Goal: Task Accomplishment & Management: Manage account settings

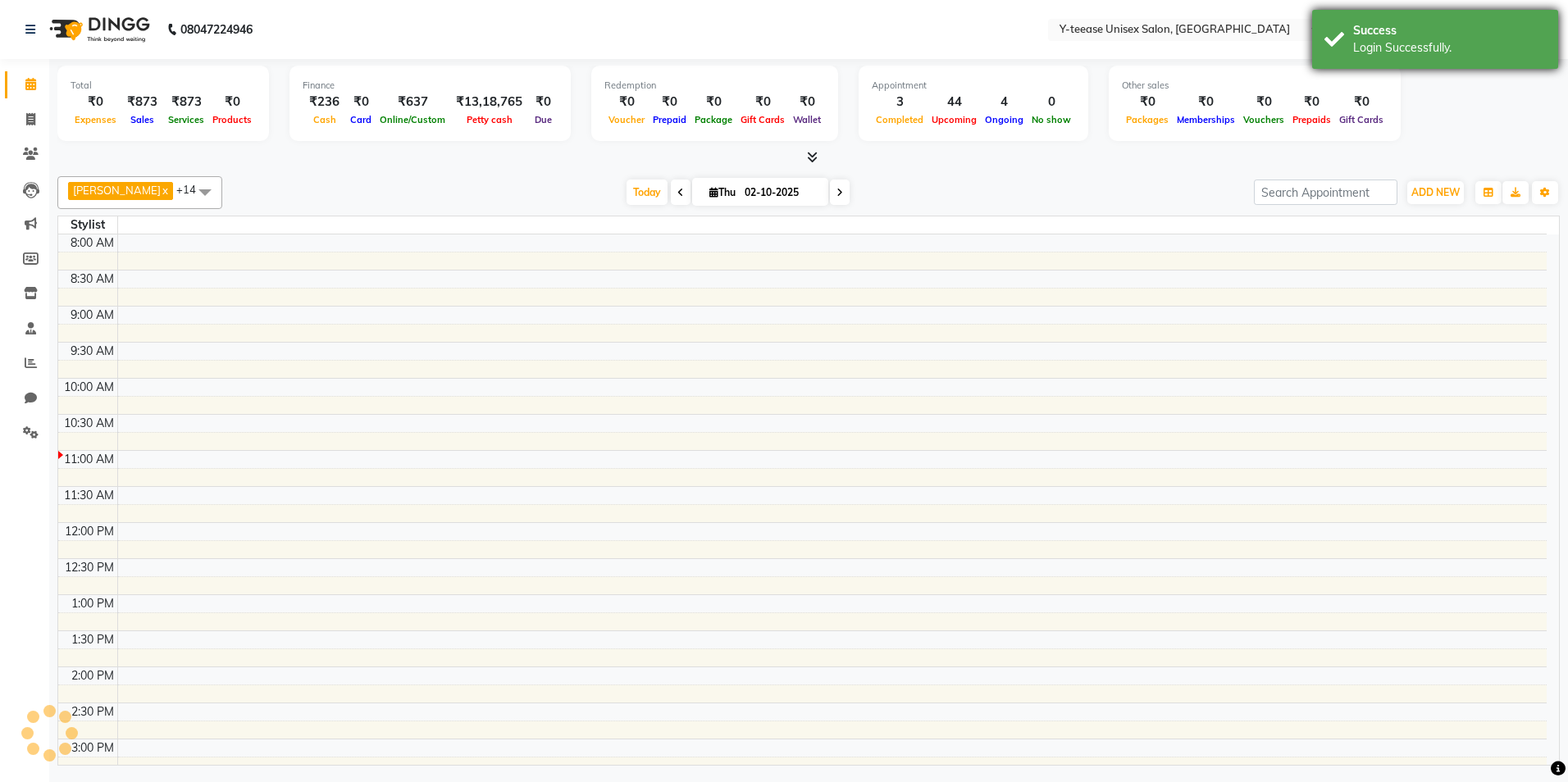
click at [1338, 46] on div "Success Login Successfully." at bounding box center [1435, 39] width 246 height 59
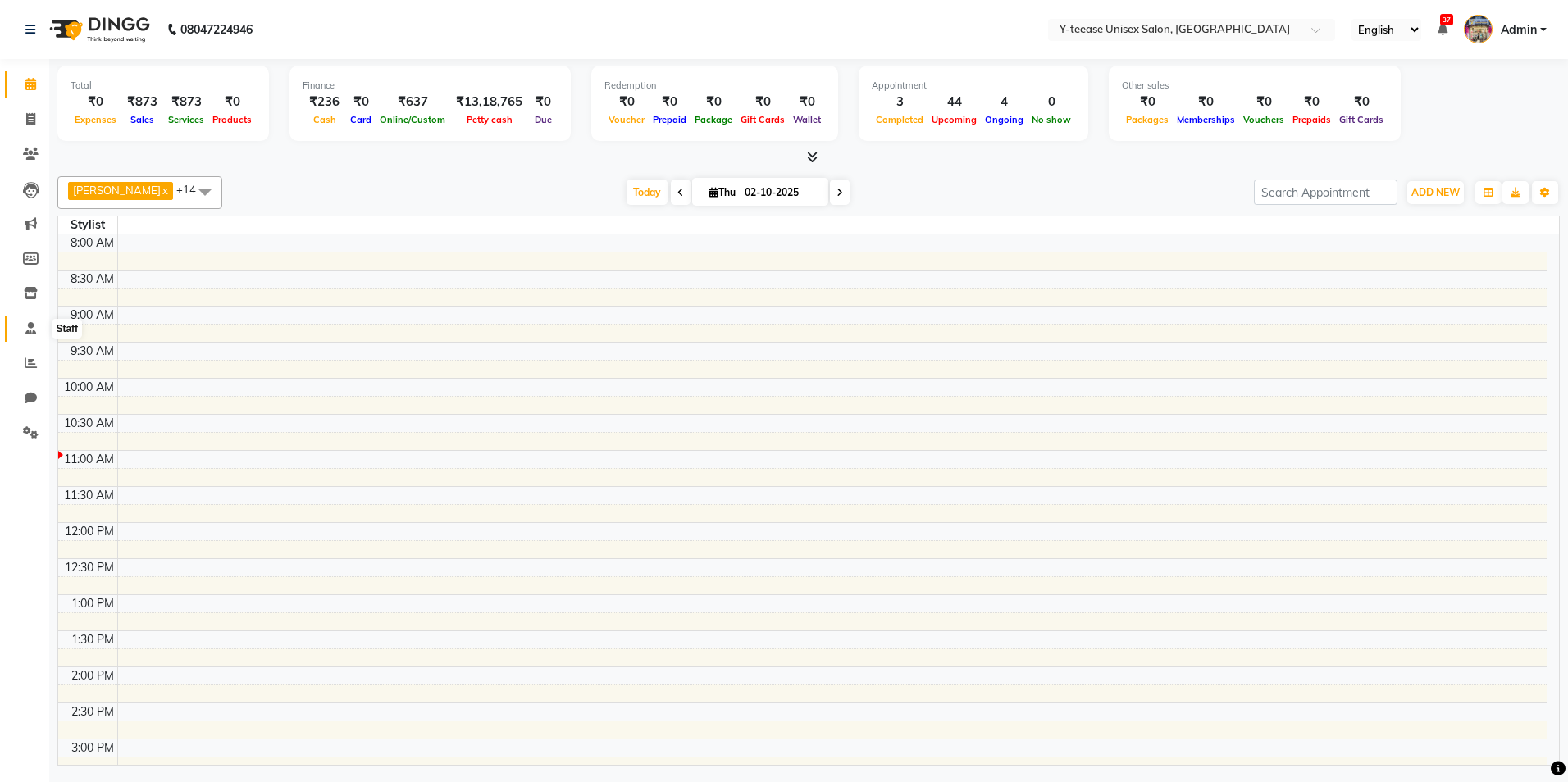
click at [31, 333] on icon at bounding box center [31, 328] width 11 height 12
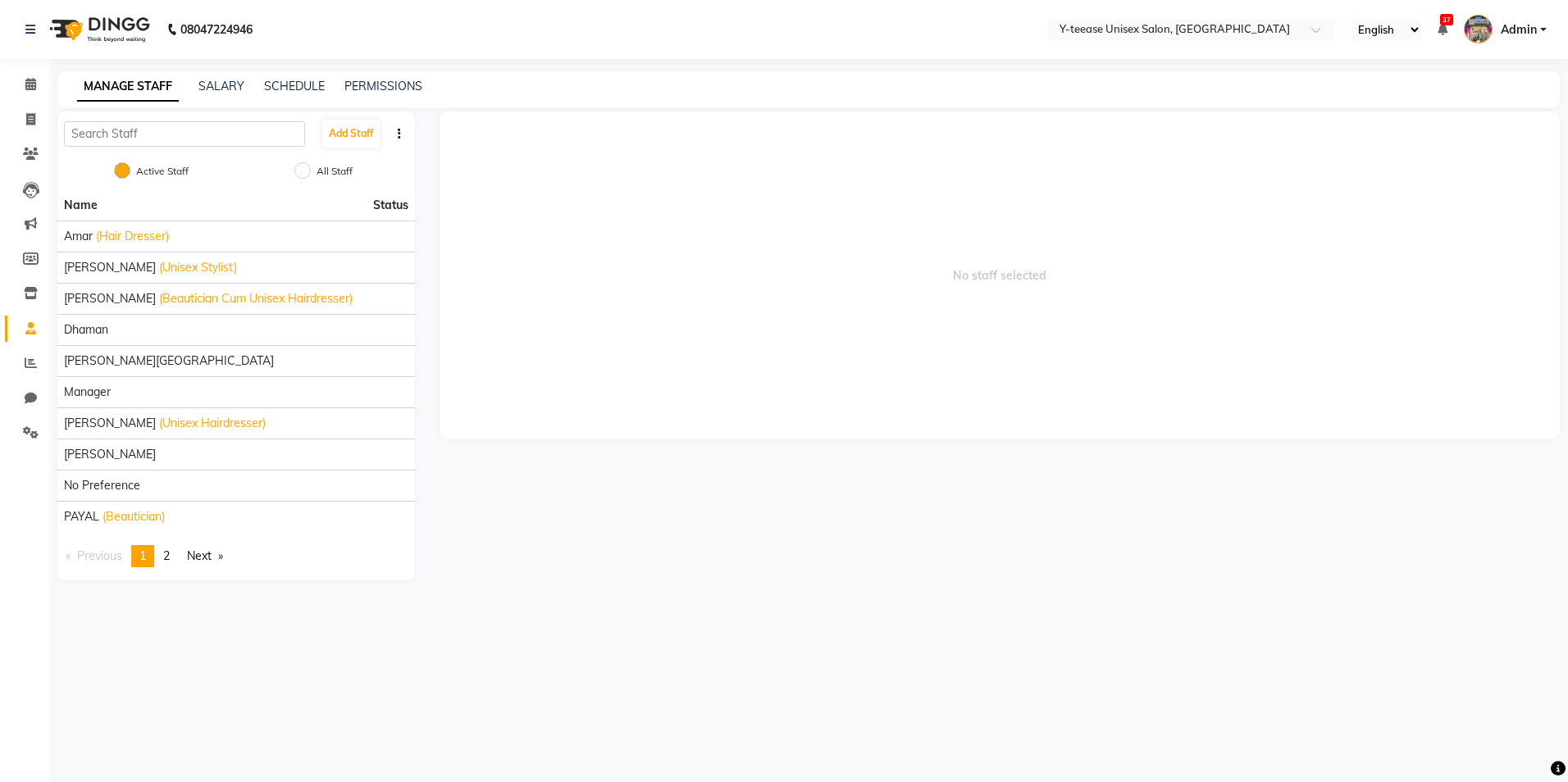
click at [168, 551] on span "2" at bounding box center [166, 556] width 7 height 15
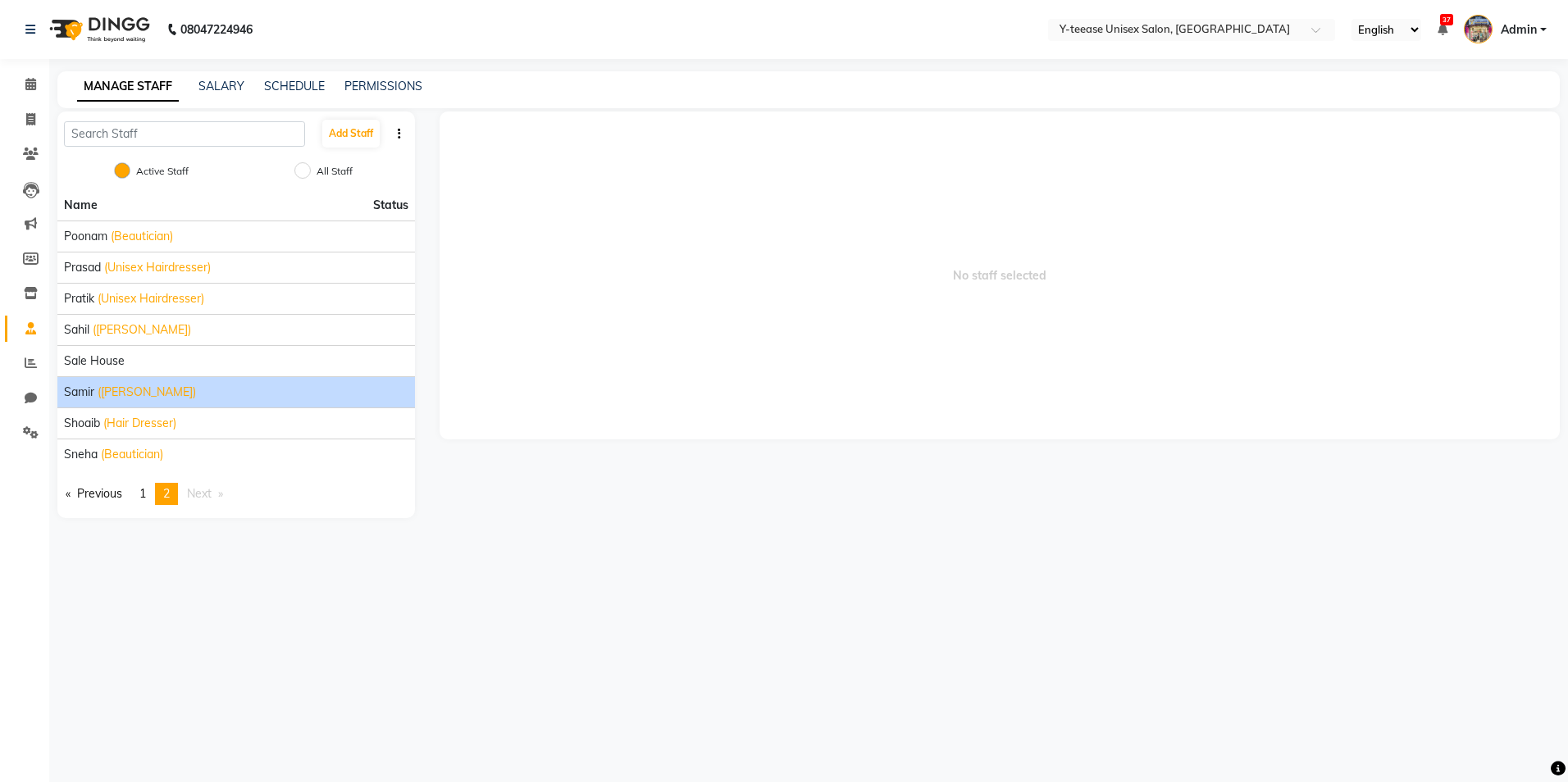
click at [143, 377] on li "Samir ([PERSON_NAME])" at bounding box center [236, 392] width 358 height 31
click at [139, 397] on span "([PERSON_NAME])" at bounding box center [147, 392] width 99 height 17
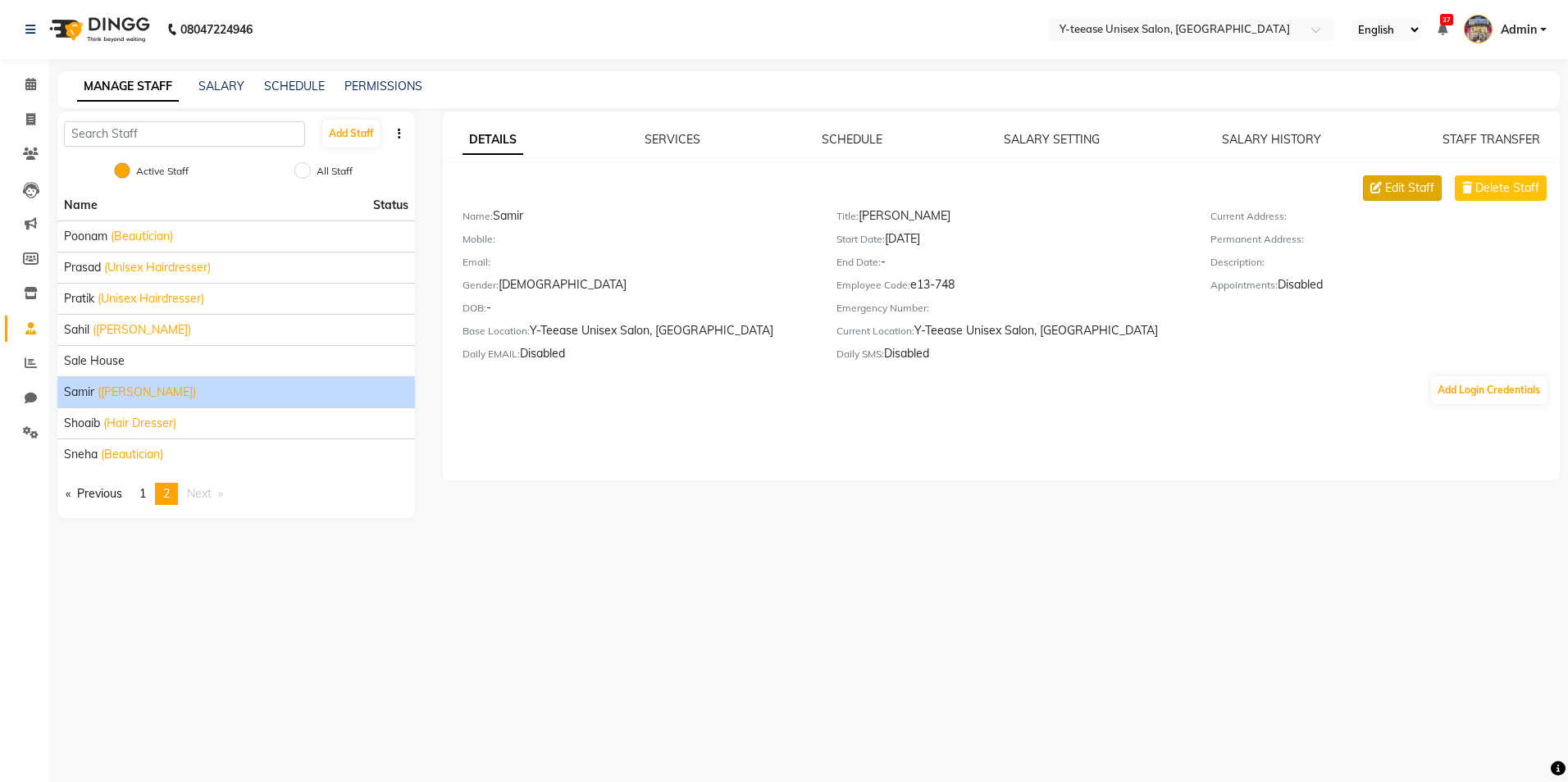
click at [1397, 194] on span "Edit Staff" at bounding box center [1409, 188] width 49 height 17
select select "[DEMOGRAPHIC_DATA]"
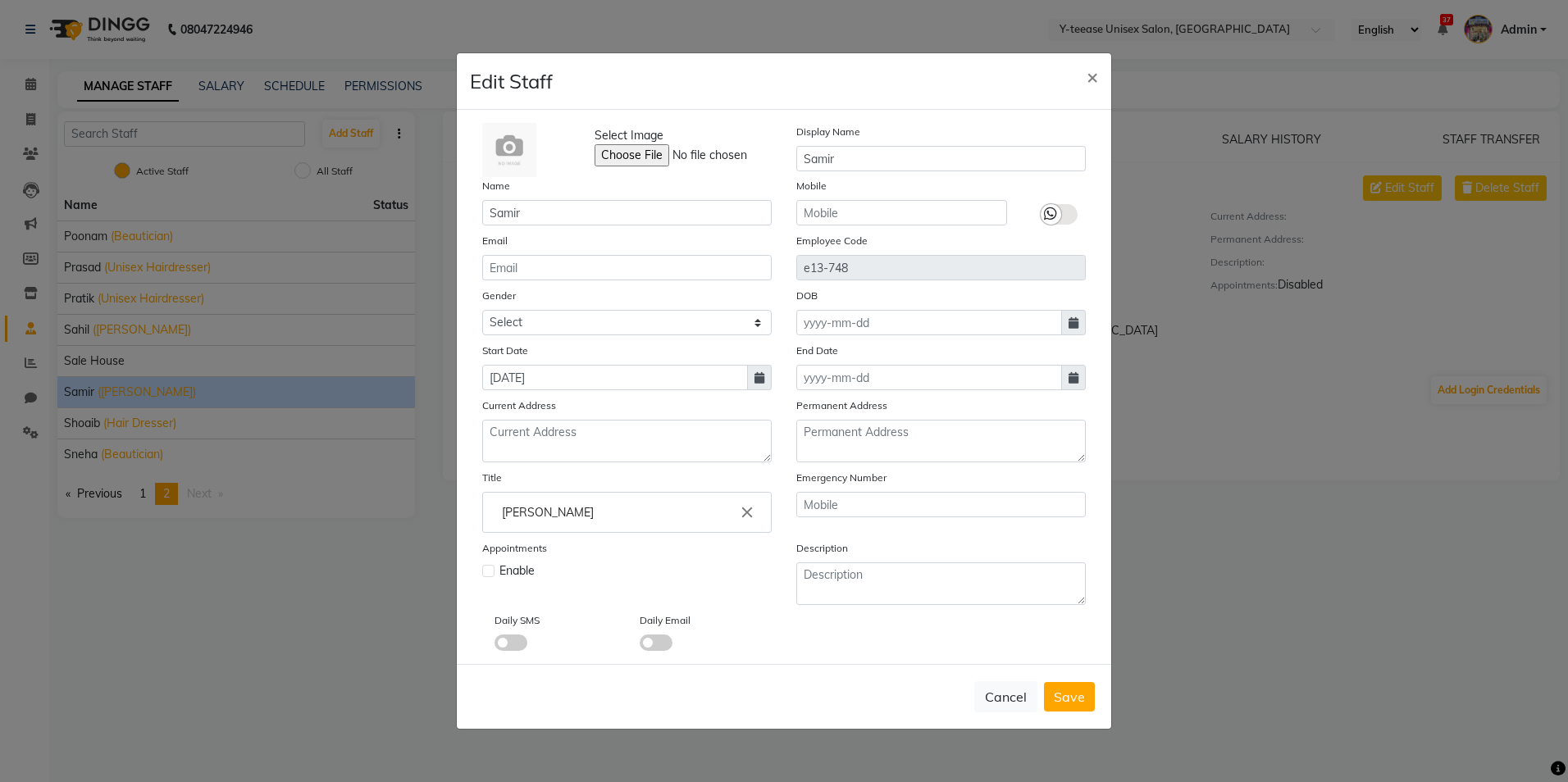
click at [489, 573] on label at bounding box center [488, 571] width 12 height 12
click at [489, 573] on input "checkbox" at bounding box center [488, 569] width 11 height 11
checkbox input "true"
click at [1064, 687] on button "Save" at bounding box center [1069, 697] width 51 height 30
select select
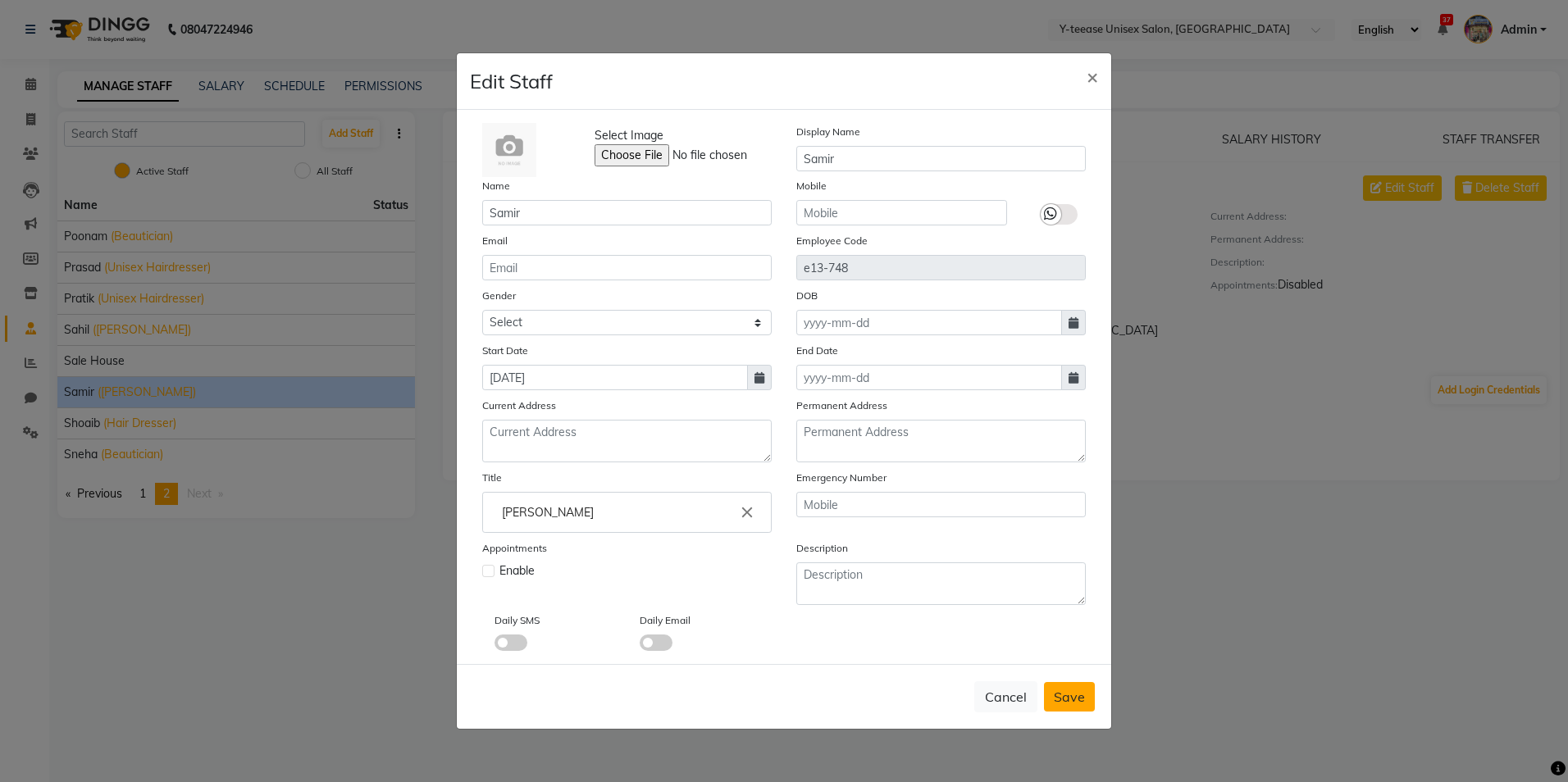
checkbox input "false"
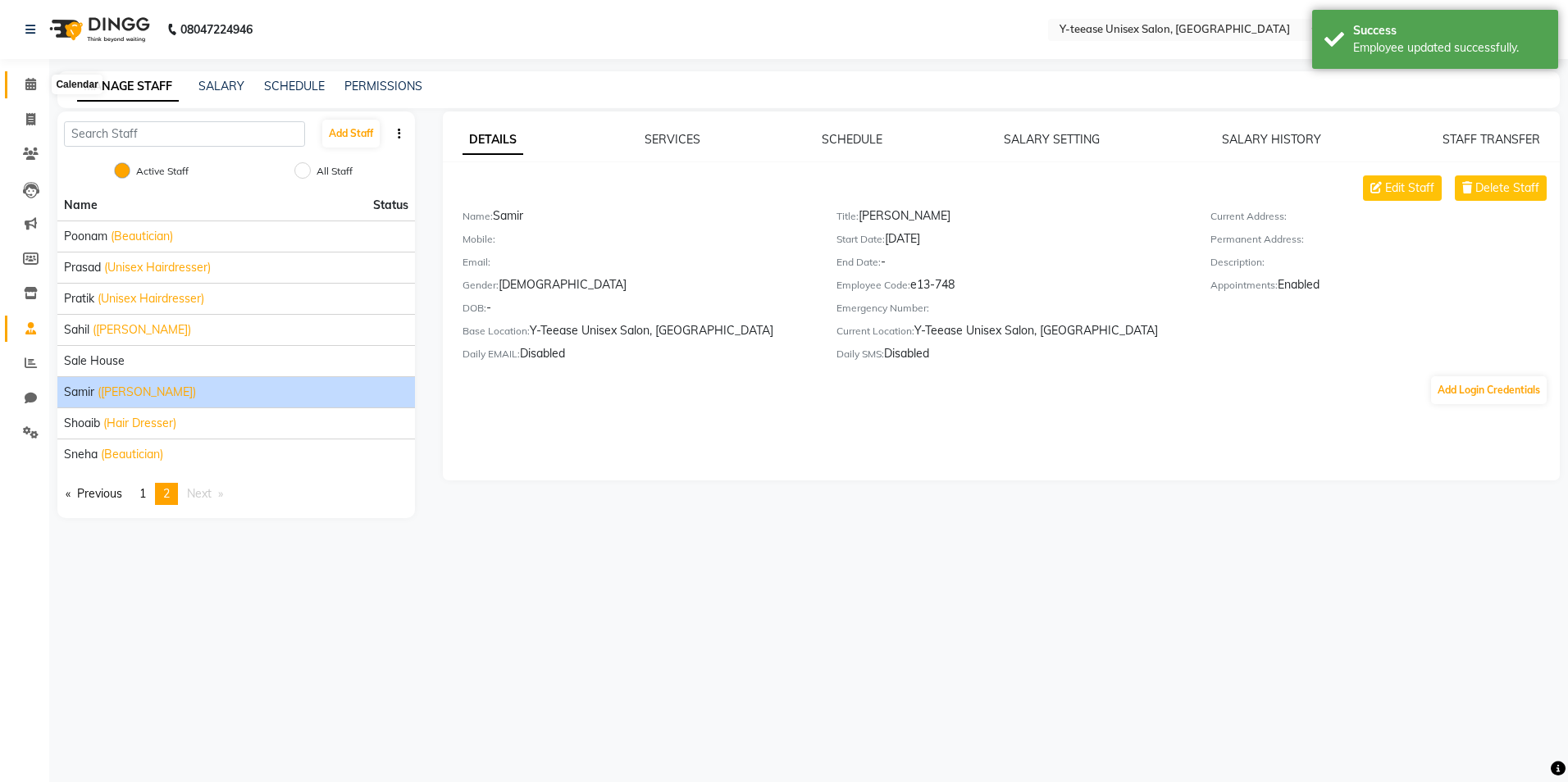
click at [36, 77] on span at bounding box center [31, 84] width 29 height 19
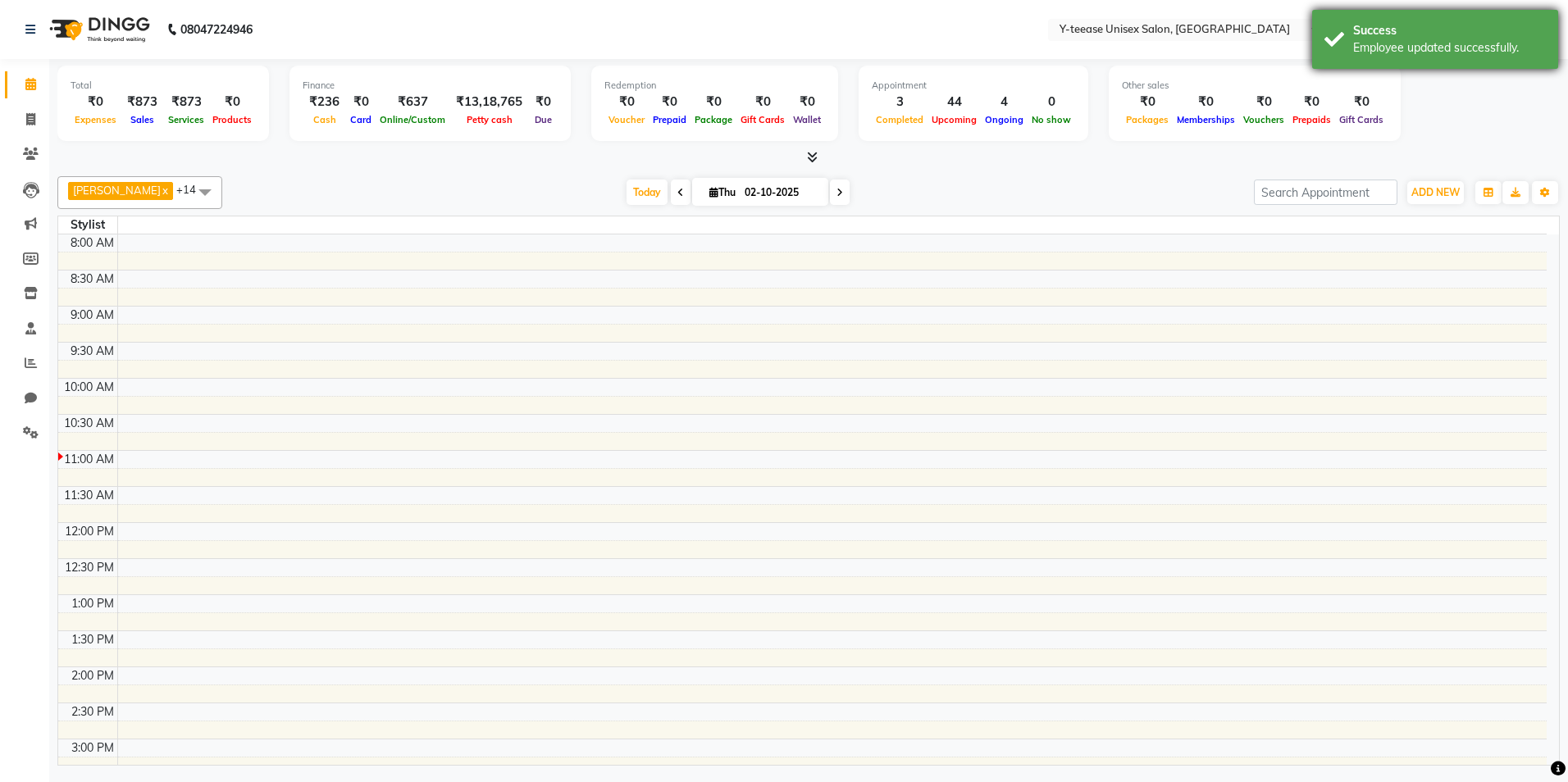
click at [1393, 36] on div "Success" at bounding box center [1450, 31] width 193 height 17
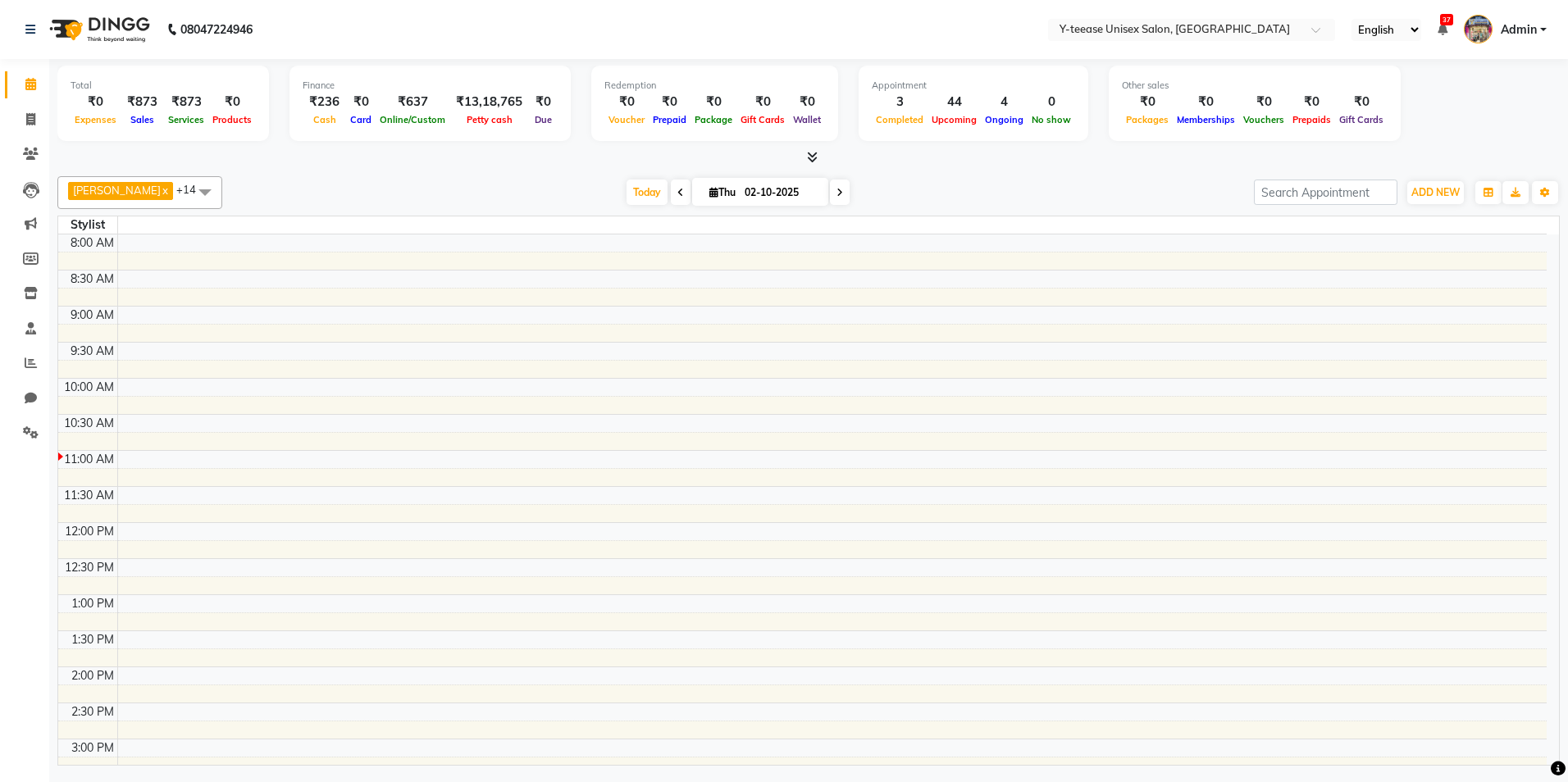
click at [1532, 191] on div "Toggle Dropdown Calendar Settings Manage Tags Arrange Stylists Reset Stylists F…" at bounding box center [1546, 193] width 30 height 26
click at [1547, 193] on icon "button" at bounding box center [1546, 193] width 10 height 10
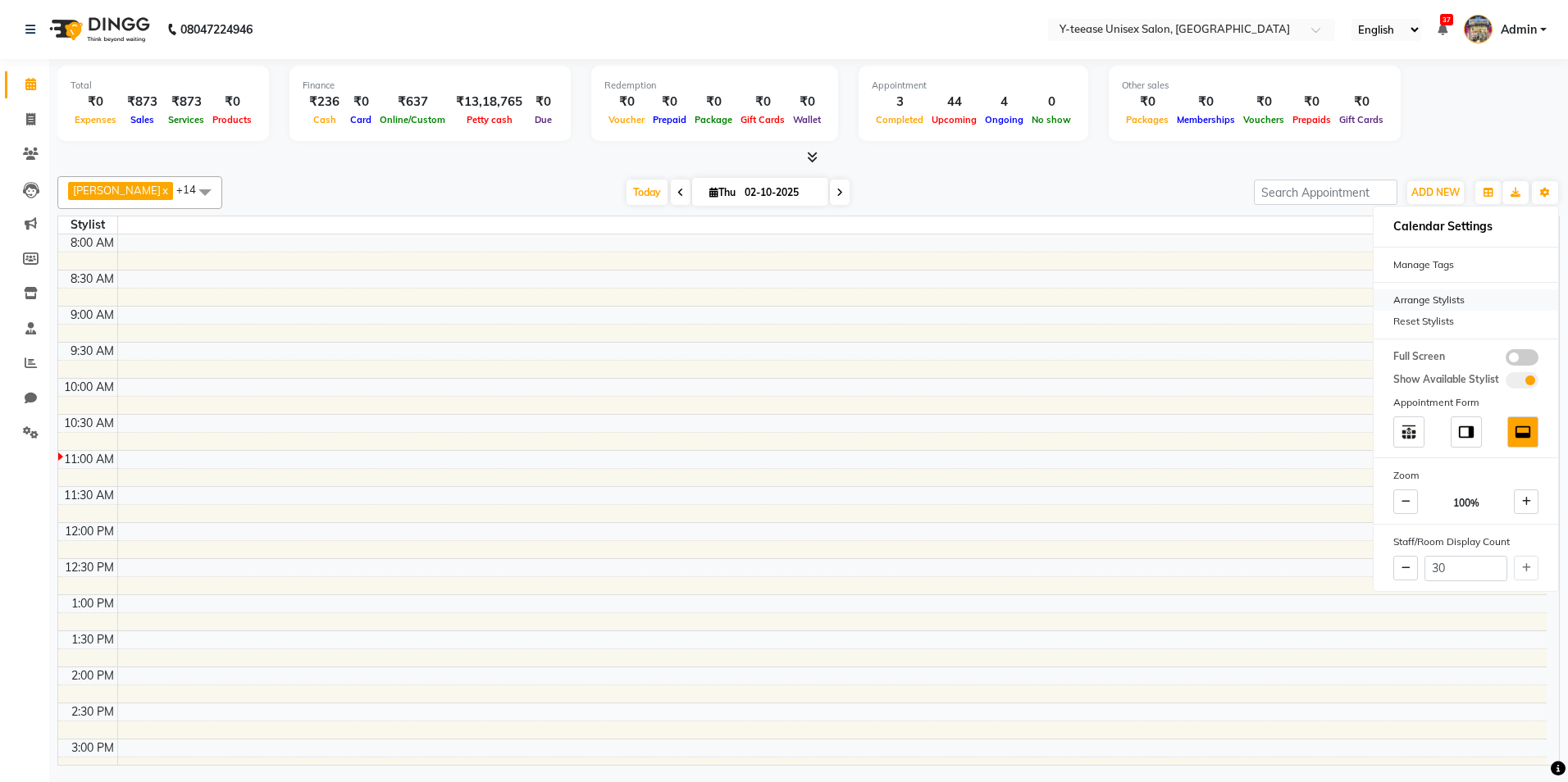
drag, startPoint x: 1434, startPoint y: 312, endPoint x: 1421, endPoint y: 305, distance: 14.8
click at [1433, 312] on div "Reset Stylists" at bounding box center [1465, 321] width 185 height 22
type input "13"
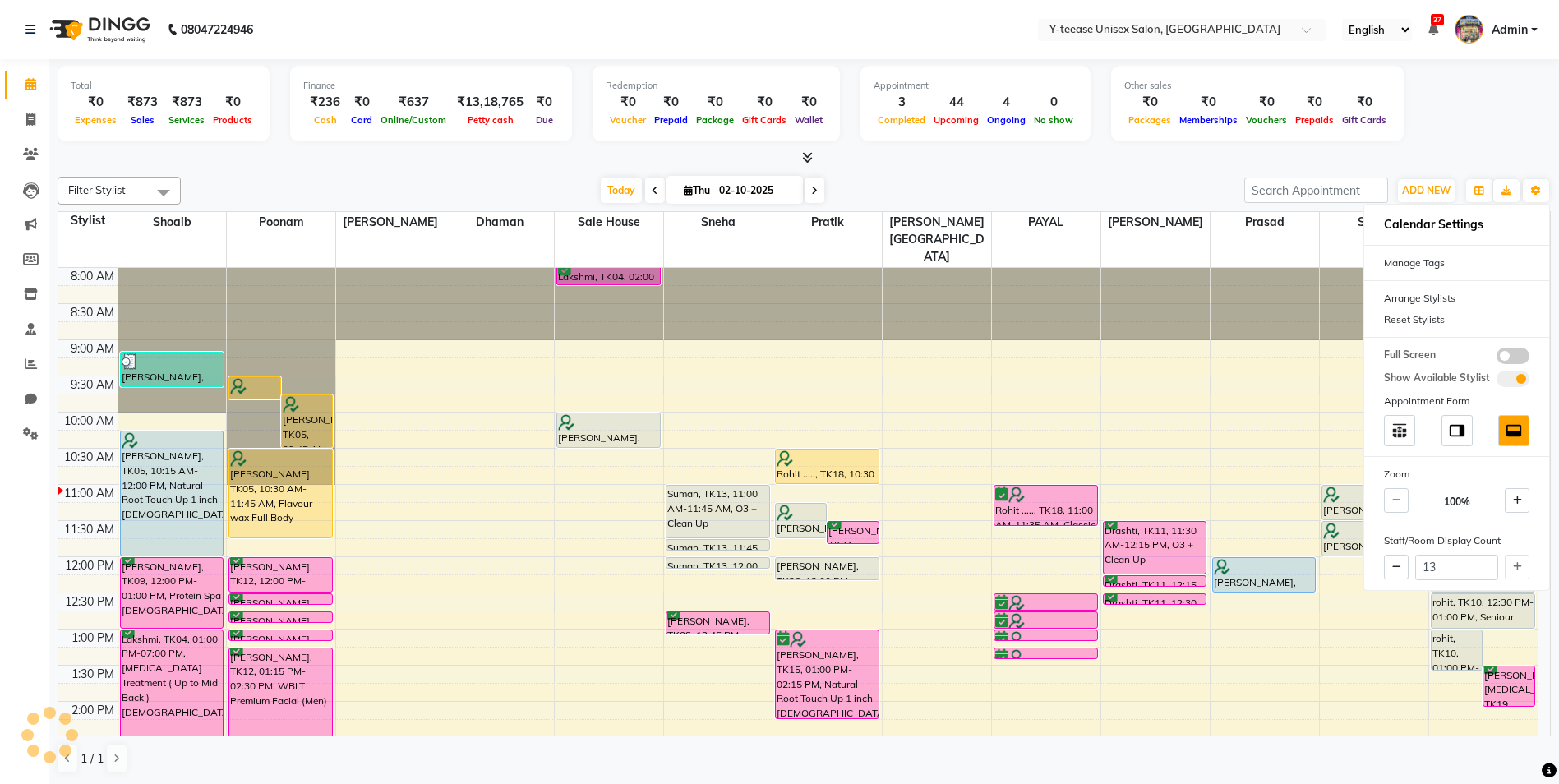
click at [1186, 182] on div "Today Thu 02-10-2025" at bounding box center [713, 191] width 1047 height 25
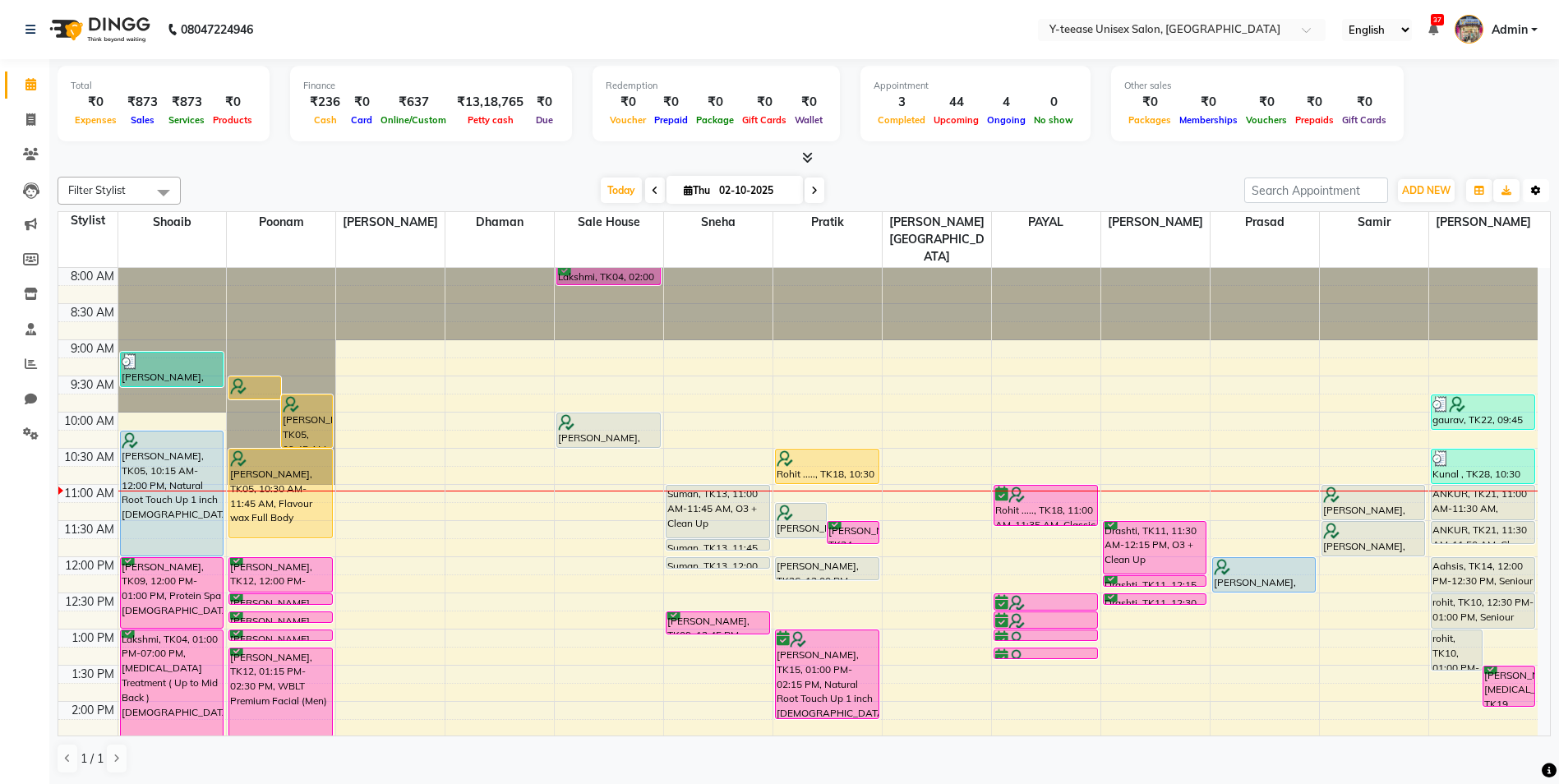
click at [1536, 187] on icon "button" at bounding box center [1537, 191] width 10 height 10
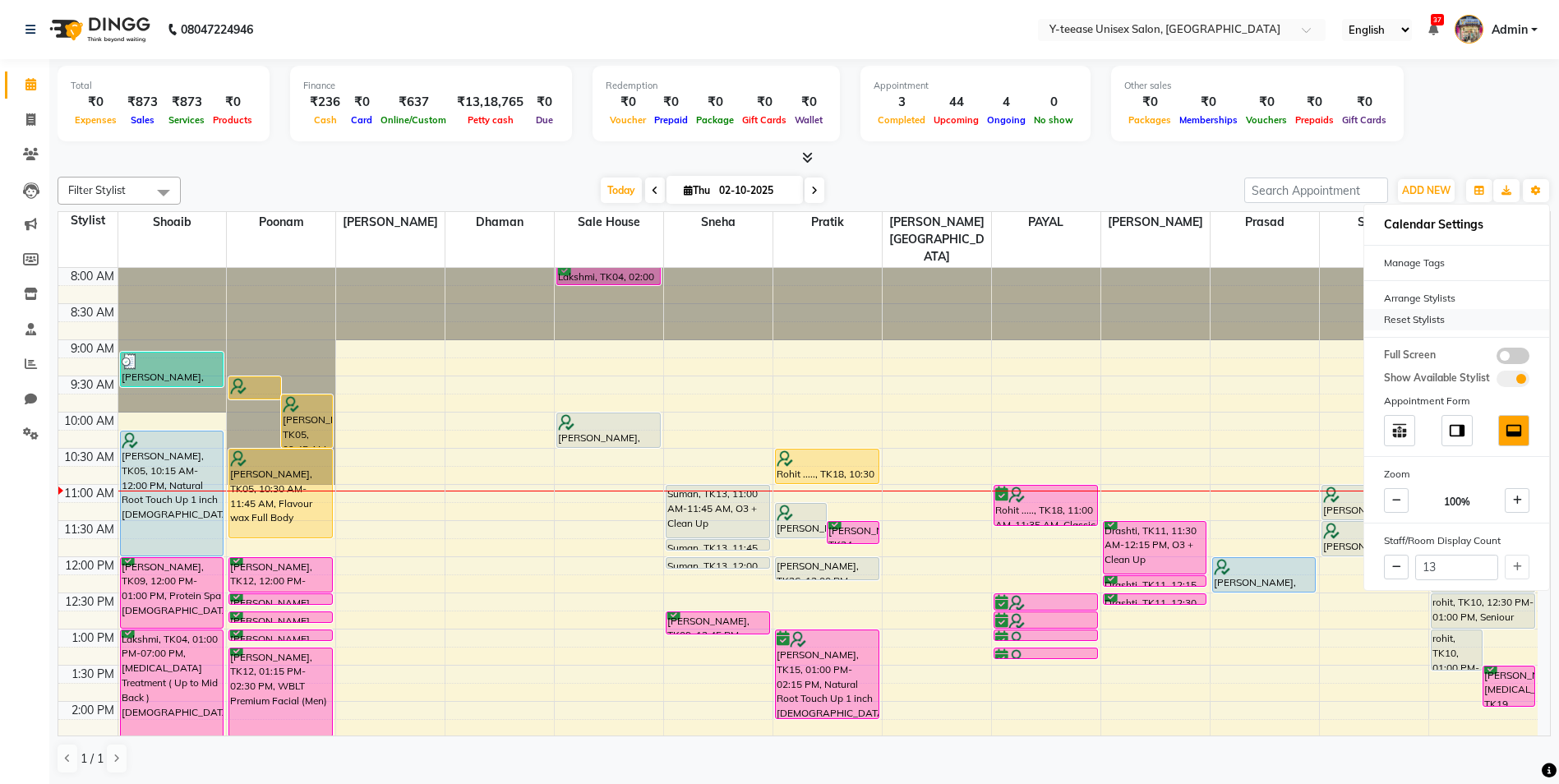
click at [1396, 315] on div "Reset Stylists" at bounding box center [1457, 320] width 185 height 22
click at [1119, 166] on div at bounding box center [804, 158] width 1493 height 17
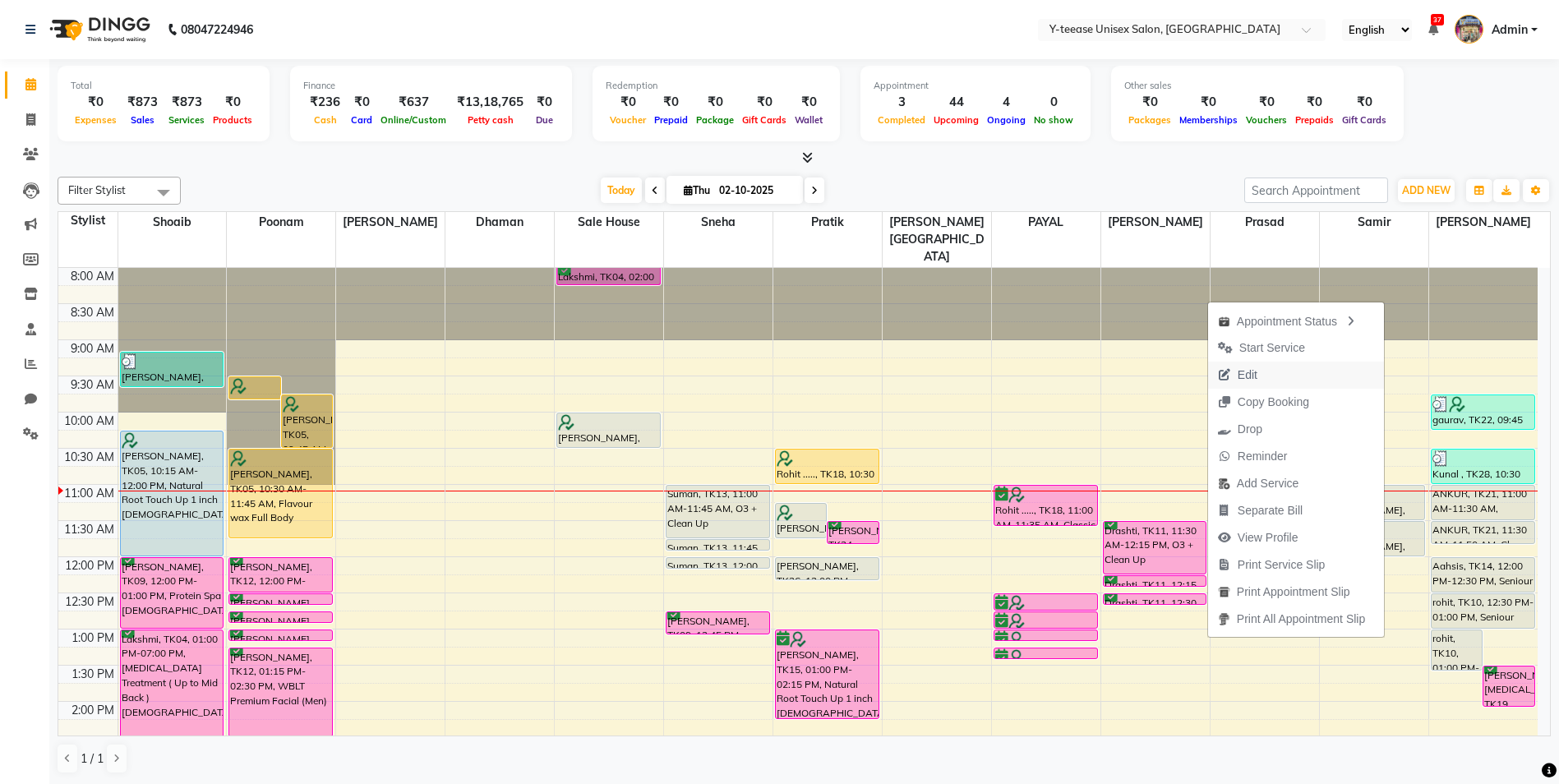
click at [1262, 371] on button "Edit" at bounding box center [1296, 375] width 176 height 27
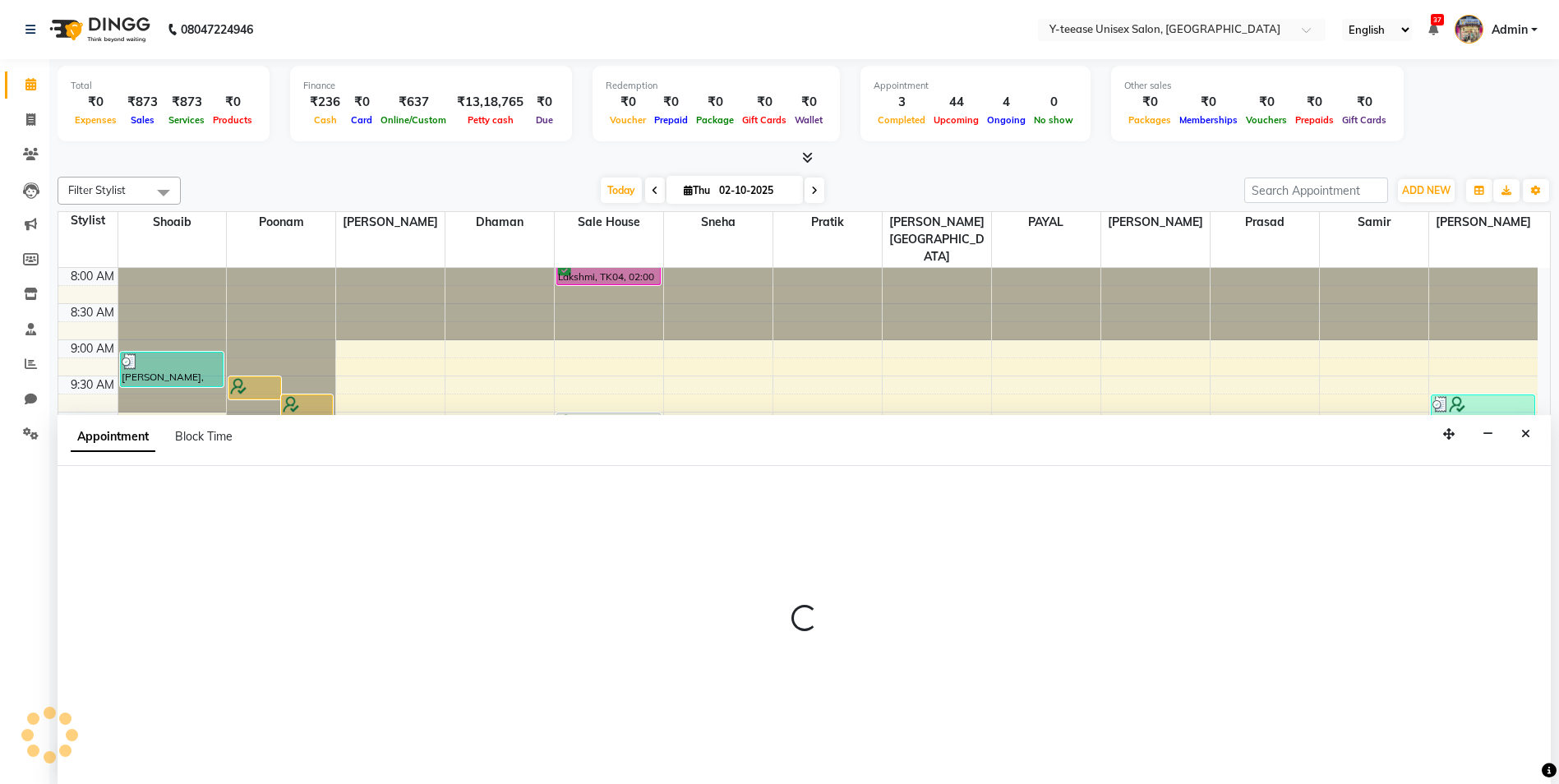
scroll to position [1, 0]
select select "tentative"
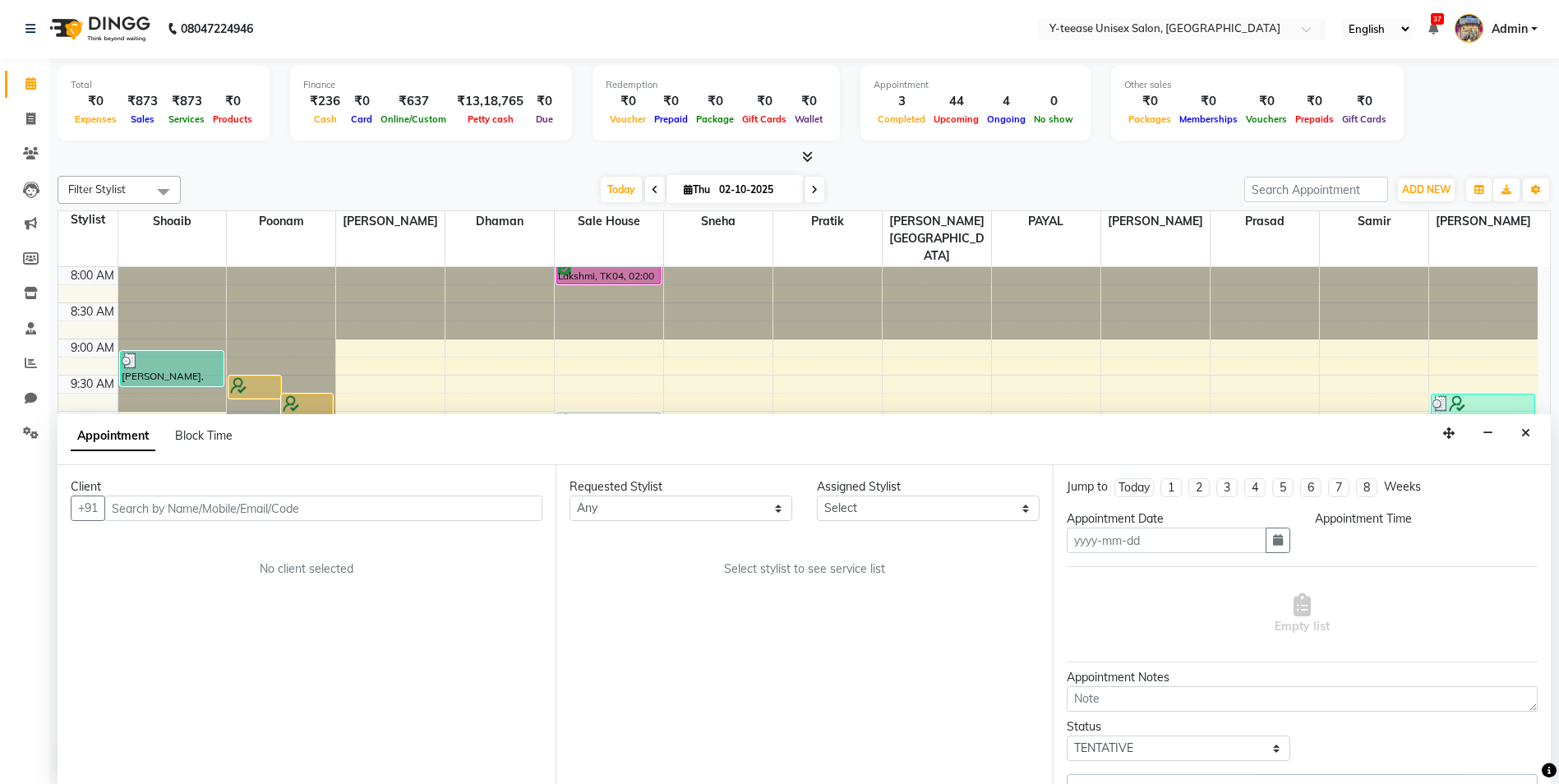
type input "02-10-2025"
select select "92929"
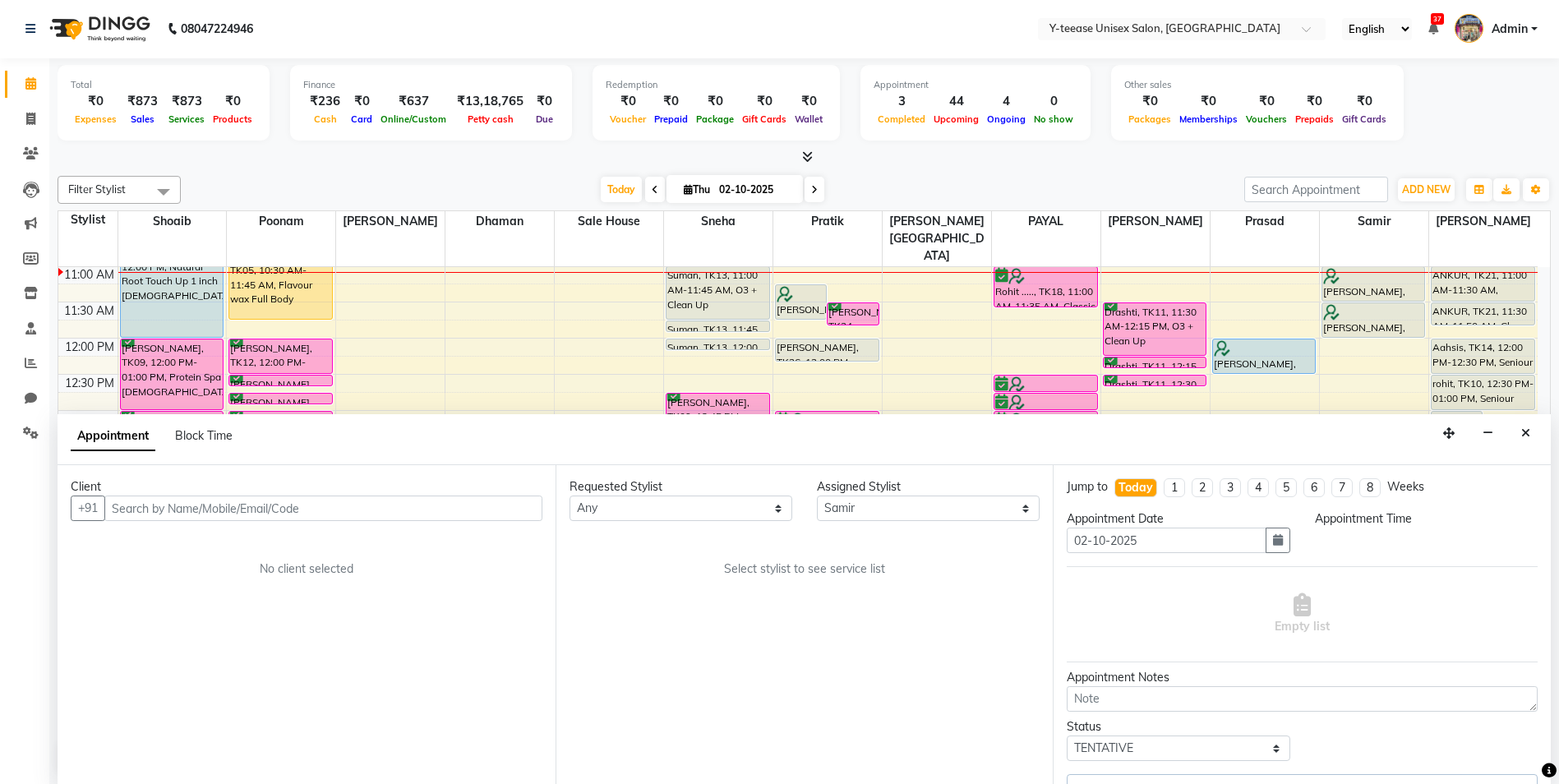
select select "660"
select select "661"
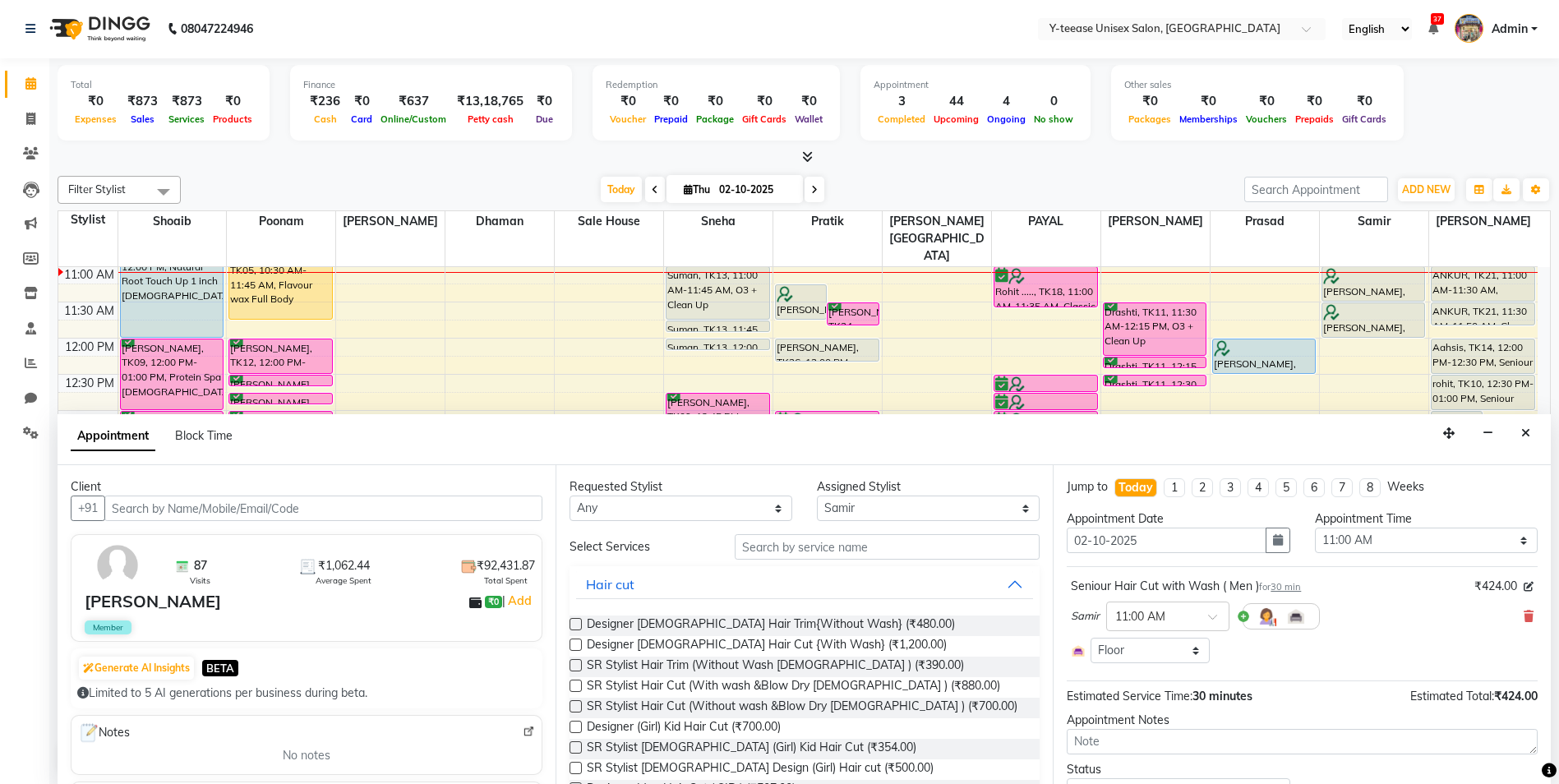
select select "661"
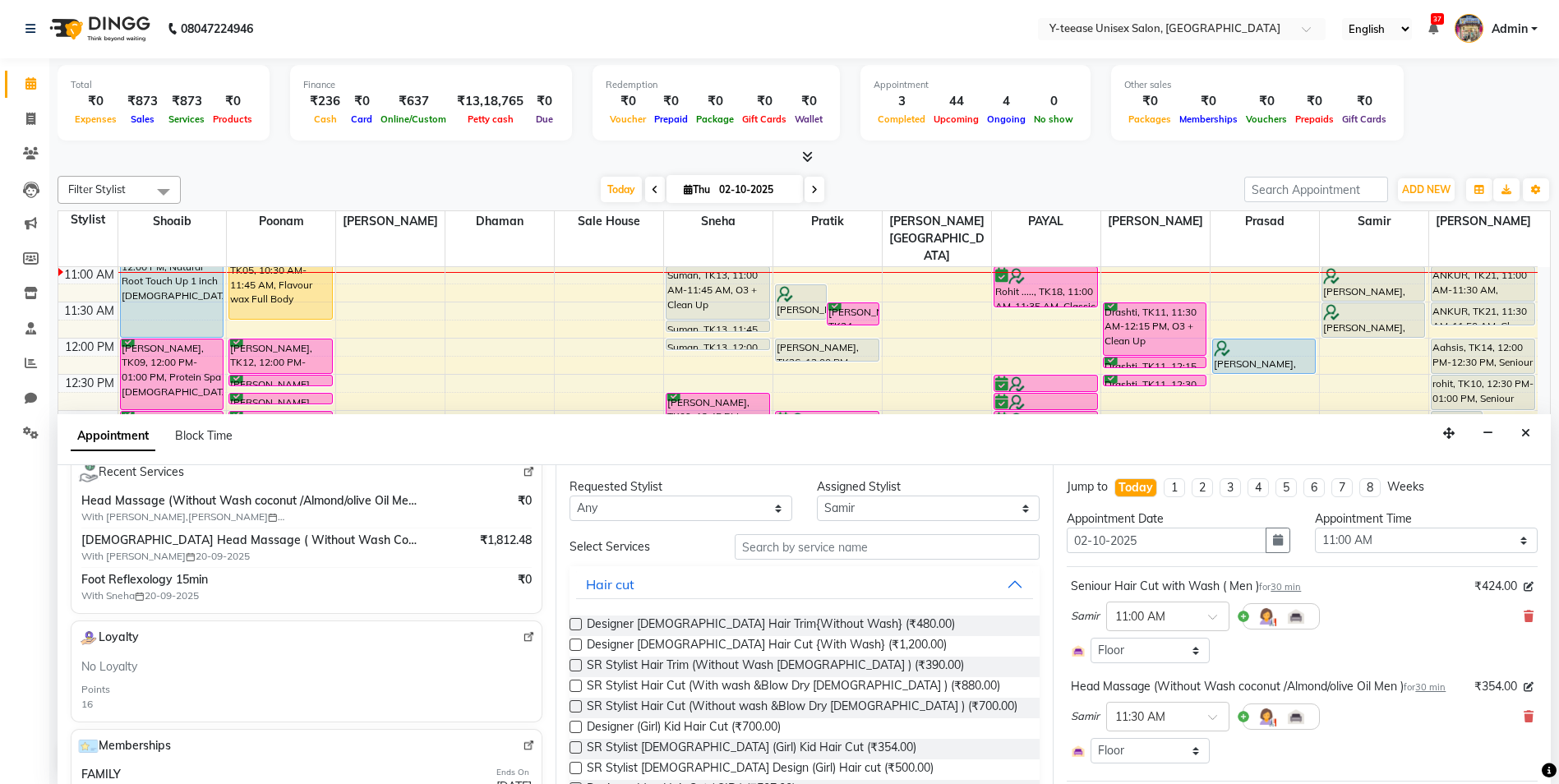
scroll to position [329, 0]
click at [1274, 538] on icon "button" at bounding box center [1279, 540] width 10 height 12
click at [1191, 621] on div "3" at bounding box center [1190, 626] width 27 height 27
type input "03-10-2025"
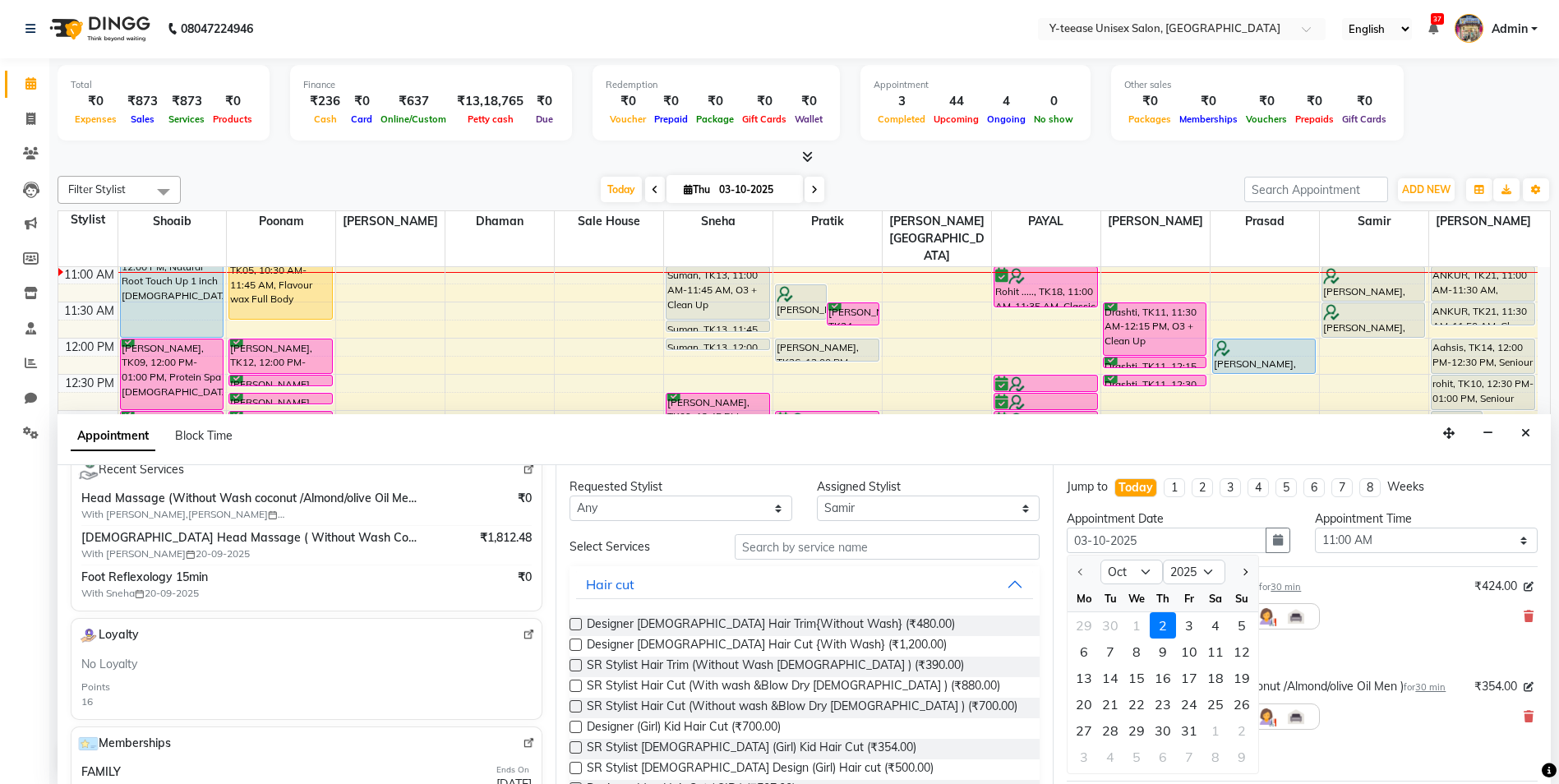
select select "660"
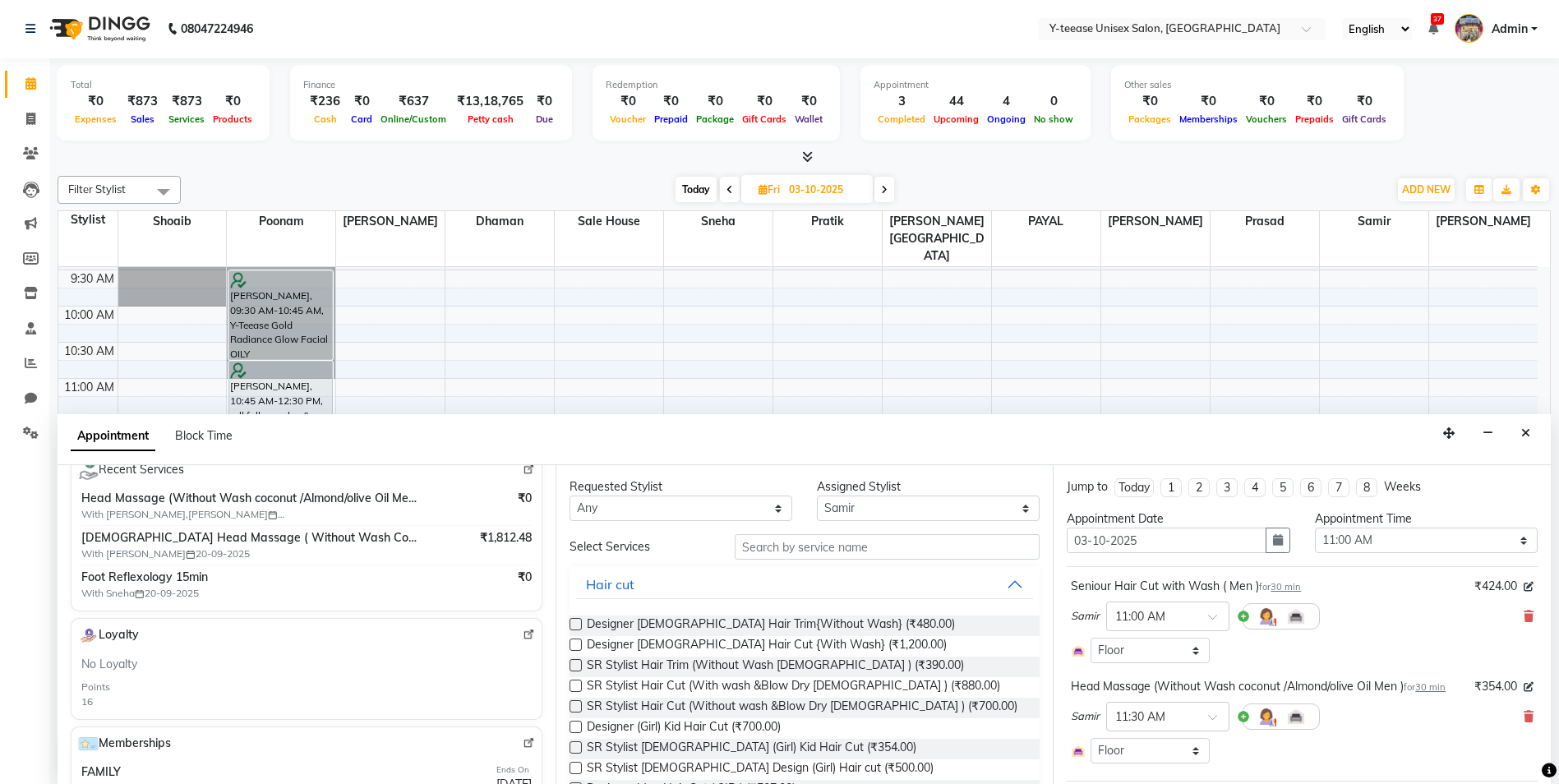
scroll to position [164, 0]
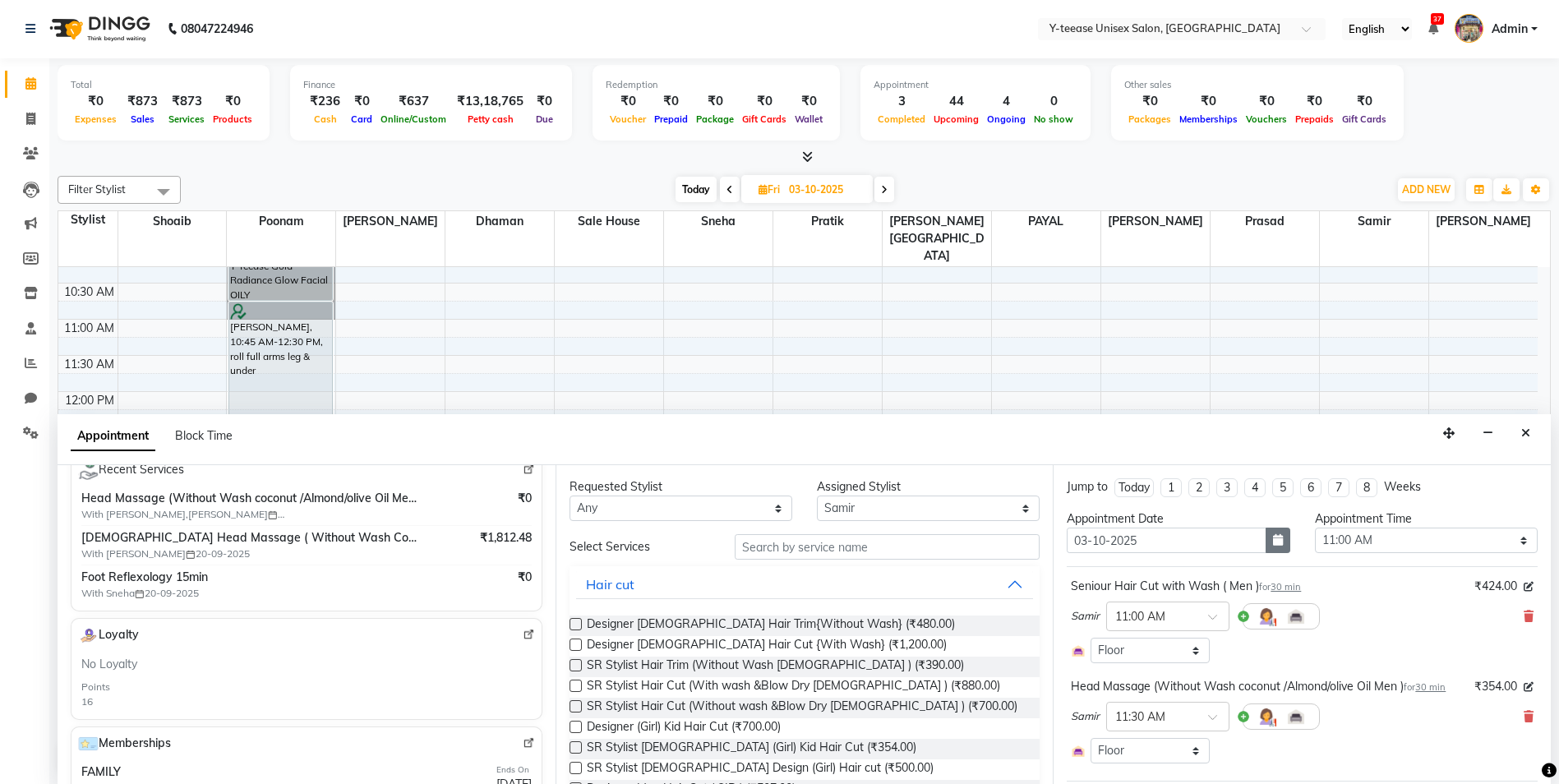
click at [1274, 542] on icon "button" at bounding box center [1279, 540] width 10 height 12
click at [1153, 625] on div "2" at bounding box center [1163, 626] width 27 height 27
type input "02-10-2025"
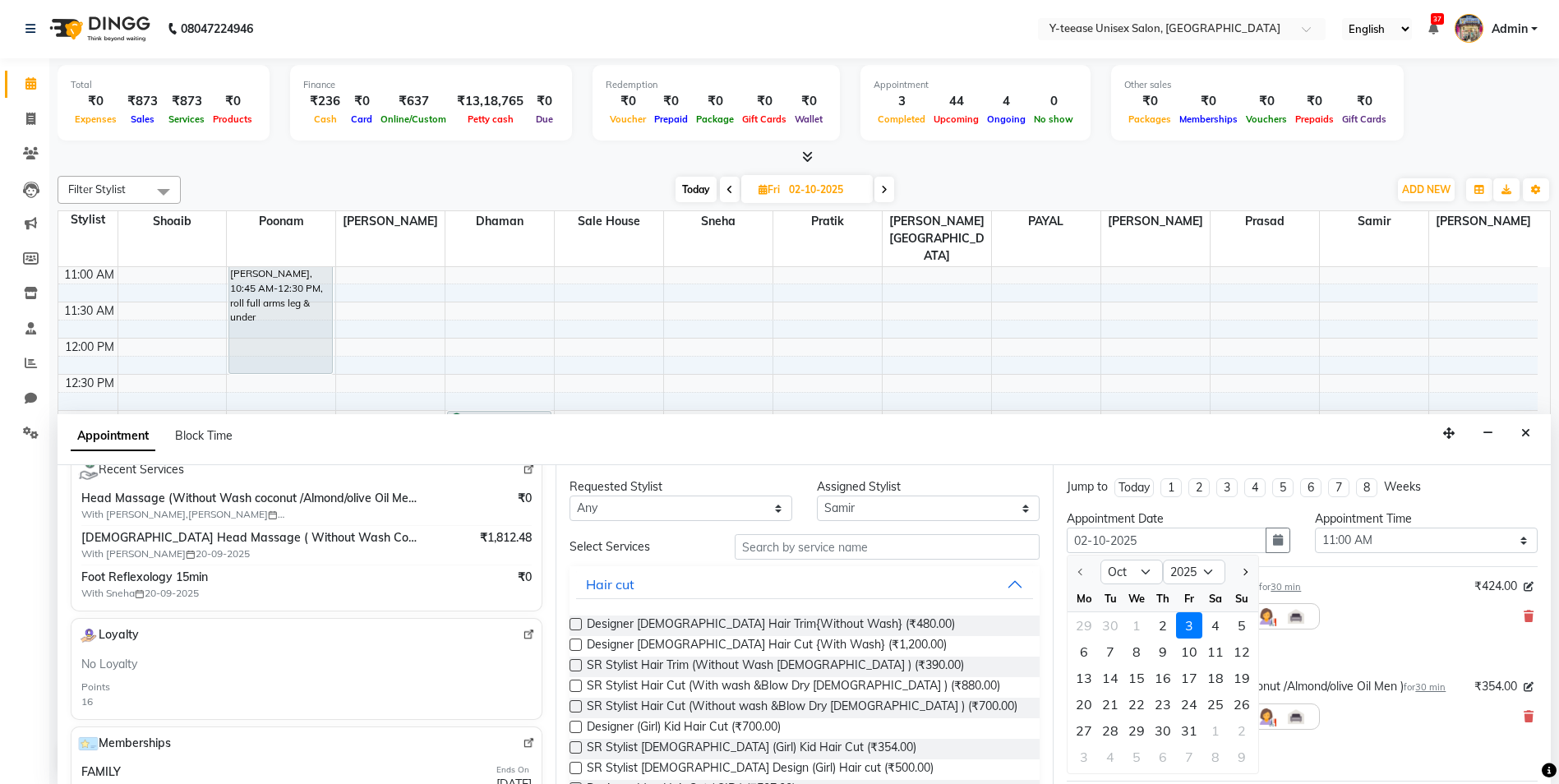
select select "660"
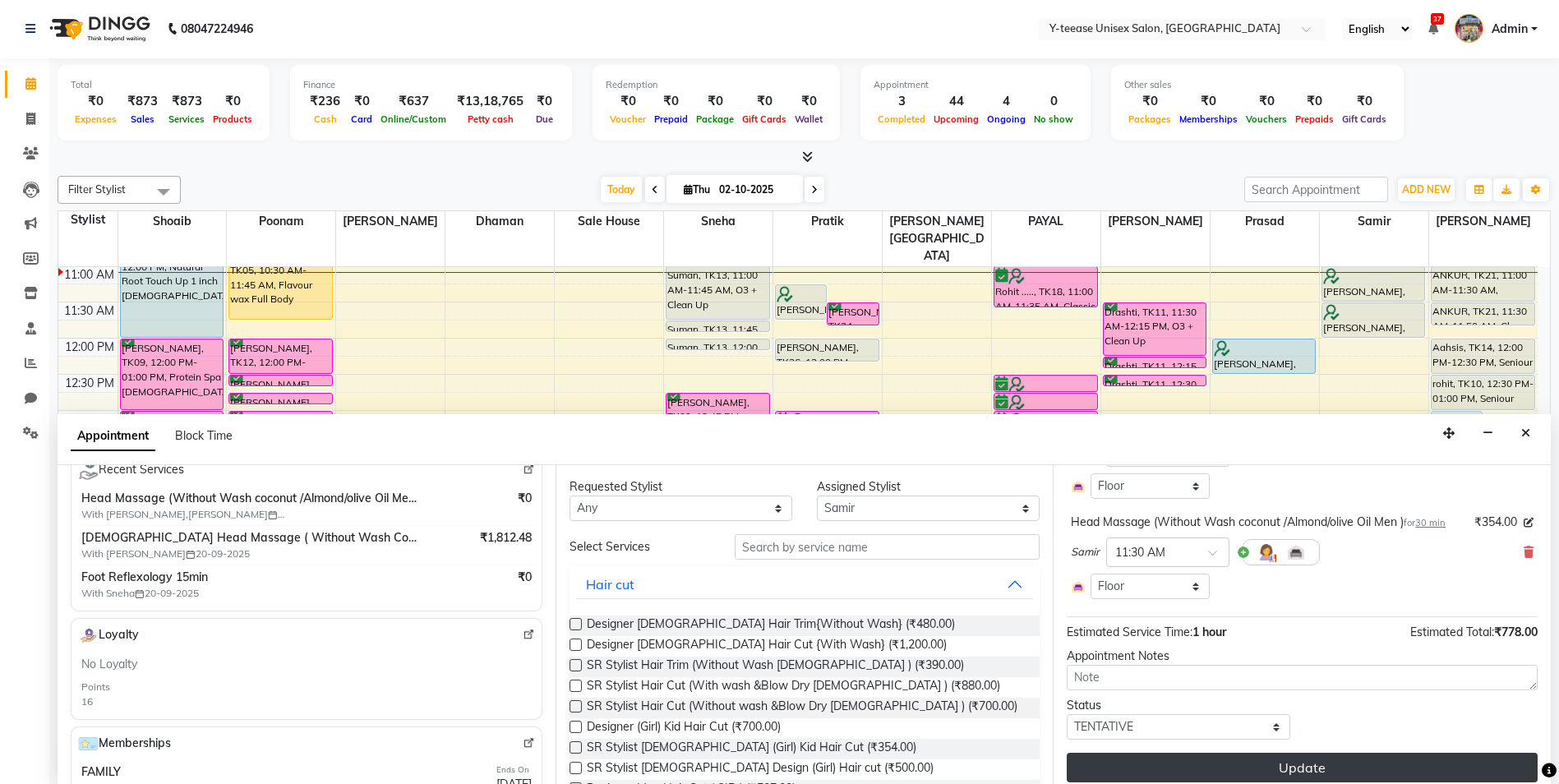
click at [1219, 760] on button "Update" at bounding box center [1303, 768] width 471 height 30
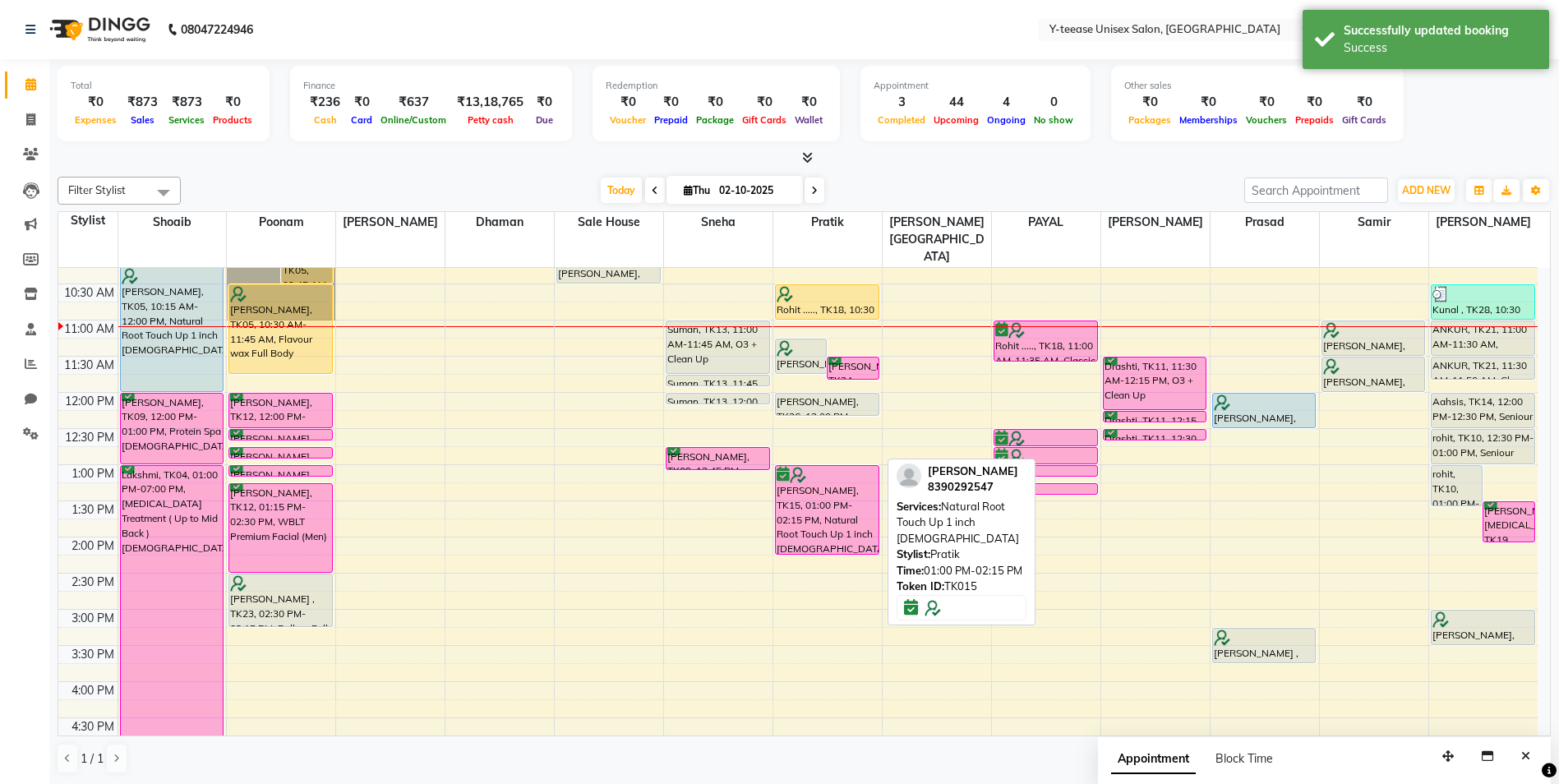
scroll to position [135, 0]
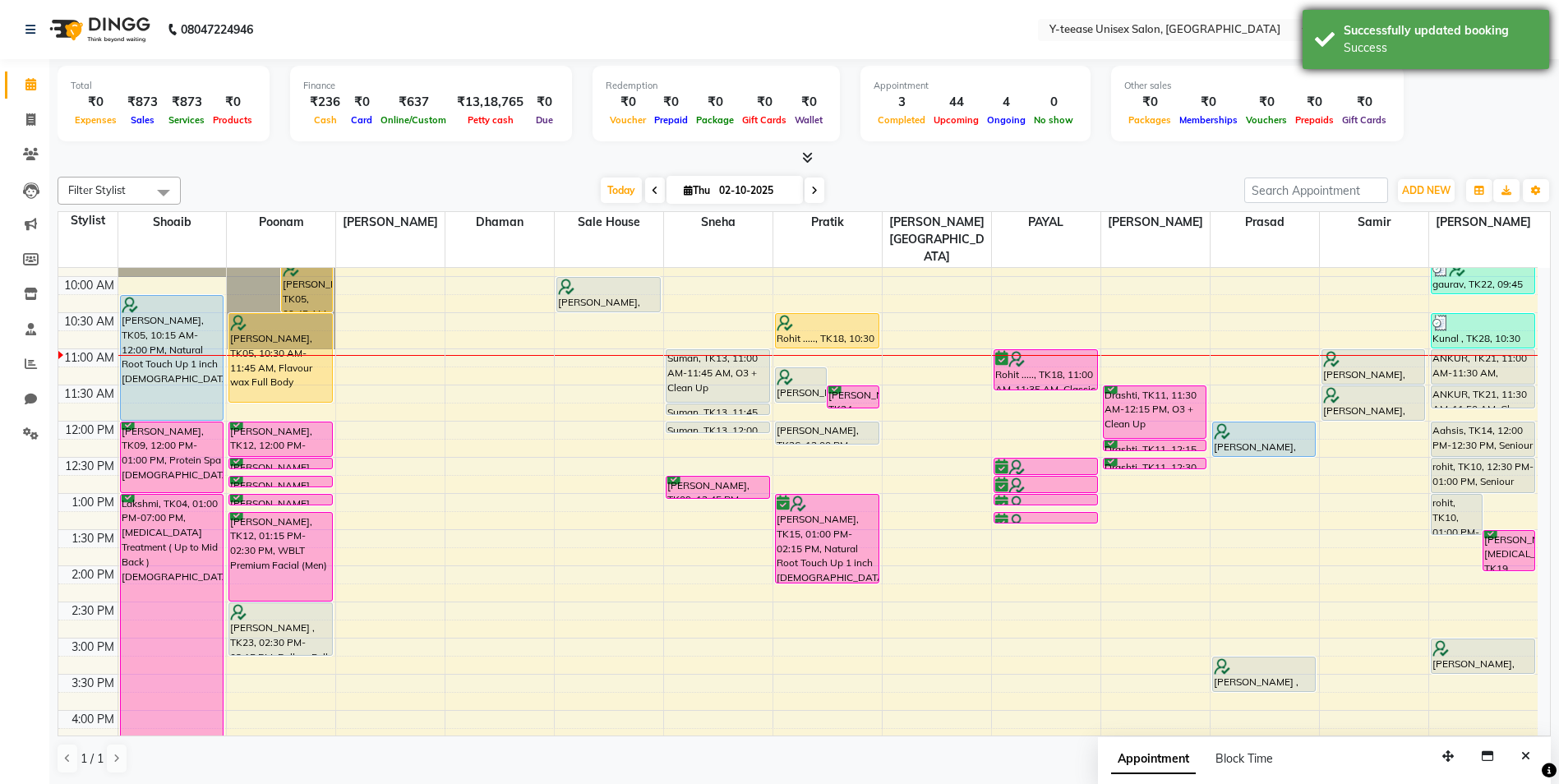
click at [1404, 29] on div "Successfully updated booking" at bounding box center [1440, 31] width 193 height 17
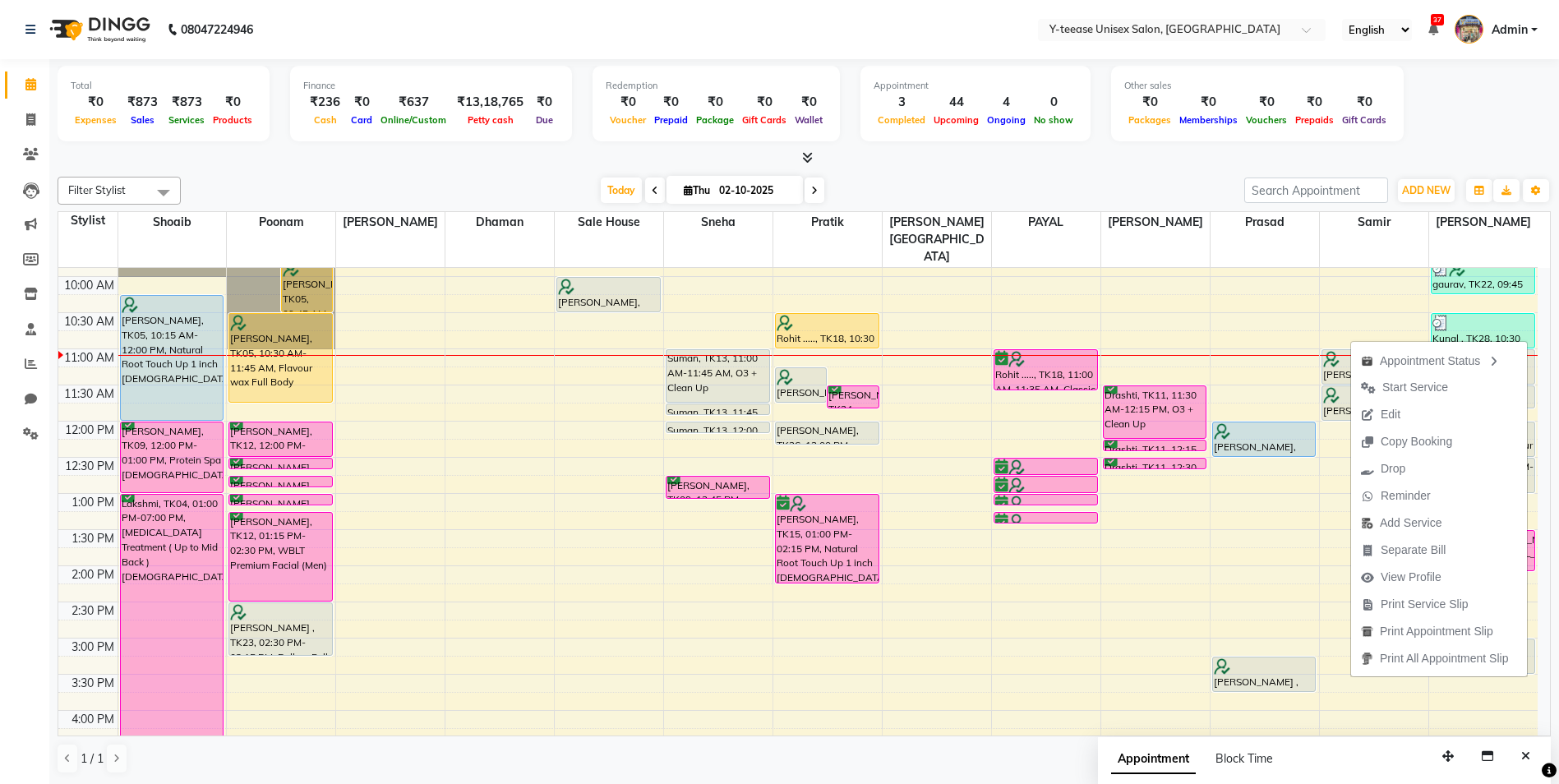
drag, startPoint x: 1393, startPoint y: 413, endPoint x: 1369, endPoint y: 402, distance: 26.4
click at [1394, 412] on span "Edit" at bounding box center [1391, 414] width 20 height 17
select select "tentative"
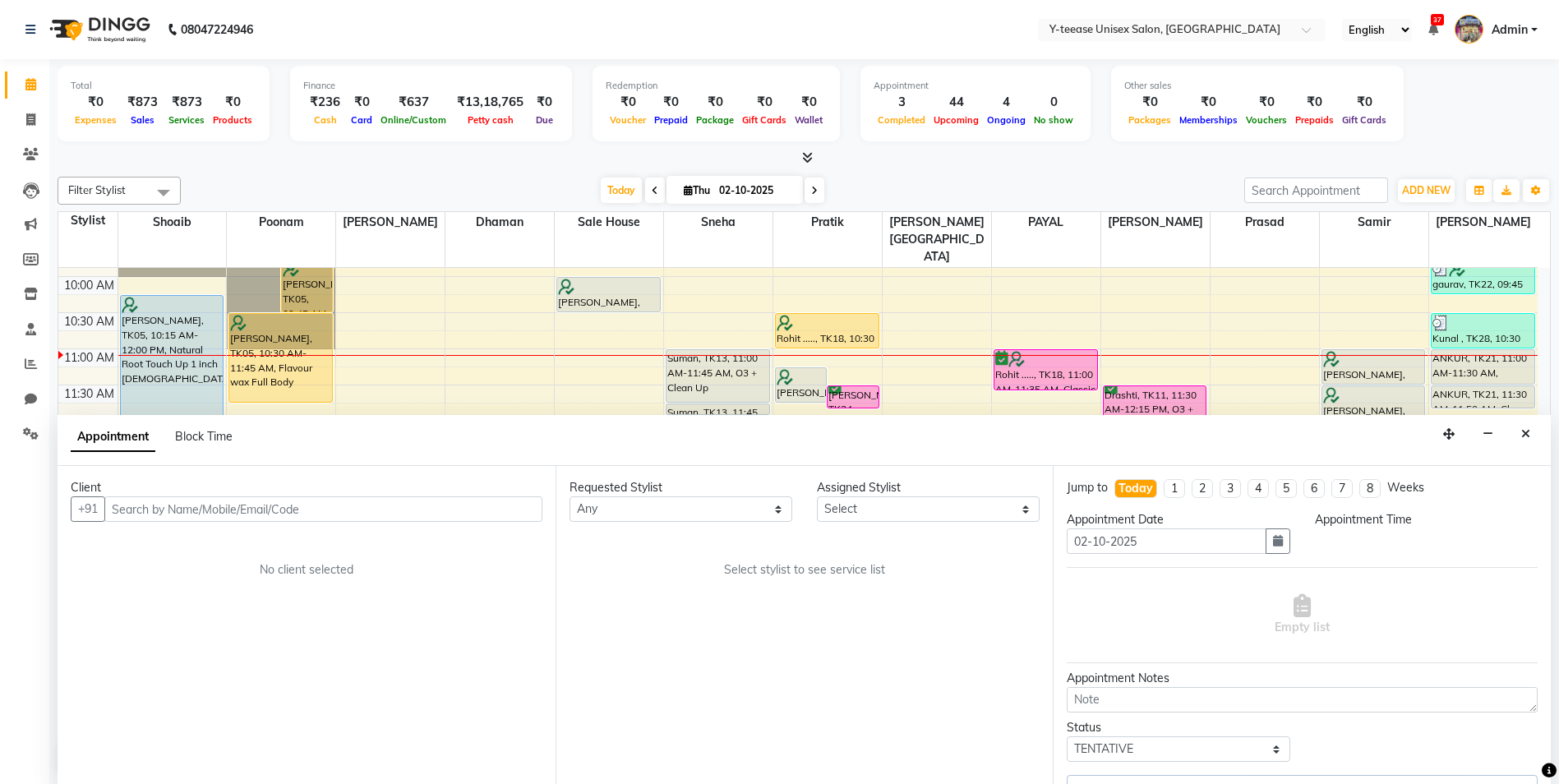
select select "660"
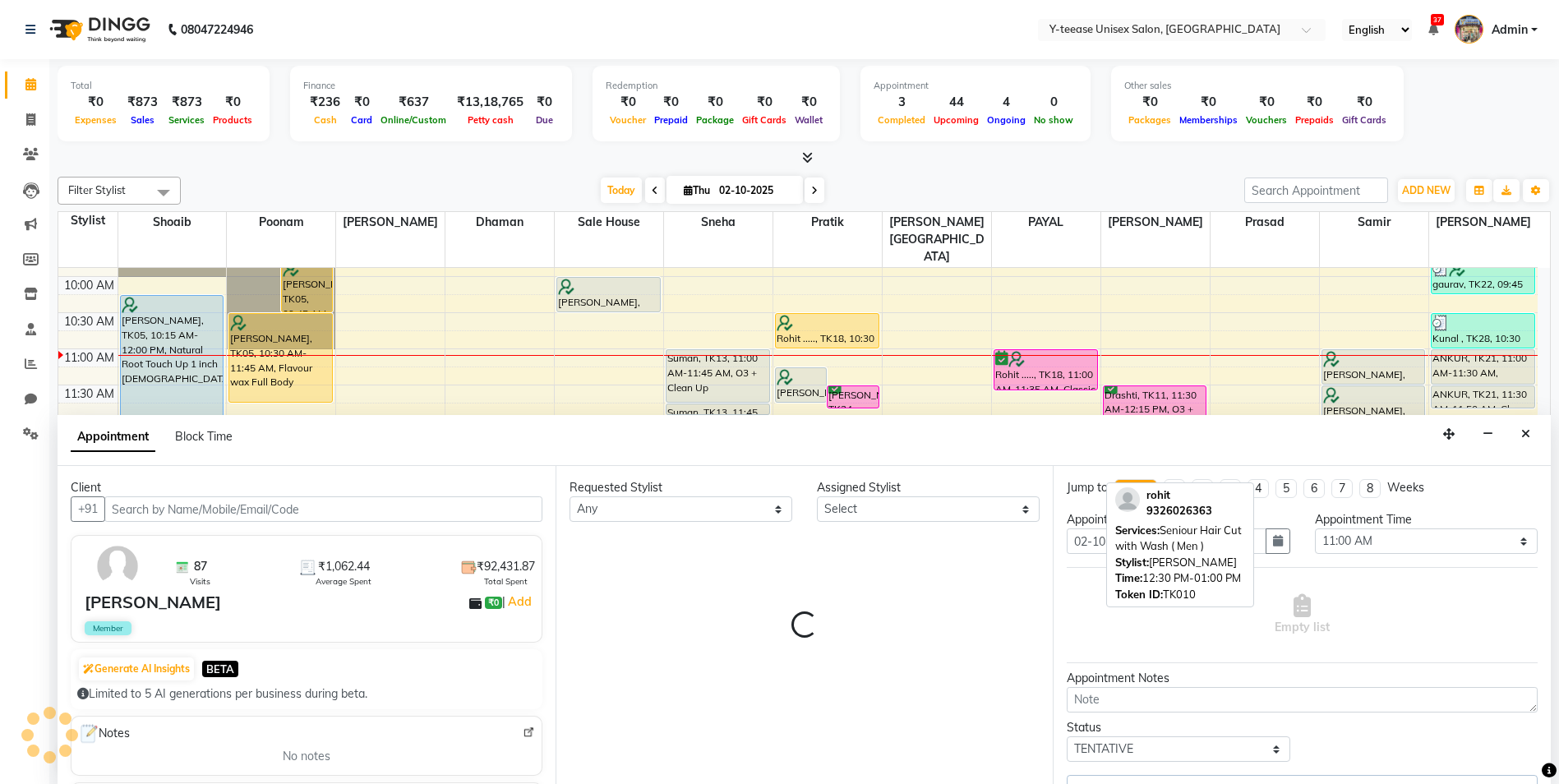
select select "92929"
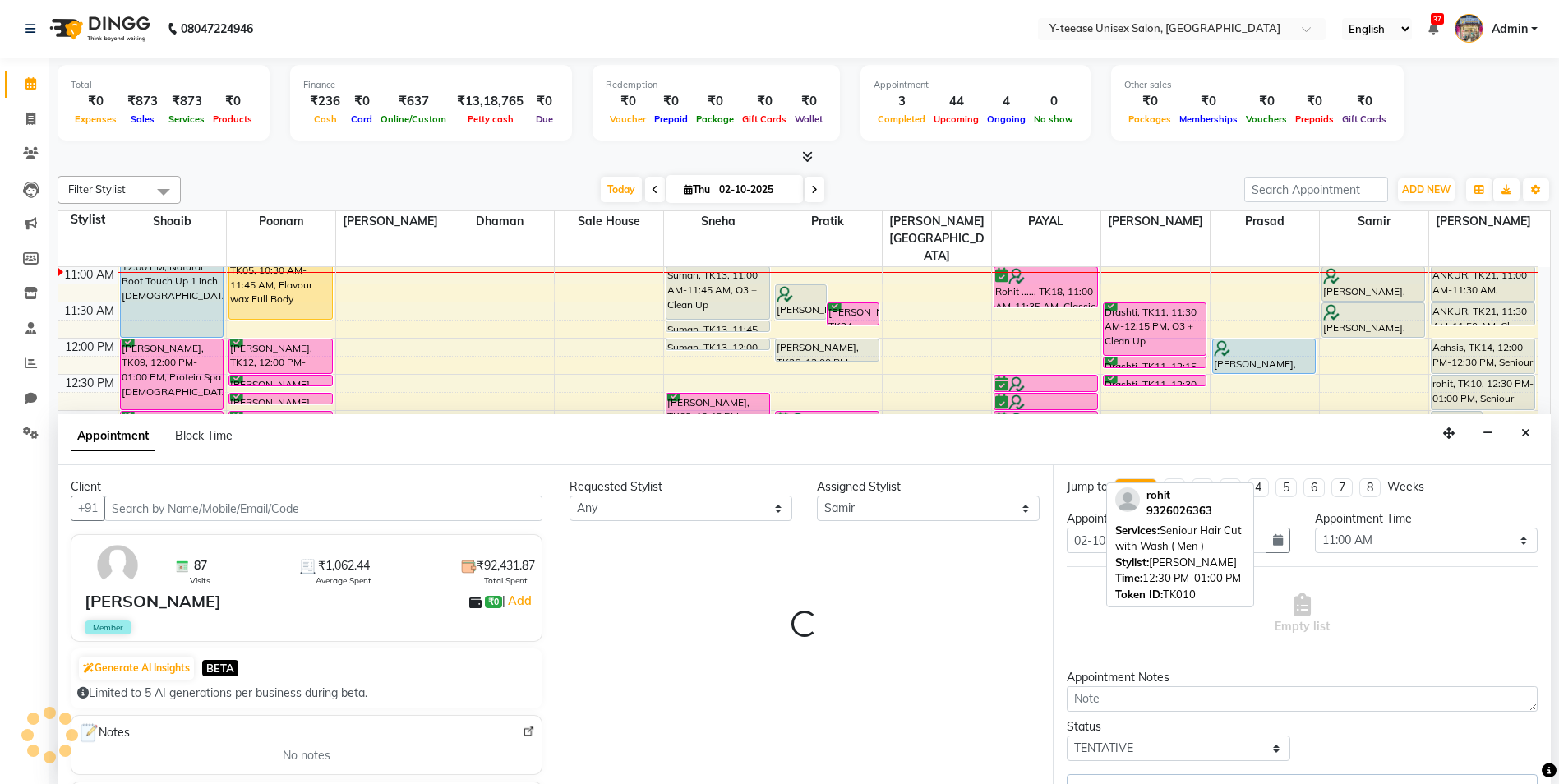
select select "661"
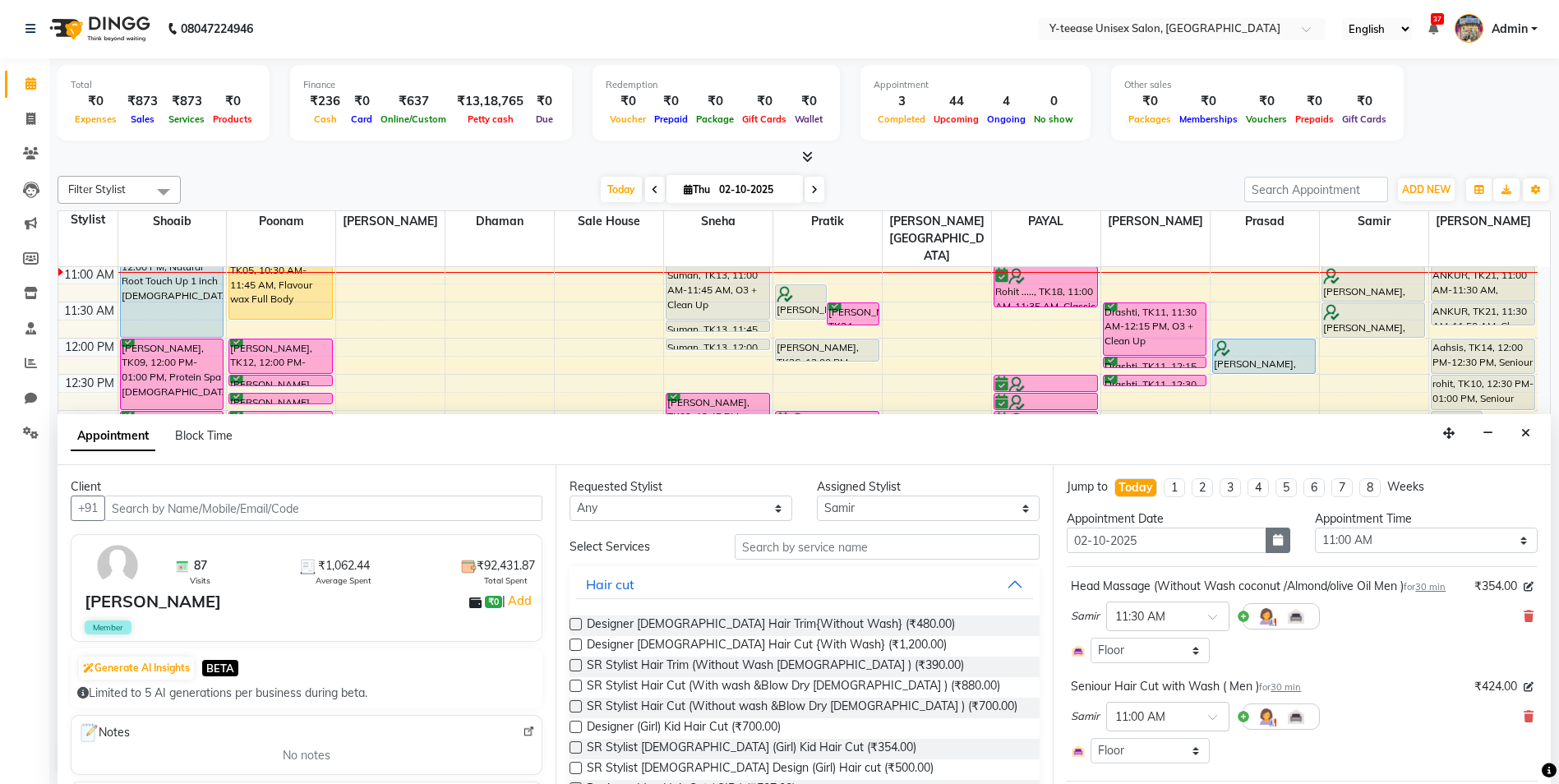
click at [1275, 540] on icon "button" at bounding box center [1279, 540] width 10 height 12
click at [1198, 631] on div "3" at bounding box center [1190, 626] width 27 height 27
type input "03-10-2025"
select select "660"
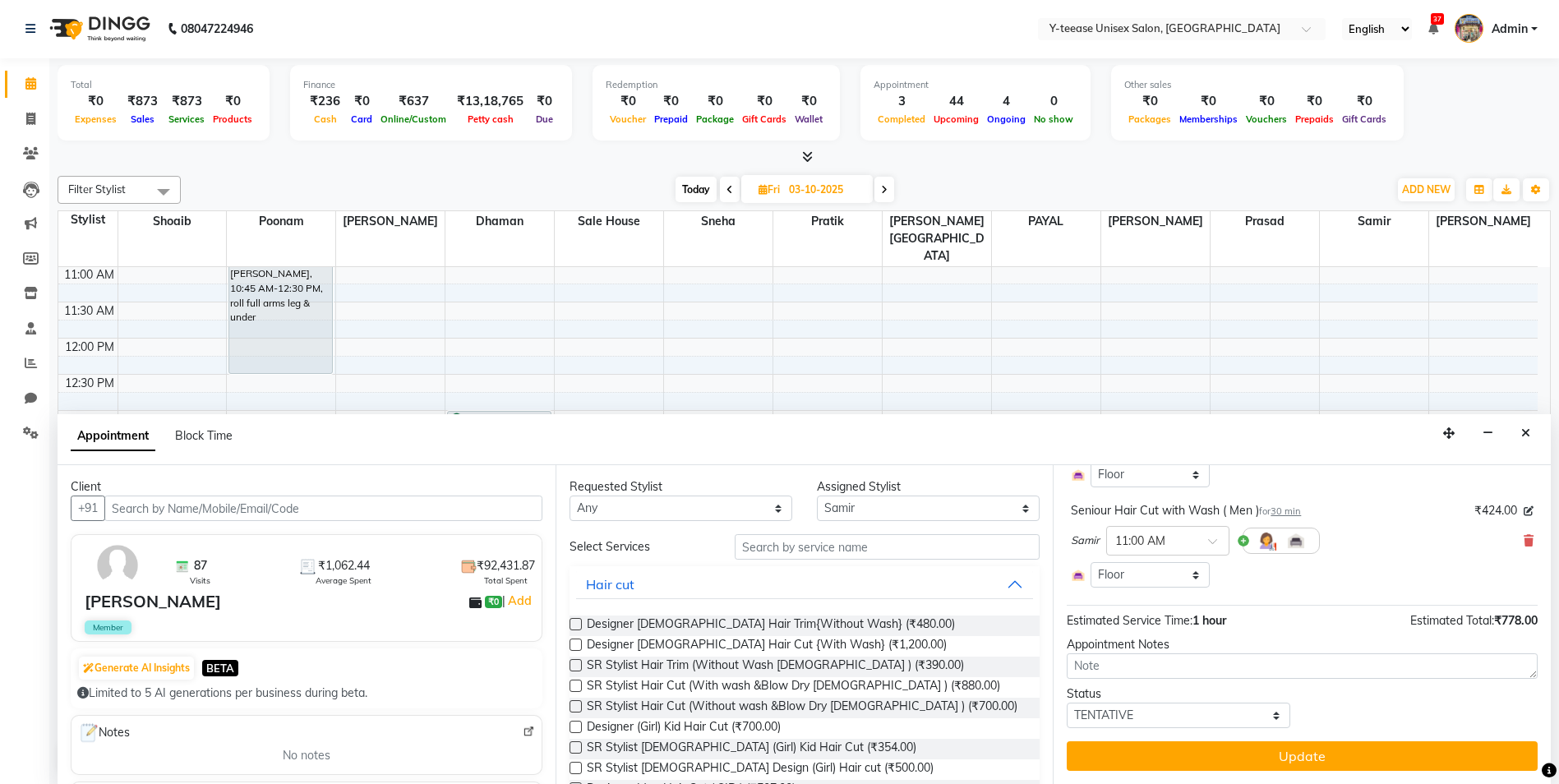
scroll to position [176, 0]
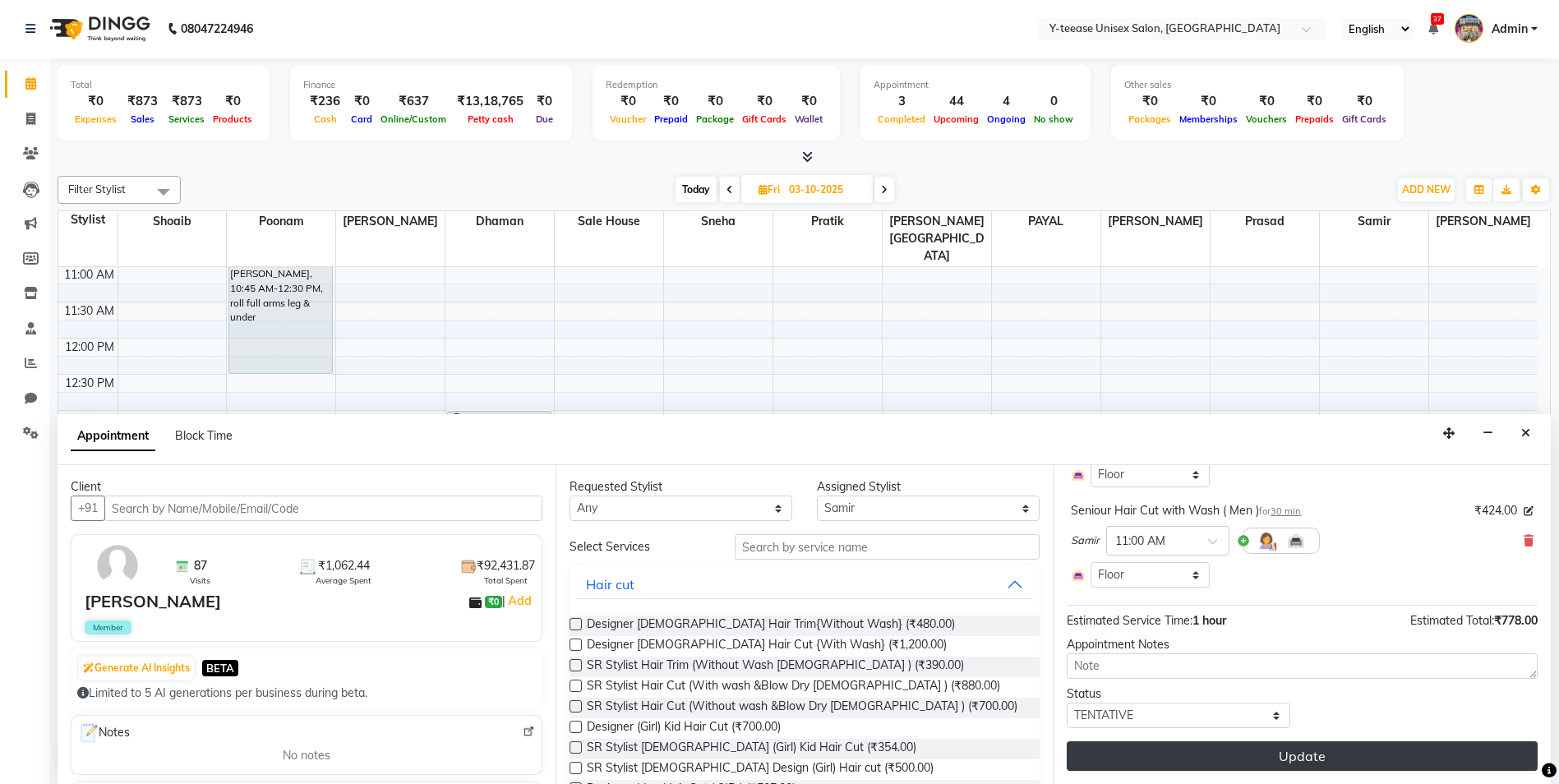
click at [1274, 750] on button "Update" at bounding box center [1303, 757] width 471 height 30
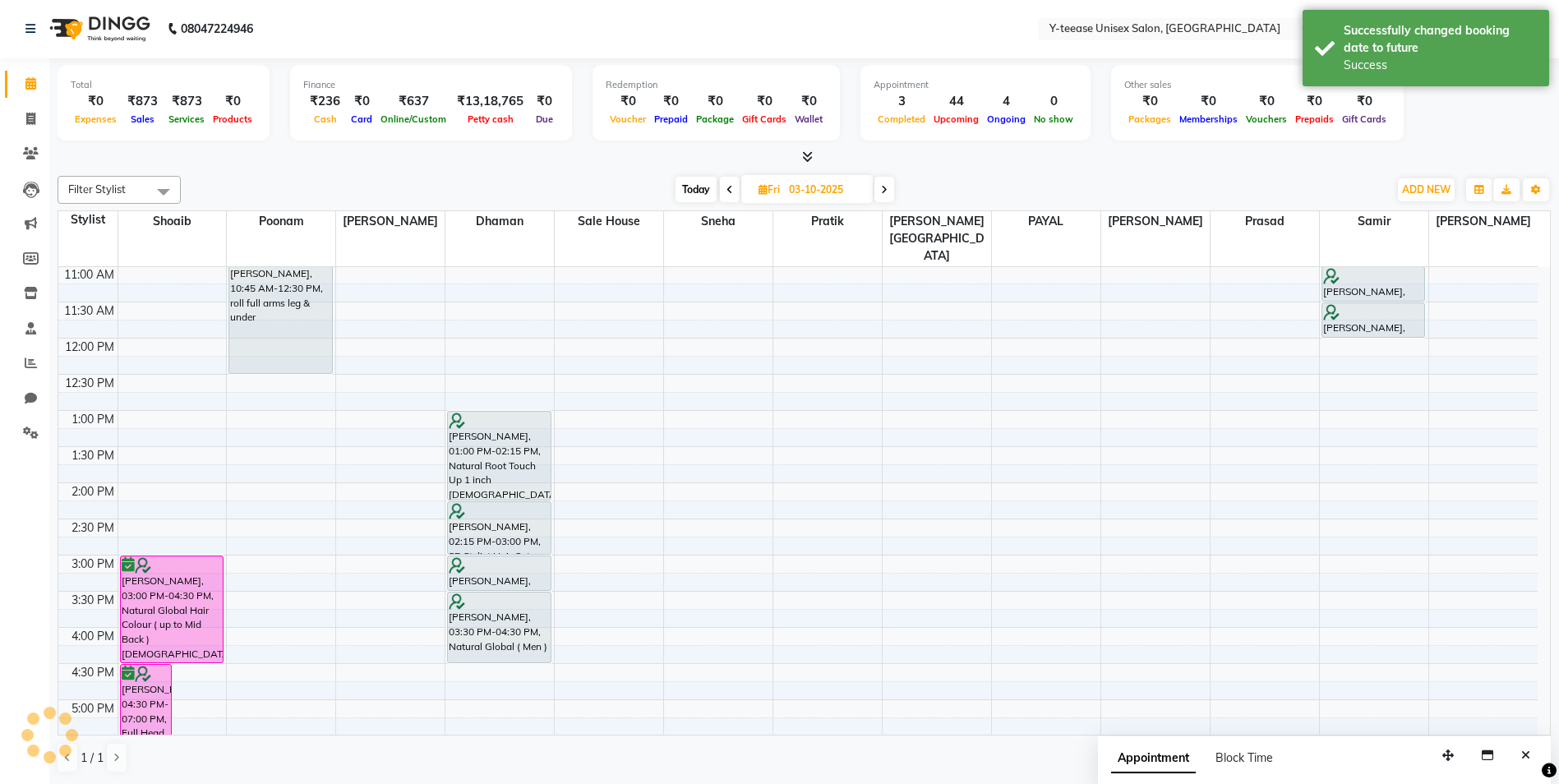
scroll to position [0, 0]
click at [1460, 65] on div "Success" at bounding box center [1440, 65] width 193 height 17
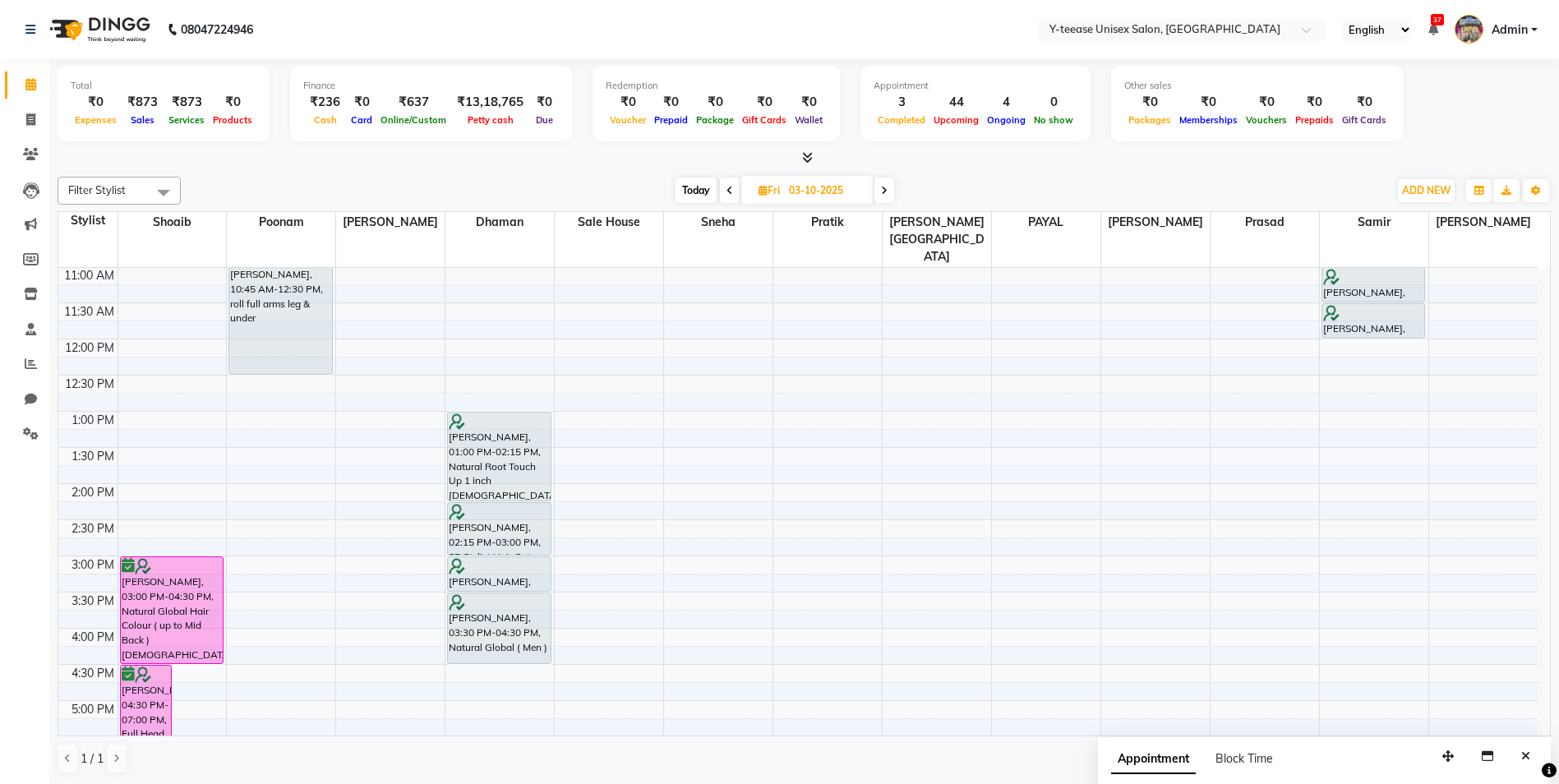
click at [689, 190] on span "Today" at bounding box center [696, 190] width 41 height 26
type input "02-10-2025"
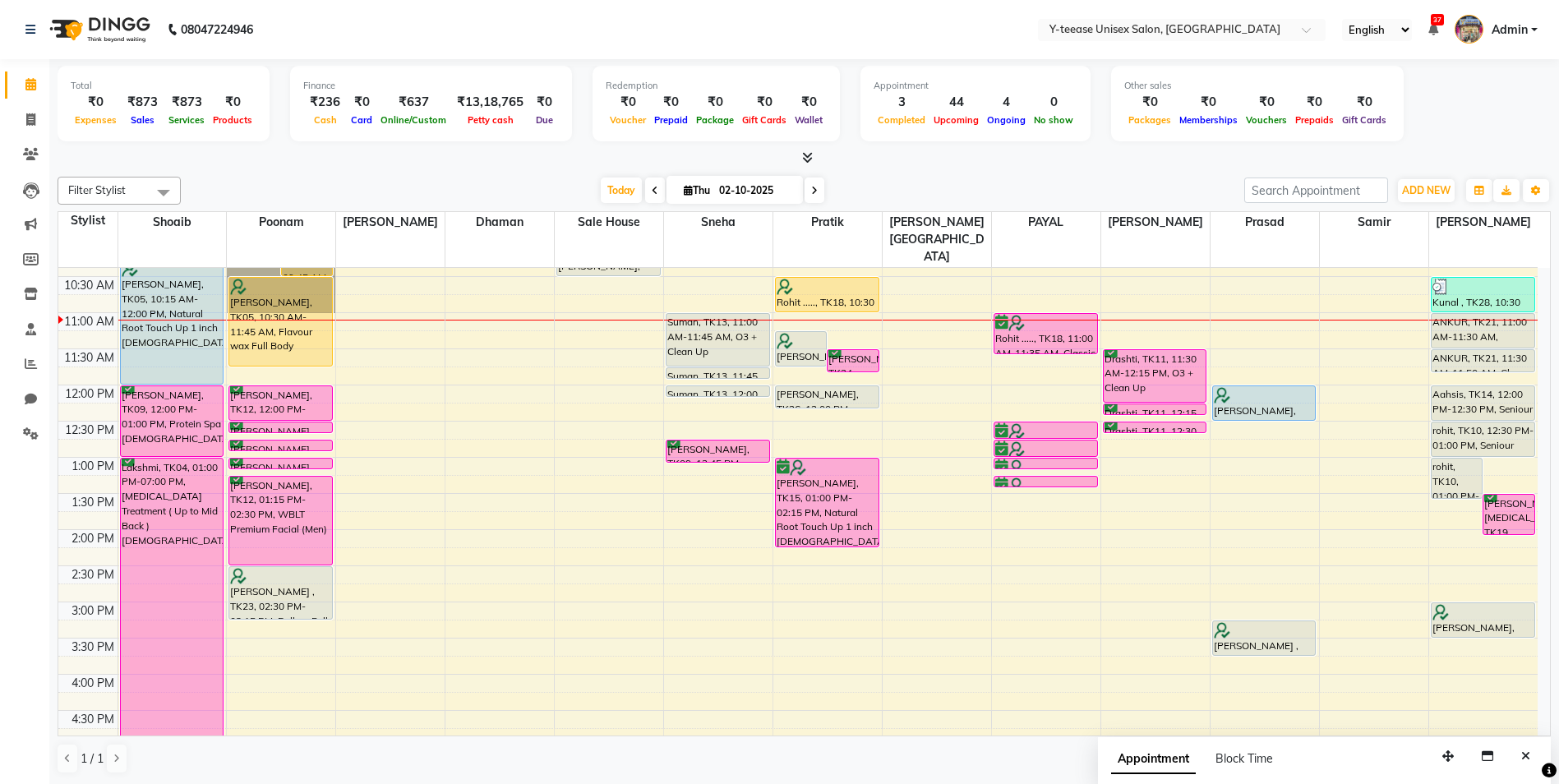
scroll to position [135, 0]
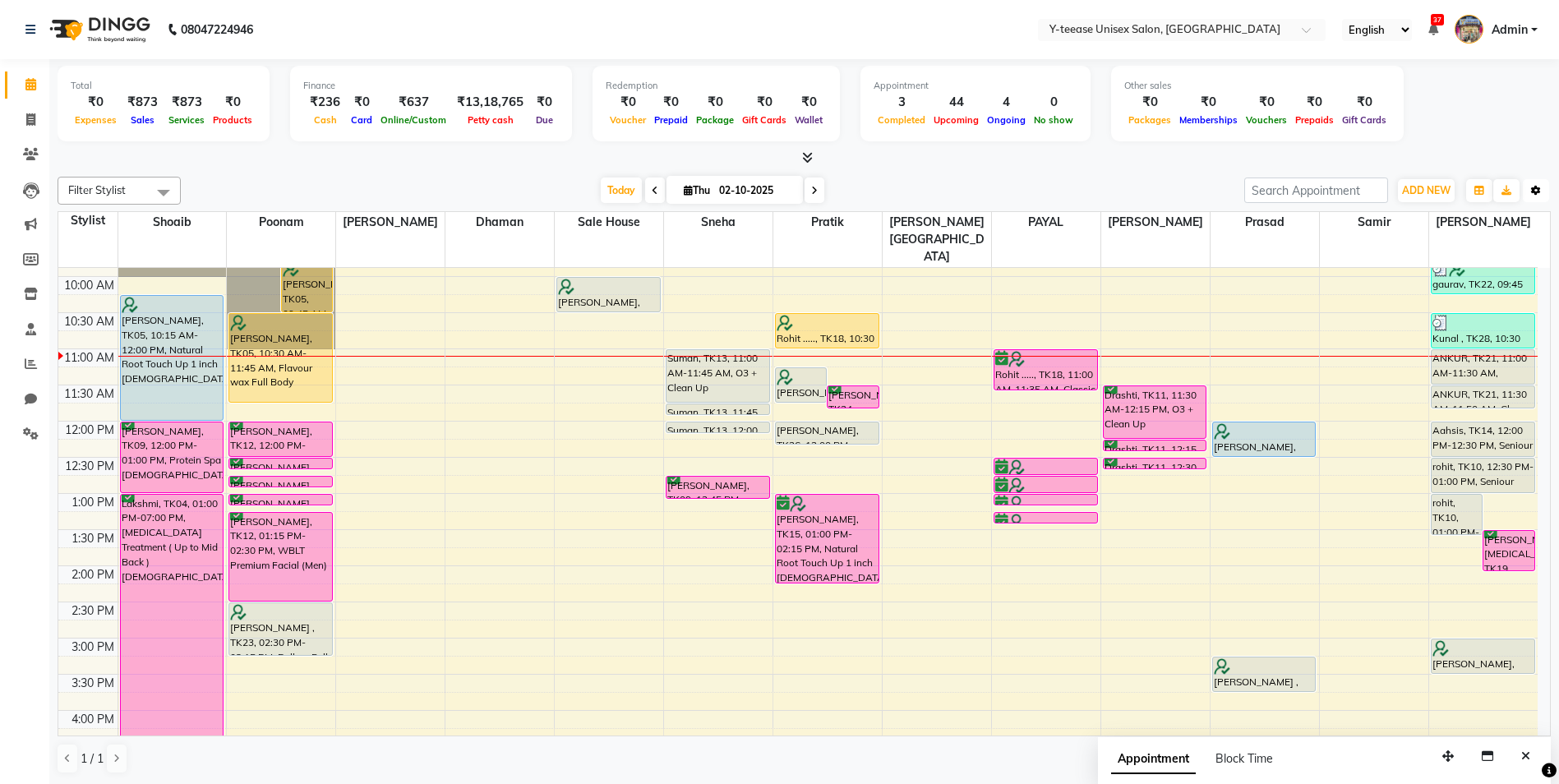
click at [1545, 193] on button "Toggle Dropdown" at bounding box center [1537, 191] width 27 height 23
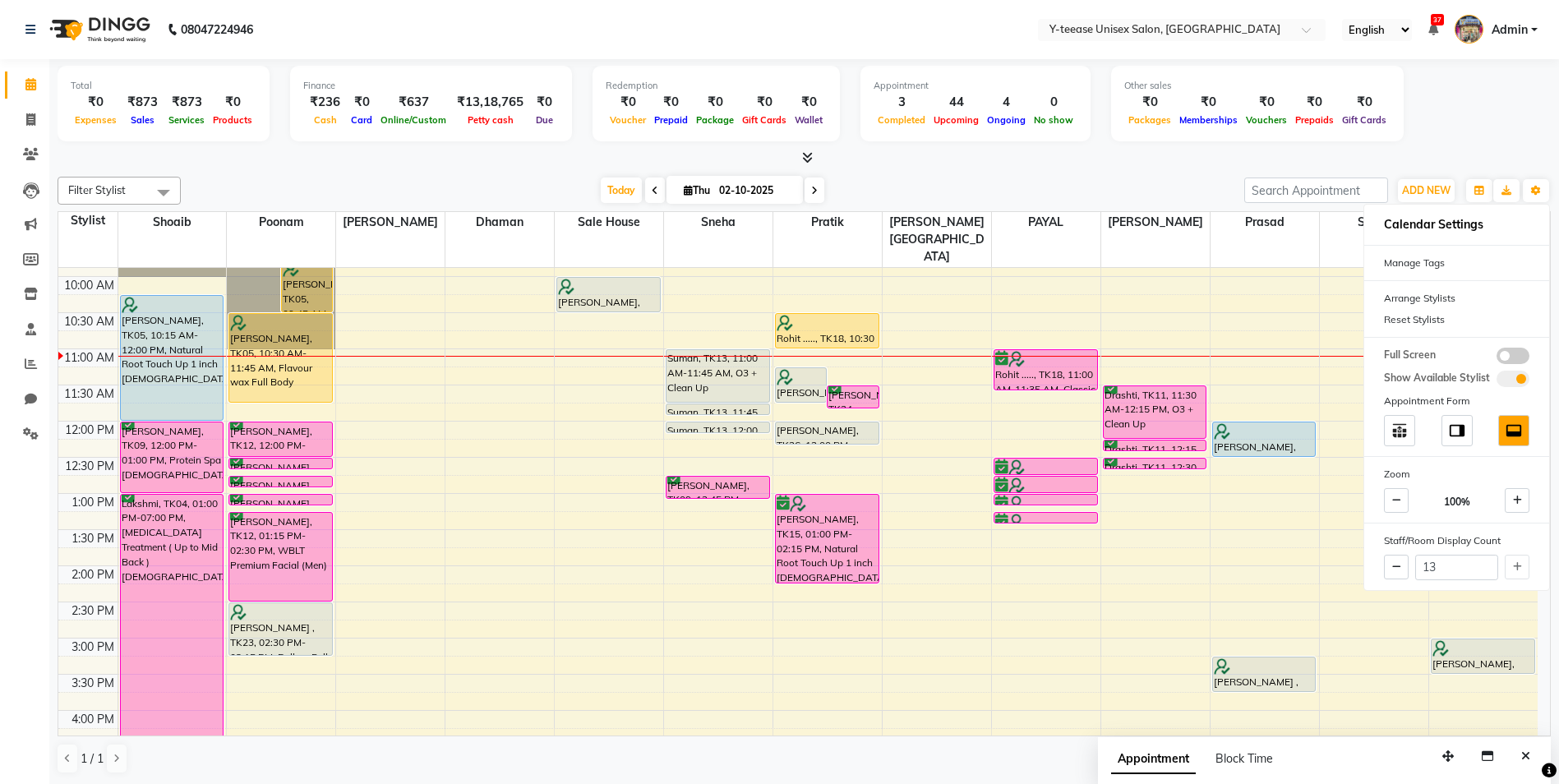
drag, startPoint x: 1116, startPoint y: 176, endPoint x: 1103, endPoint y: 176, distance: 13.0
click at [1108, 176] on div "Filter Stylist Select All Annu [PERSON_NAME] Dhaman [PERSON_NAME][GEOGRAPHIC_DA…" at bounding box center [804, 475] width 1493 height 611
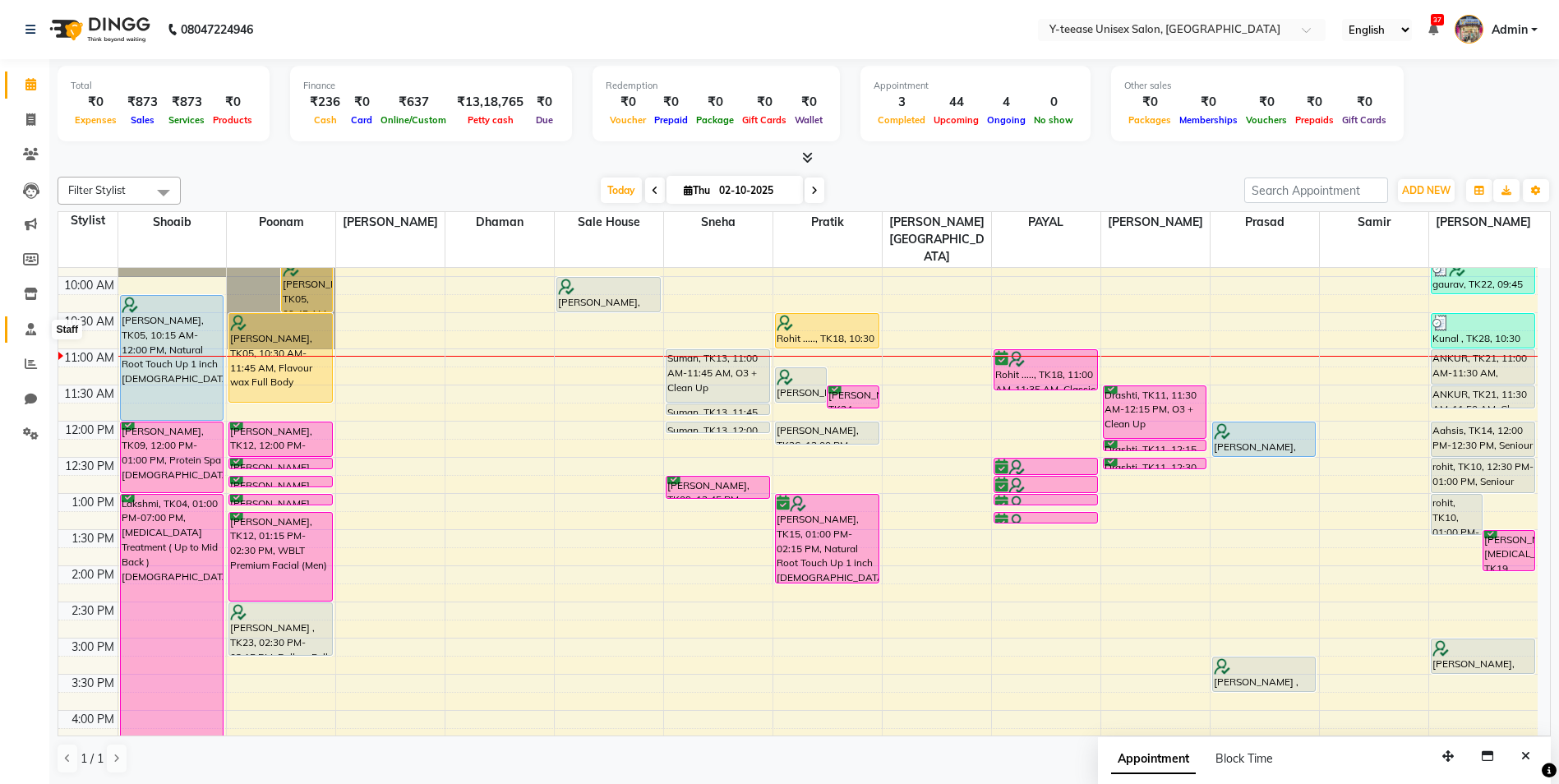
drag, startPoint x: 30, startPoint y: 330, endPoint x: 68, endPoint y: 323, distance: 38.6
click at [30, 330] on icon at bounding box center [31, 329] width 11 height 12
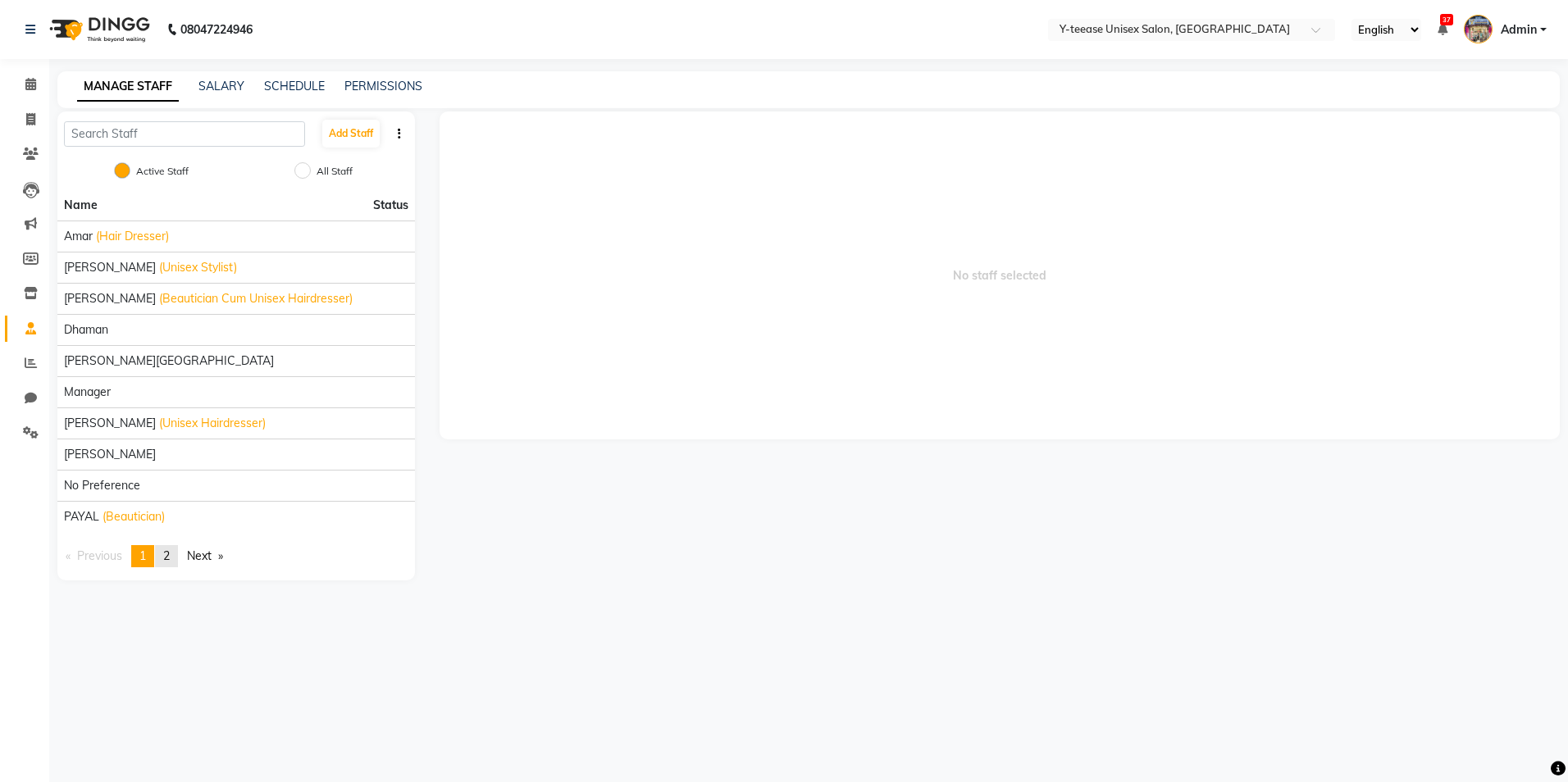
click at [170, 552] on span "2" at bounding box center [166, 556] width 7 height 15
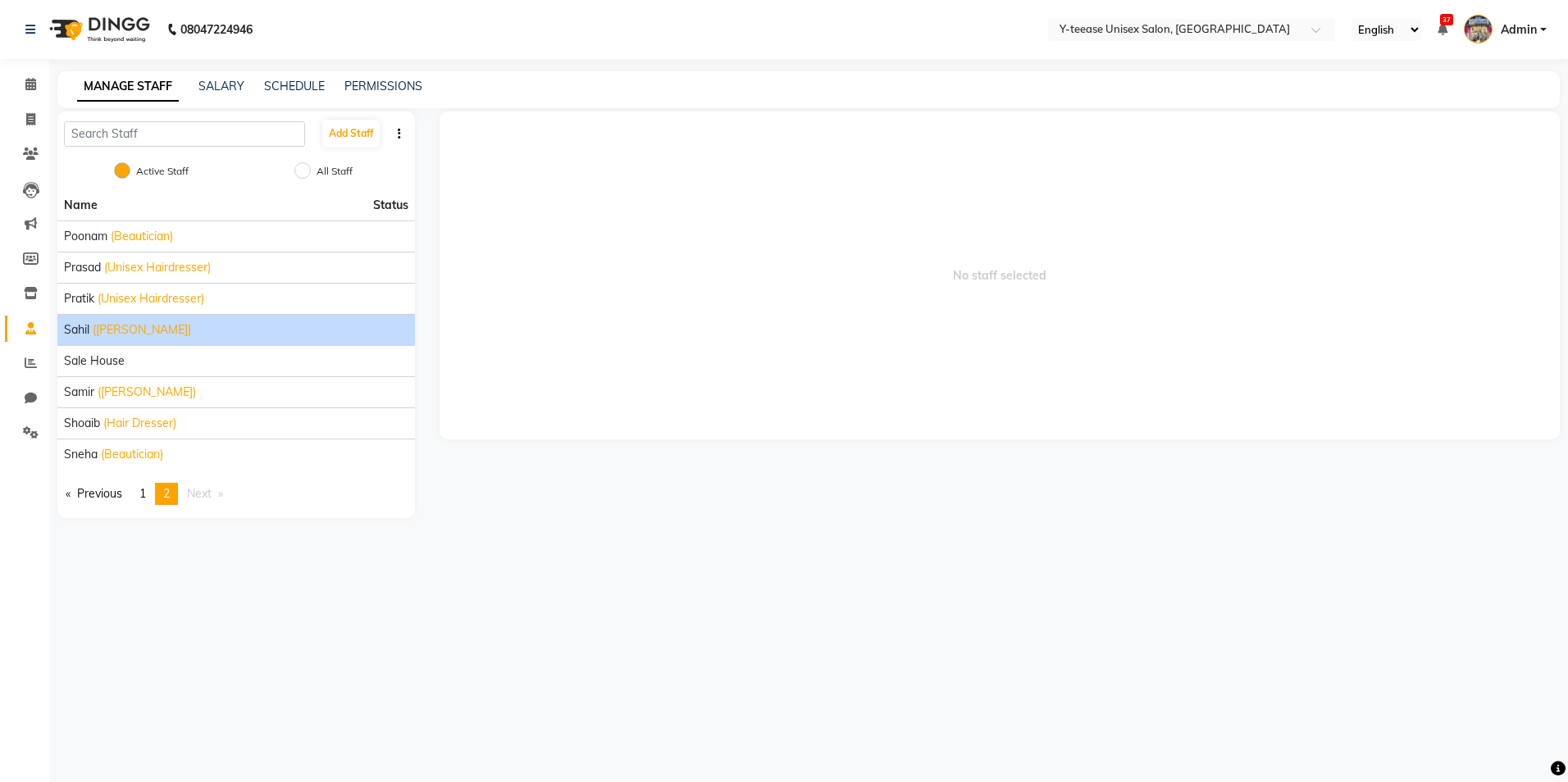
click at [132, 331] on span "([PERSON_NAME])" at bounding box center [142, 329] width 99 height 17
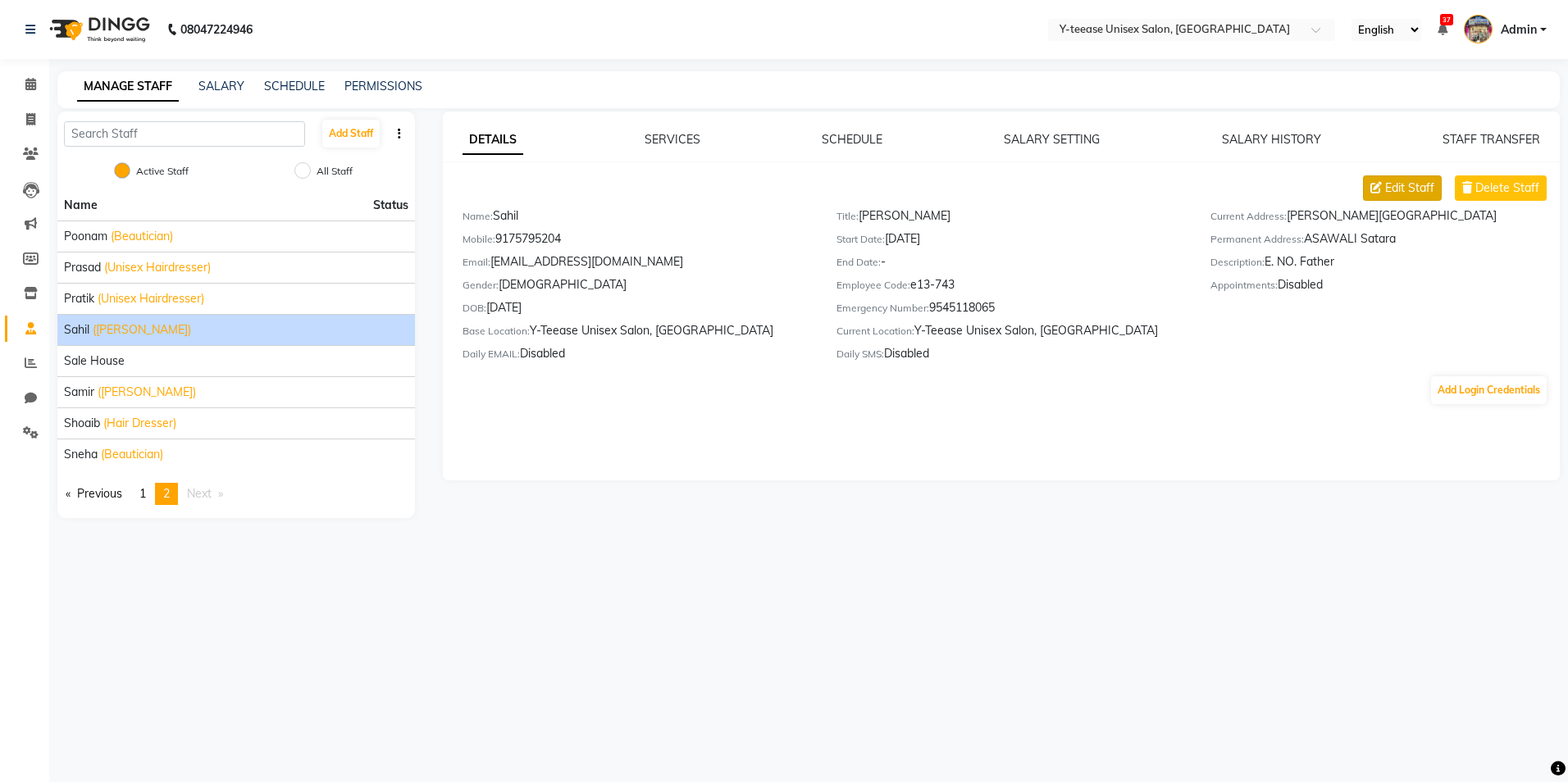
click at [1409, 189] on span "Edit Staff" at bounding box center [1409, 188] width 49 height 17
select select "[DEMOGRAPHIC_DATA]"
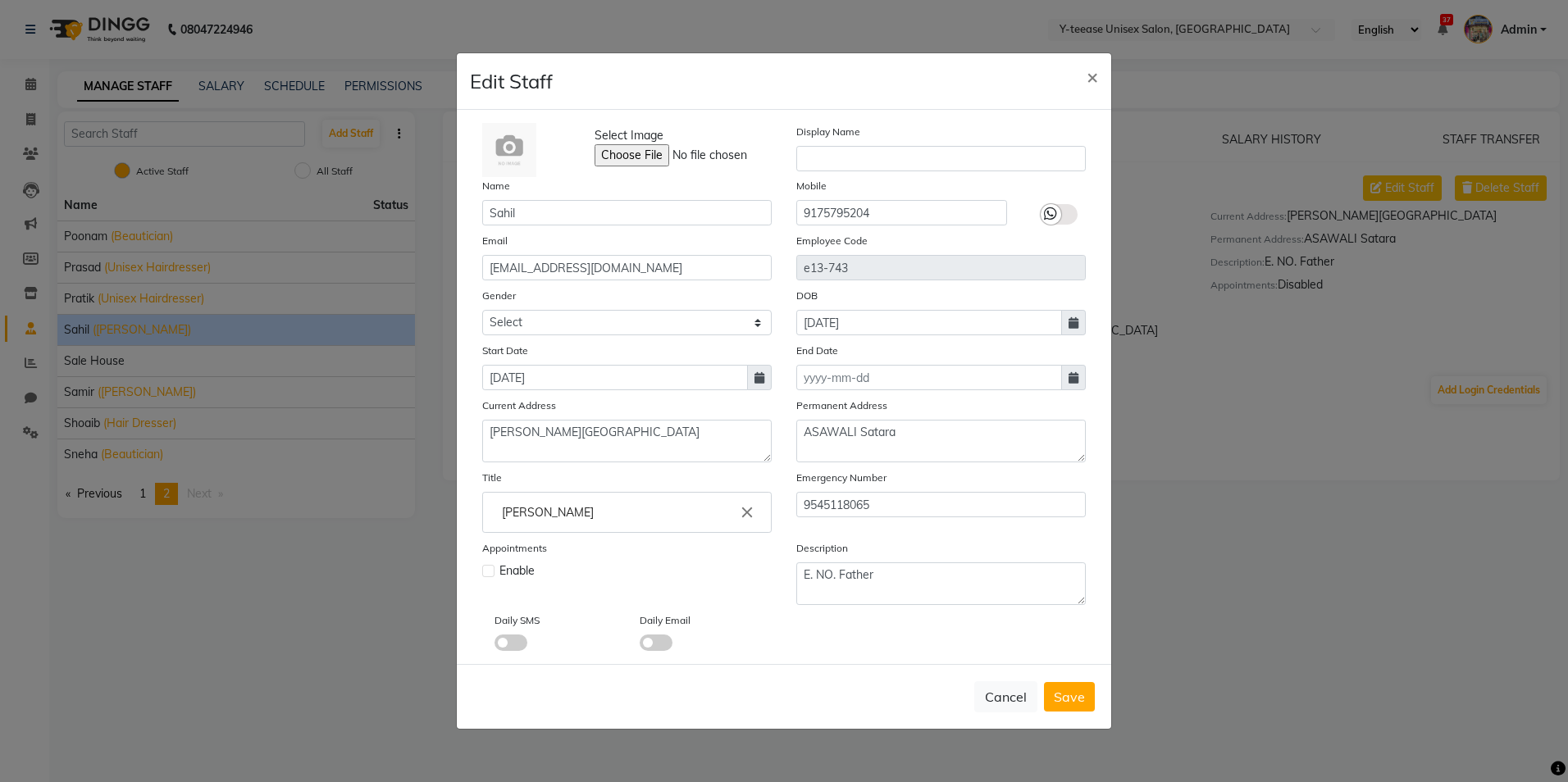
click at [487, 569] on label at bounding box center [488, 571] width 12 height 12
click at [487, 569] on input "checkbox" at bounding box center [488, 569] width 11 height 11
checkbox input "true"
click at [1081, 699] on span "Save" at bounding box center [1070, 697] width 31 height 17
select select
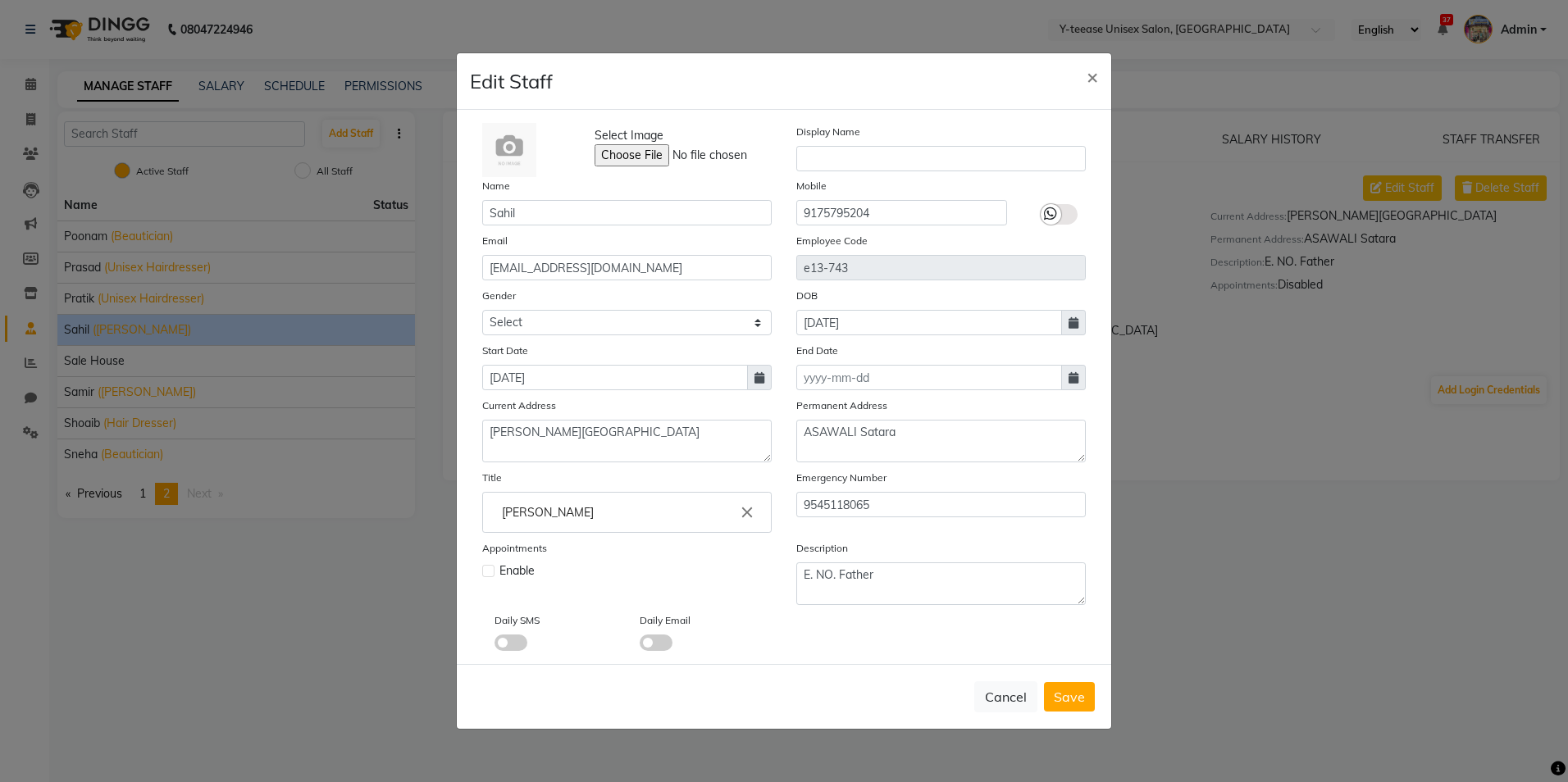
checkbox input "false"
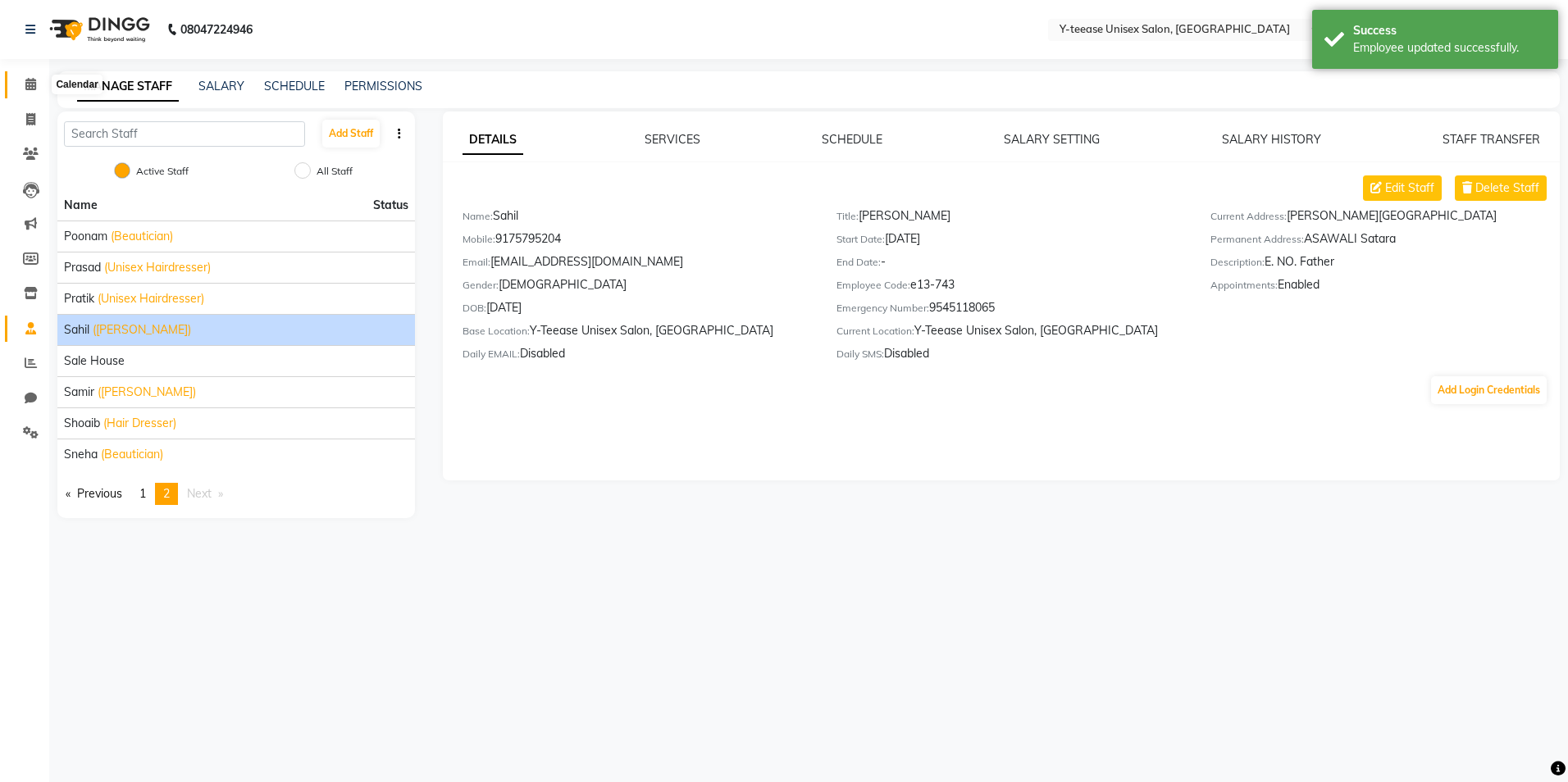
click at [33, 76] on span at bounding box center [31, 84] width 29 height 19
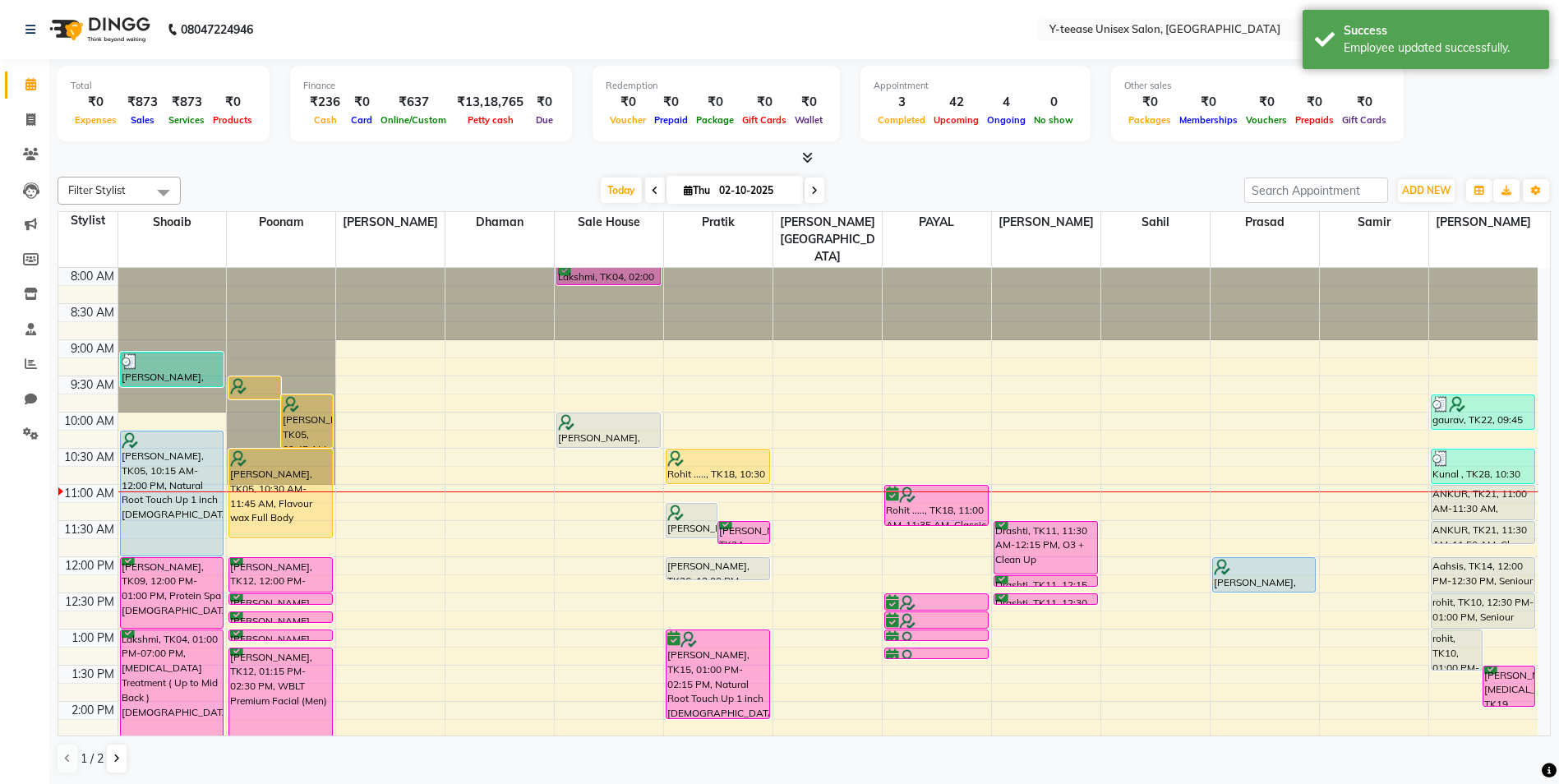
scroll to position [1, 0]
click at [806, 195] on span at bounding box center [815, 189] width 20 height 26
type input "03-10-2025"
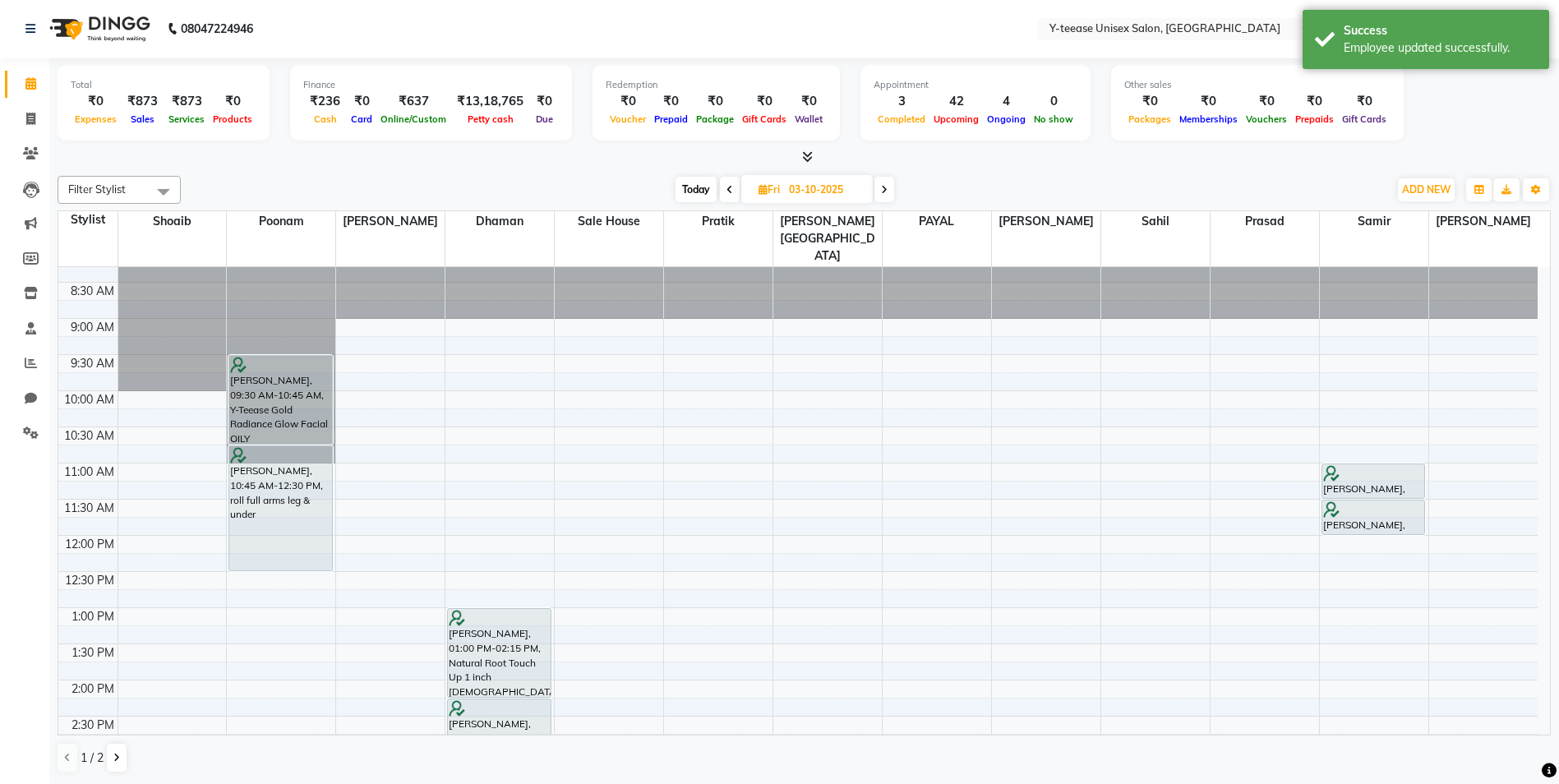
scroll to position [0, 0]
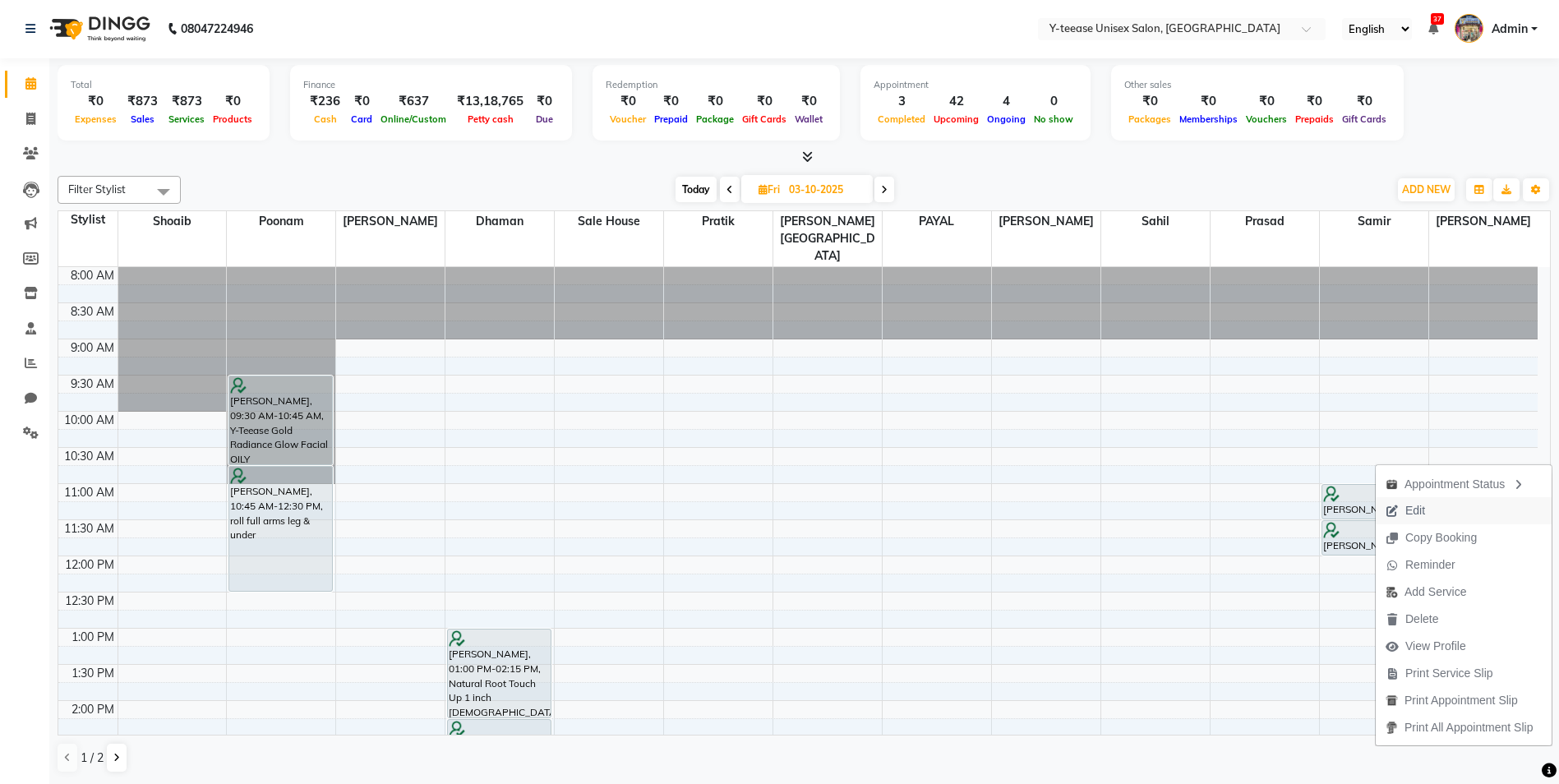
click at [1396, 523] on span "Edit" at bounding box center [1405, 510] width 59 height 27
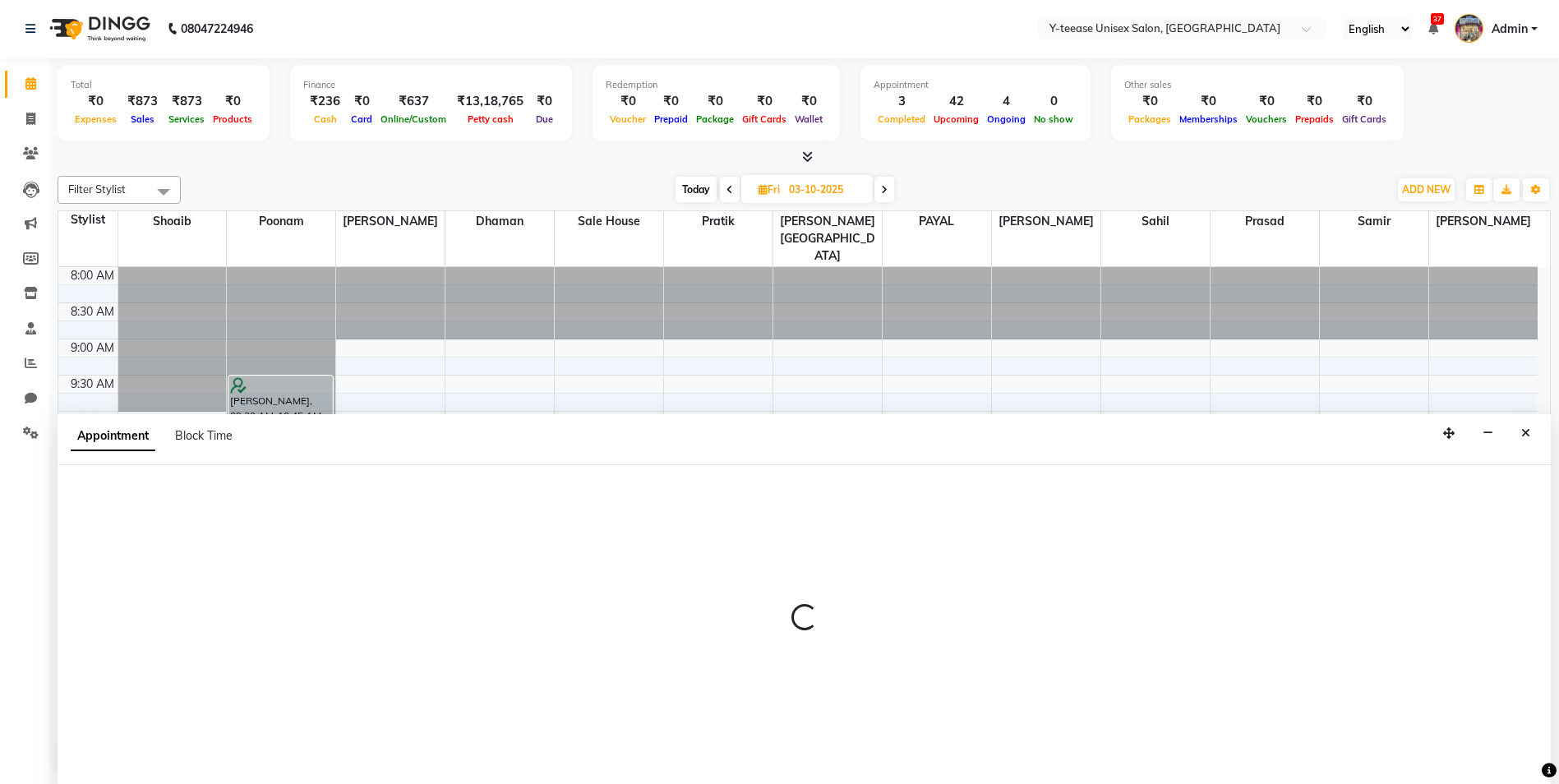
select select "tentative"
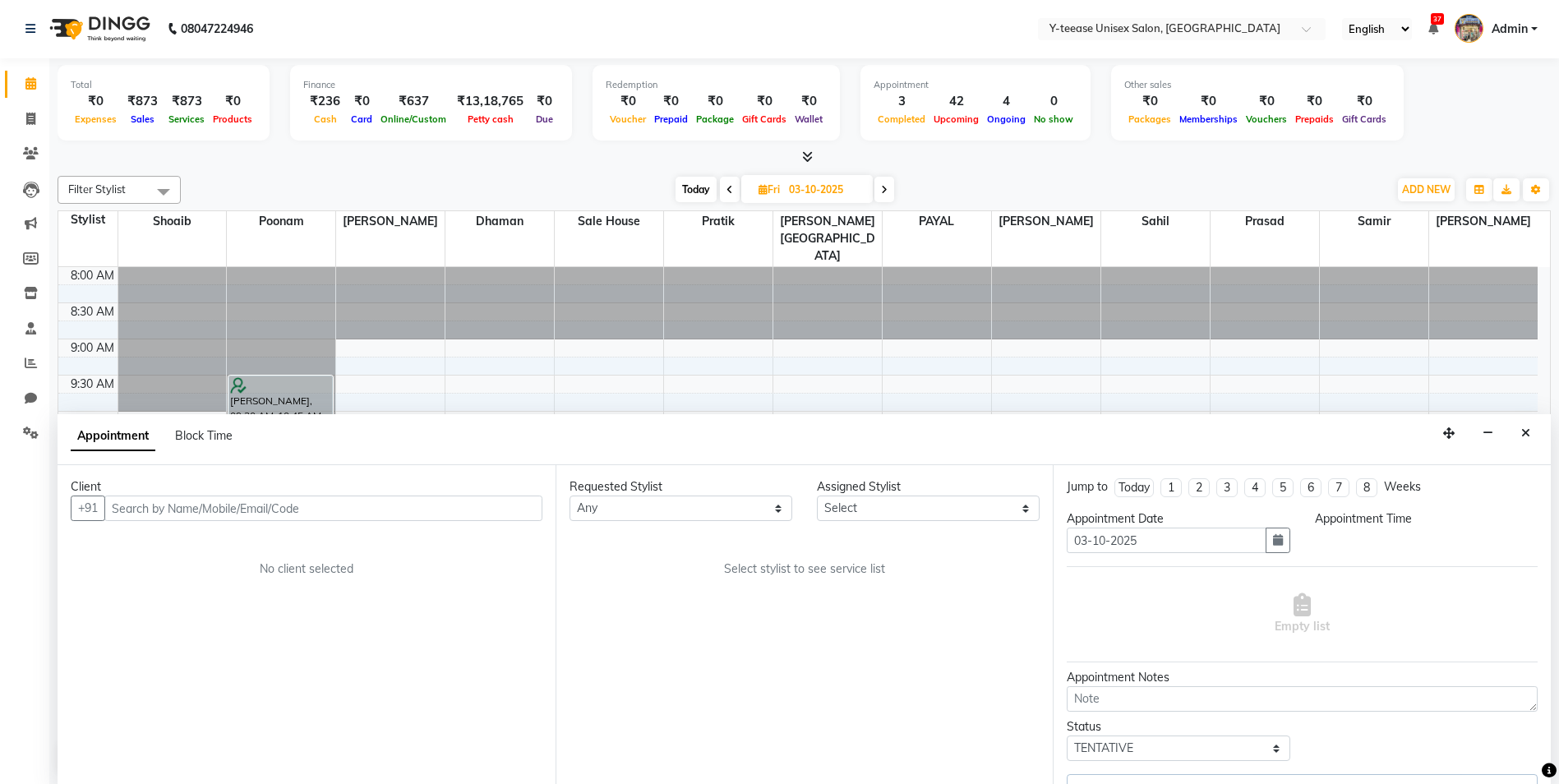
select select "92929"
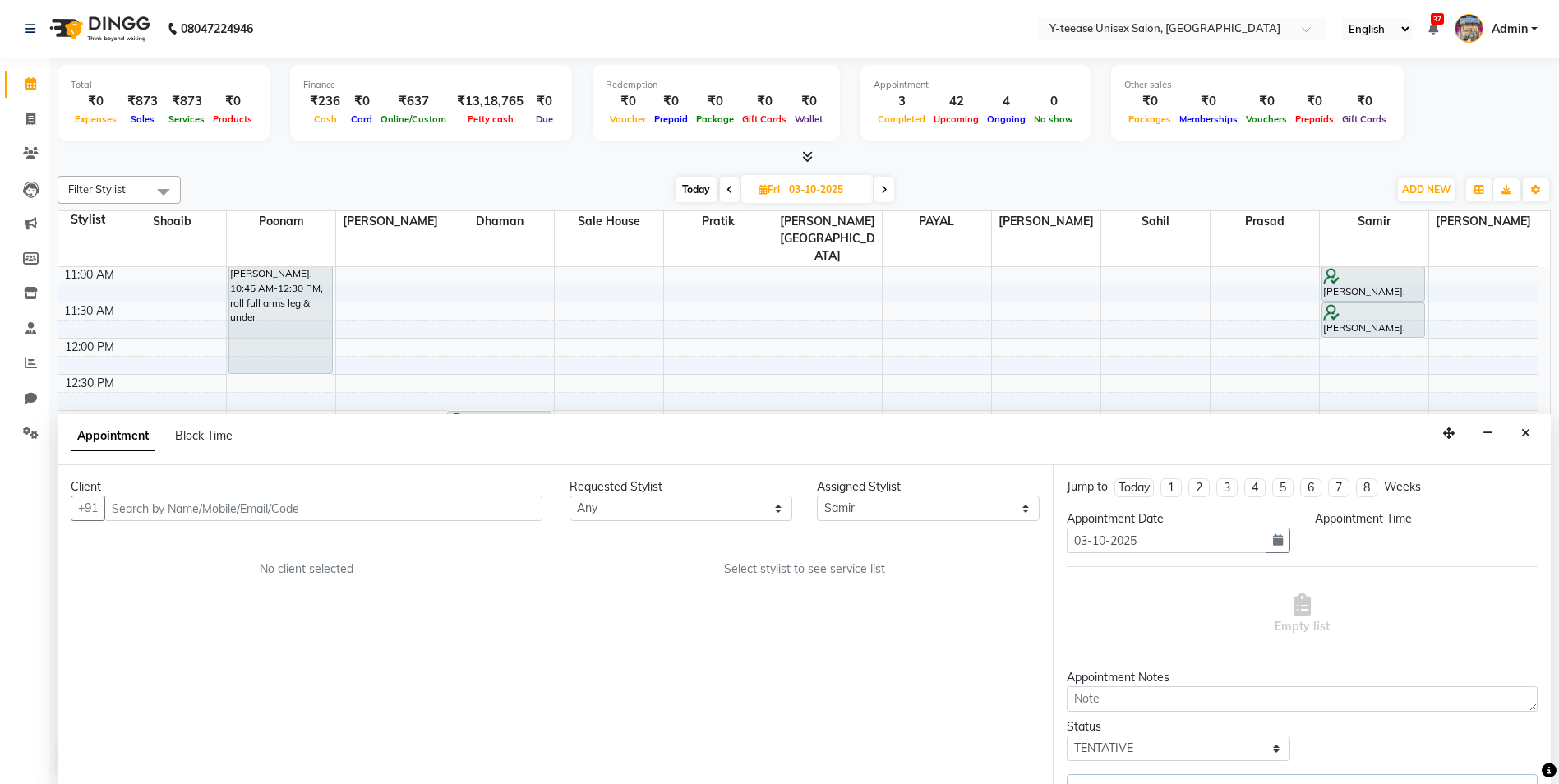
select select "660"
select select "661"
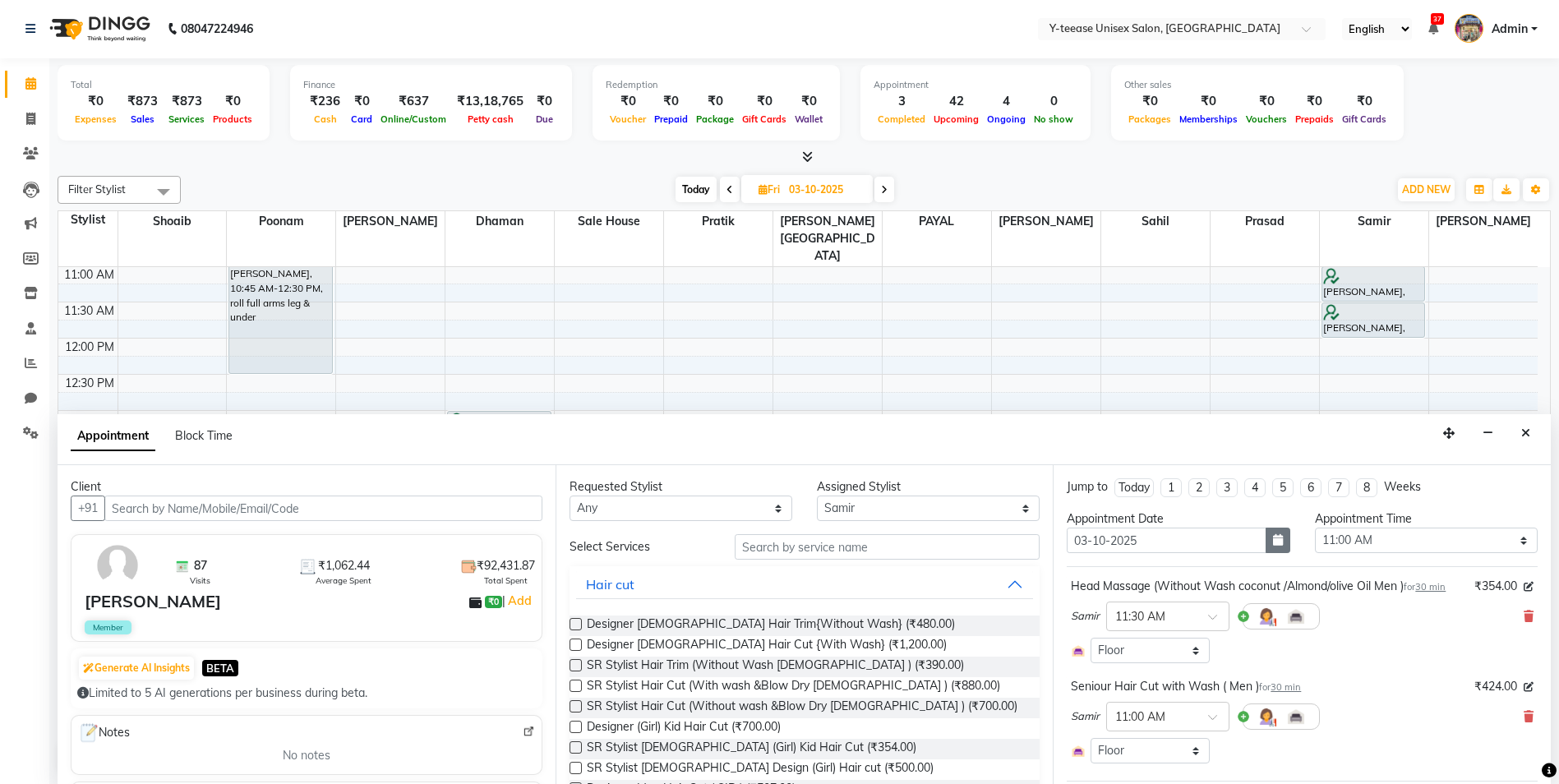
click at [1266, 537] on button "button" at bounding box center [1279, 540] width 25 height 26
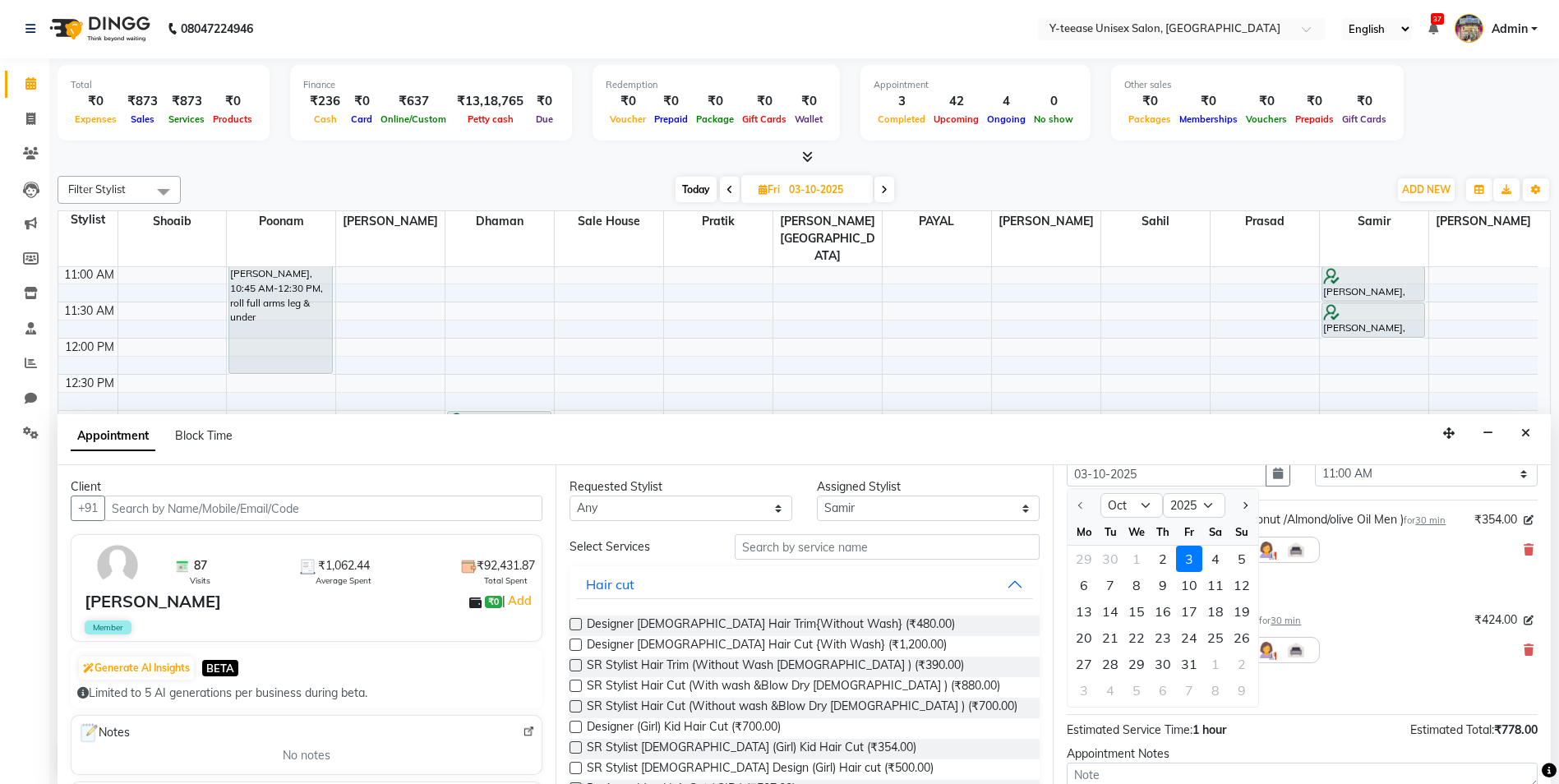
scroll to position [176, 0]
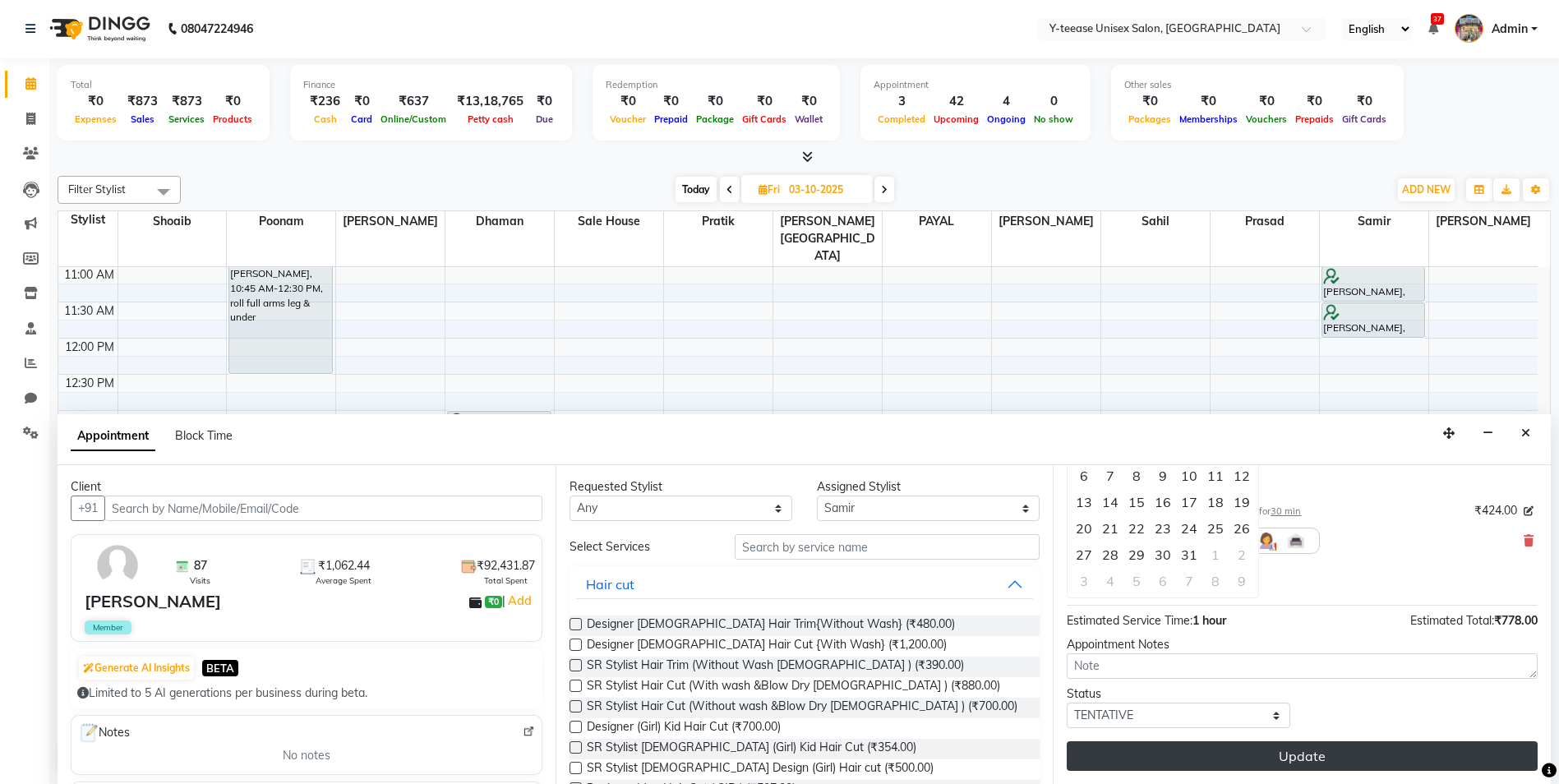
click at [1288, 750] on button "Update" at bounding box center [1303, 757] width 471 height 30
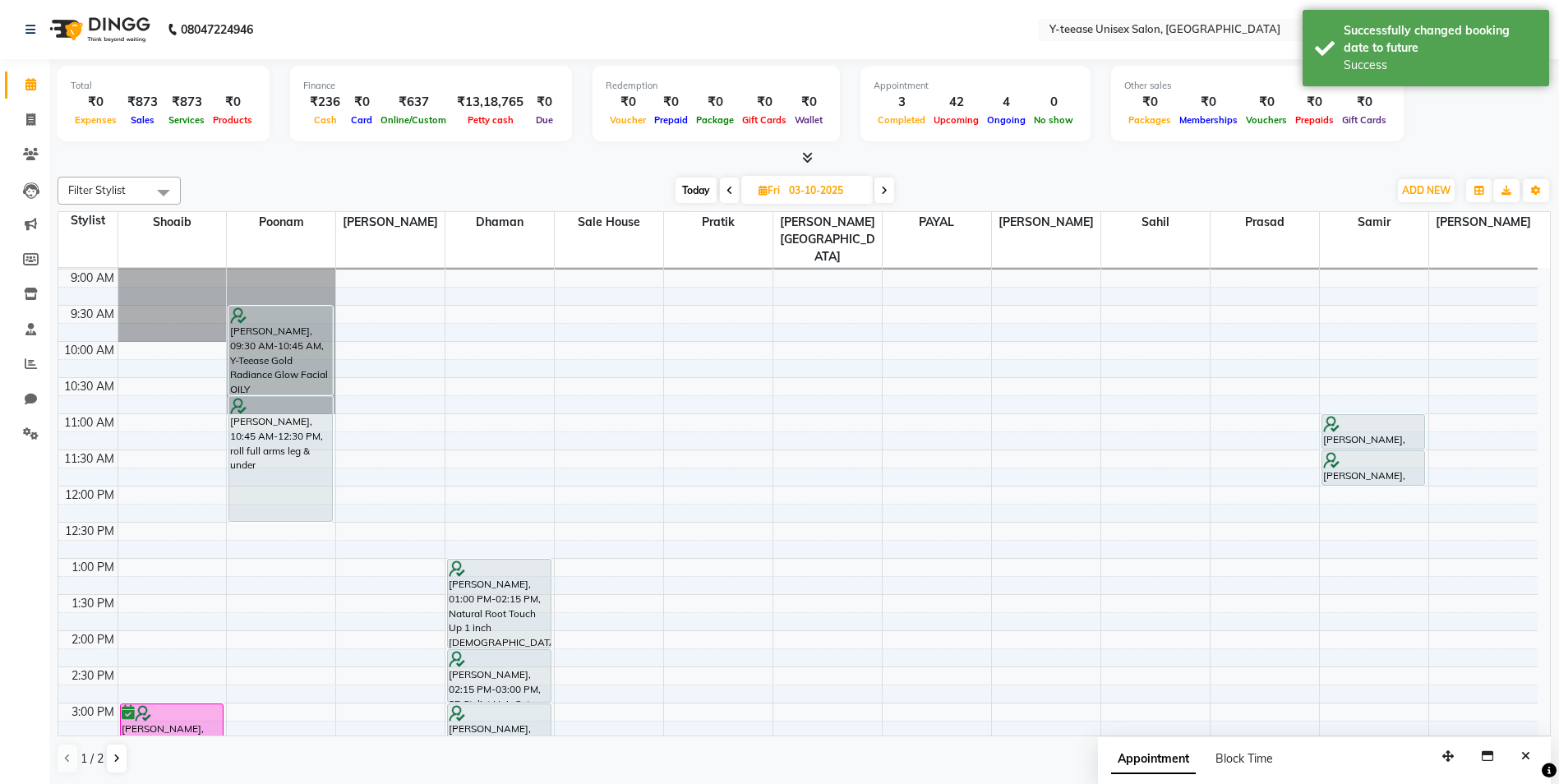
scroll to position [53, 0]
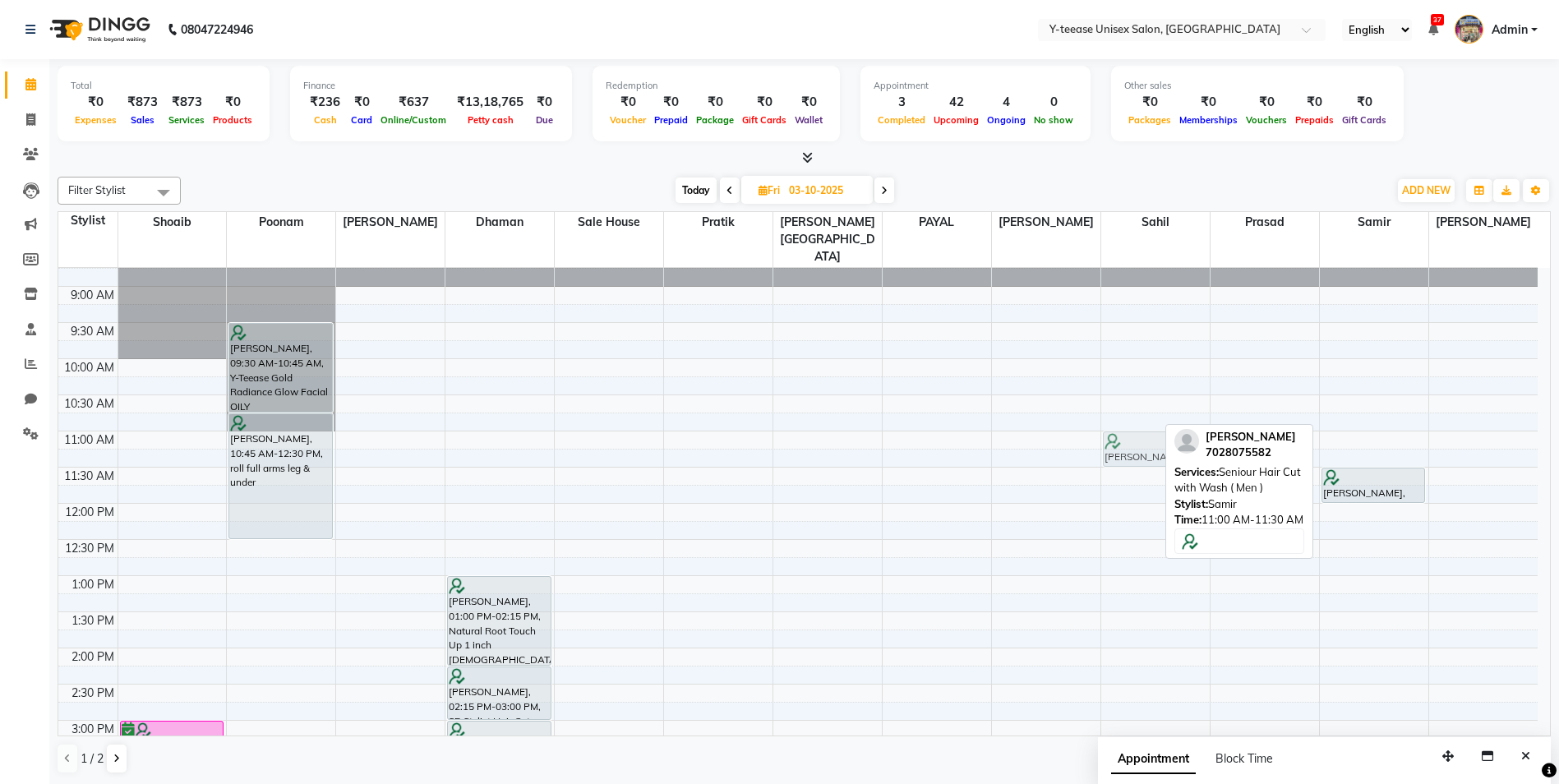
drag, startPoint x: 1343, startPoint y: 402, endPoint x: 1167, endPoint y: 408, distance: 176.1
click at [1167, 408] on tr "[PERSON_NAME], 04:30 PM-07:00 PM, Full Head Highlights (Up to Mid Back ) mehakn…" at bounding box center [797, 757] width 1479 height 1084
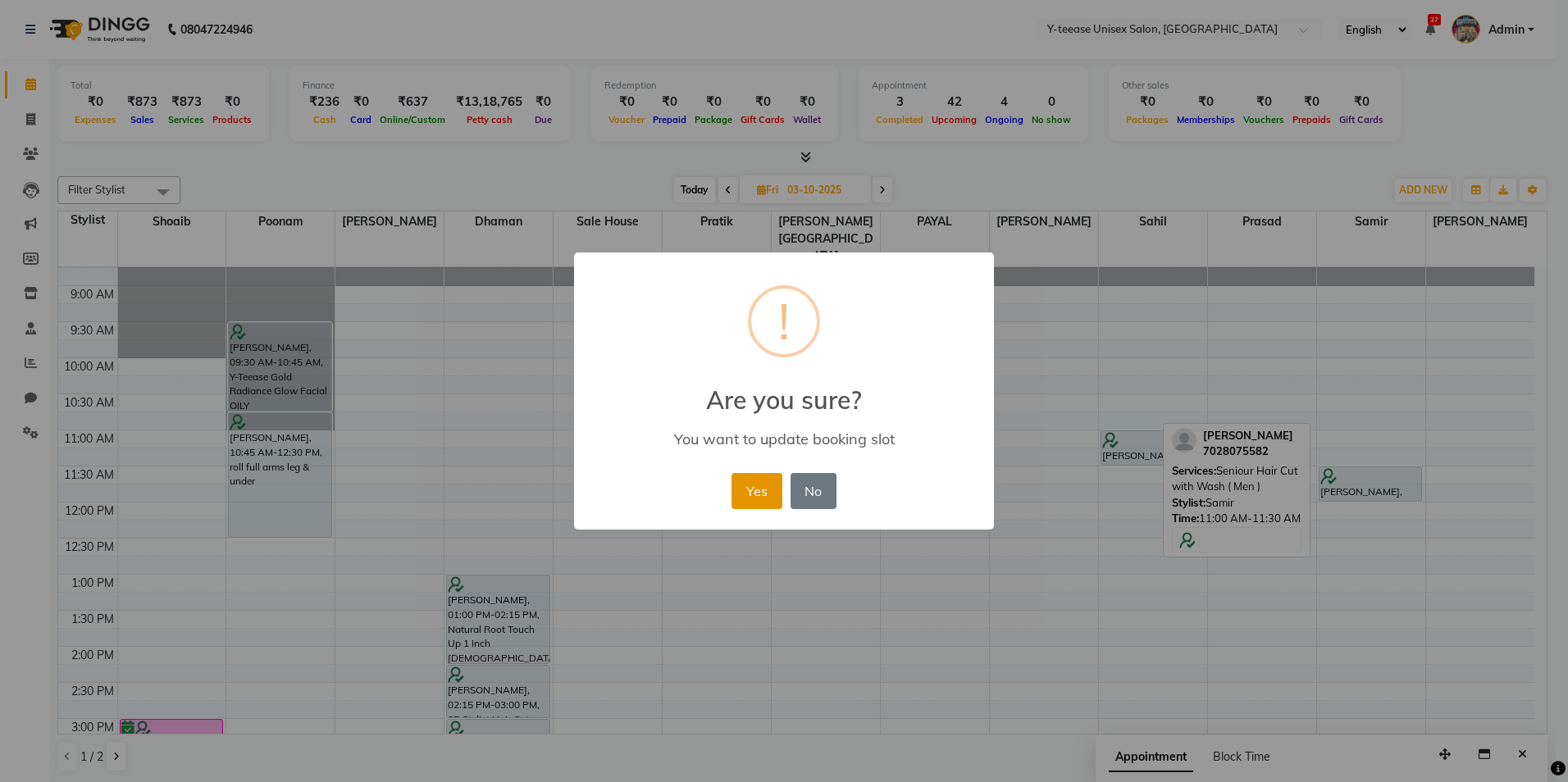
click at [757, 491] on button "Yes" at bounding box center [757, 492] width 50 height 36
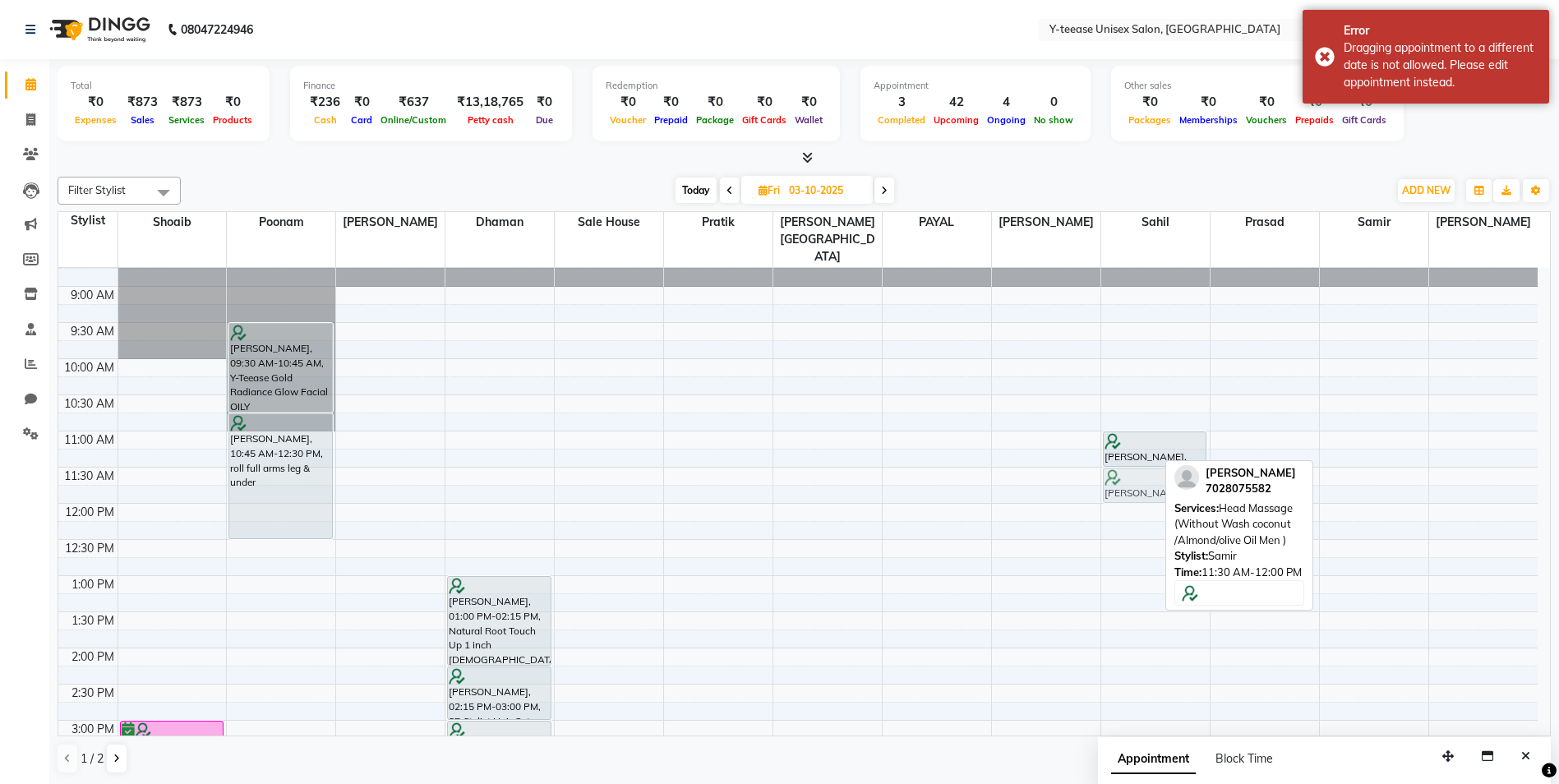
drag, startPoint x: 1367, startPoint y: 442, endPoint x: 1173, endPoint y: 448, distance: 194.1
click at [1173, 448] on tr "[PERSON_NAME], 04:30 PM-07:00 PM, Full Head Highlights (Up to Mid Back ) mehakn…" at bounding box center [797, 757] width 1479 height 1084
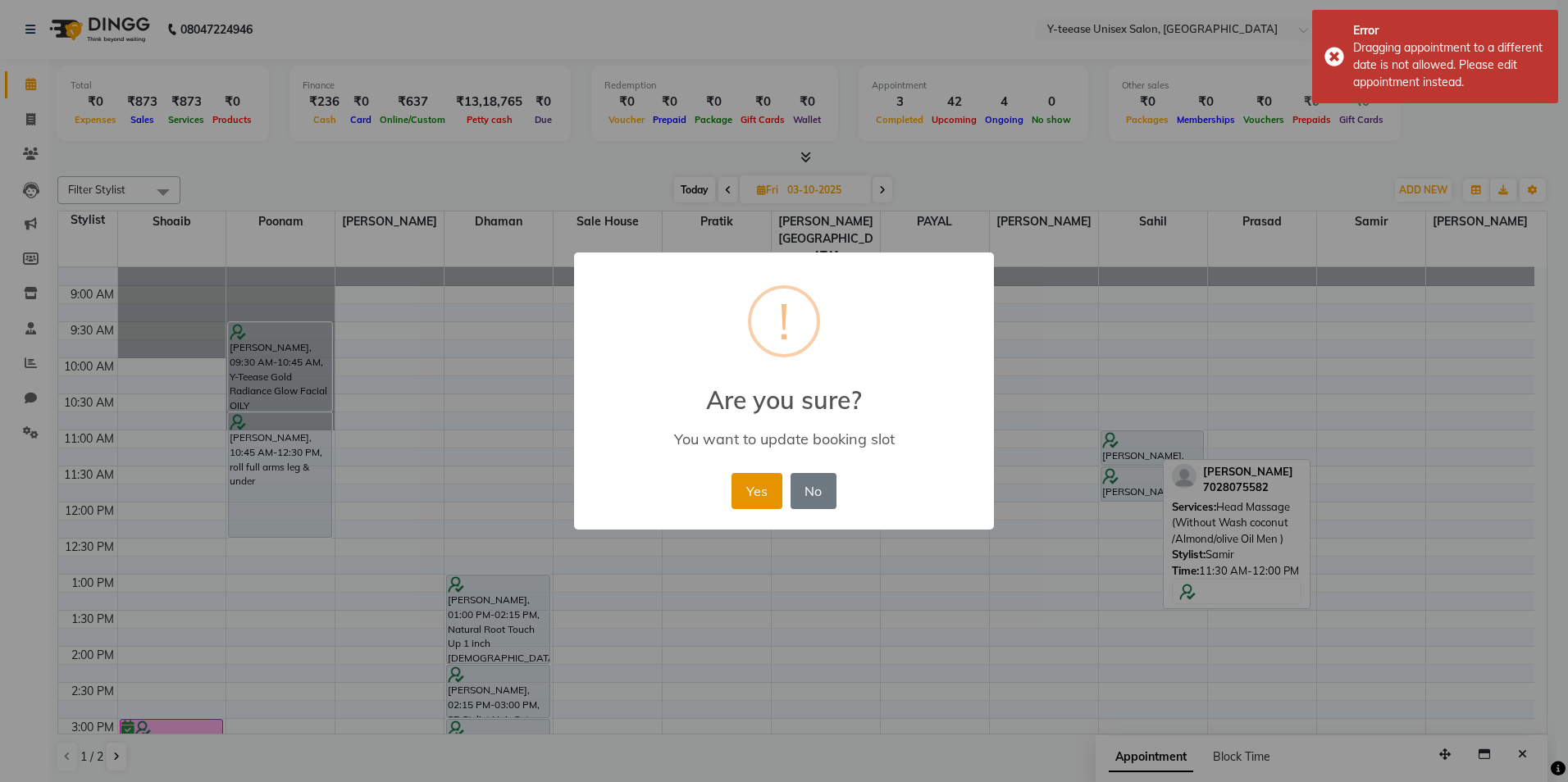
click at [748, 488] on button "Yes" at bounding box center [757, 492] width 50 height 36
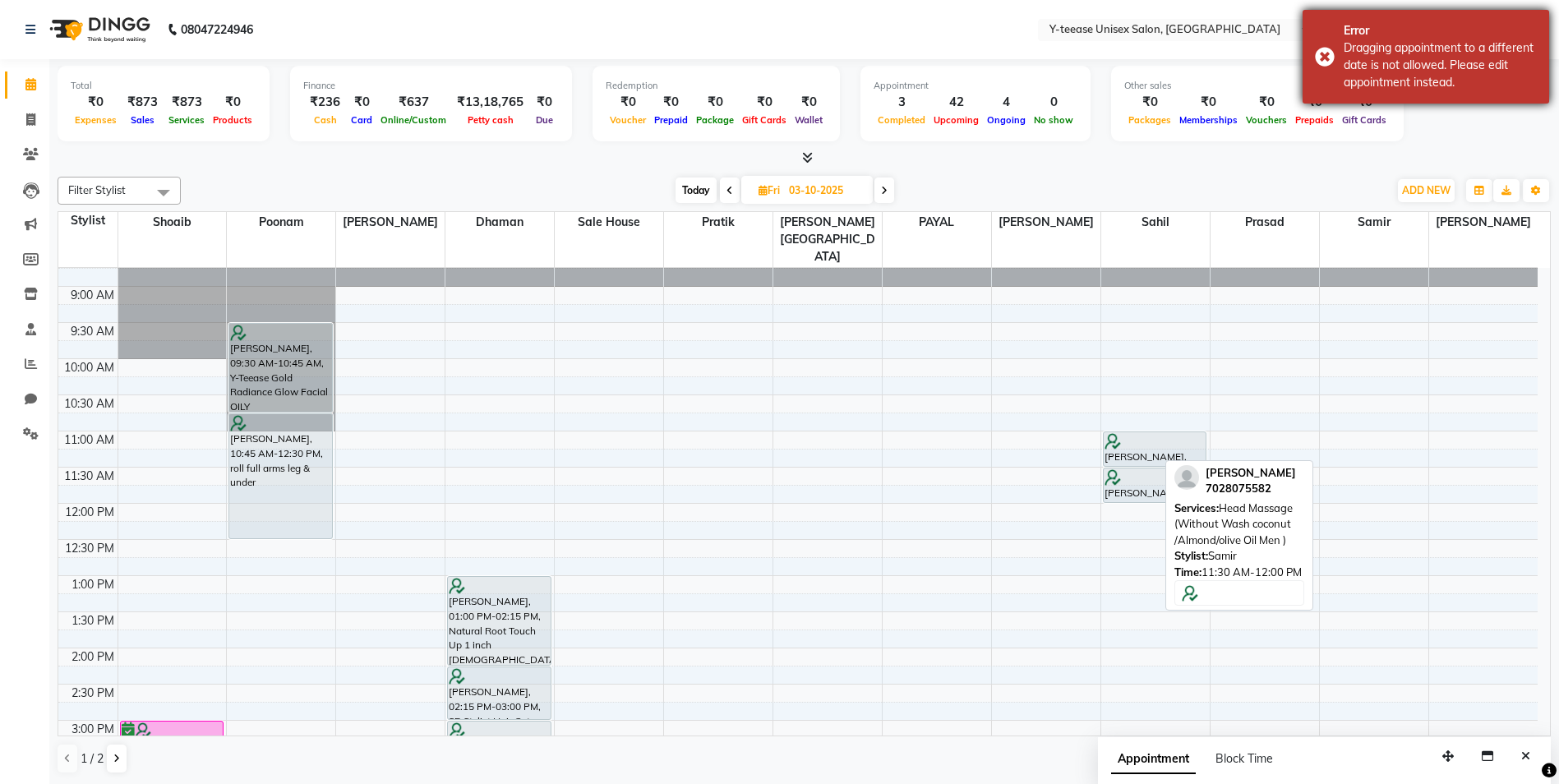
click at [1371, 35] on div "Error" at bounding box center [1440, 31] width 193 height 17
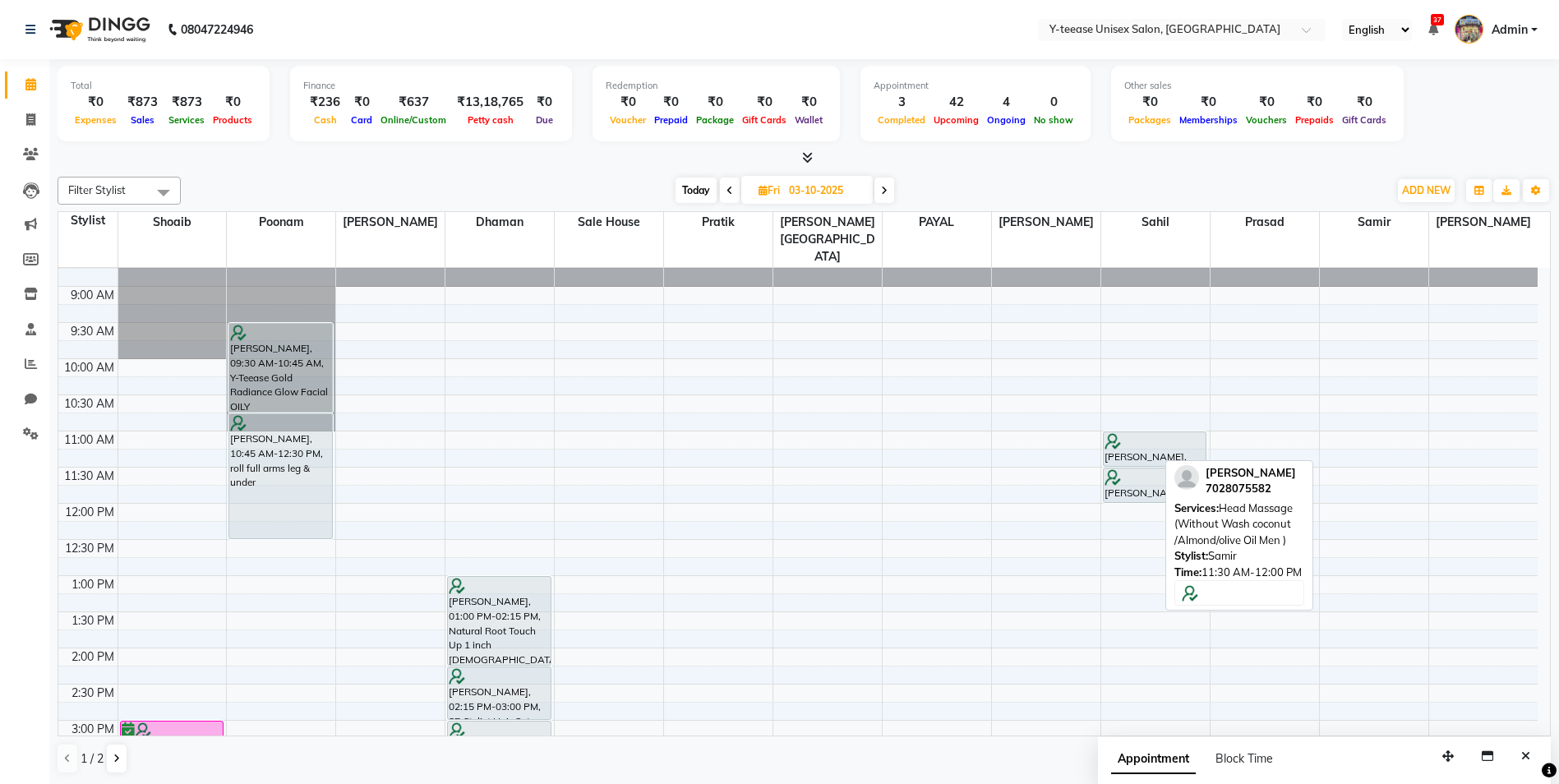
click at [705, 197] on span "Today" at bounding box center [696, 190] width 41 height 26
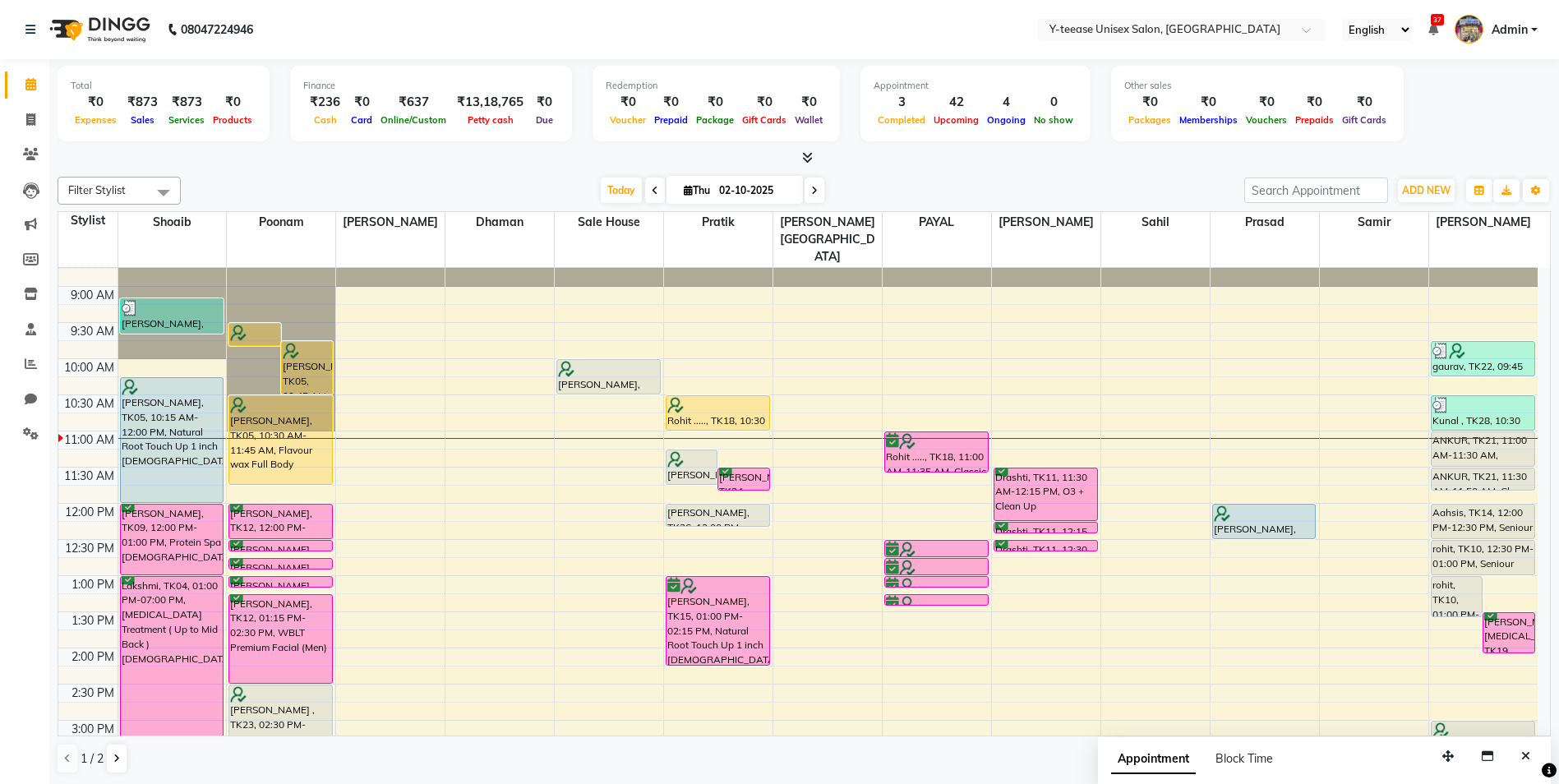
click at [808, 194] on span at bounding box center [815, 190] width 20 height 26
type input "03-10-2025"
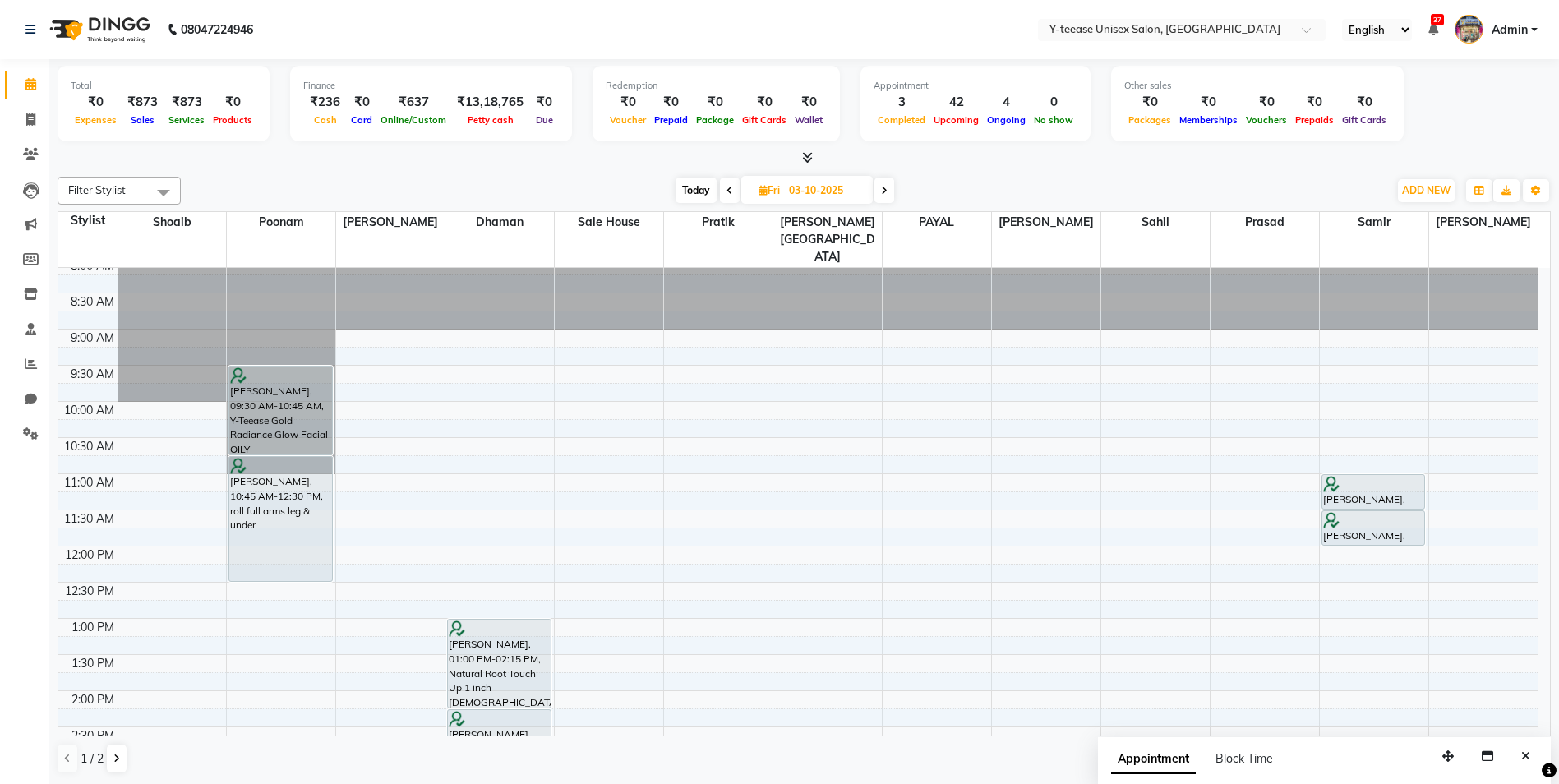
scroll to position [0, 0]
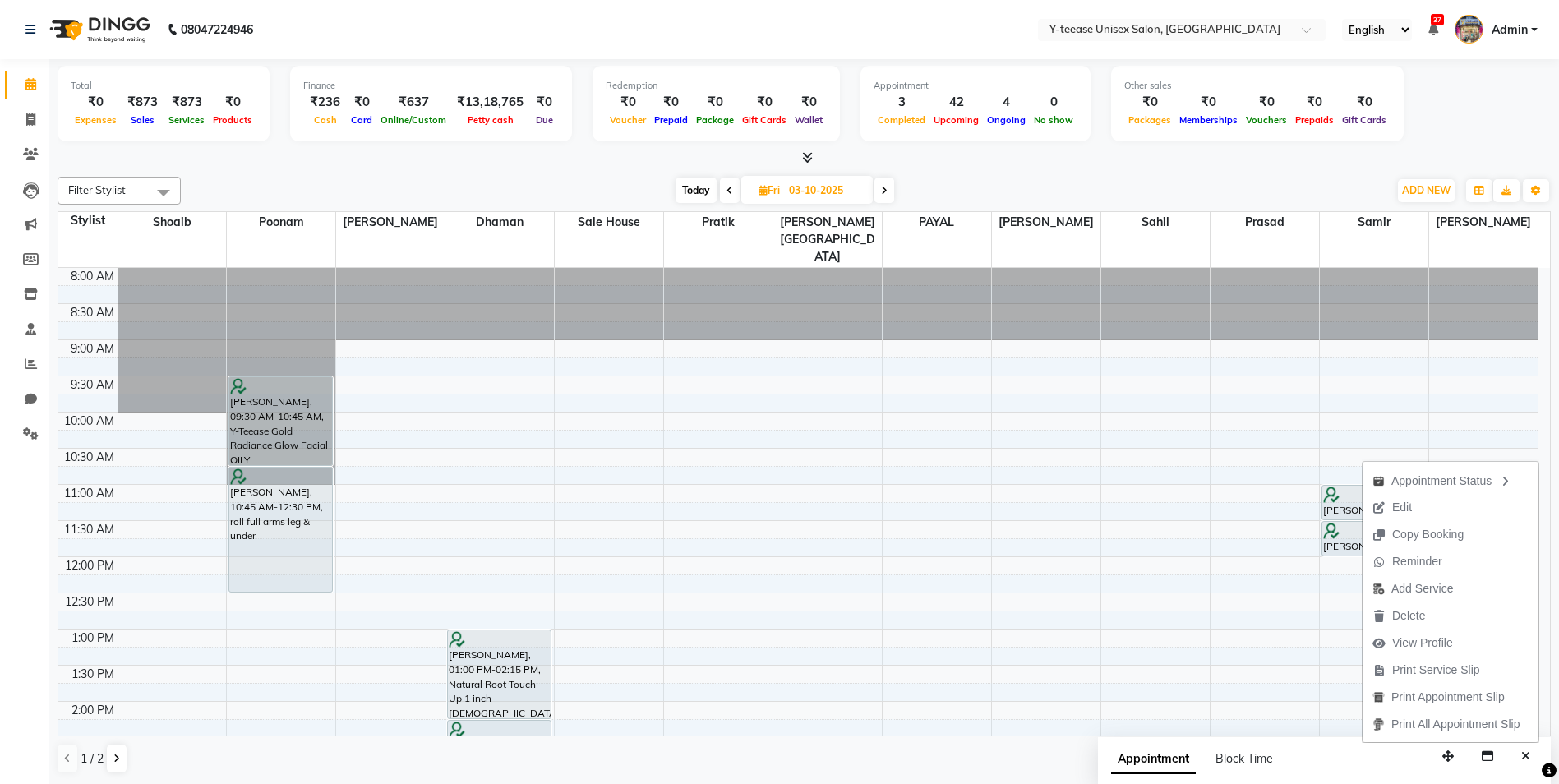
click at [1242, 162] on div at bounding box center [804, 158] width 1493 height 17
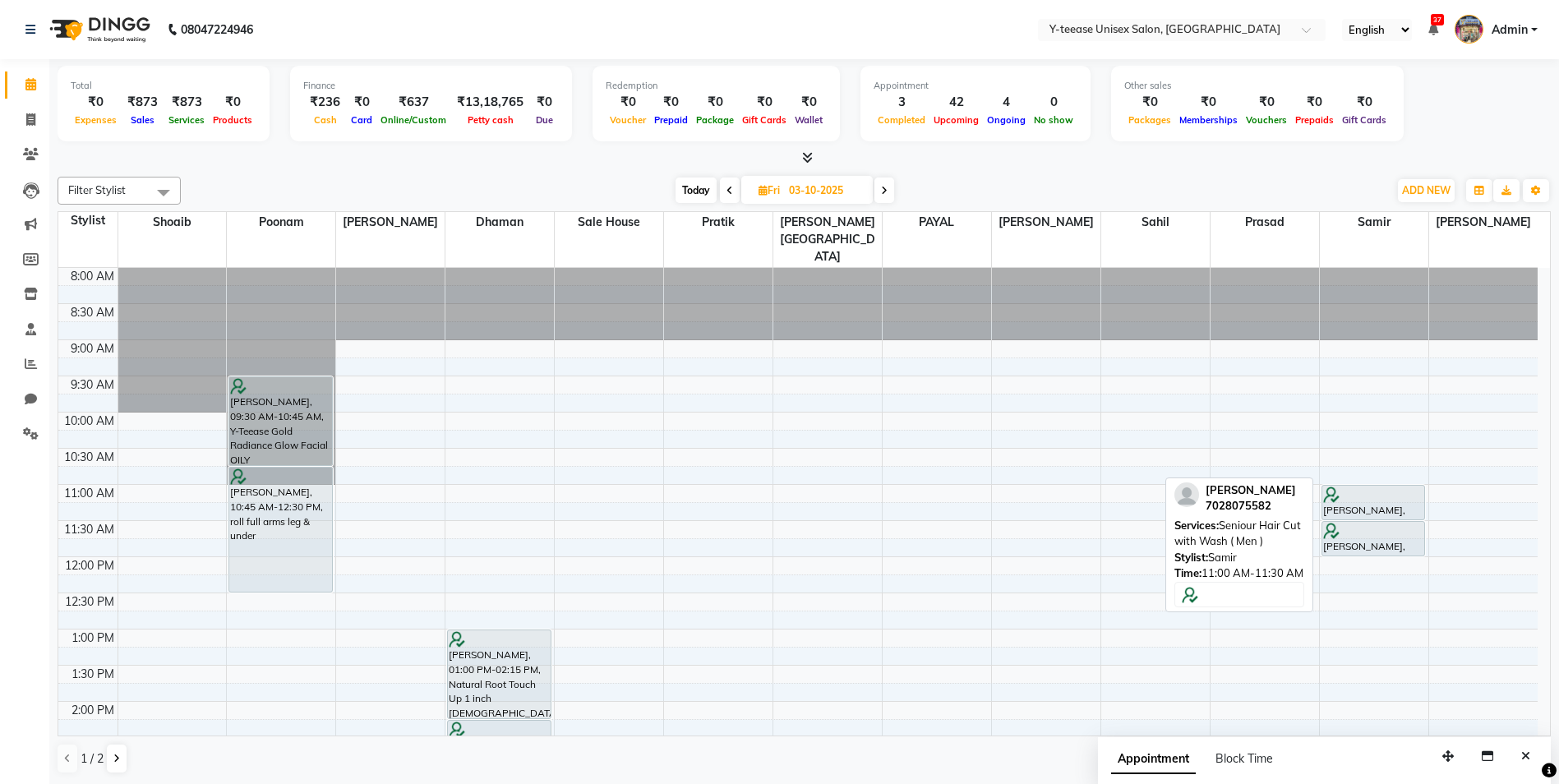
click at [1365, 487] on div at bounding box center [1374, 495] width 101 height 17
click at [1378, 486] on div "[PERSON_NAME], 11:00 AM-11:30 AM, Seniour Hair Cut with Wash ( Men )" at bounding box center [1374, 503] width 103 height 34
select select "7"
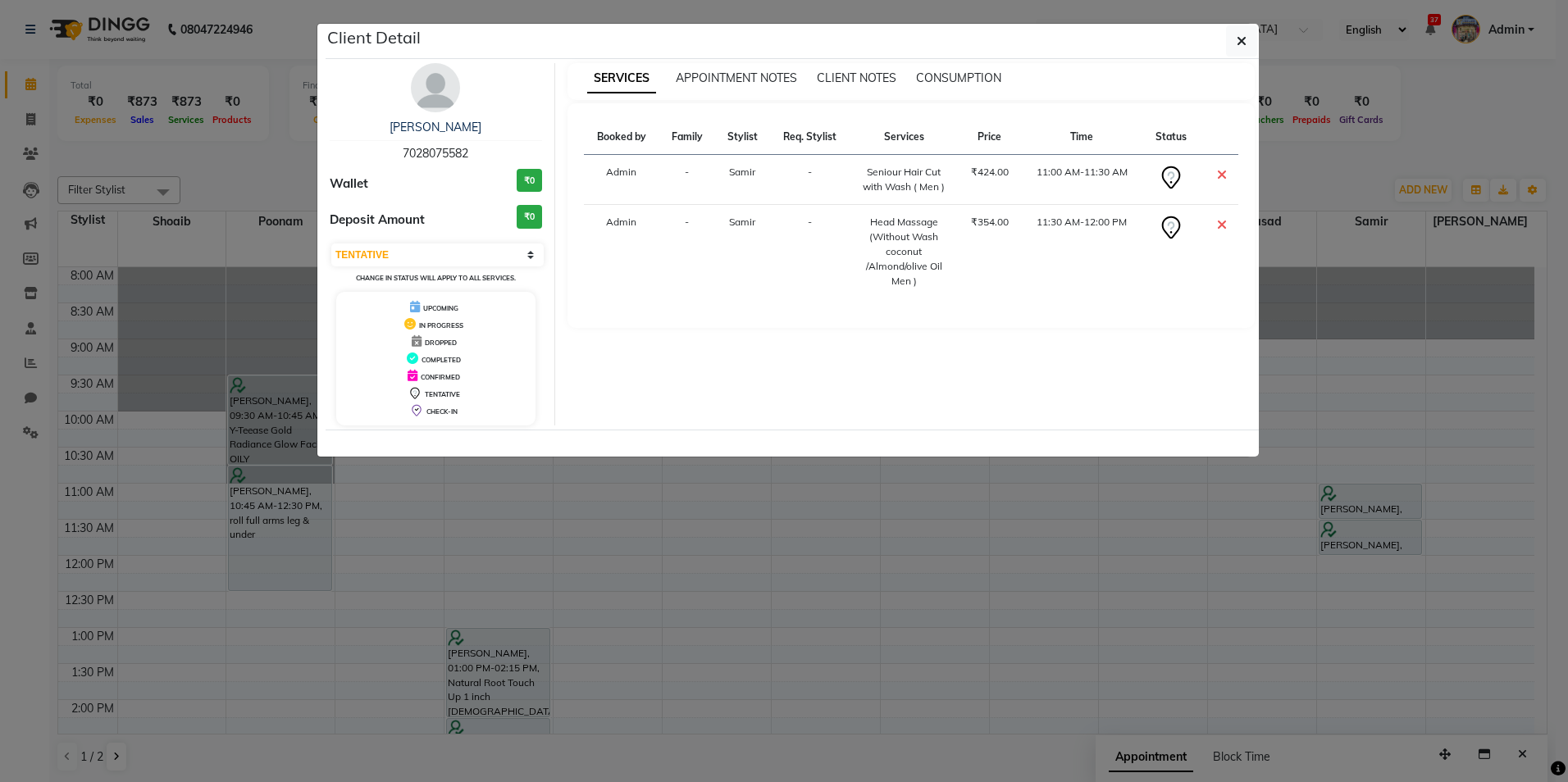
drag, startPoint x: 420, startPoint y: 87, endPoint x: 524, endPoint y: 113, distance: 107.2
click at [421, 88] on img at bounding box center [435, 87] width 49 height 49
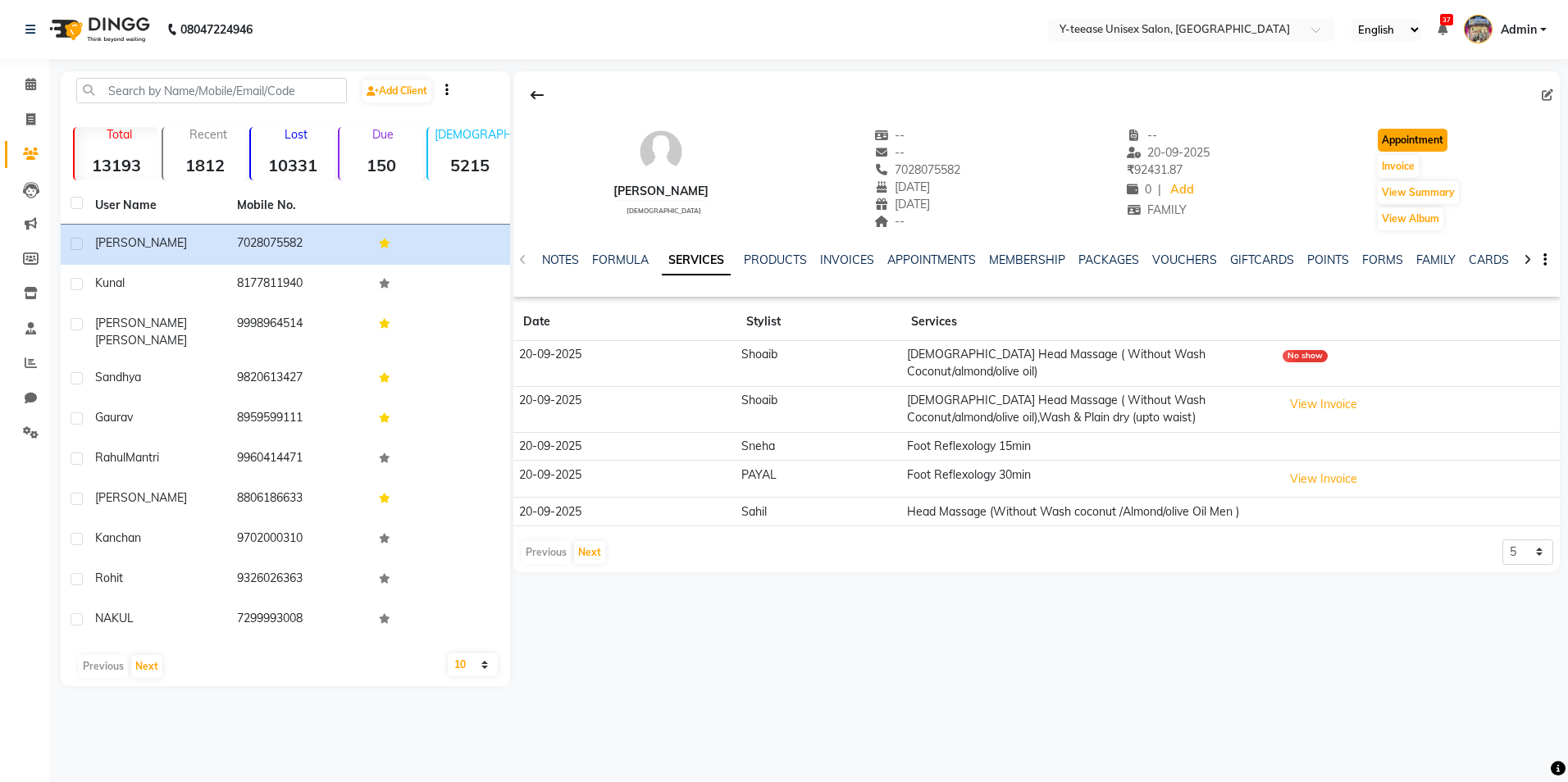
click at [1432, 150] on button "Appointment" at bounding box center [1412, 141] width 70 height 23
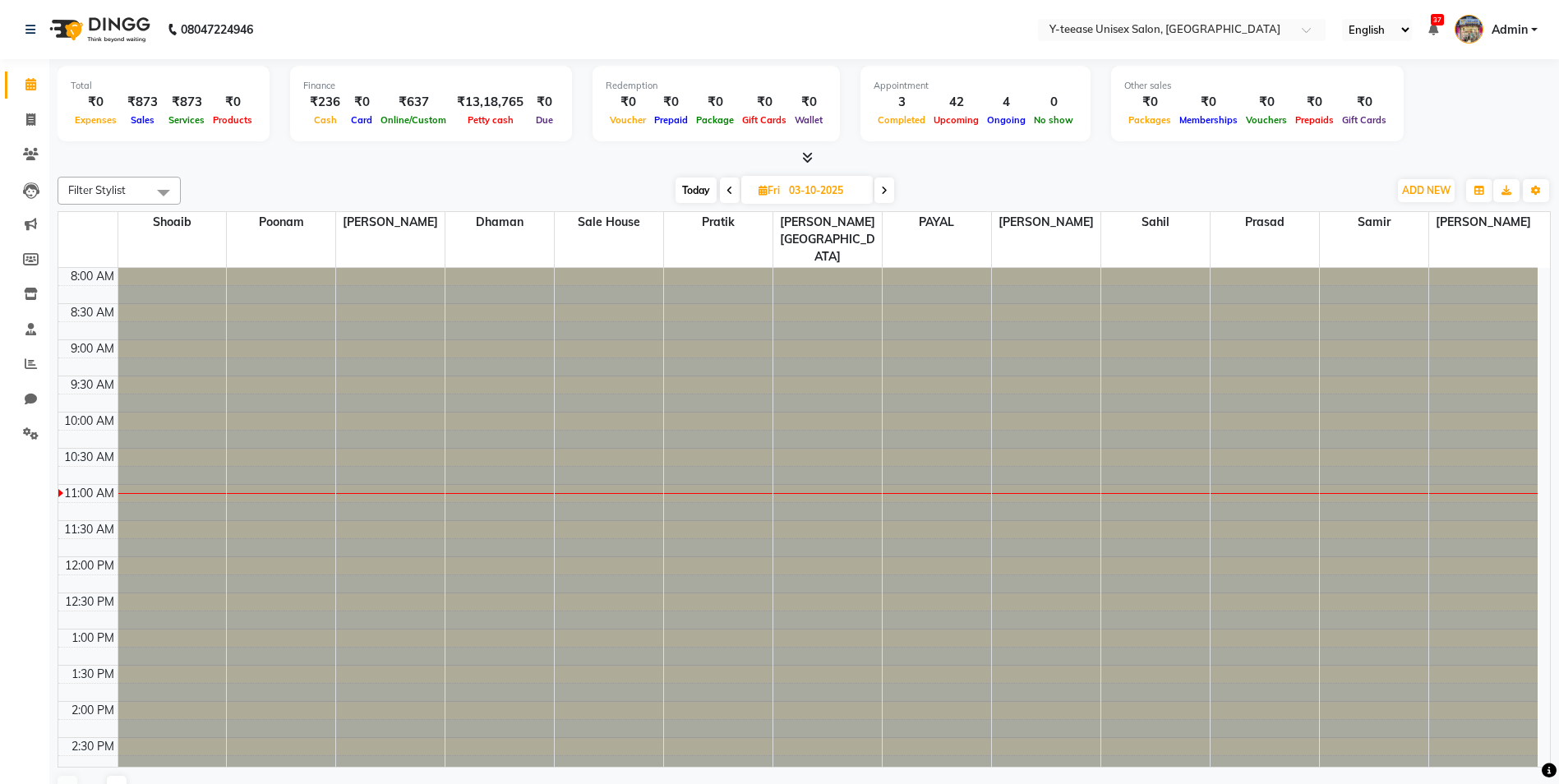
type input "02-10-2025"
select select "tentative"
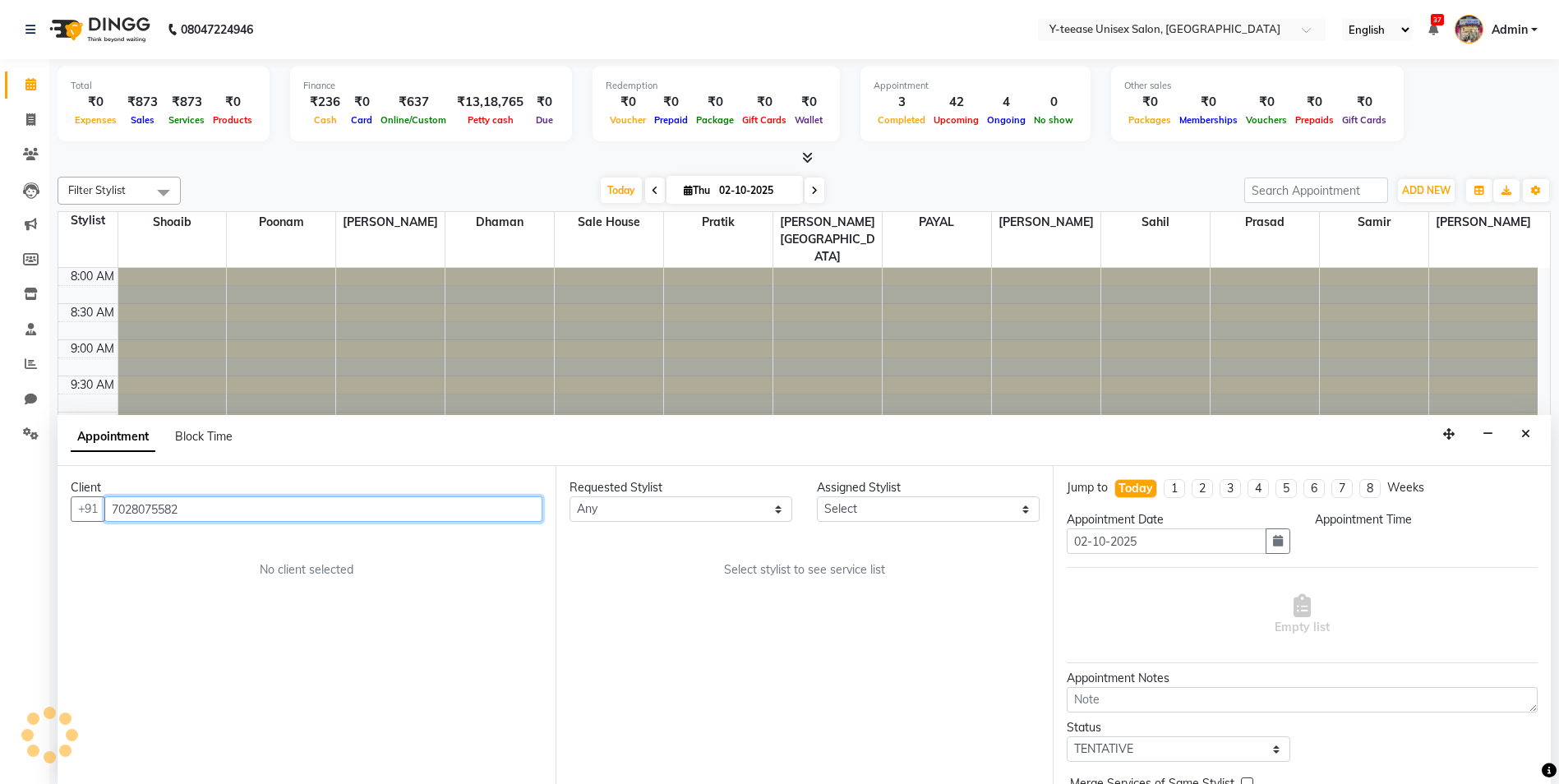
select select "540"
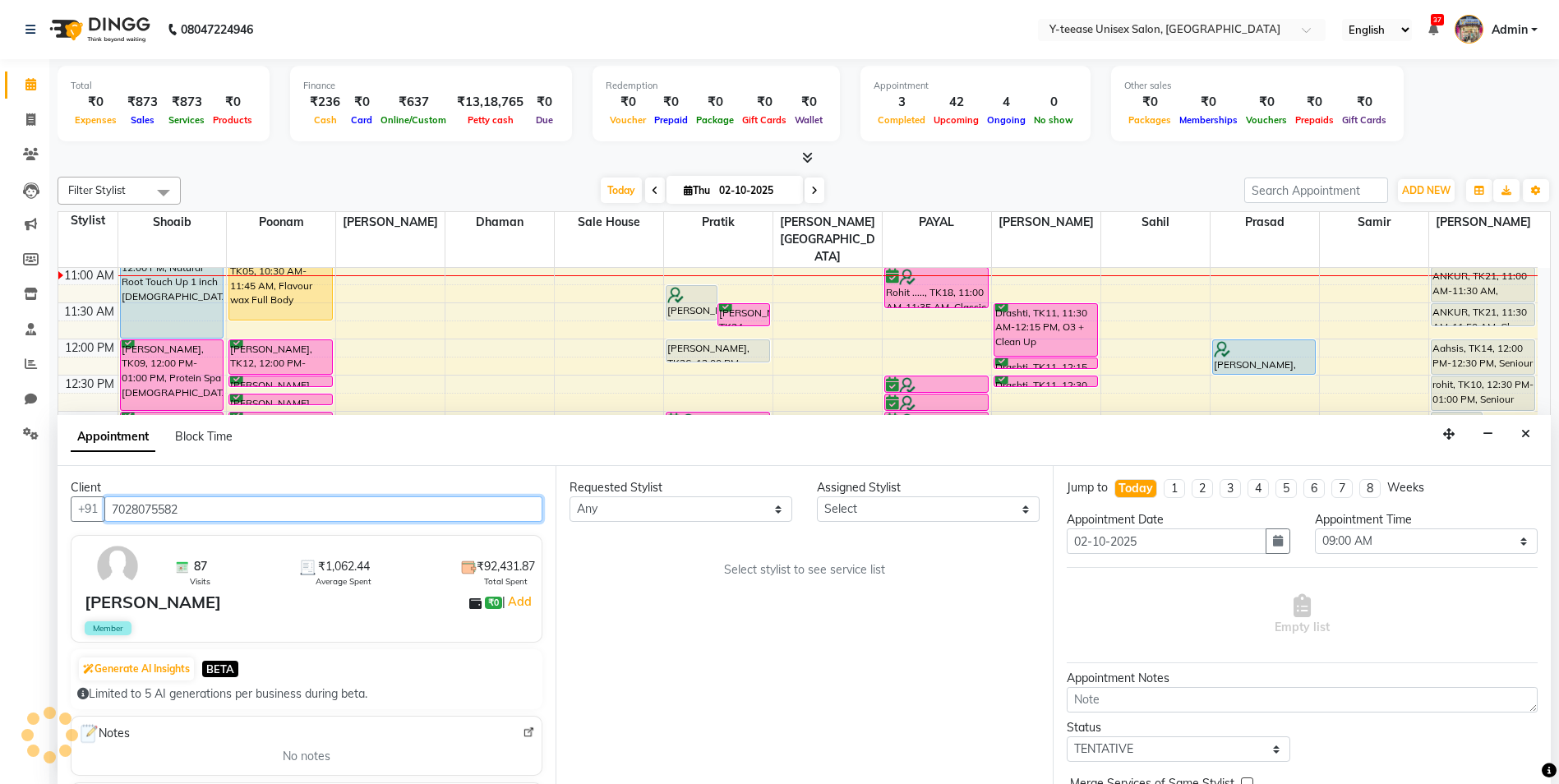
scroll to position [1, 0]
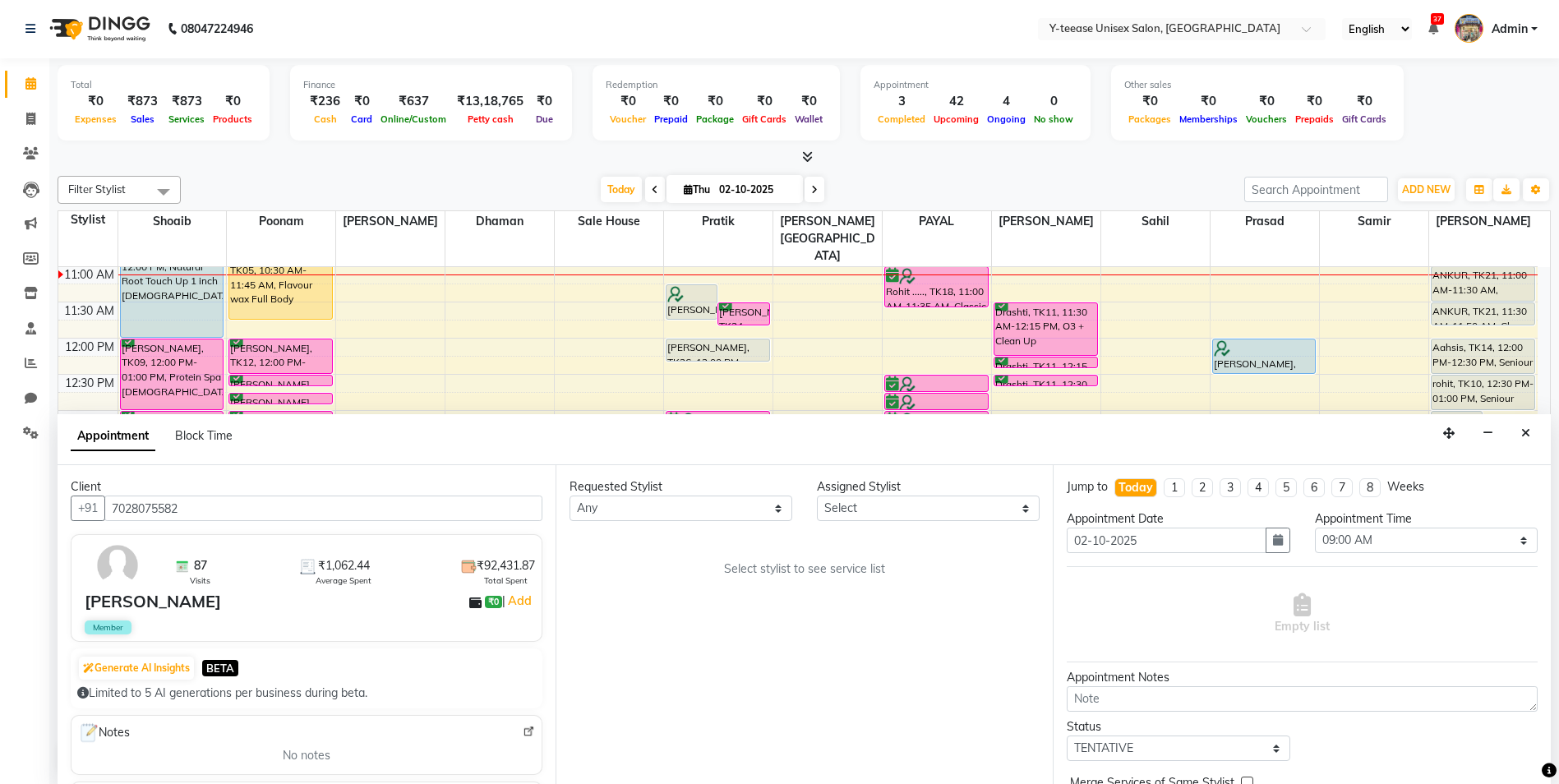
click at [1528, 432] on icon "Close" at bounding box center [1526, 433] width 9 height 12
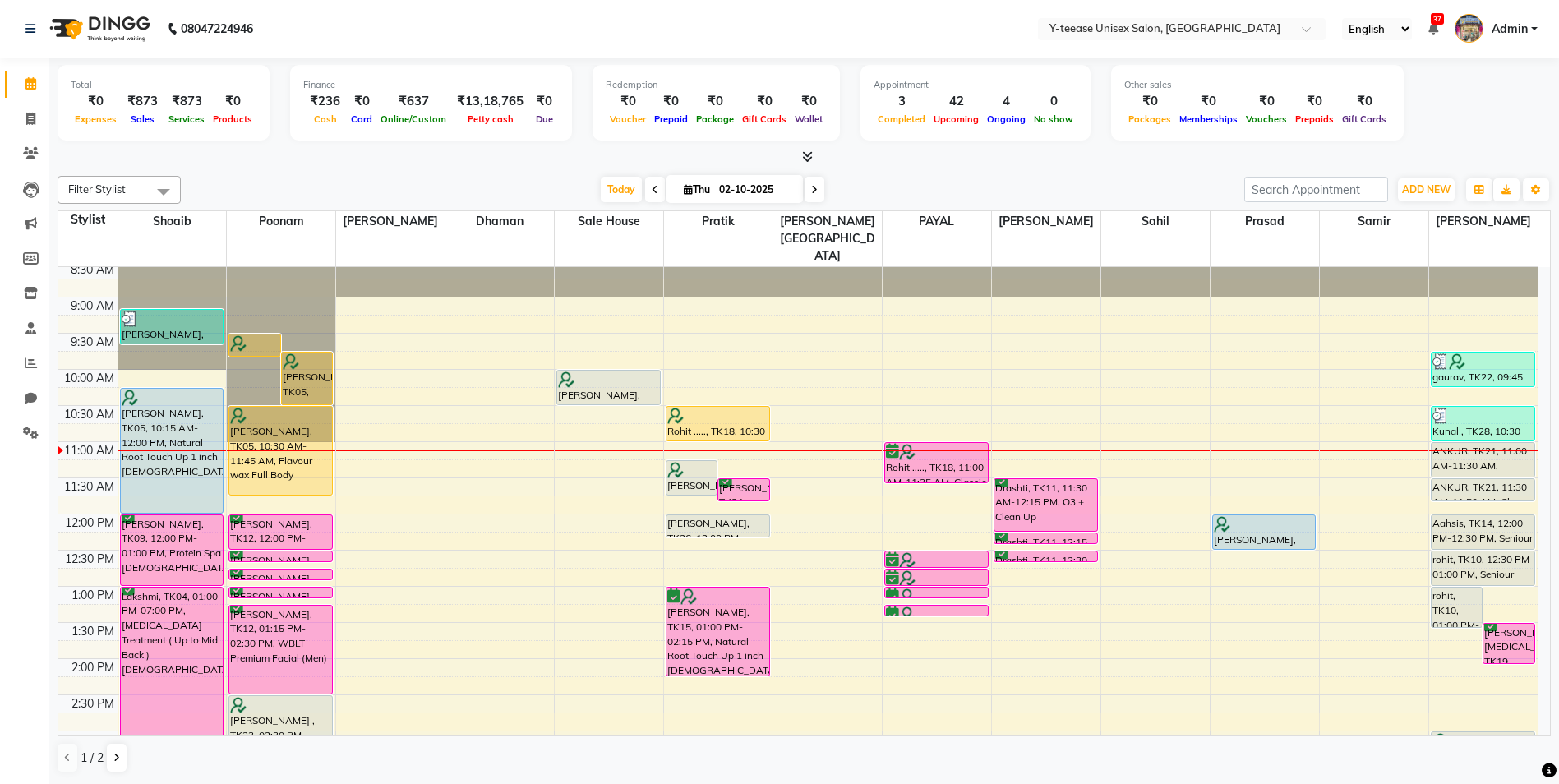
scroll to position [0, 0]
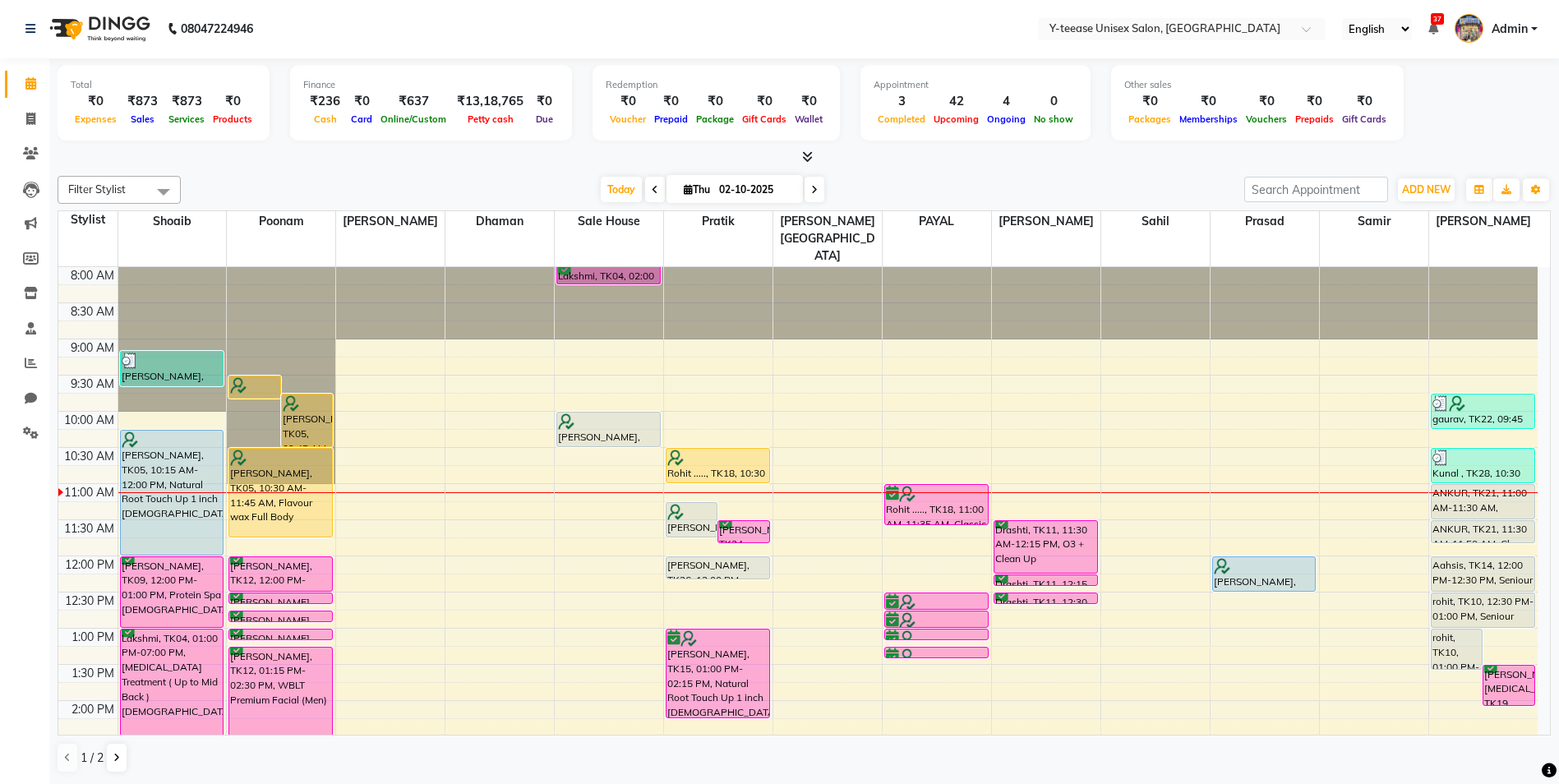
click at [813, 185] on icon at bounding box center [815, 190] width 7 height 10
type input "03-10-2025"
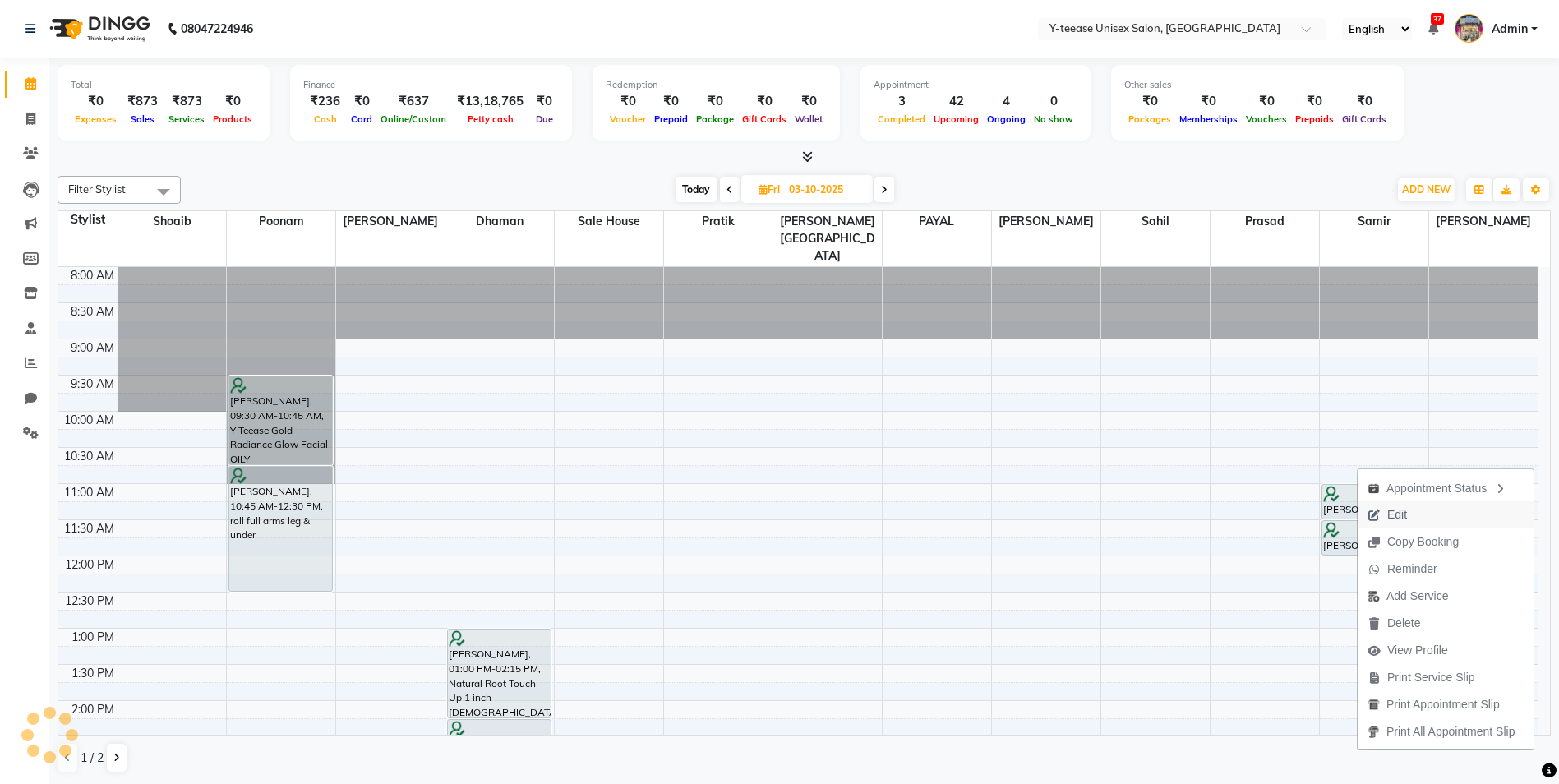
click at [1389, 524] on span "Edit" at bounding box center [1387, 514] width 59 height 27
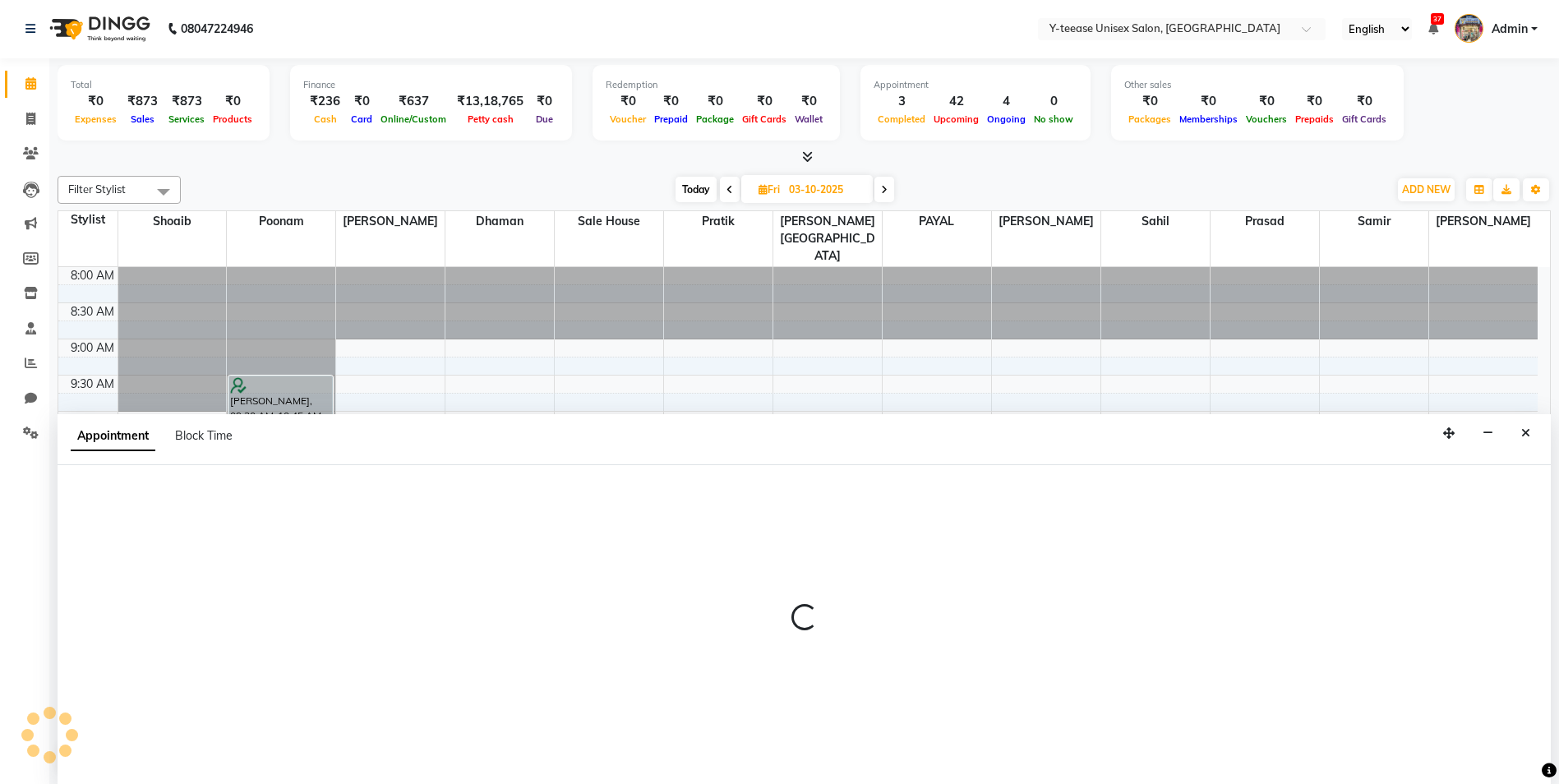
select select "tentative"
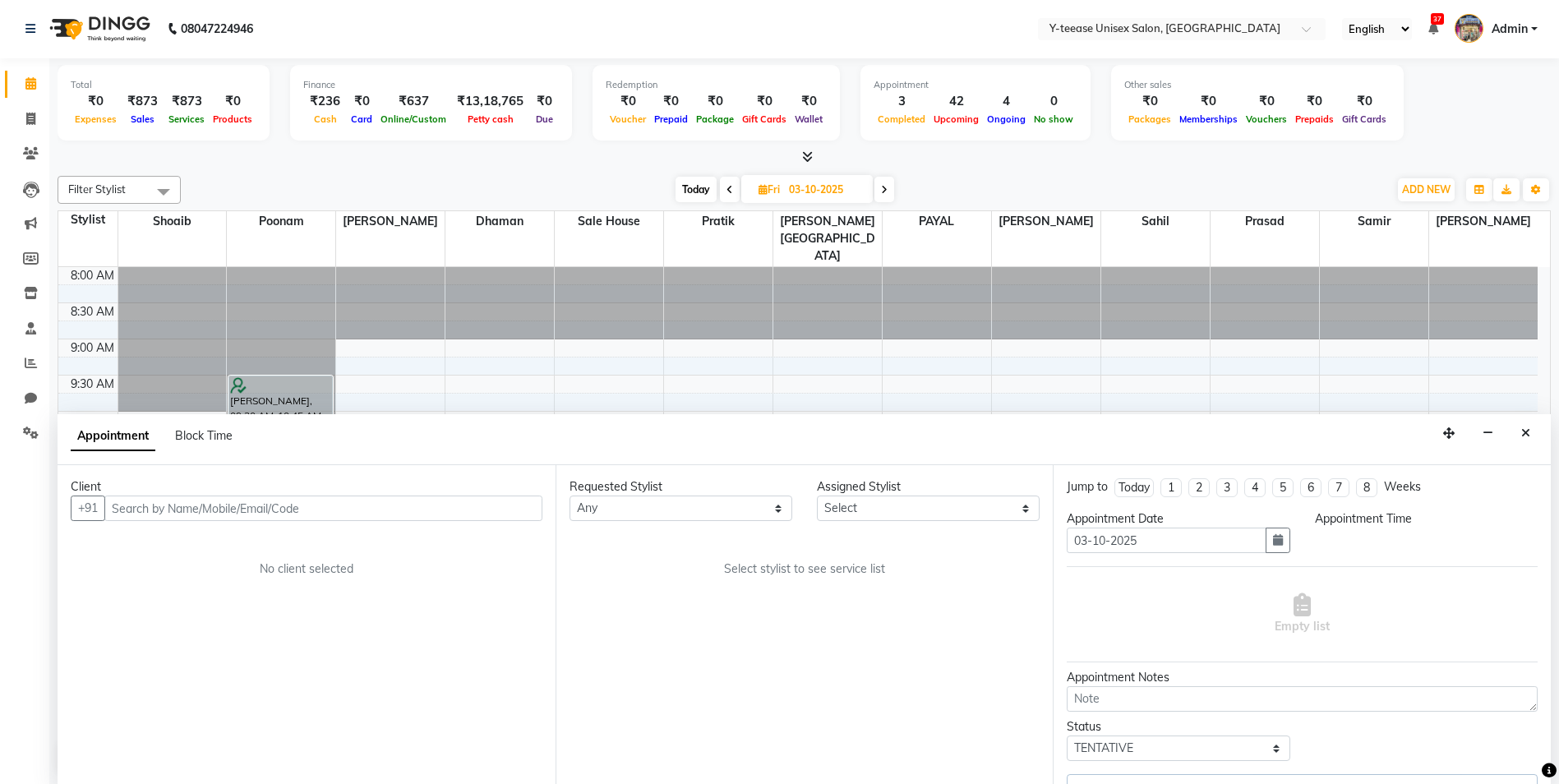
select select "92929"
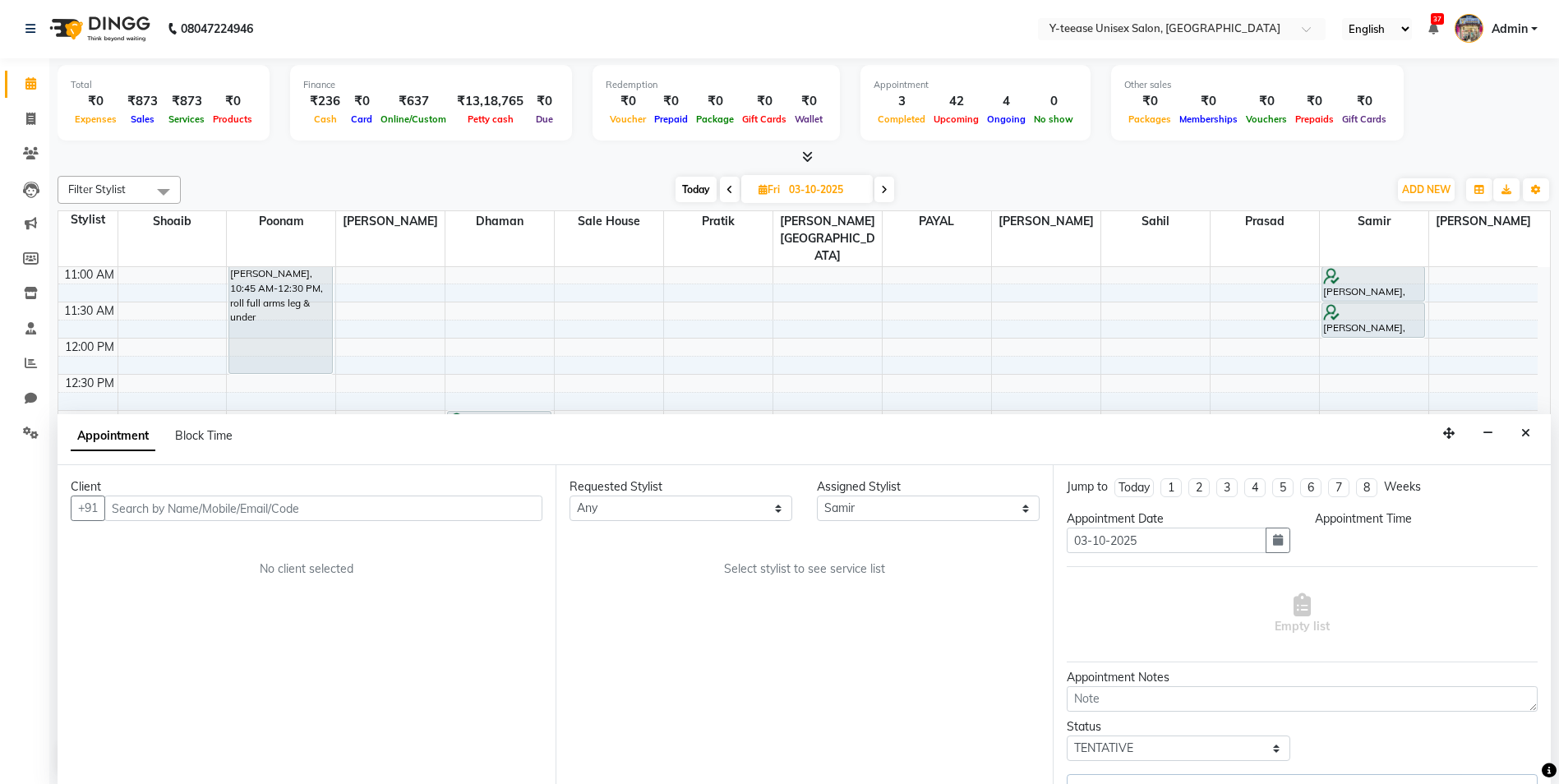
select select "660"
select select "661"
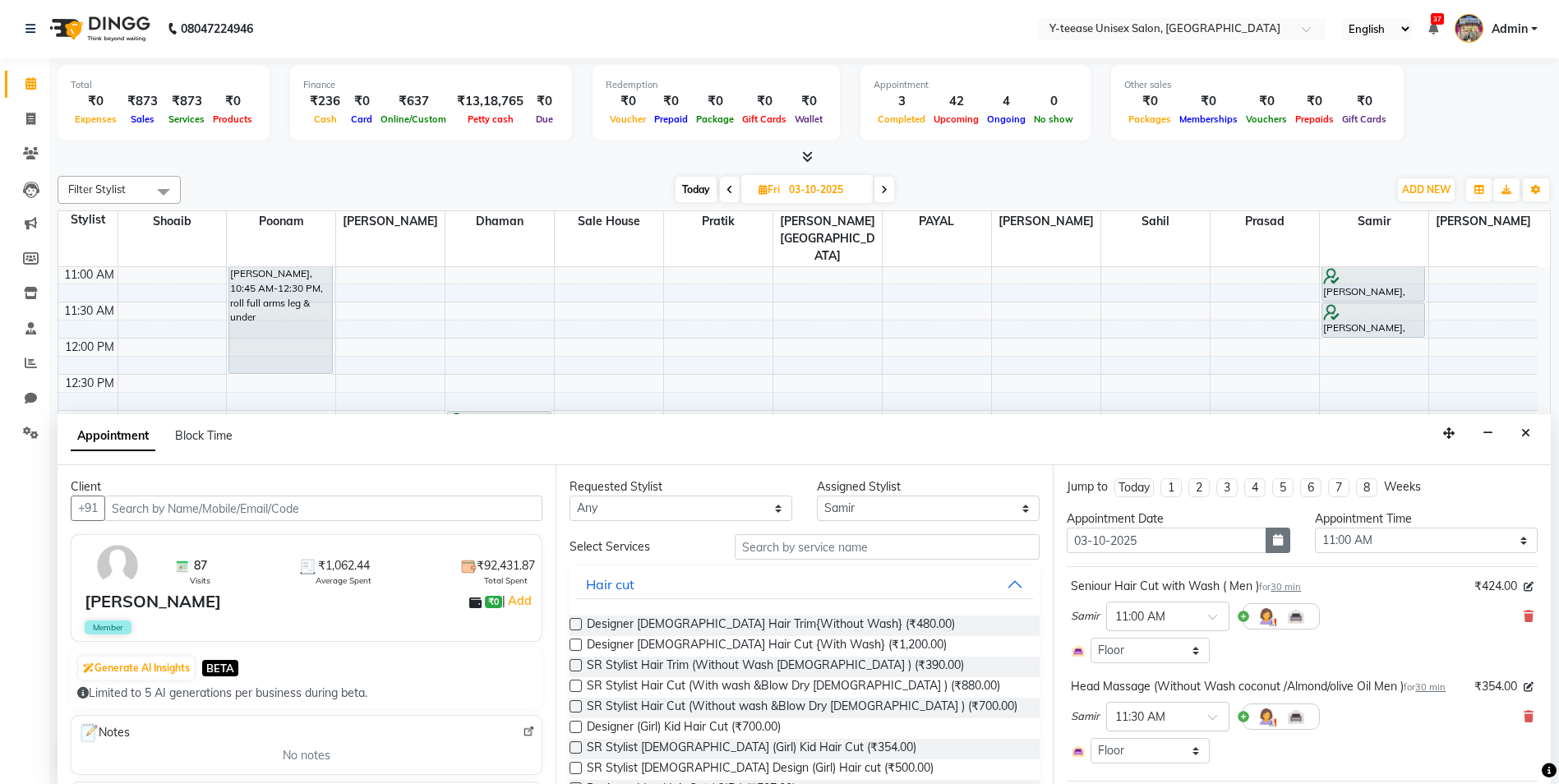
click at [1277, 541] on button "button" at bounding box center [1279, 540] width 25 height 26
click at [1169, 620] on div "2" at bounding box center [1163, 626] width 27 height 27
type input "02-10-2025"
select select "660"
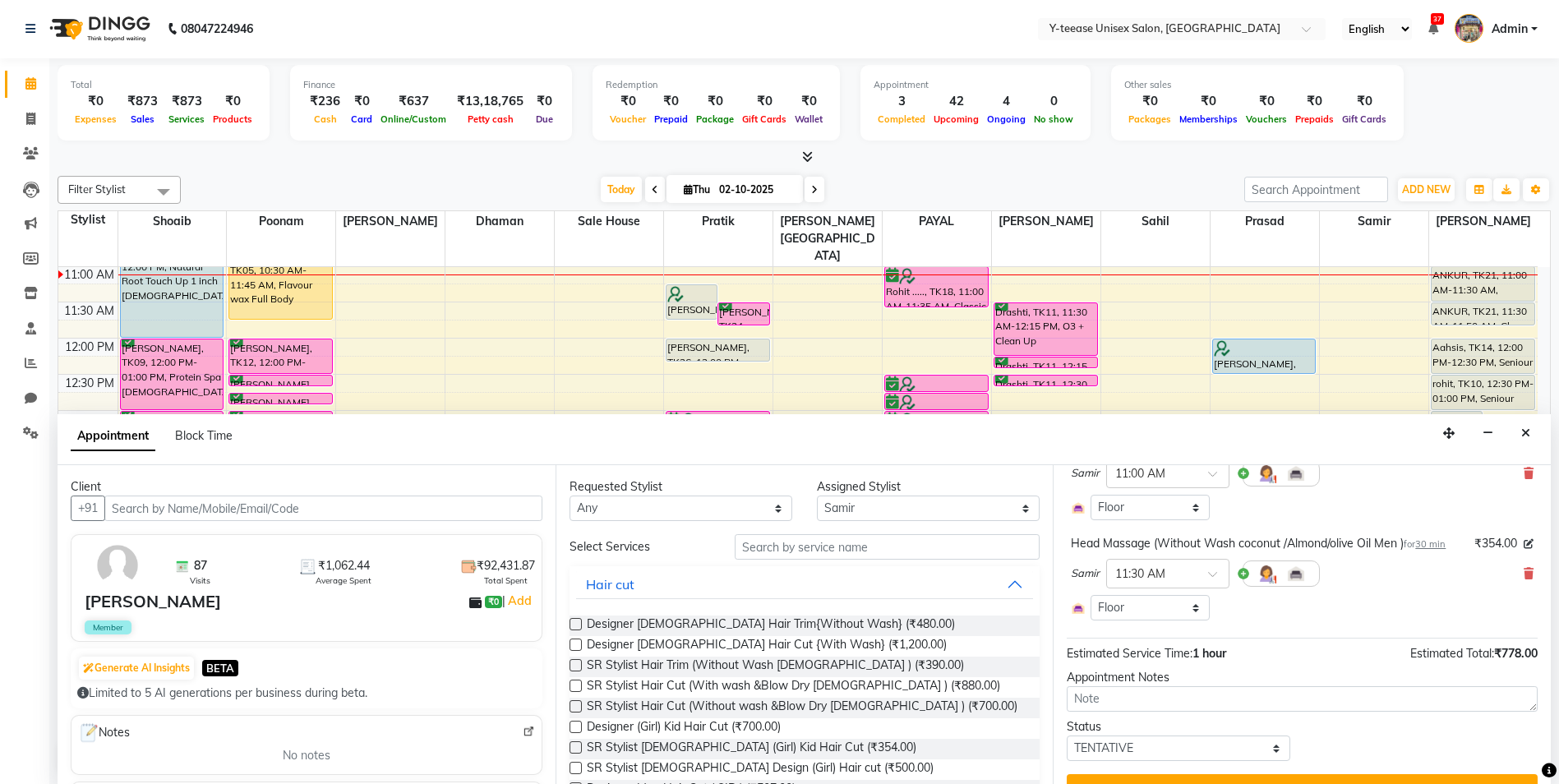
scroll to position [164, 0]
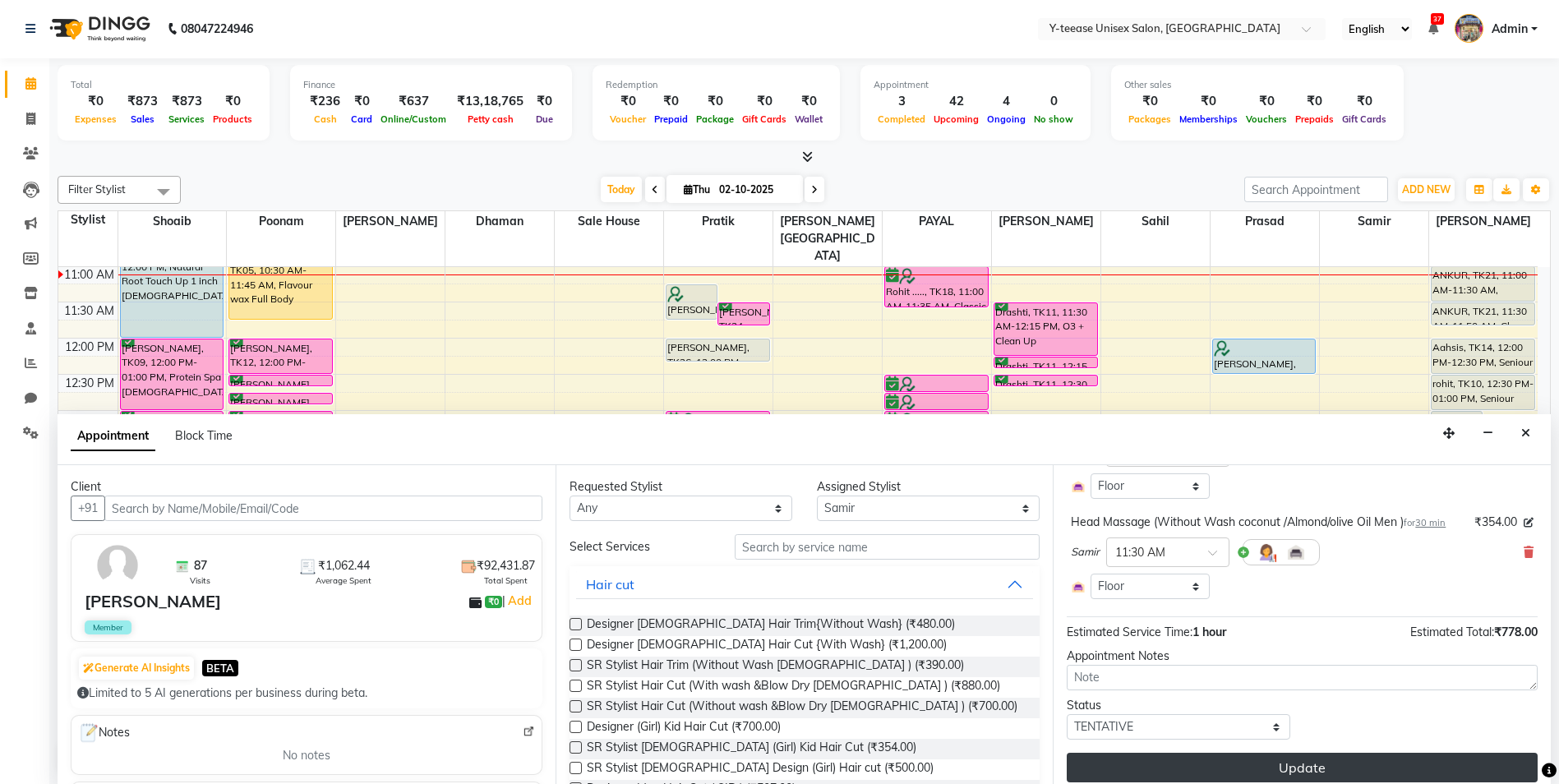
click at [1212, 763] on button "Update" at bounding box center [1303, 768] width 471 height 30
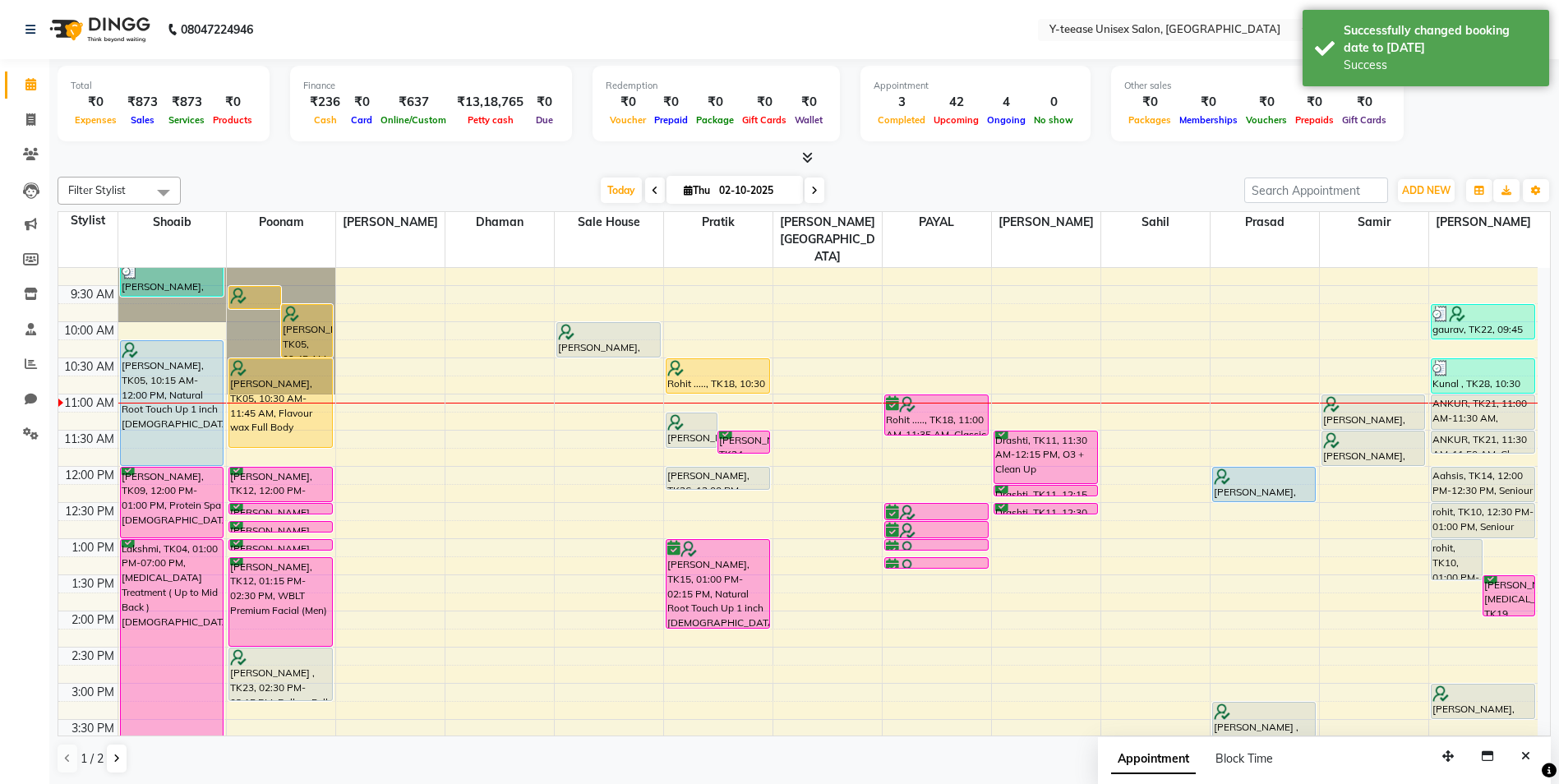
scroll to position [53, 0]
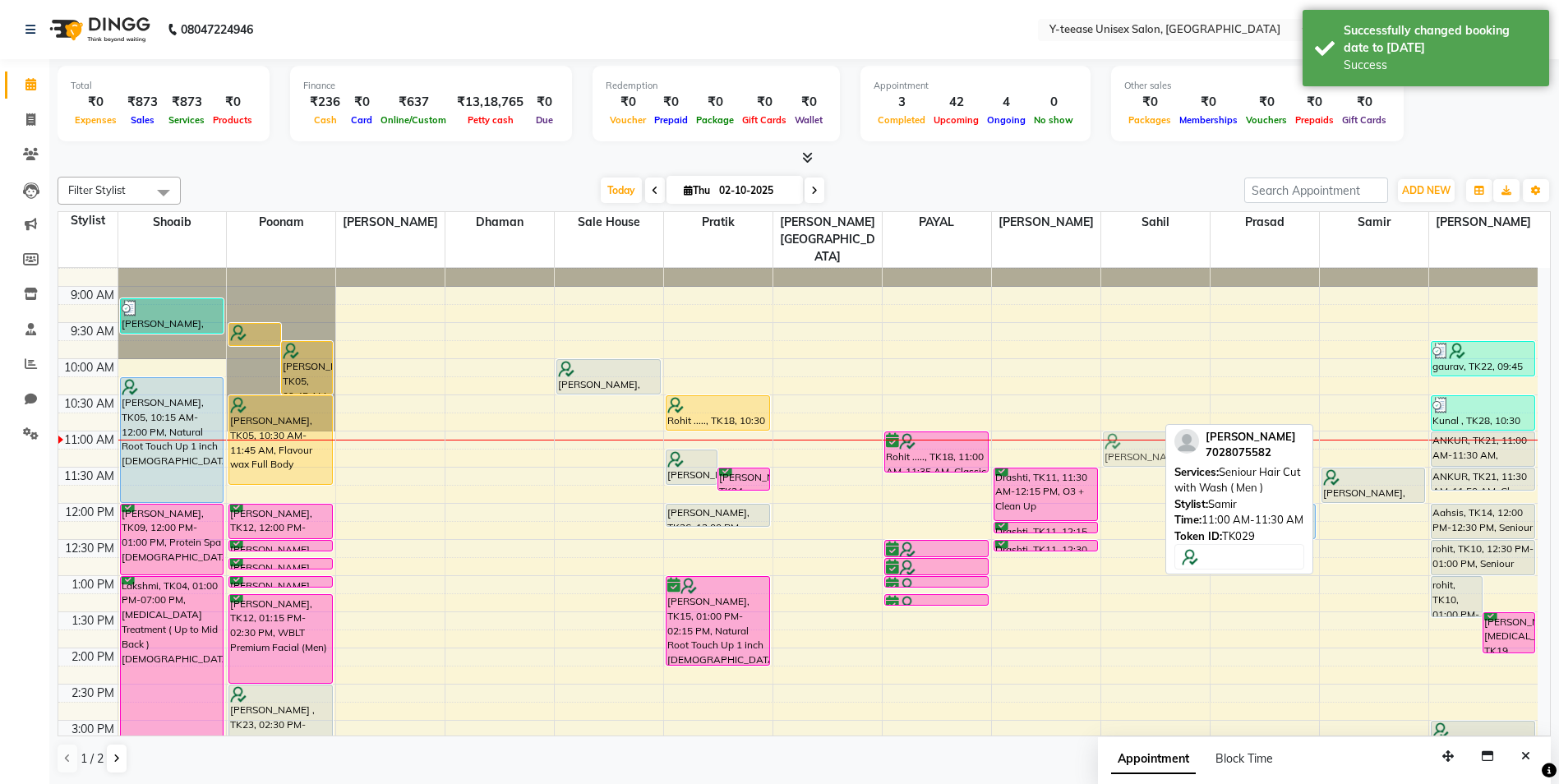
drag, startPoint x: 1367, startPoint y: 419, endPoint x: 1183, endPoint y: 426, distance: 184.1
click at [1183, 426] on div "Filter Stylist Select All Annu [PERSON_NAME] Dhaman [PERSON_NAME][GEOGRAPHIC_DA…" at bounding box center [804, 475] width 1493 height 611
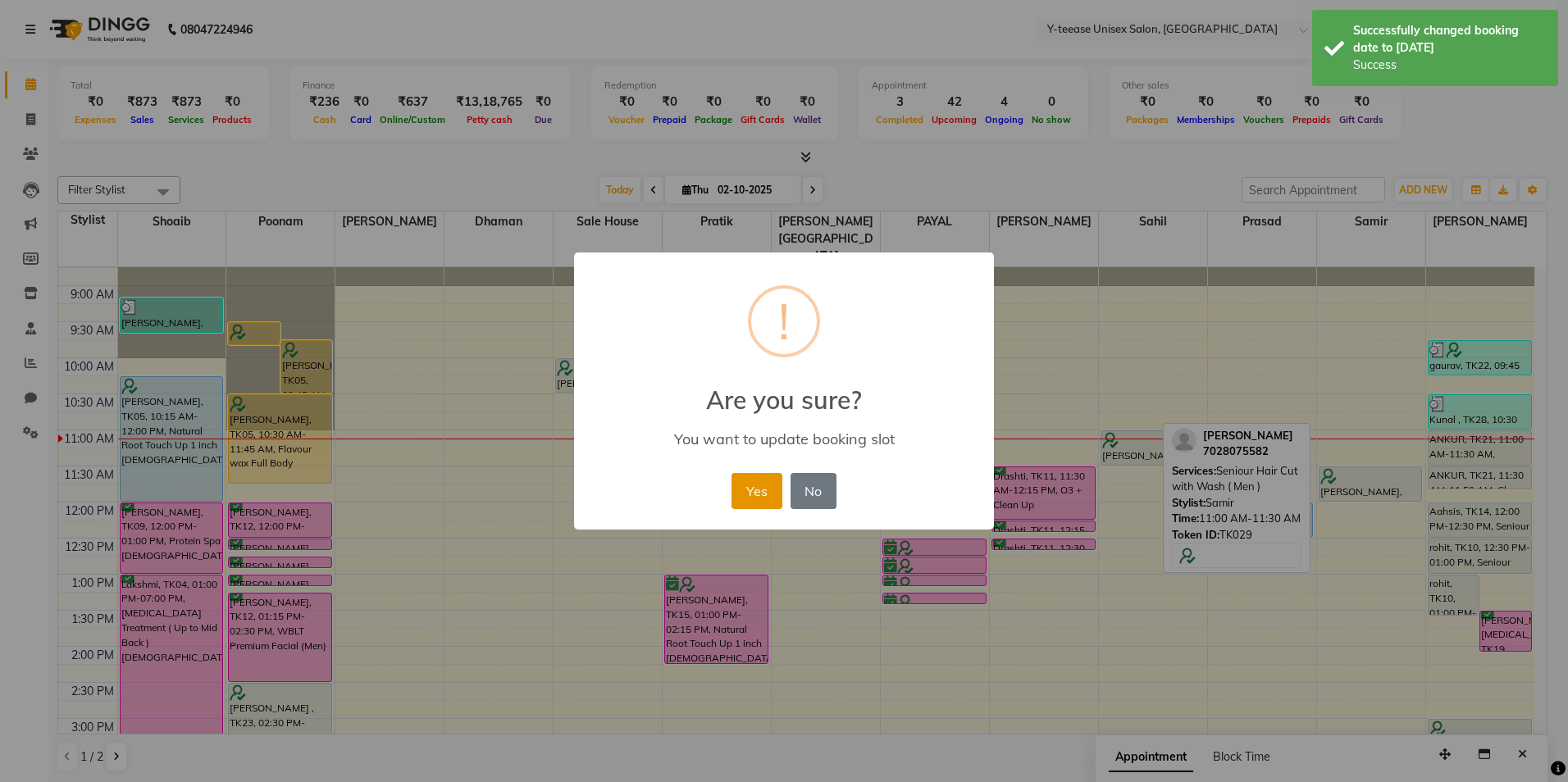
click at [780, 491] on button "Yes" at bounding box center [757, 492] width 50 height 36
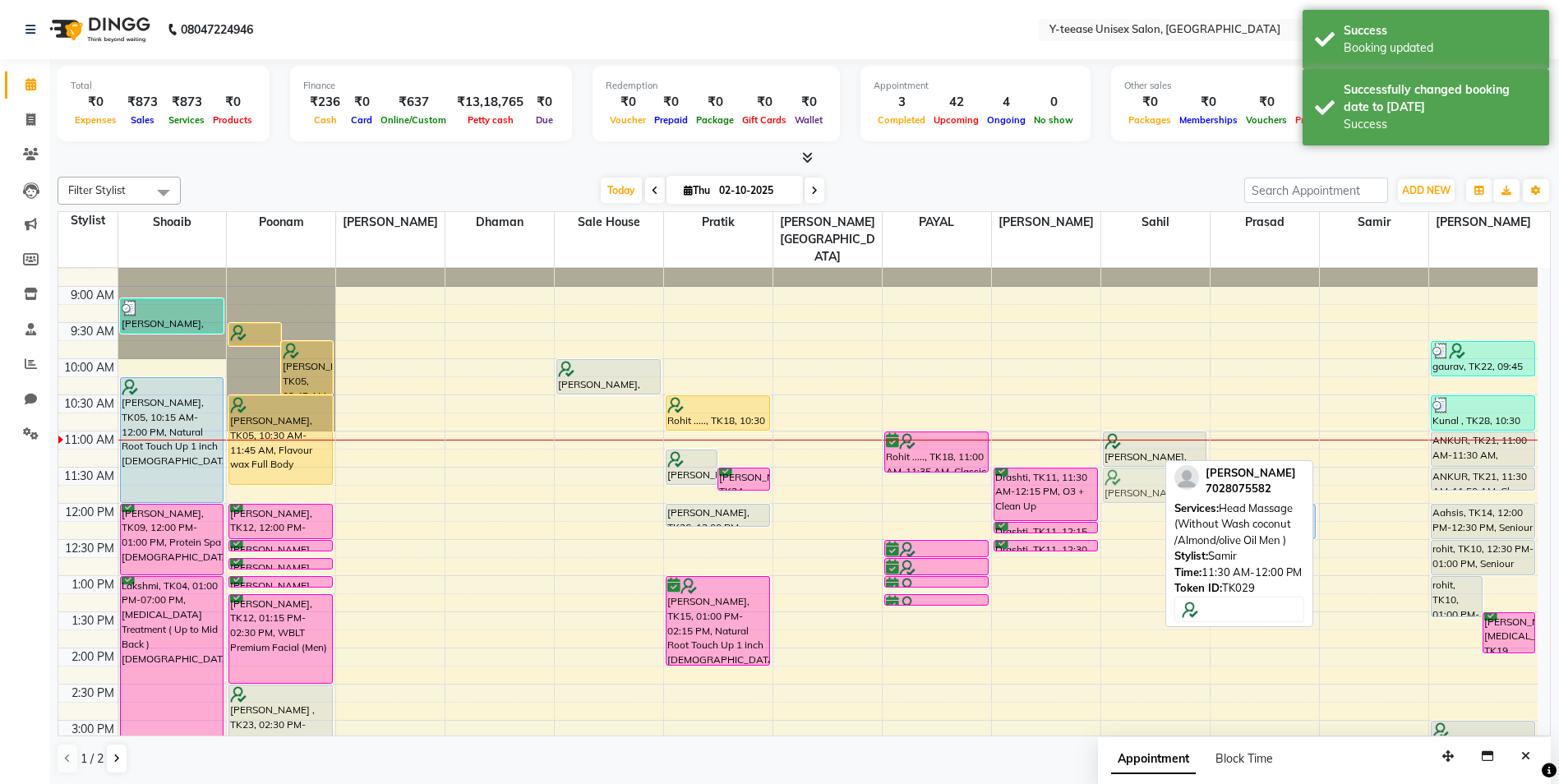
drag, startPoint x: 1368, startPoint y: 452, endPoint x: 1138, endPoint y: 451, distance: 230.0
click at [1138, 451] on tr "[PERSON_NAME], TK25, 09:10 AM-09:40 AM, Wash & Plain dry (upto waist) [PERSON_N…" at bounding box center [797, 757] width 1479 height 1084
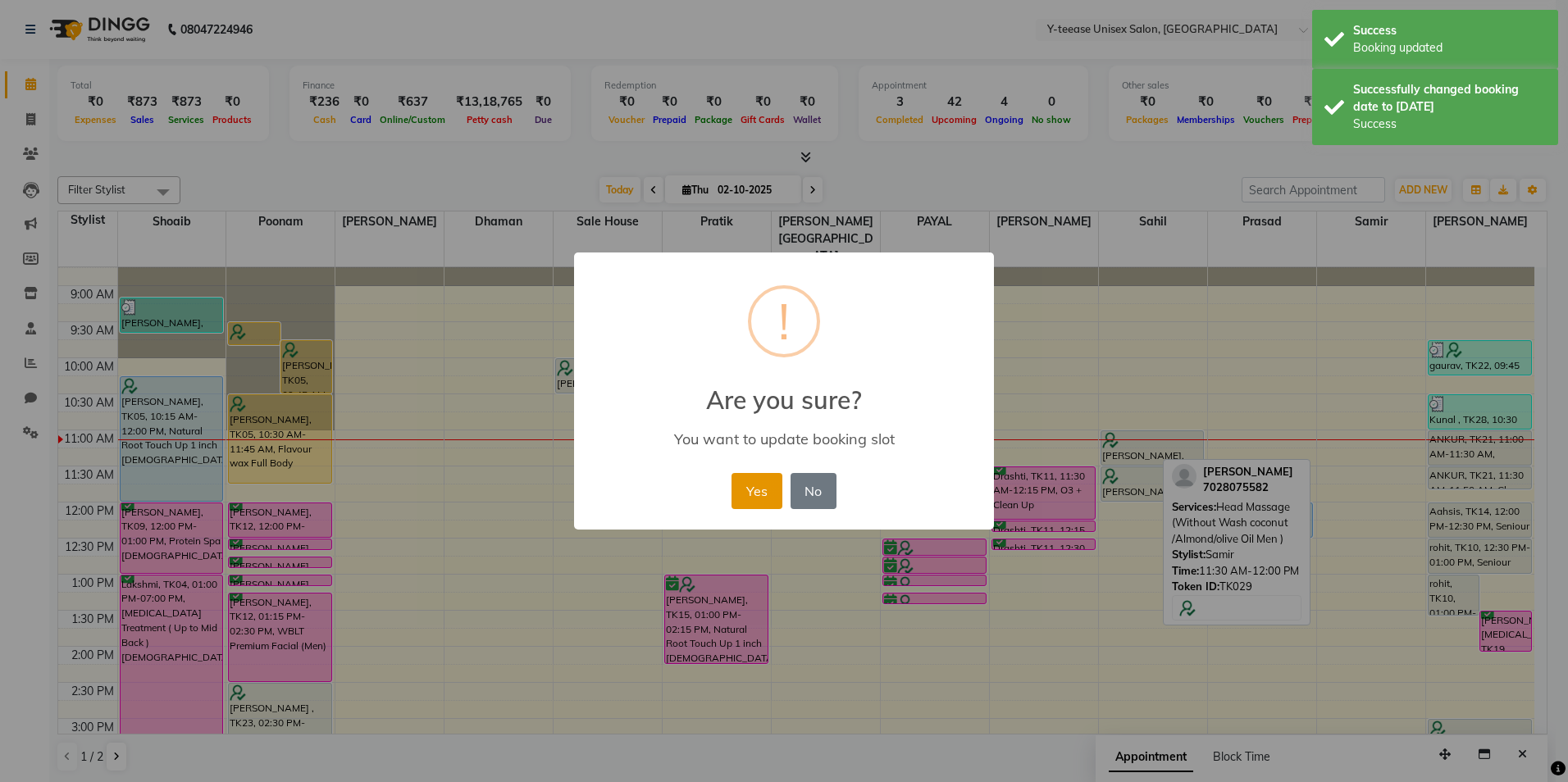
click at [759, 490] on button "Yes" at bounding box center [757, 492] width 50 height 36
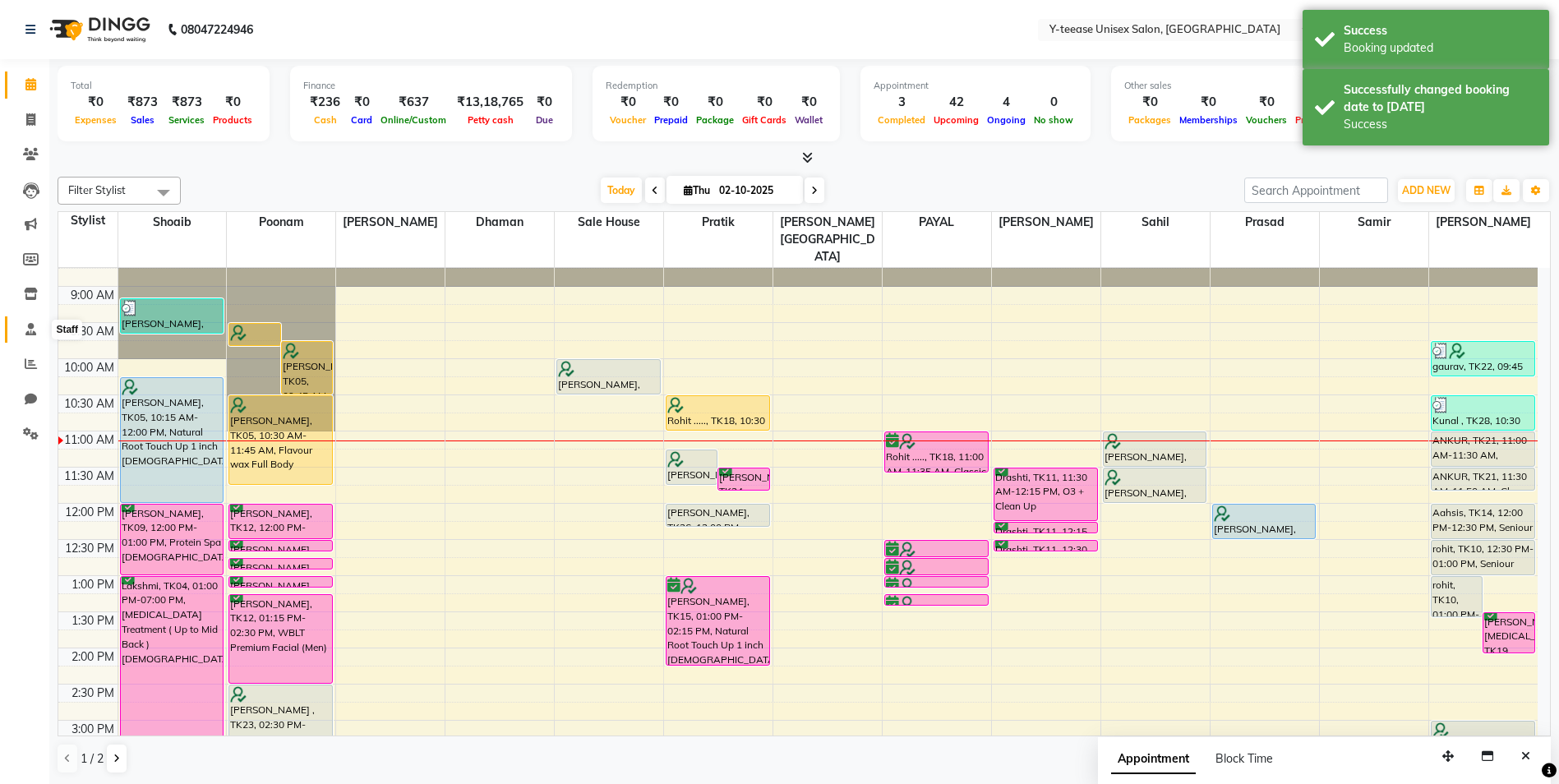
click at [28, 333] on icon at bounding box center [31, 329] width 11 height 12
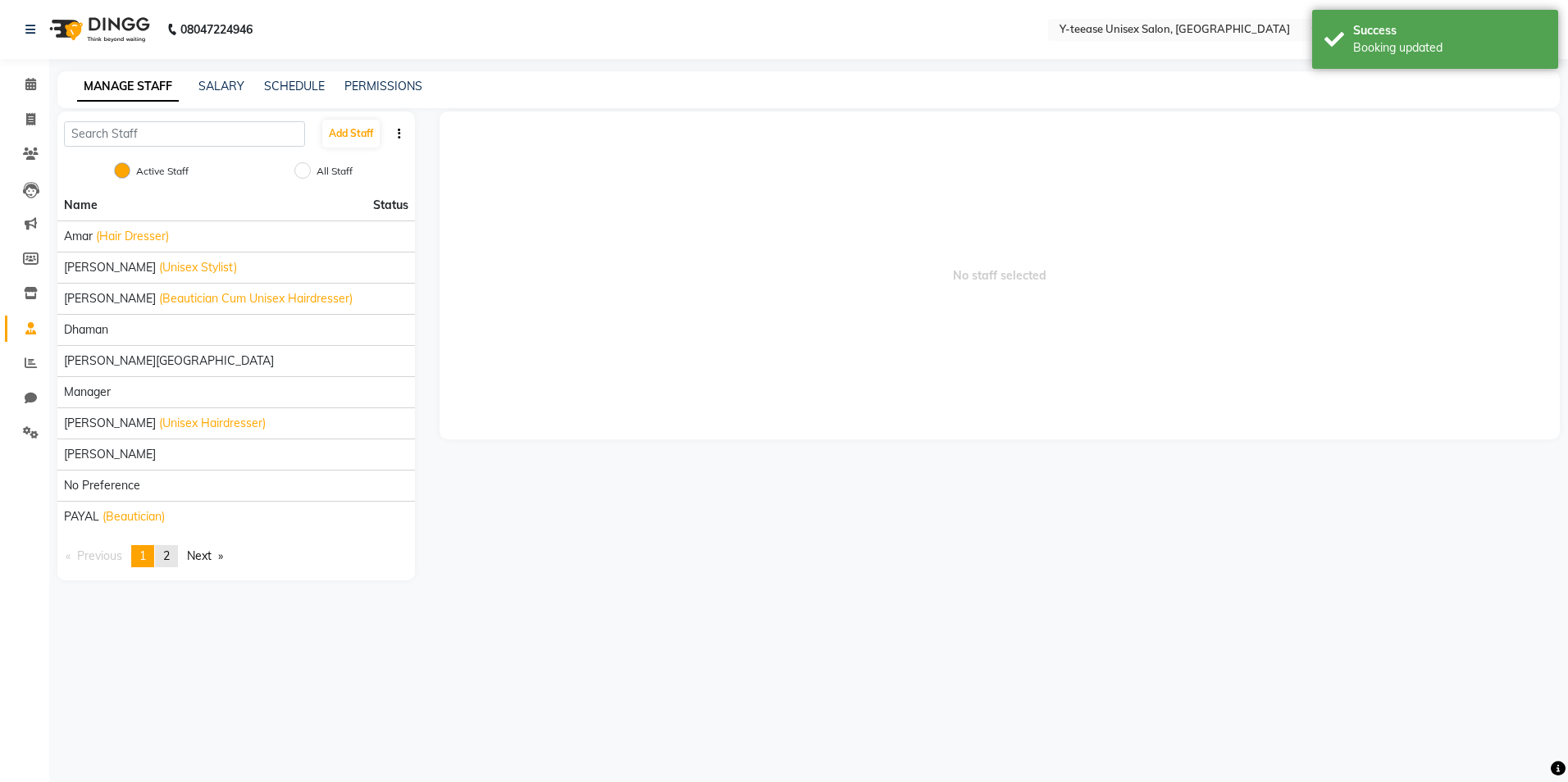
click at [166, 559] on link "page 2" at bounding box center [166, 556] width 23 height 22
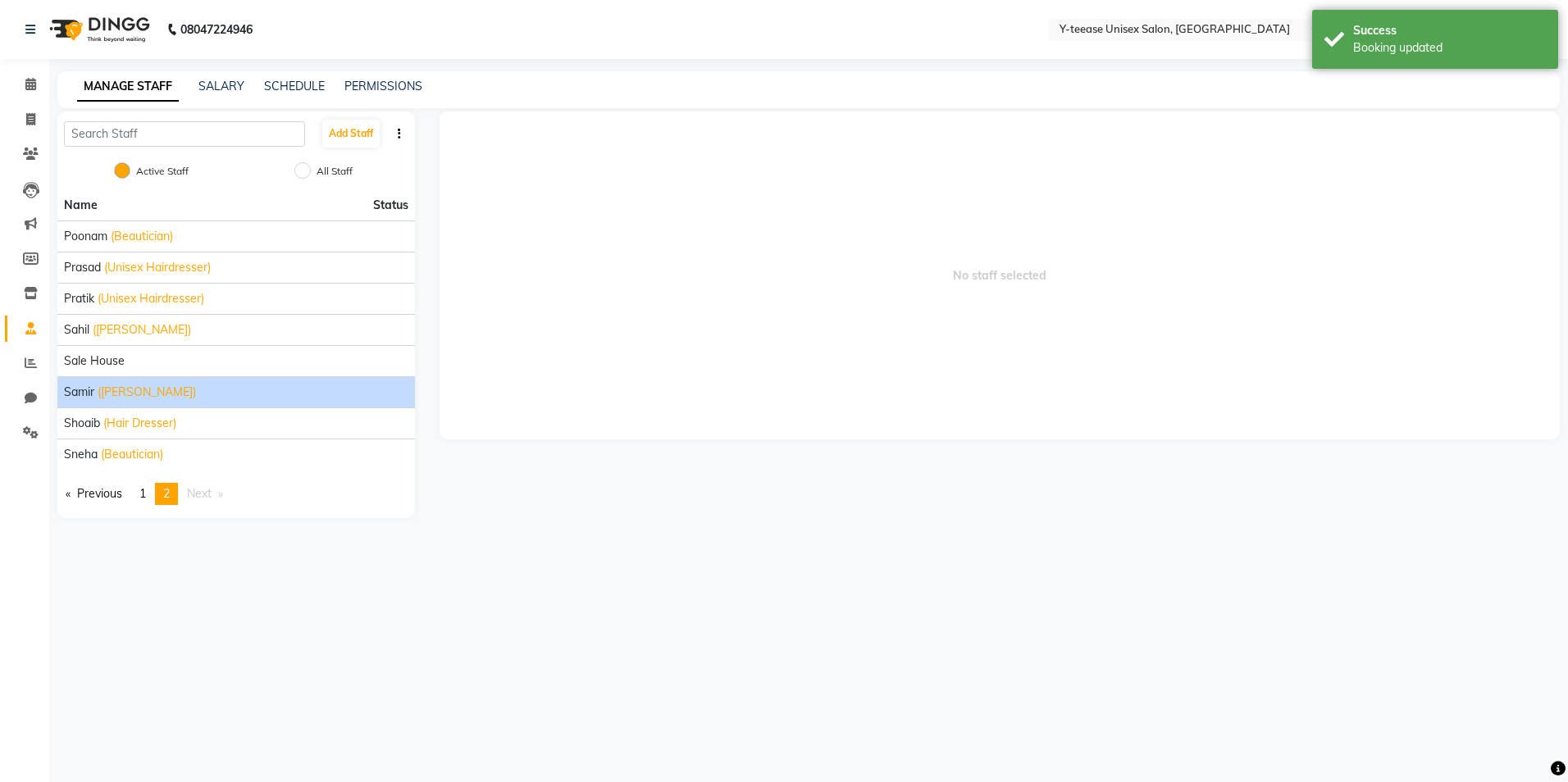
click at [140, 395] on span "([PERSON_NAME])" at bounding box center [147, 392] width 99 height 17
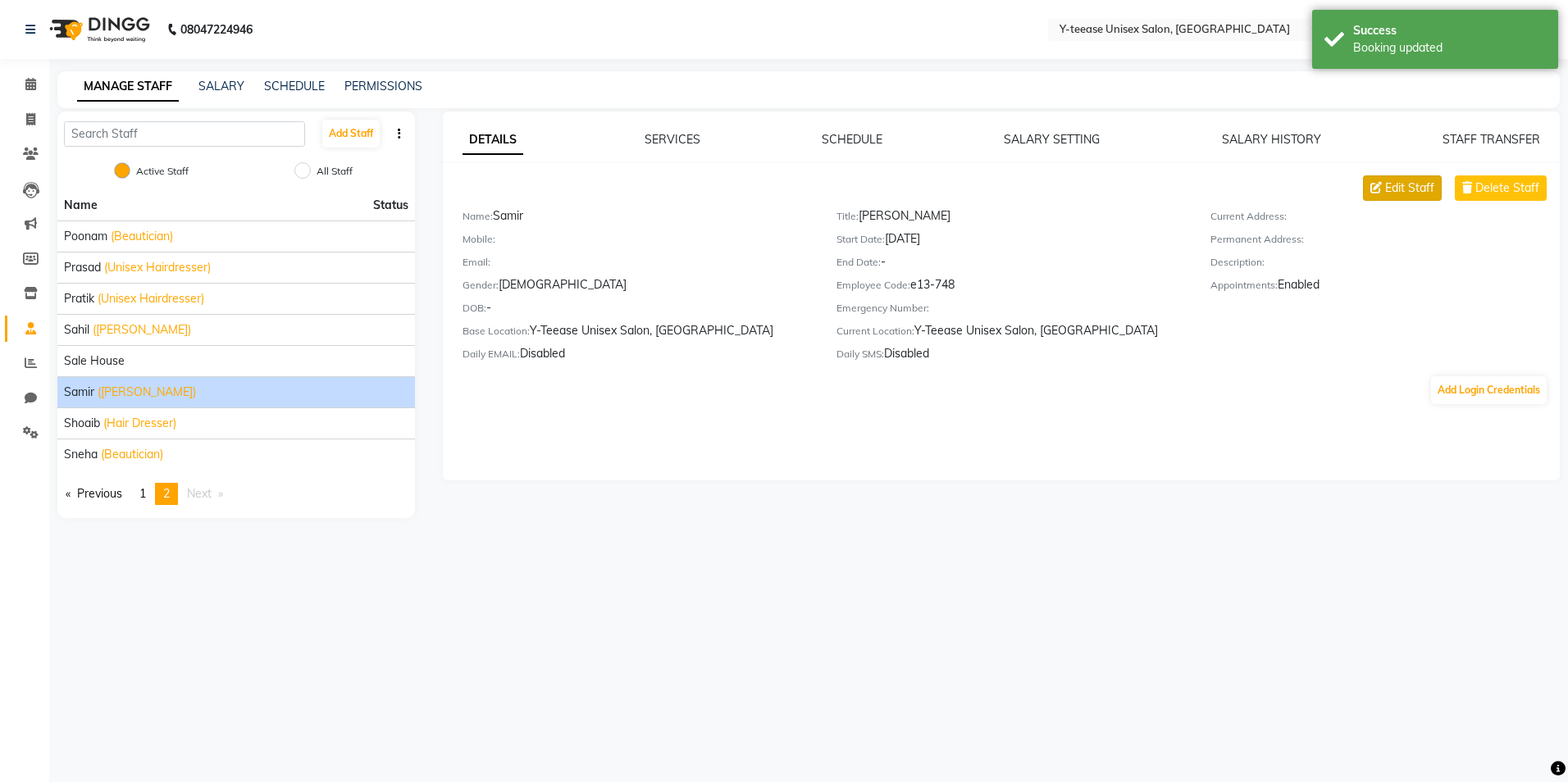
click at [1420, 192] on span "Edit Staff" at bounding box center [1409, 188] width 49 height 17
select select "[DEMOGRAPHIC_DATA]"
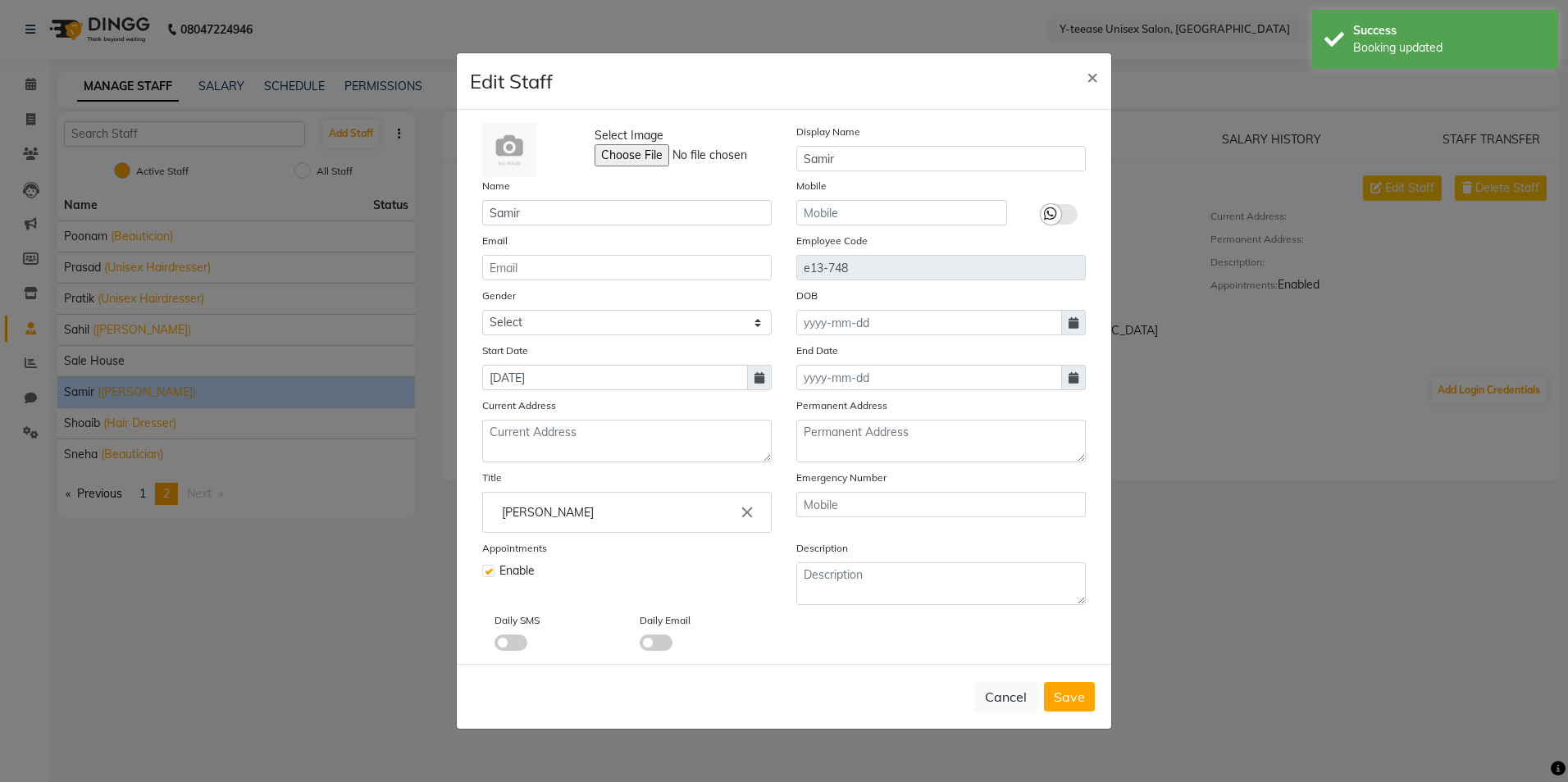
click at [489, 569] on label at bounding box center [488, 571] width 12 height 12
click at [489, 569] on input "checkbox" at bounding box center [488, 569] width 11 height 11
checkbox input "false"
click at [1080, 700] on span "Save" at bounding box center [1070, 697] width 31 height 17
select select
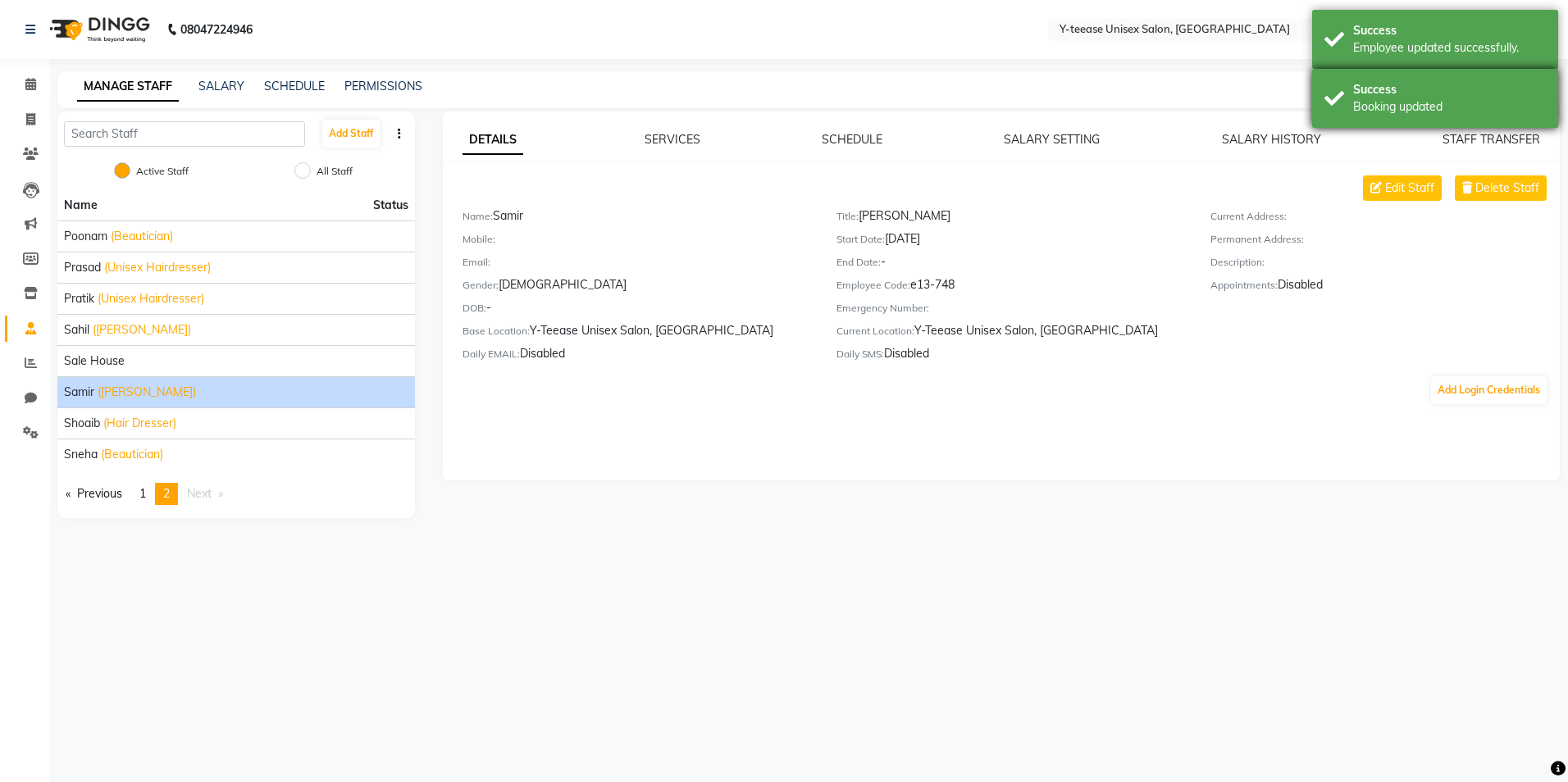
click at [1358, 111] on div "Booking updated" at bounding box center [1450, 107] width 193 height 17
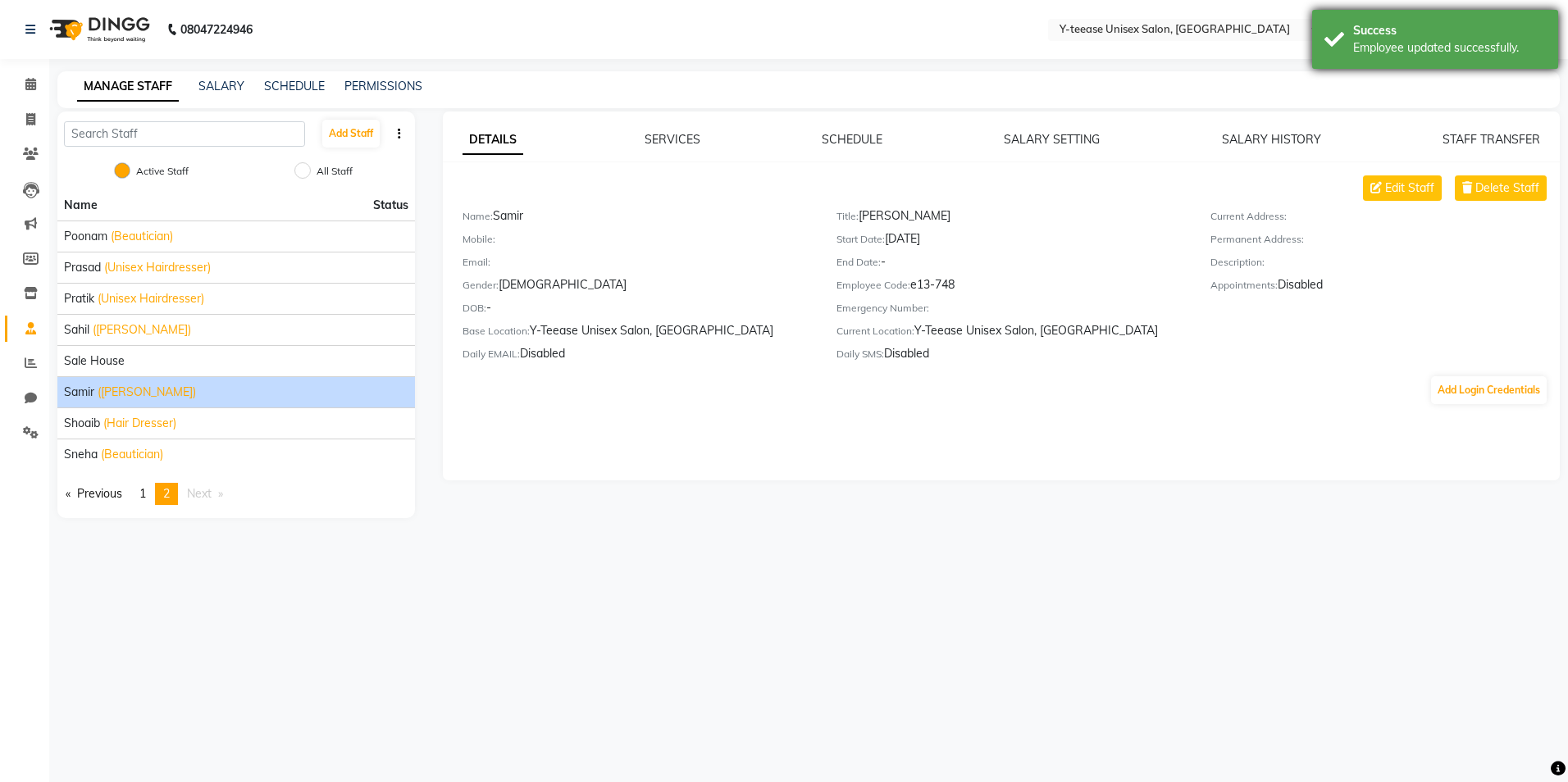
click at [1407, 34] on div "Success" at bounding box center [1450, 31] width 193 height 17
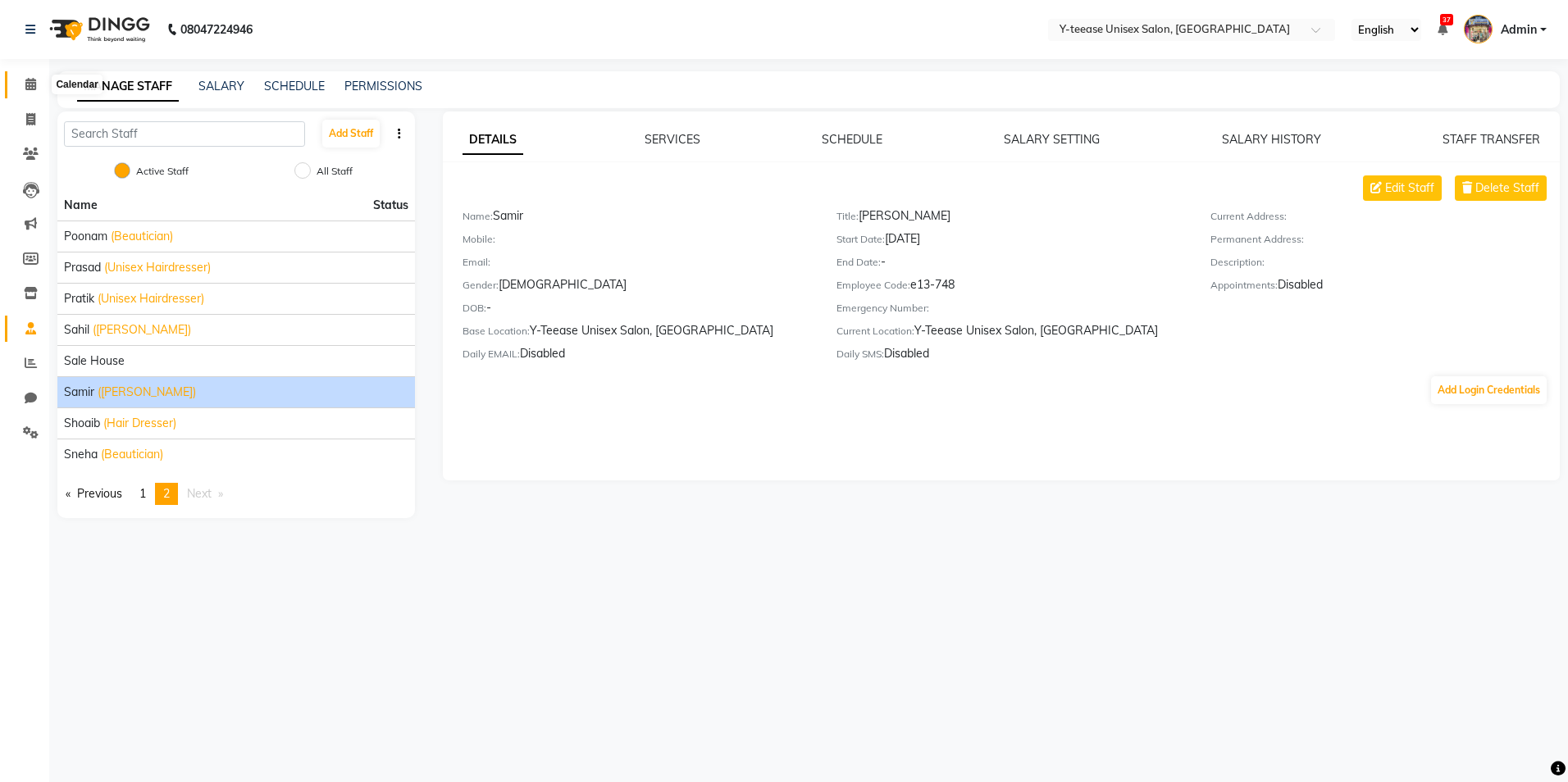
click at [31, 80] on icon at bounding box center [31, 84] width 11 height 12
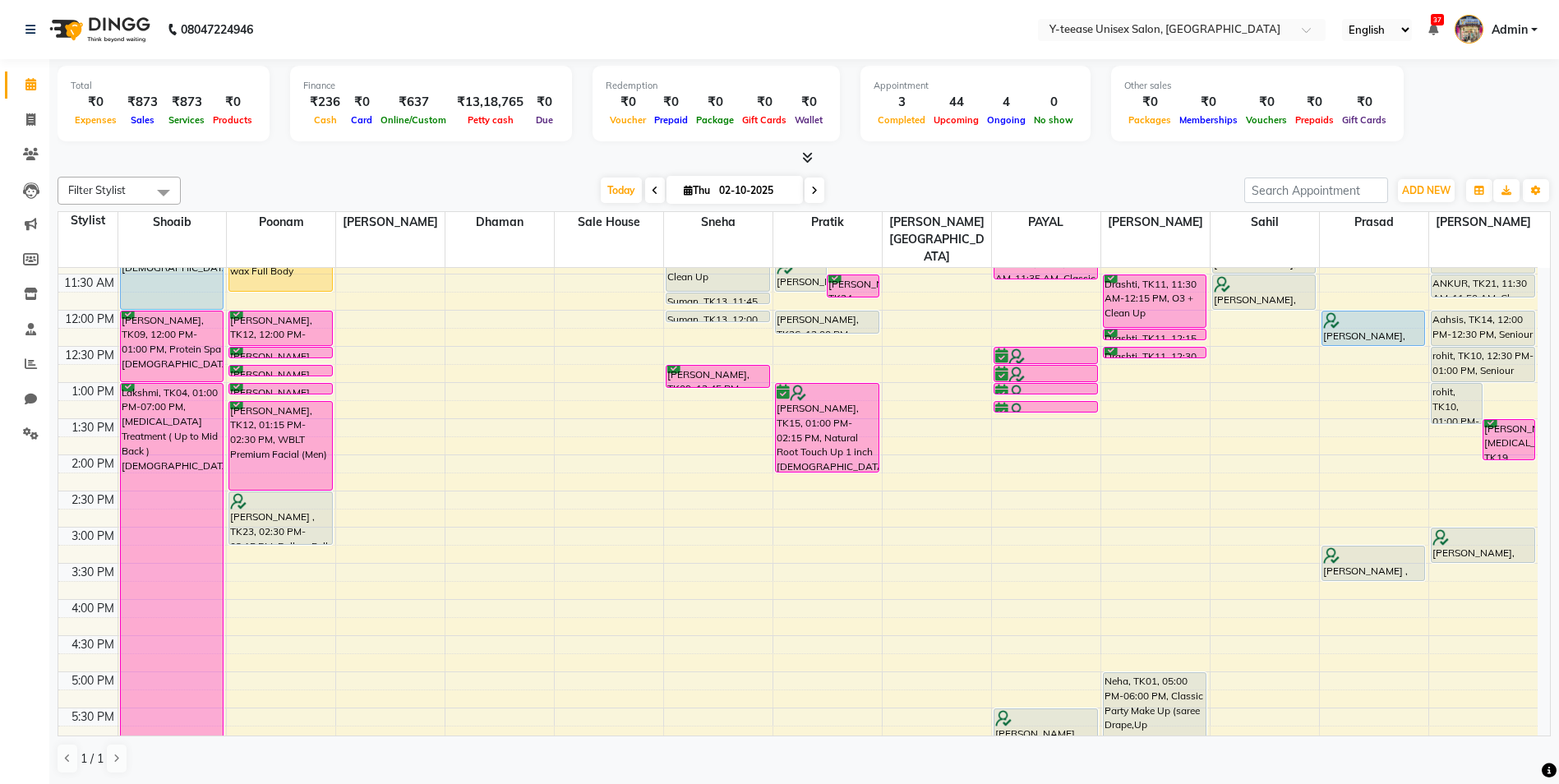
scroll to position [164, 0]
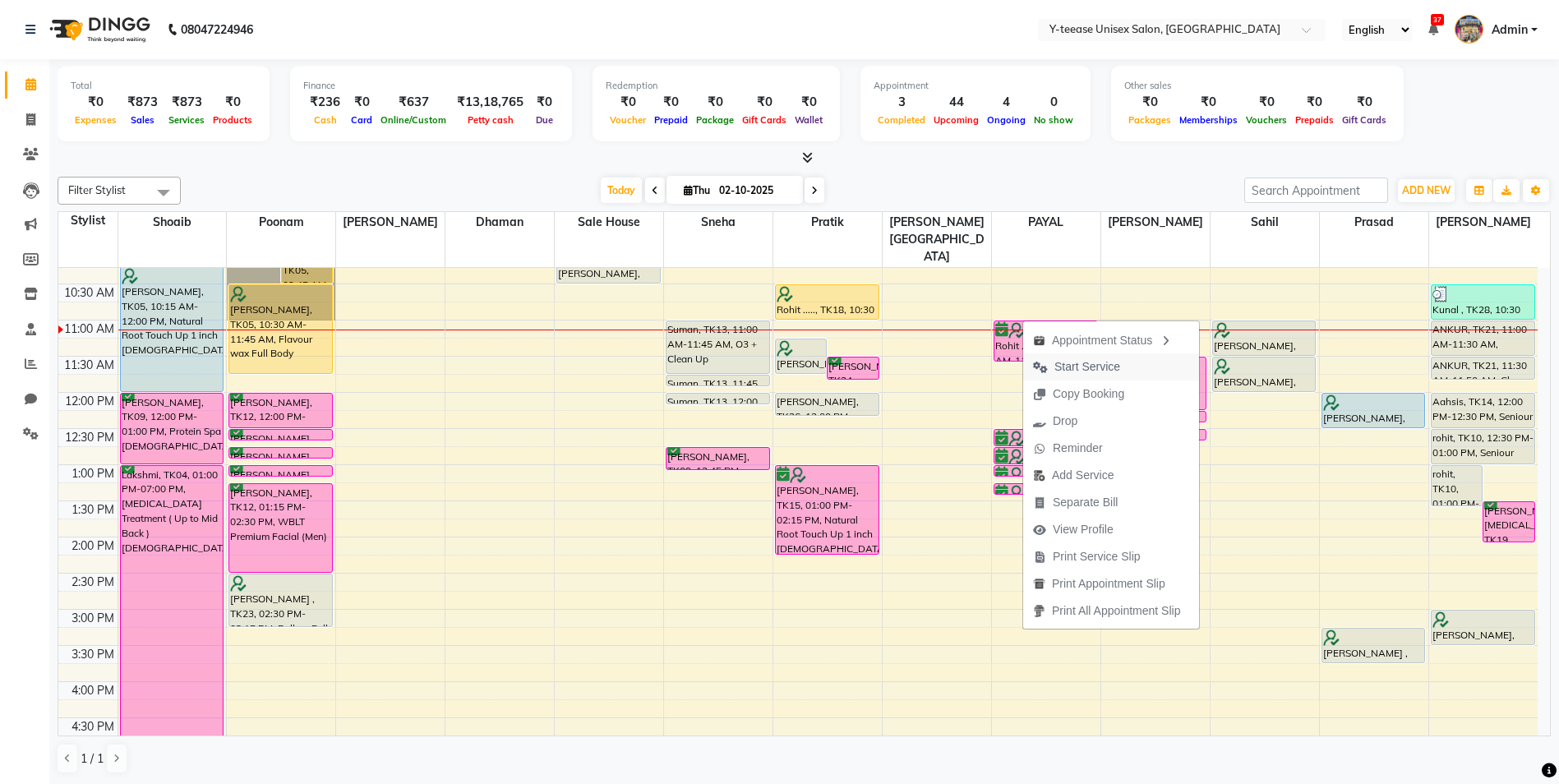
click at [1096, 371] on span "Start Service" at bounding box center [1087, 367] width 66 height 17
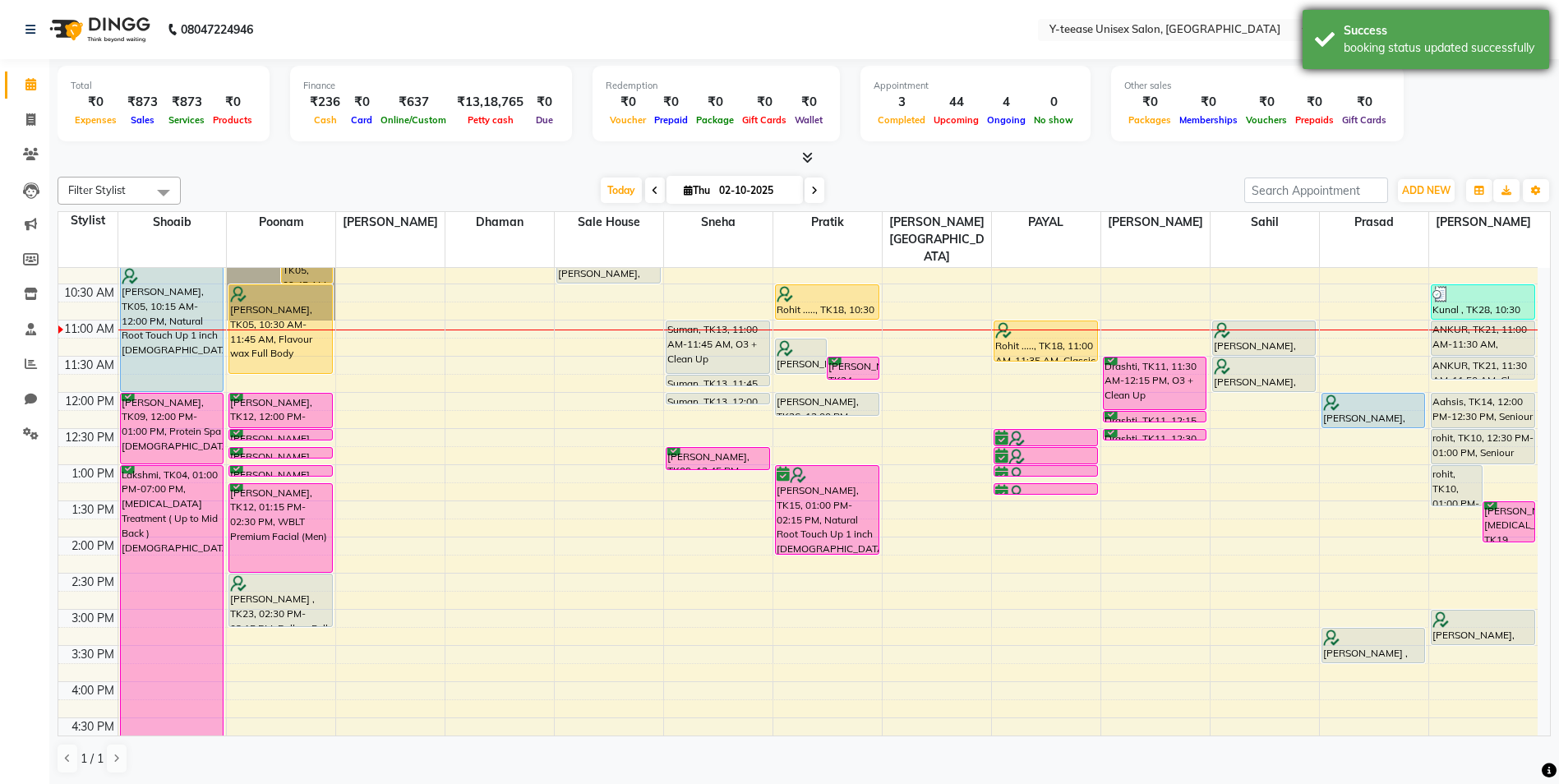
click at [1379, 32] on div "Success" at bounding box center [1440, 31] width 193 height 17
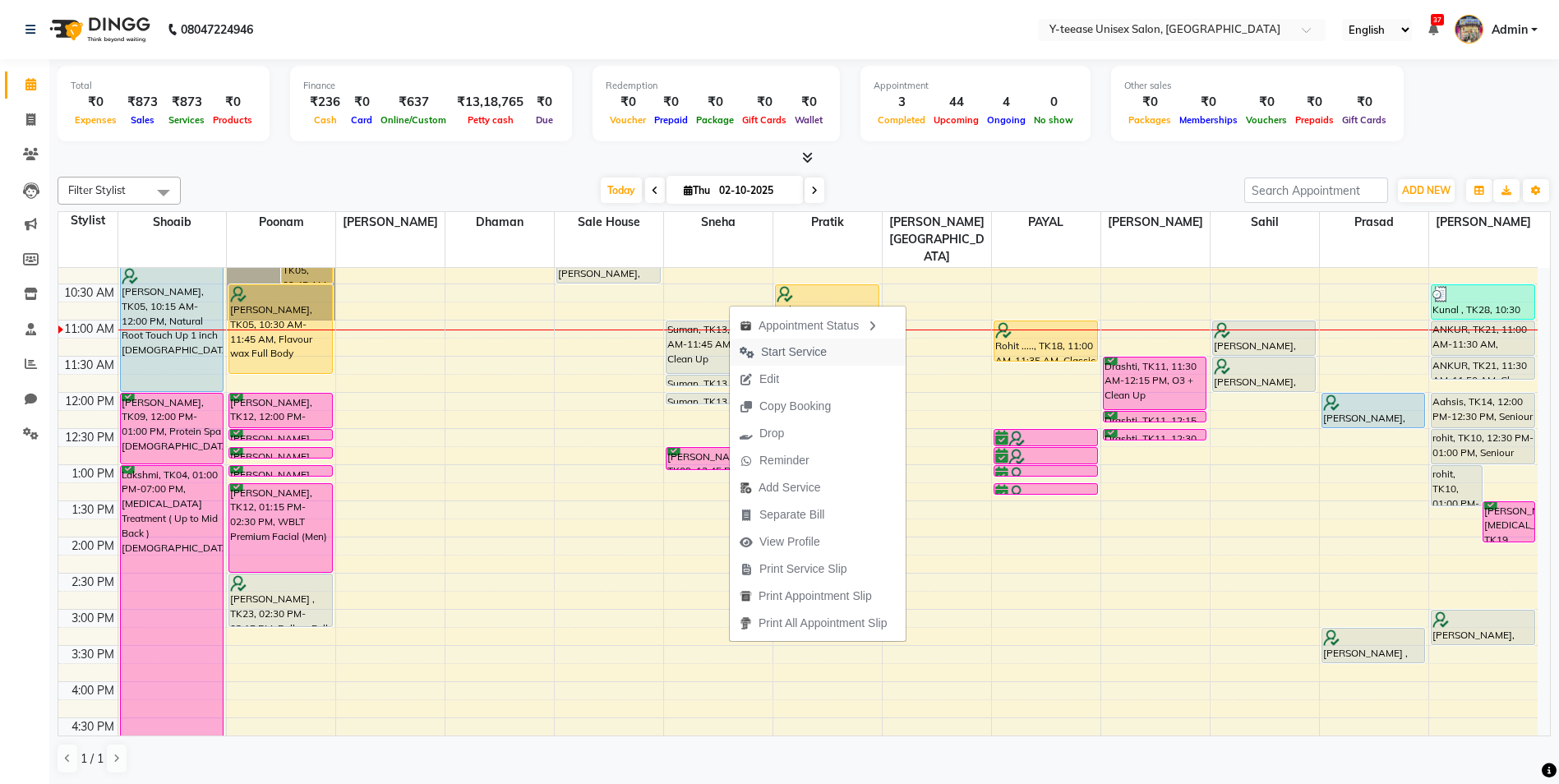
click at [783, 353] on span "Start Service" at bounding box center [793, 352] width 66 height 17
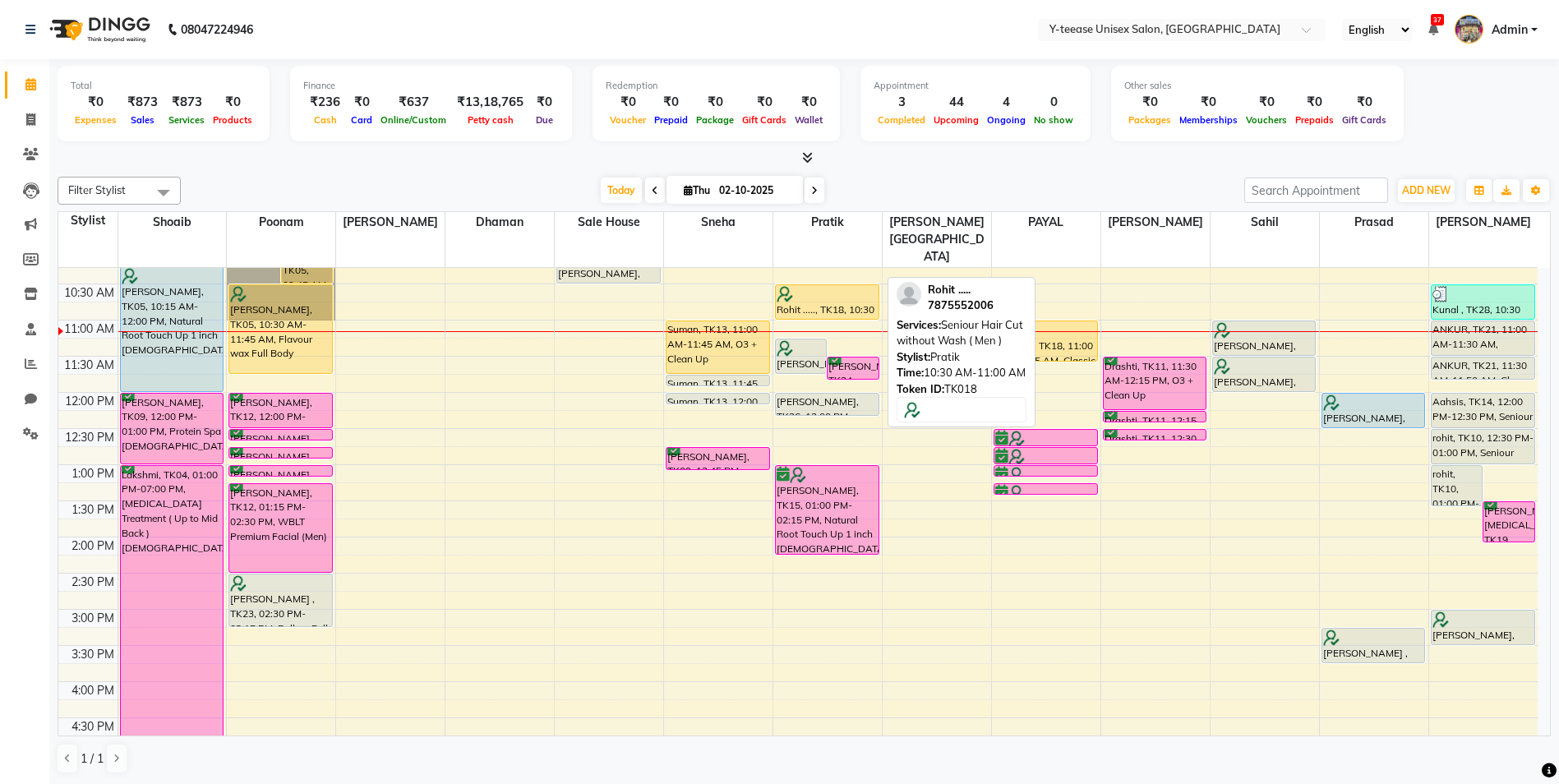
click at [840, 285] on div "Rohit ....., TK18, 10:30 AM-11:00 AM, Seniour Hair Cut without Wash ( Men )" at bounding box center [827, 302] width 103 height 34
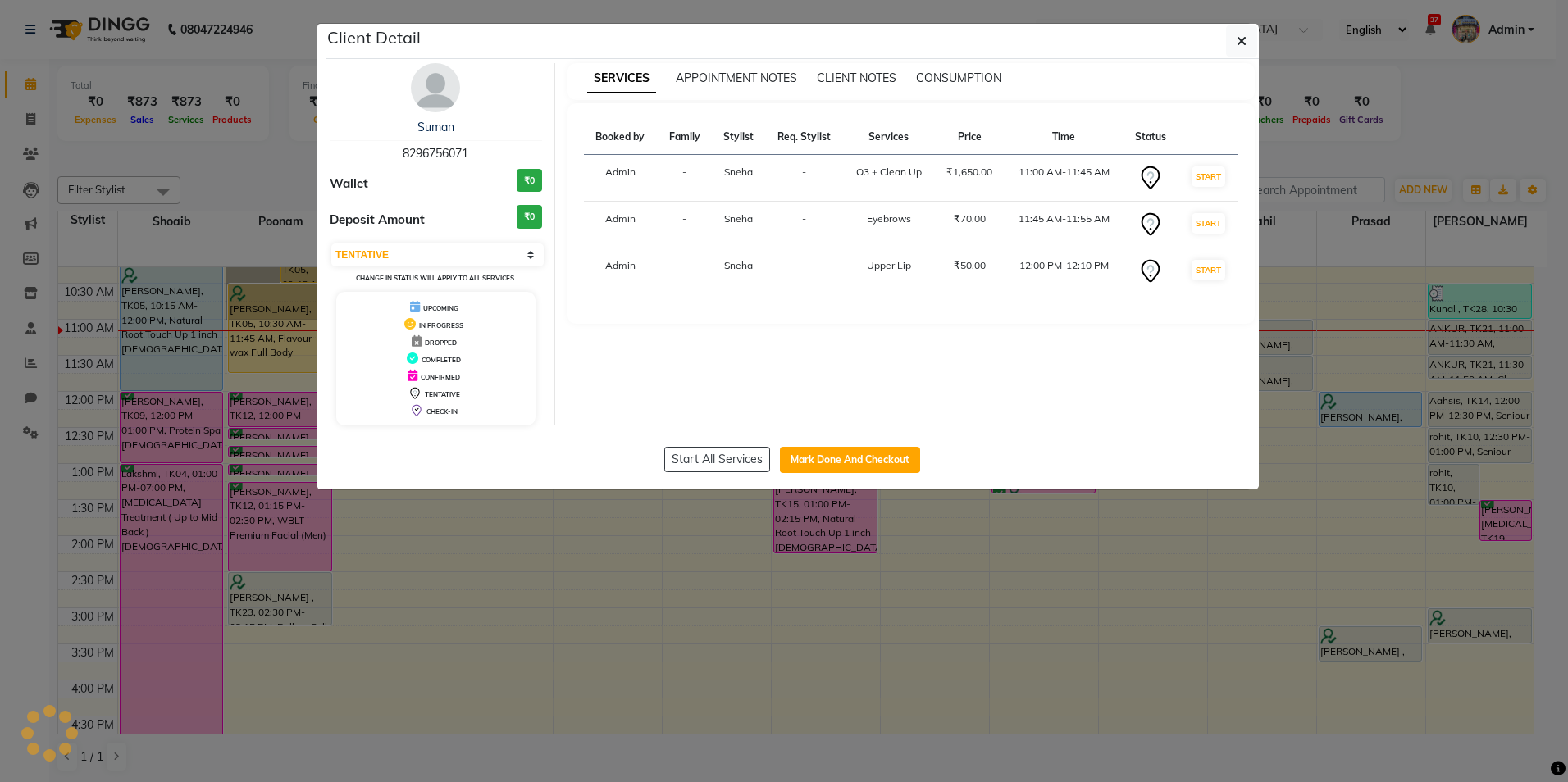
select select "1"
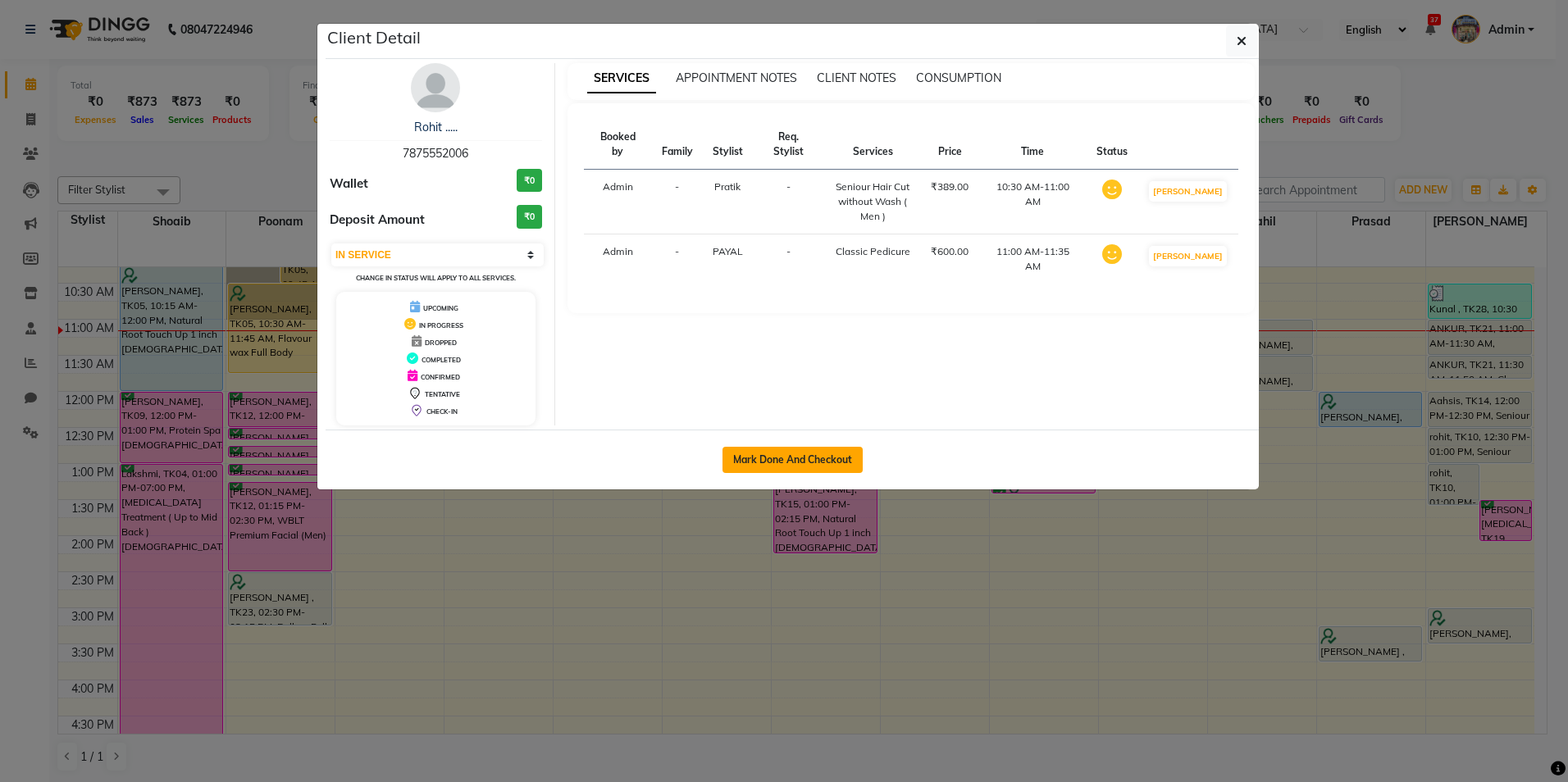
click at [786, 464] on button "Mark Done And Checkout" at bounding box center [792, 460] width 140 height 26
select select "service"
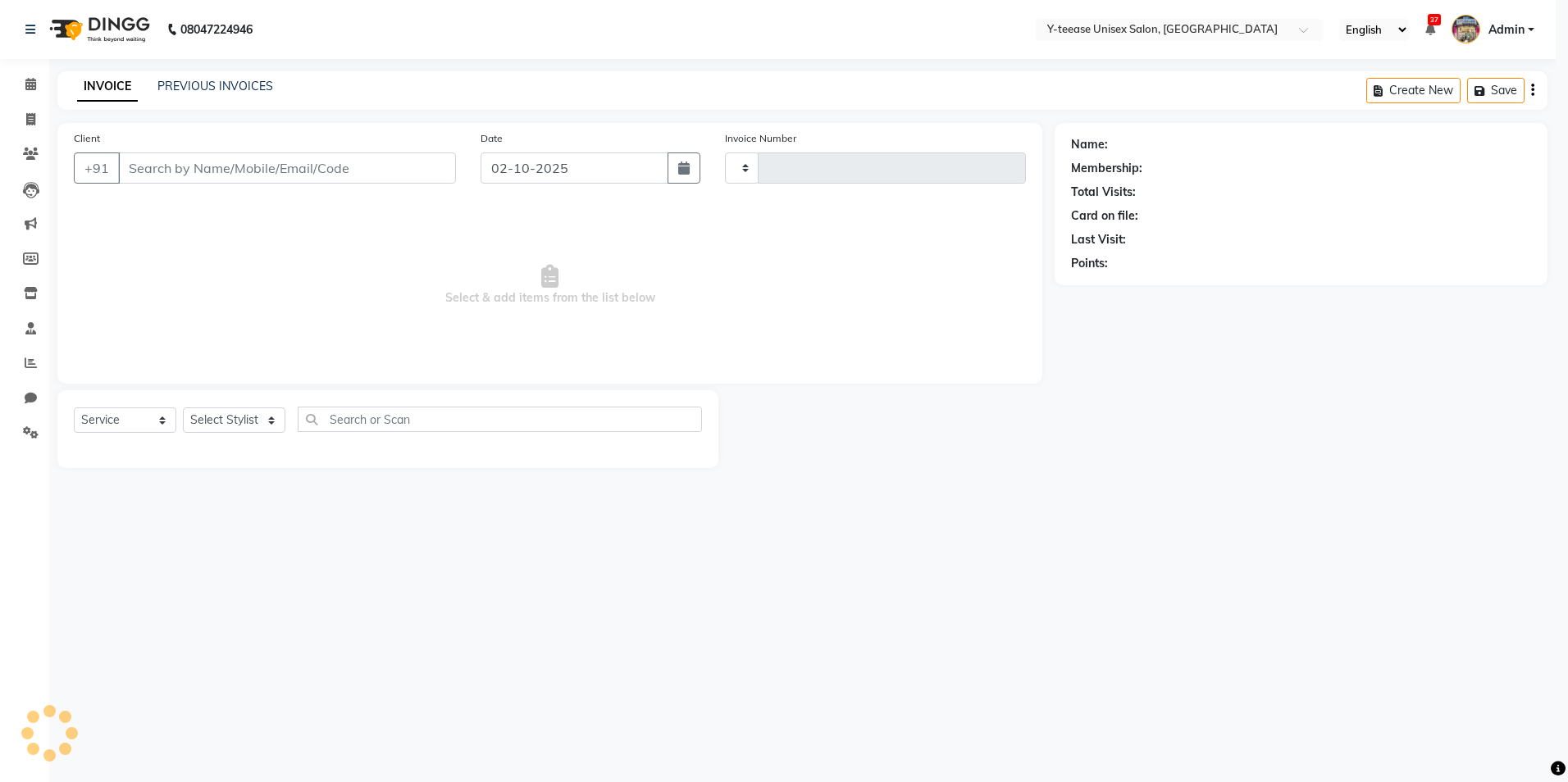
type input "8320"
select select "4"
type input "7875552006"
select select "73210"
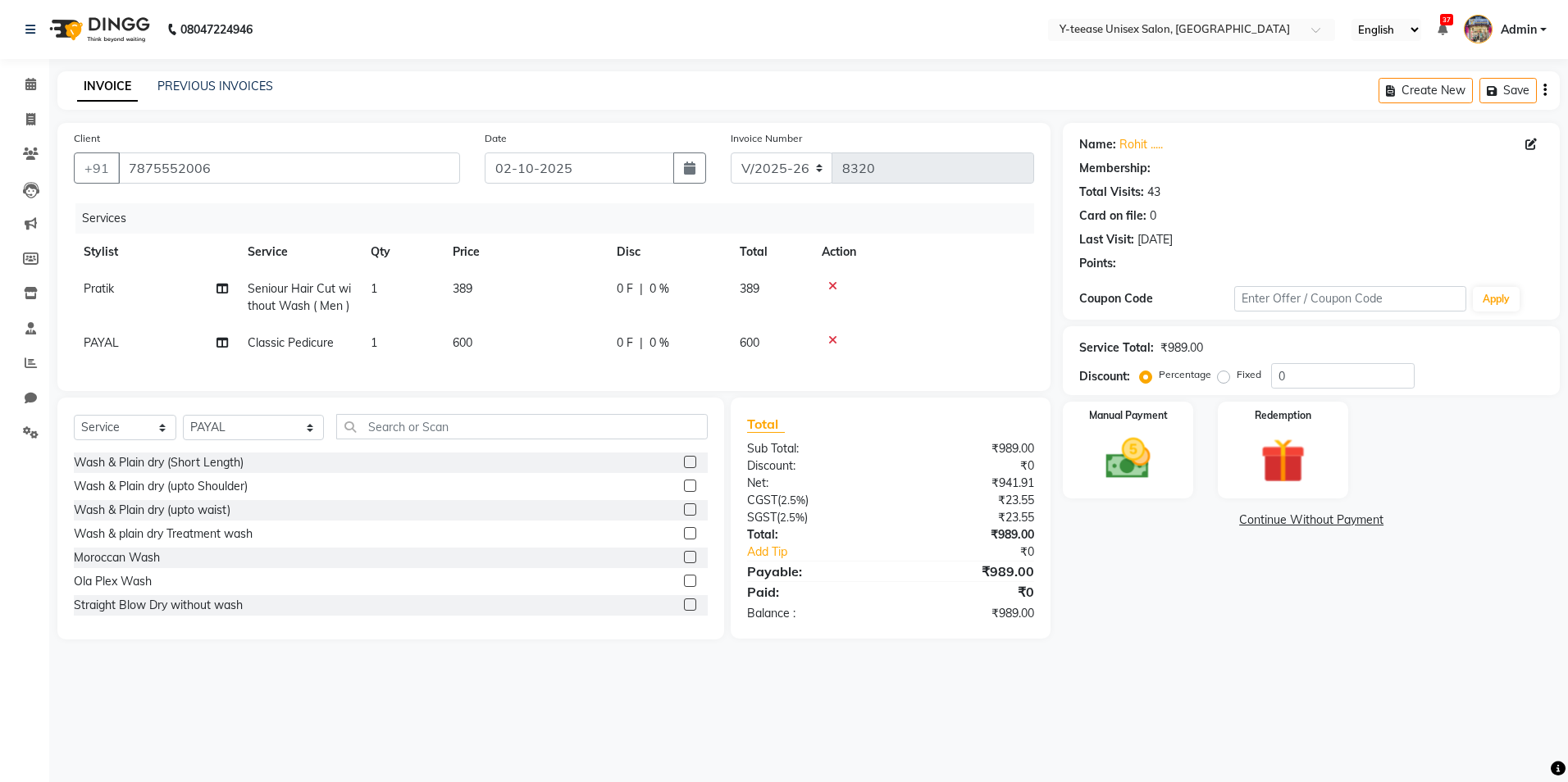
select select "1: Object"
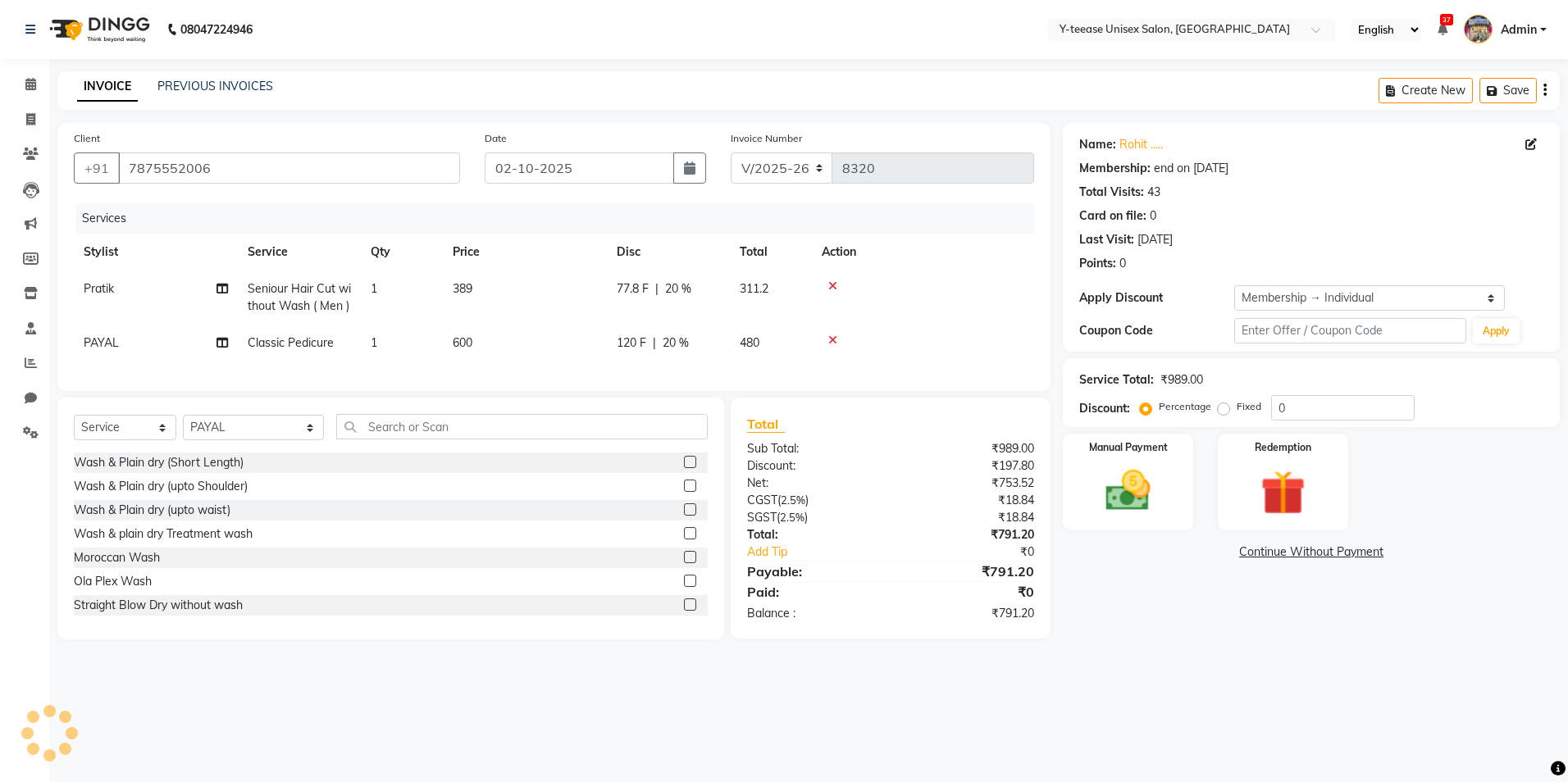
type input "20"
click at [311, 290] on span "Seniour Hair Cut without Wash ( Men )" at bounding box center [299, 297] width 103 height 32
select select "67330"
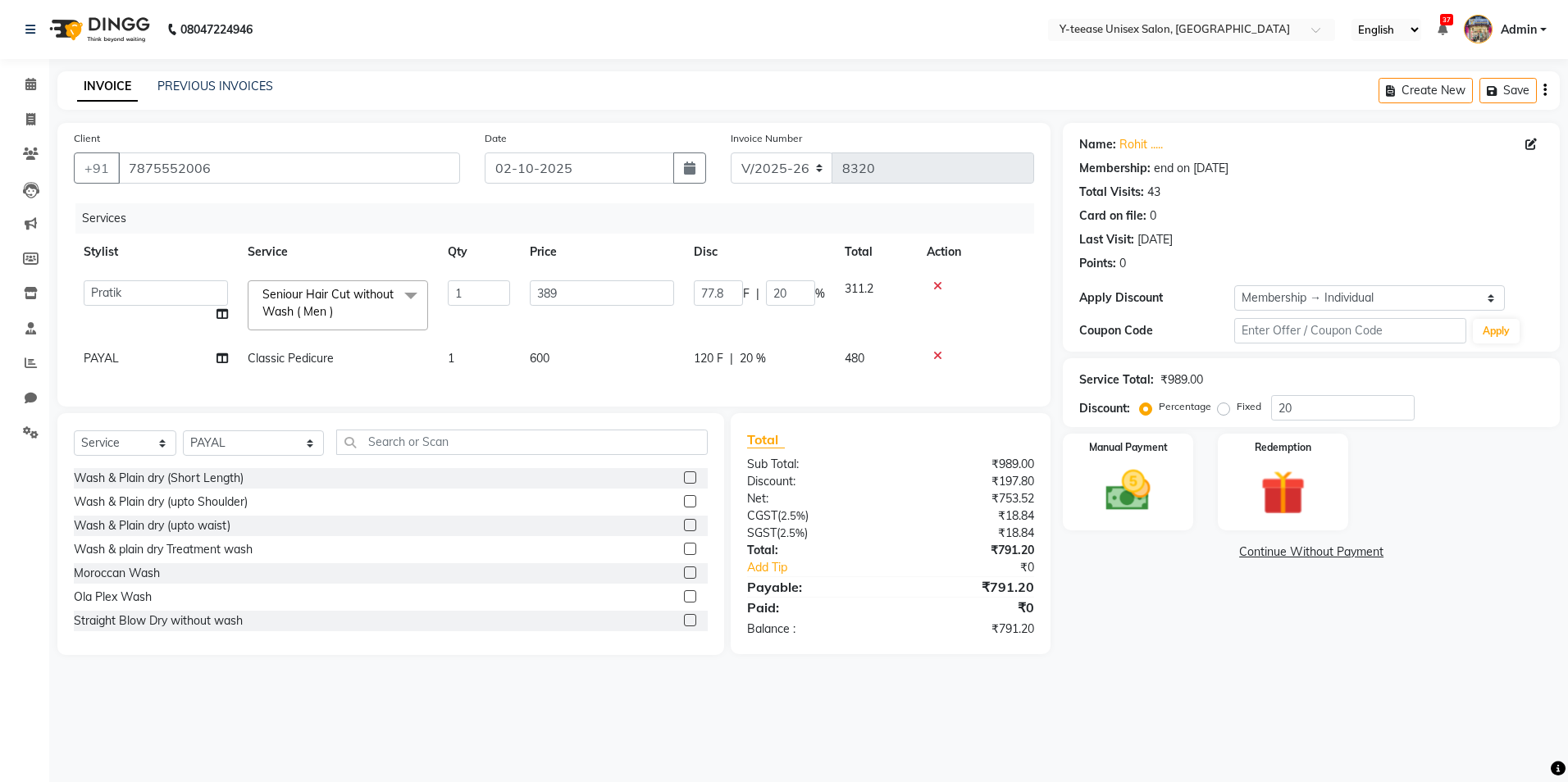
click at [298, 351] on span "Classic Pedicure" at bounding box center [291, 358] width 86 height 15
select select "73210"
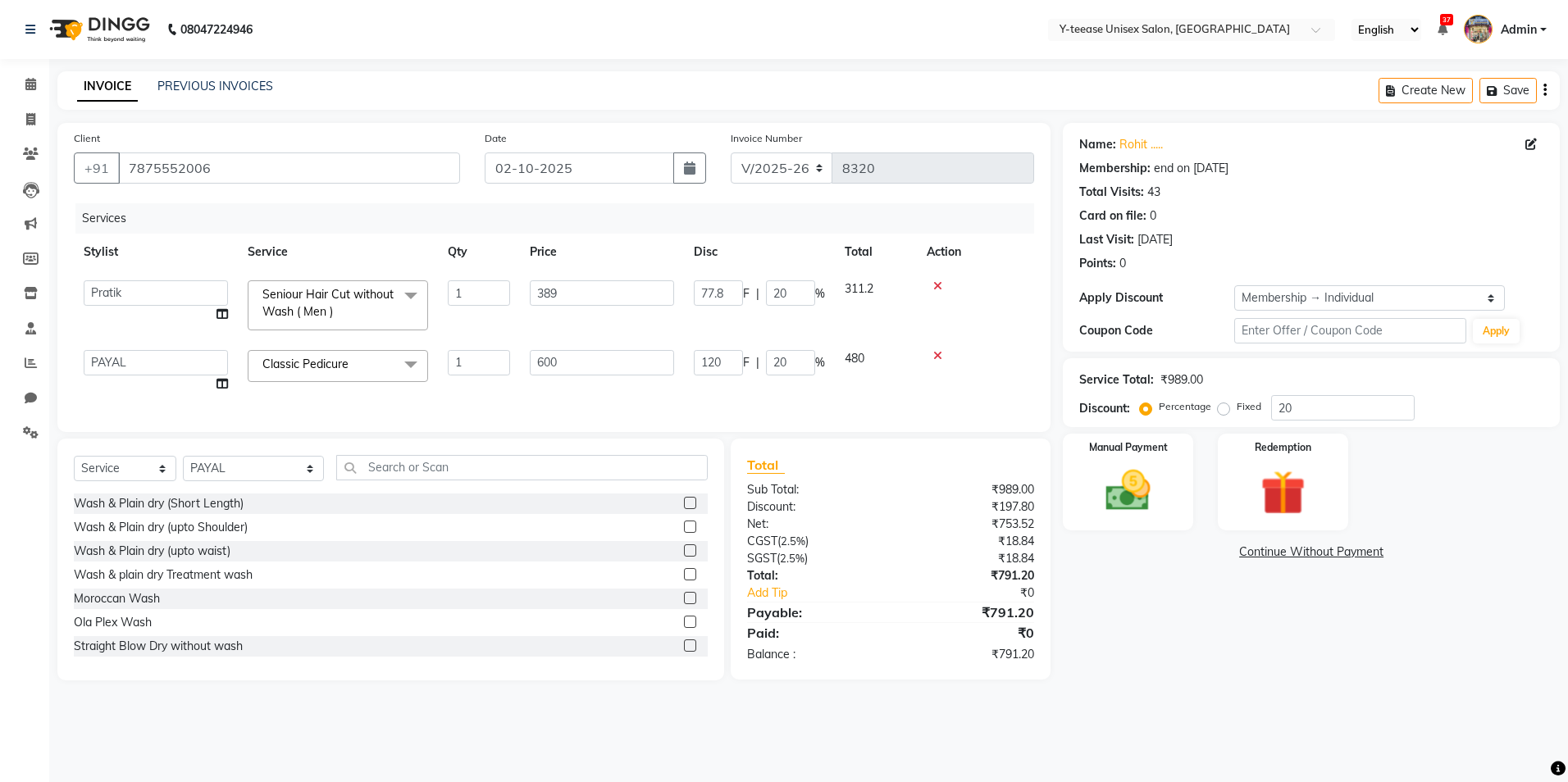
click at [296, 364] on span "Classic Pedicure" at bounding box center [305, 364] width 86 height 15
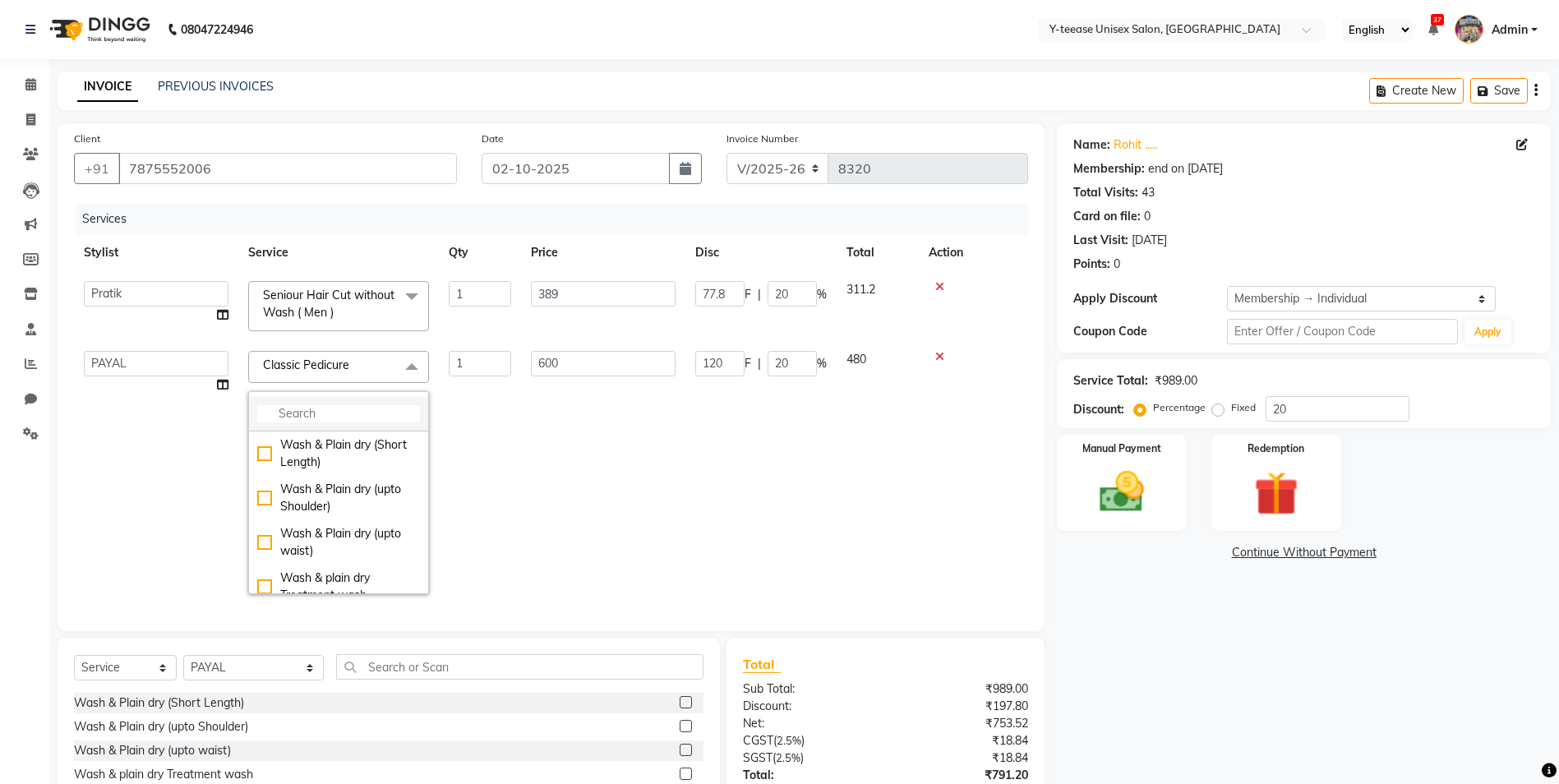
click at [299, 410] on input "multiselect-search" at bounding box center [339, 413] width 163 height 17
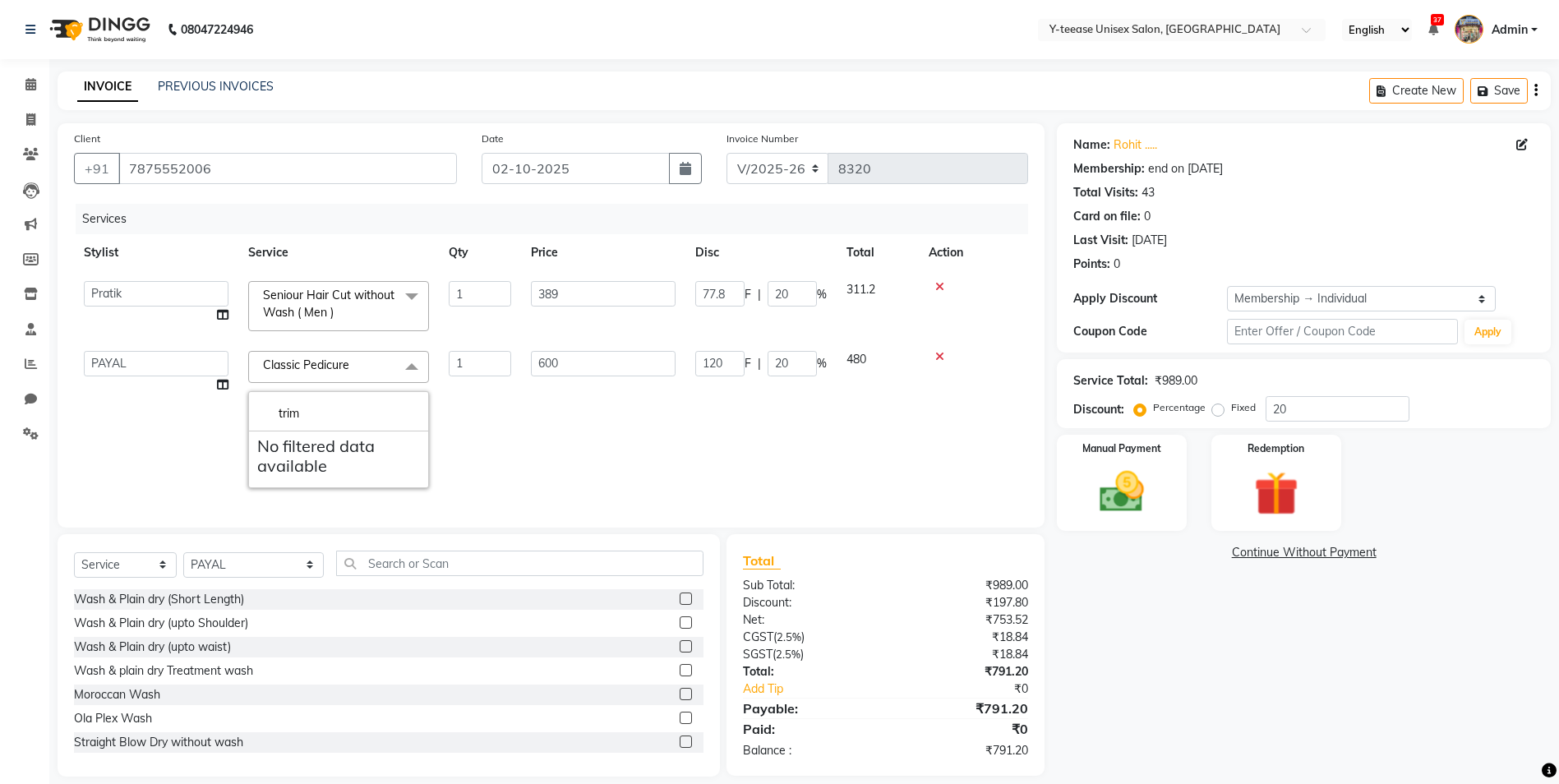
type input "trim"
drag, startPoint x: 212, startPoint y: 361, endPoint x: 212, endPoint y: 370, distance: 9.0
click at [212, 362] on select "[PERSON_NAME] [PERSON_NAME] nagar Manager [PERSON_NAME] [PERSON_NAME] Poonam [P…" at bounding box center [156, 363] width 144 height 26
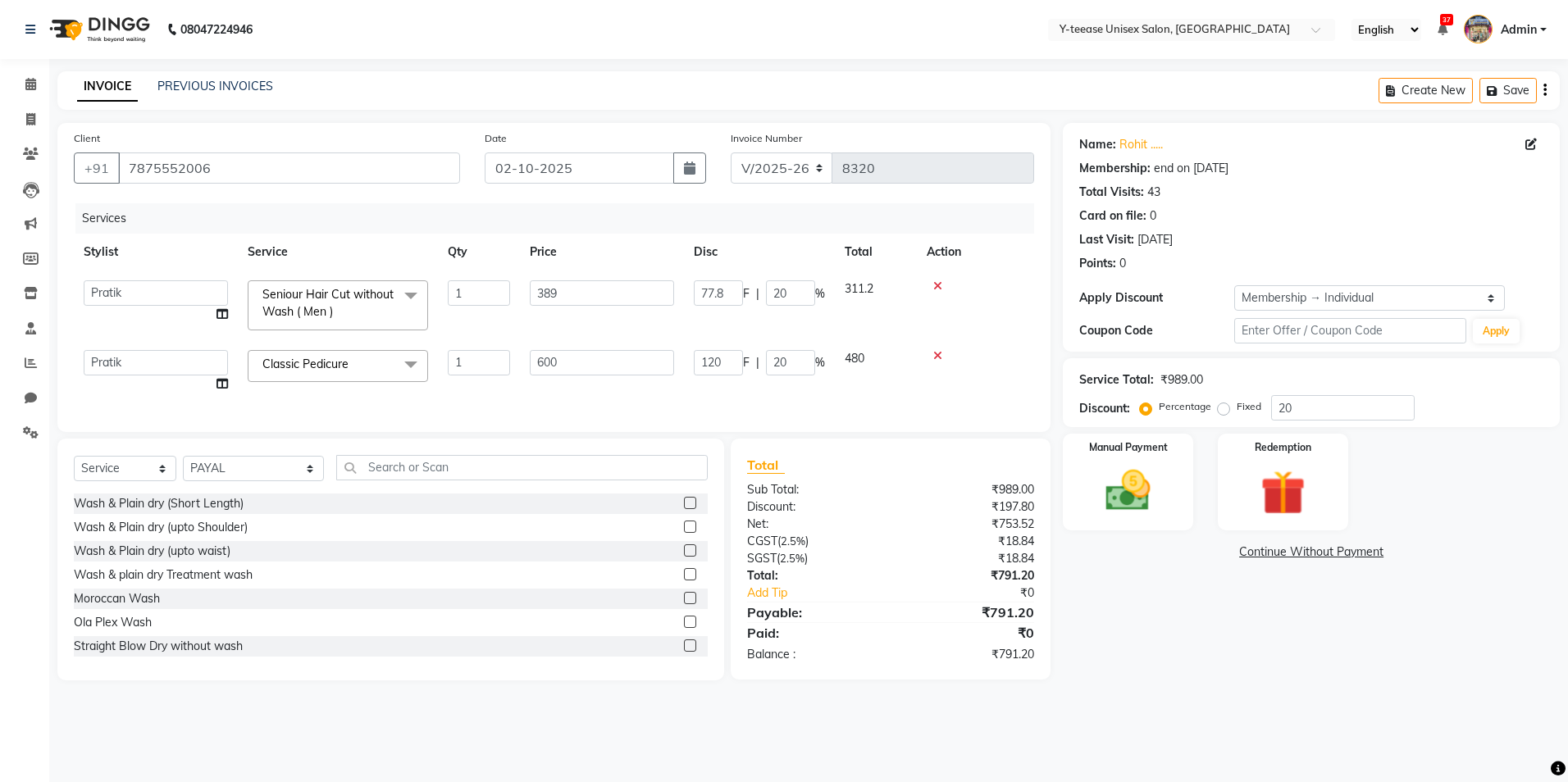
select select "67330"
click at [305, 372] on span "Classic Pedicure x" at bounding box center [309, 364] width 102 height 17
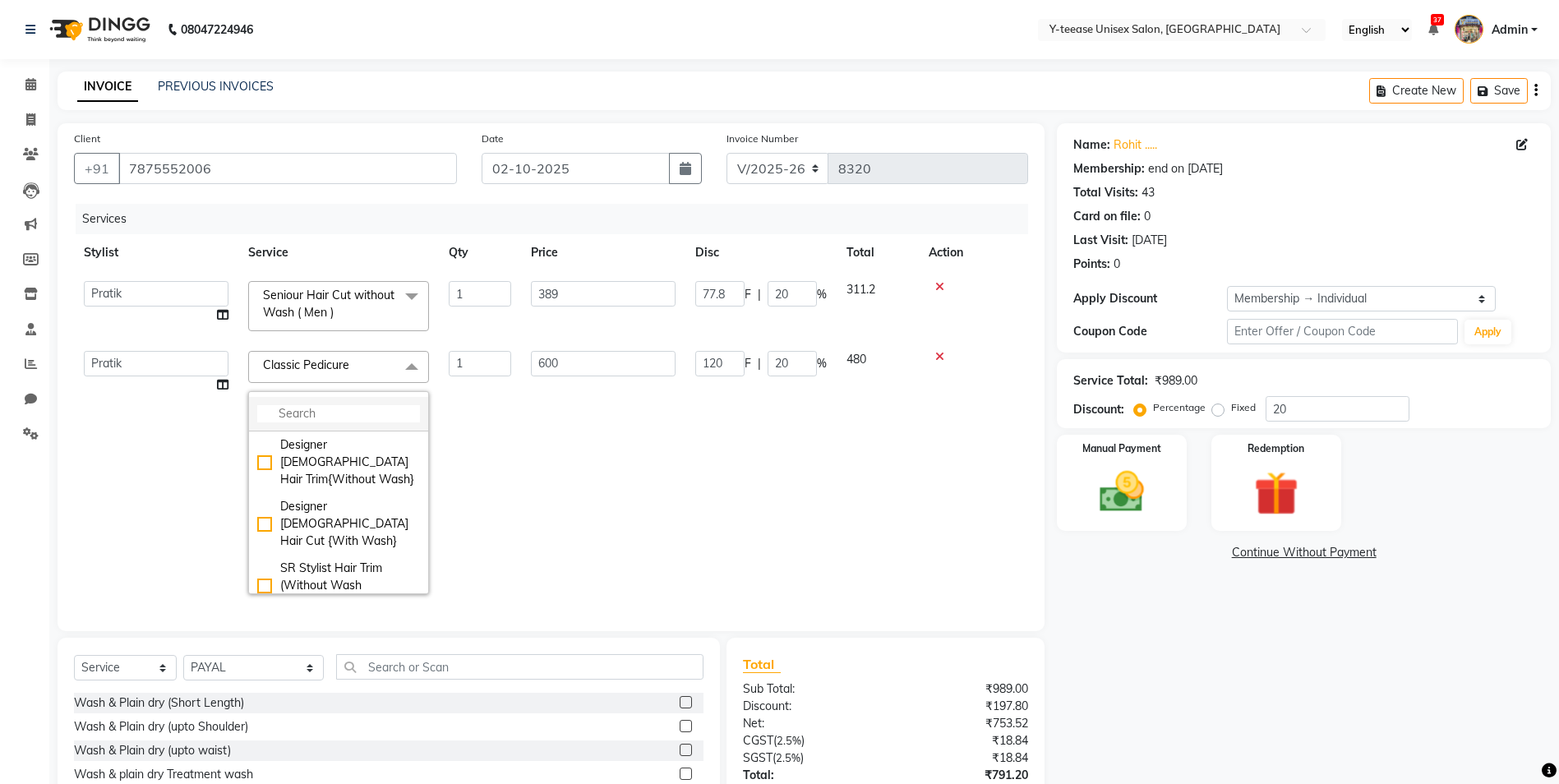
click at [318, 416] on input "multiselect-search" at bounding box center [339, 413] width 163 height 17
type input "trim"
click at [352, 560] on div "[PERSON_NAME] Trim ( Men )" at bounding box center [339, 577] width 163 height 35
checkbox input "true"
type input "177"
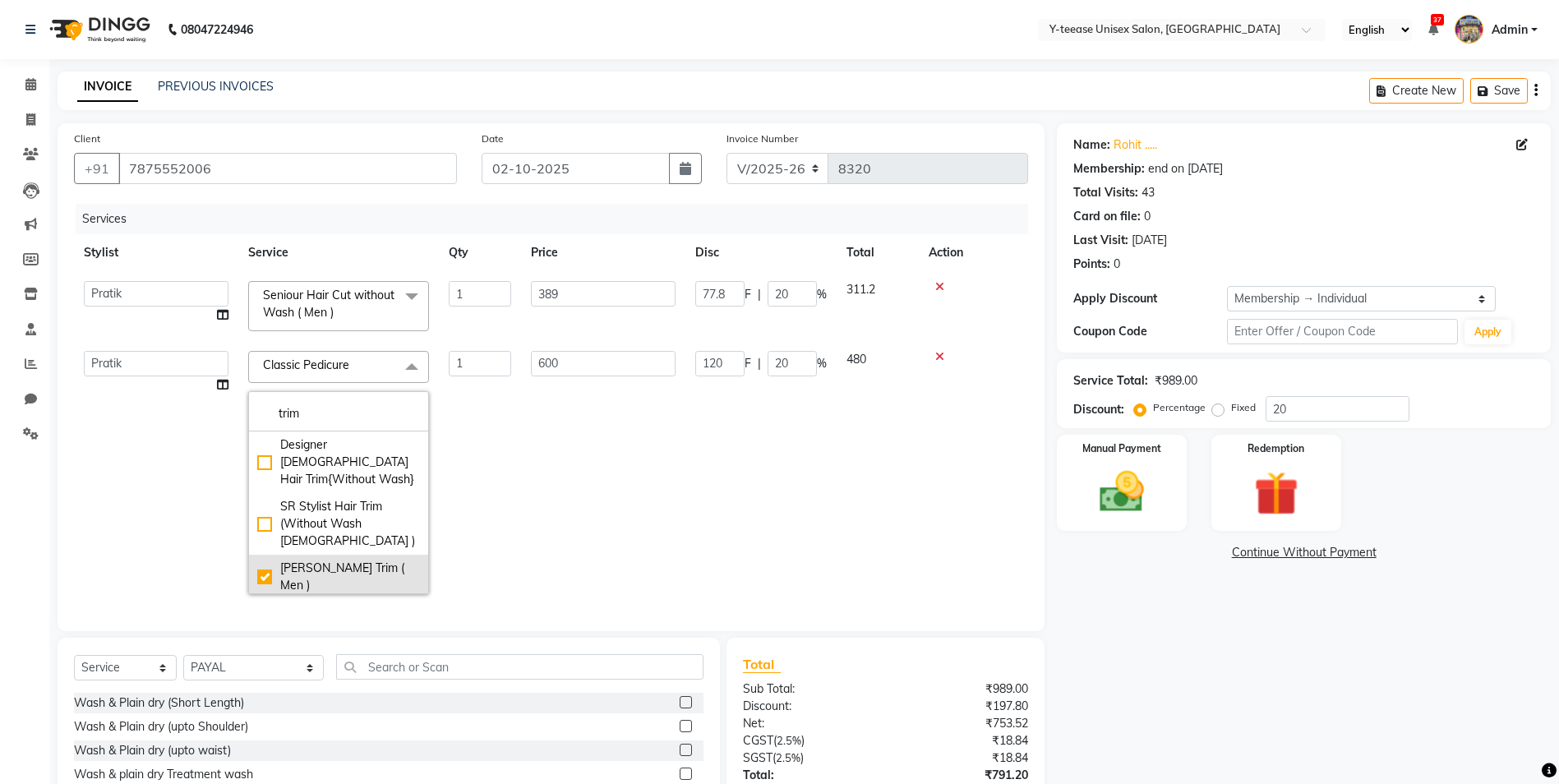
type input "35.4"
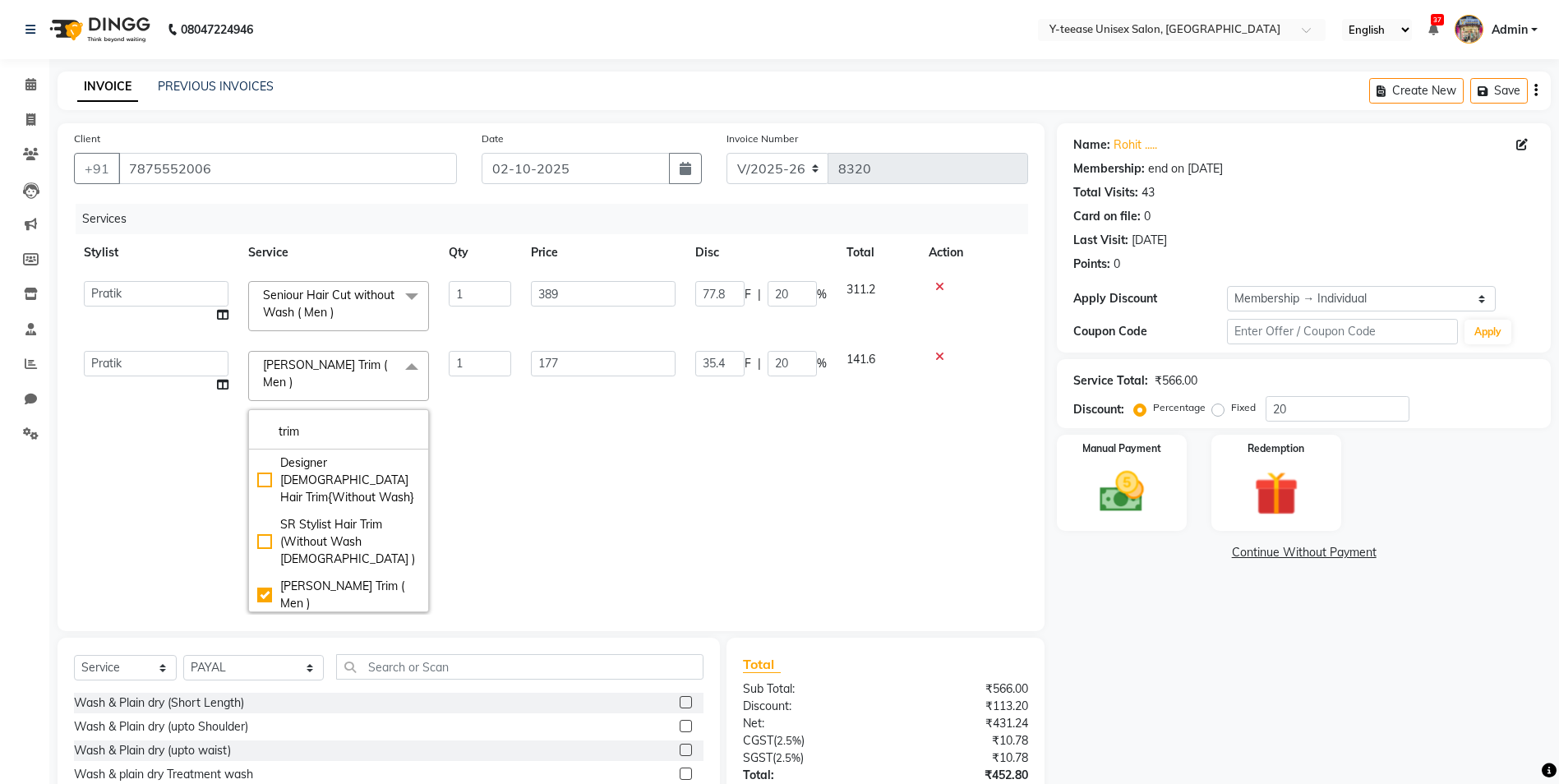
click at [664, 481] on td "177" at bounding box center [603, 481] width 164 height 281
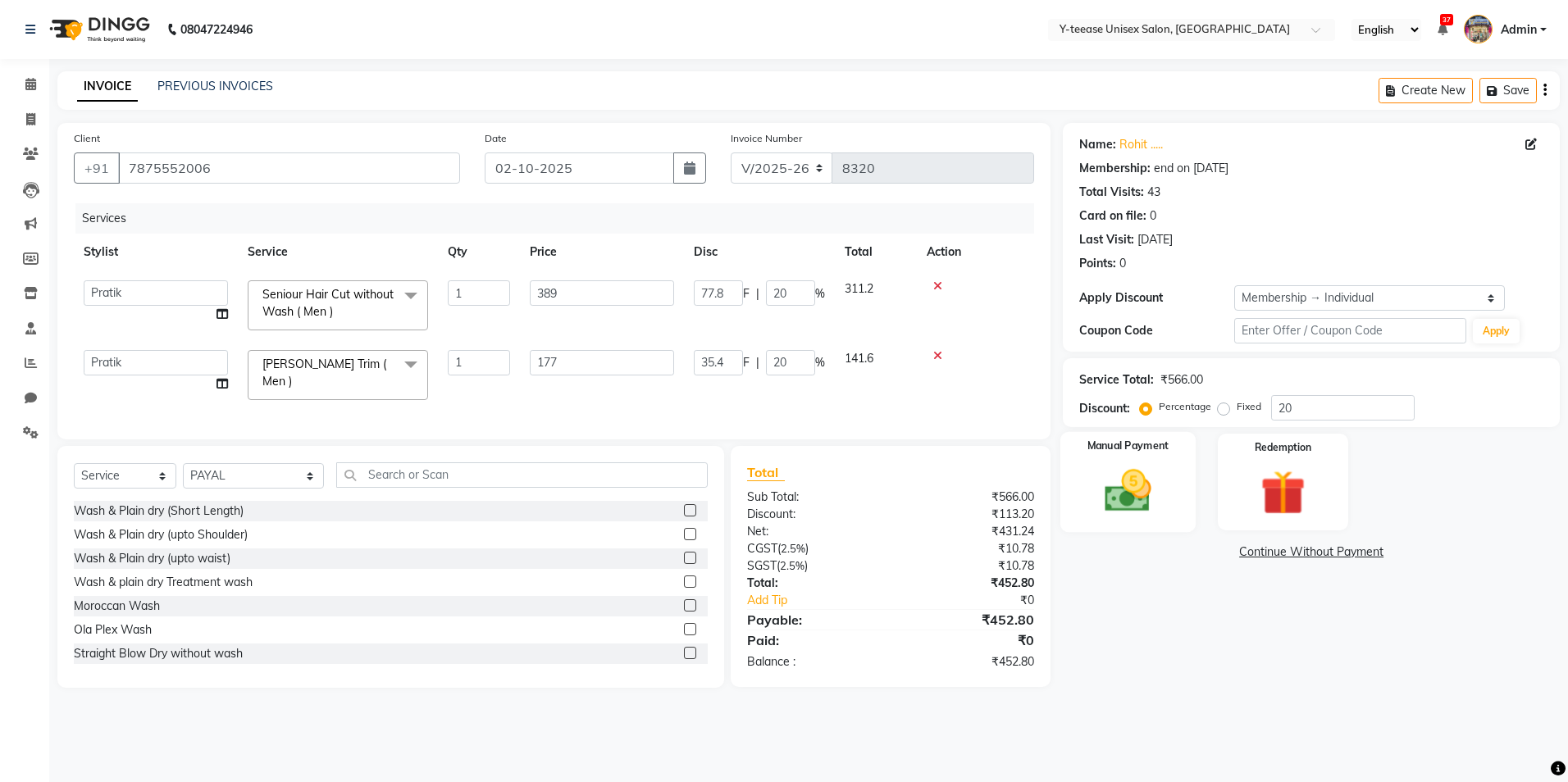
click at [1138, 466] on img at bounding box center [1128, 491] width 76 height 54
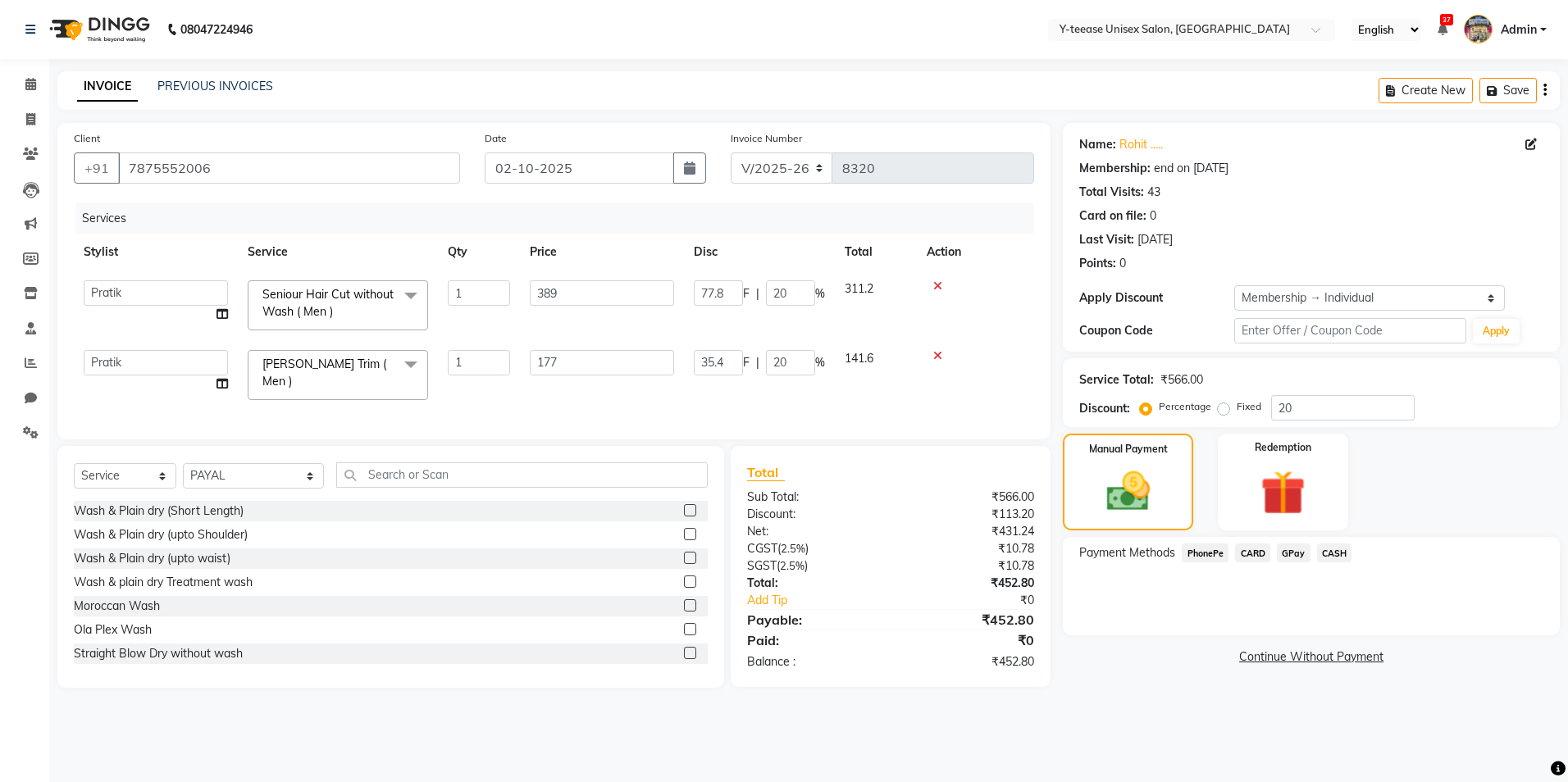
click at [1289, 557] on span "GPay" at bounding box center [1294, 553] width 34 height 19
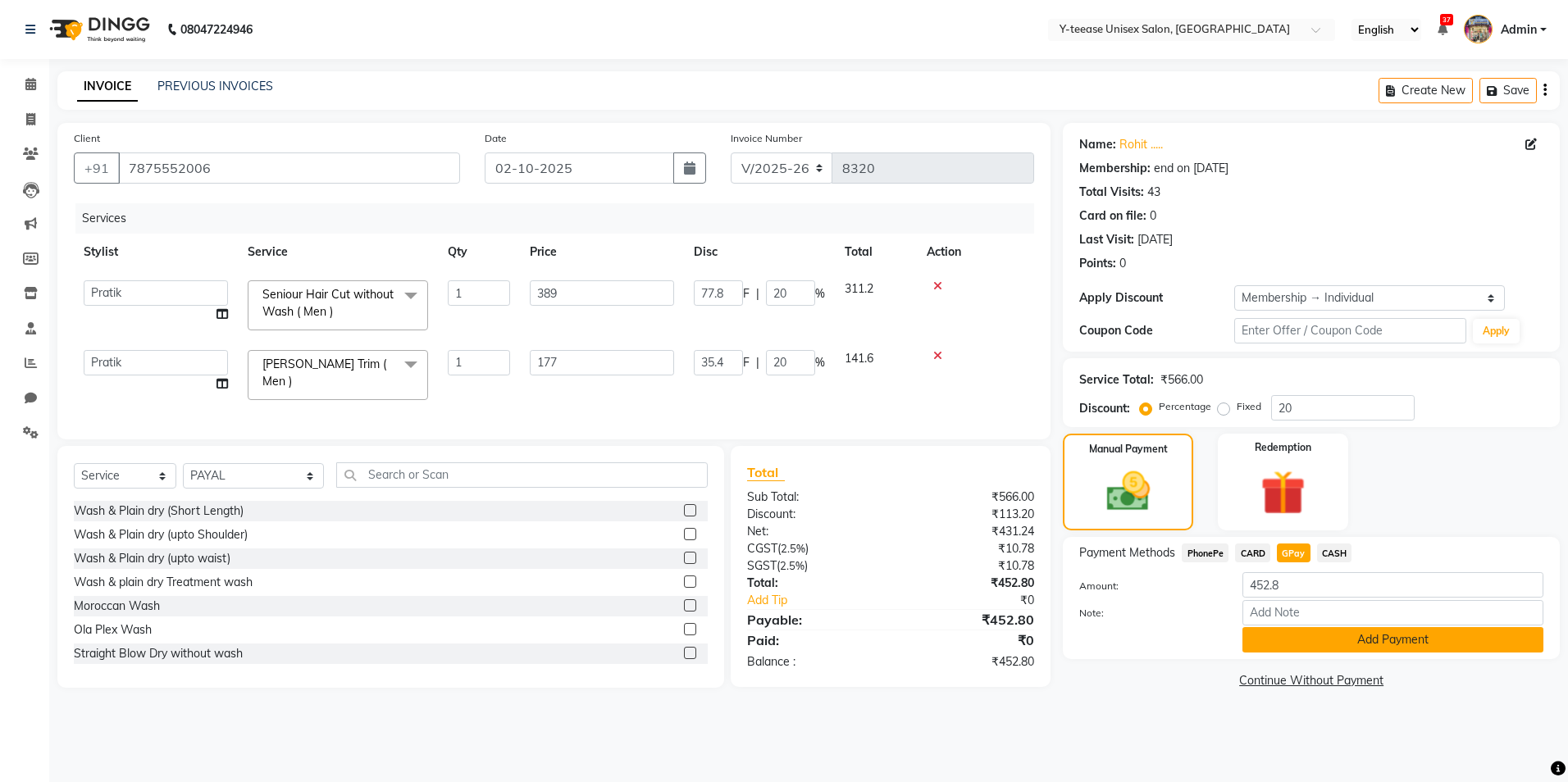
click at [1320, 633] on button "Add Payment" at bounding box center [1393, 640] width 301 height 26
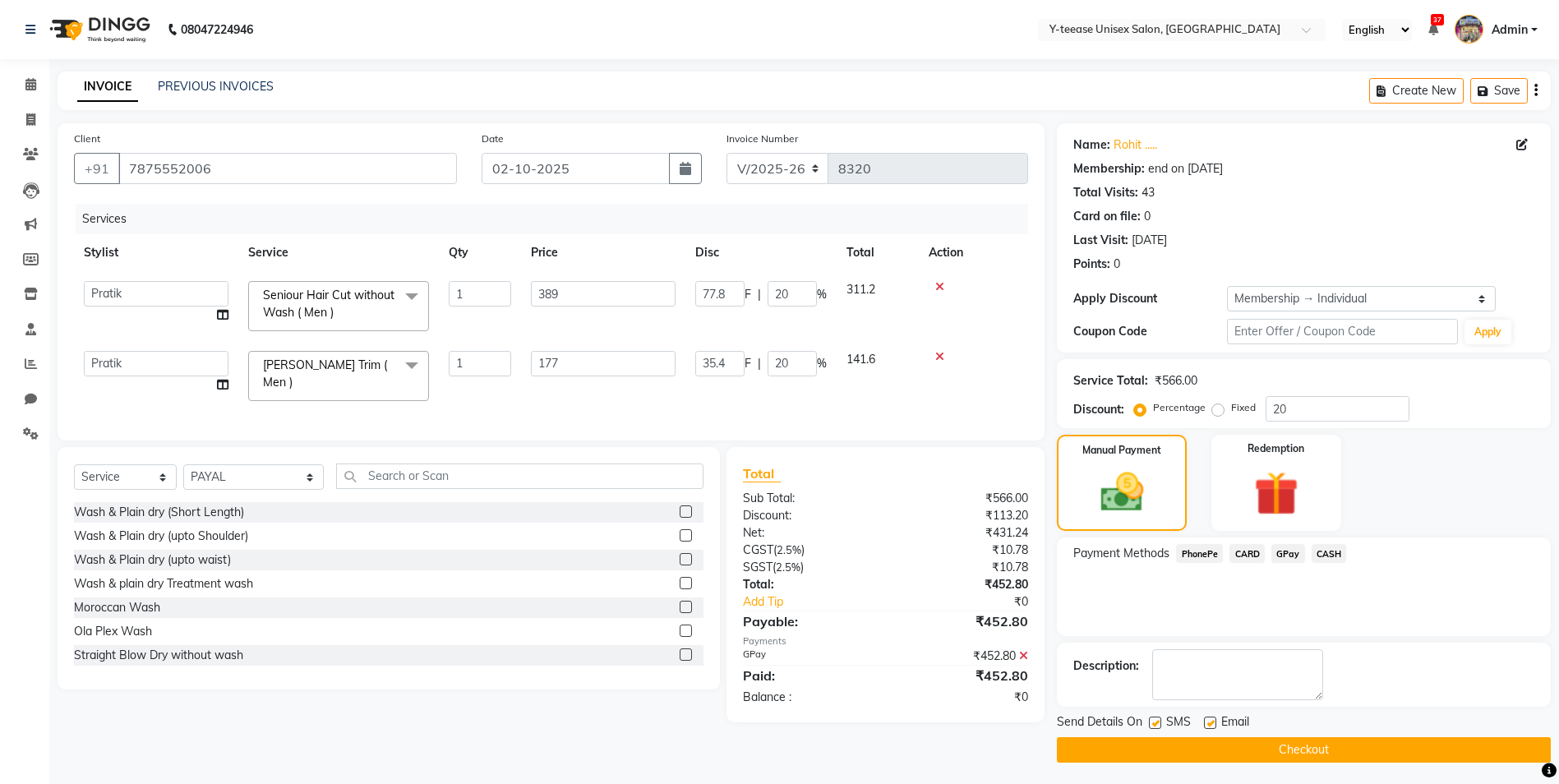
click at [1331, 740] on button "Checkout" at bounding box center [1303, 750] width 494 height 26
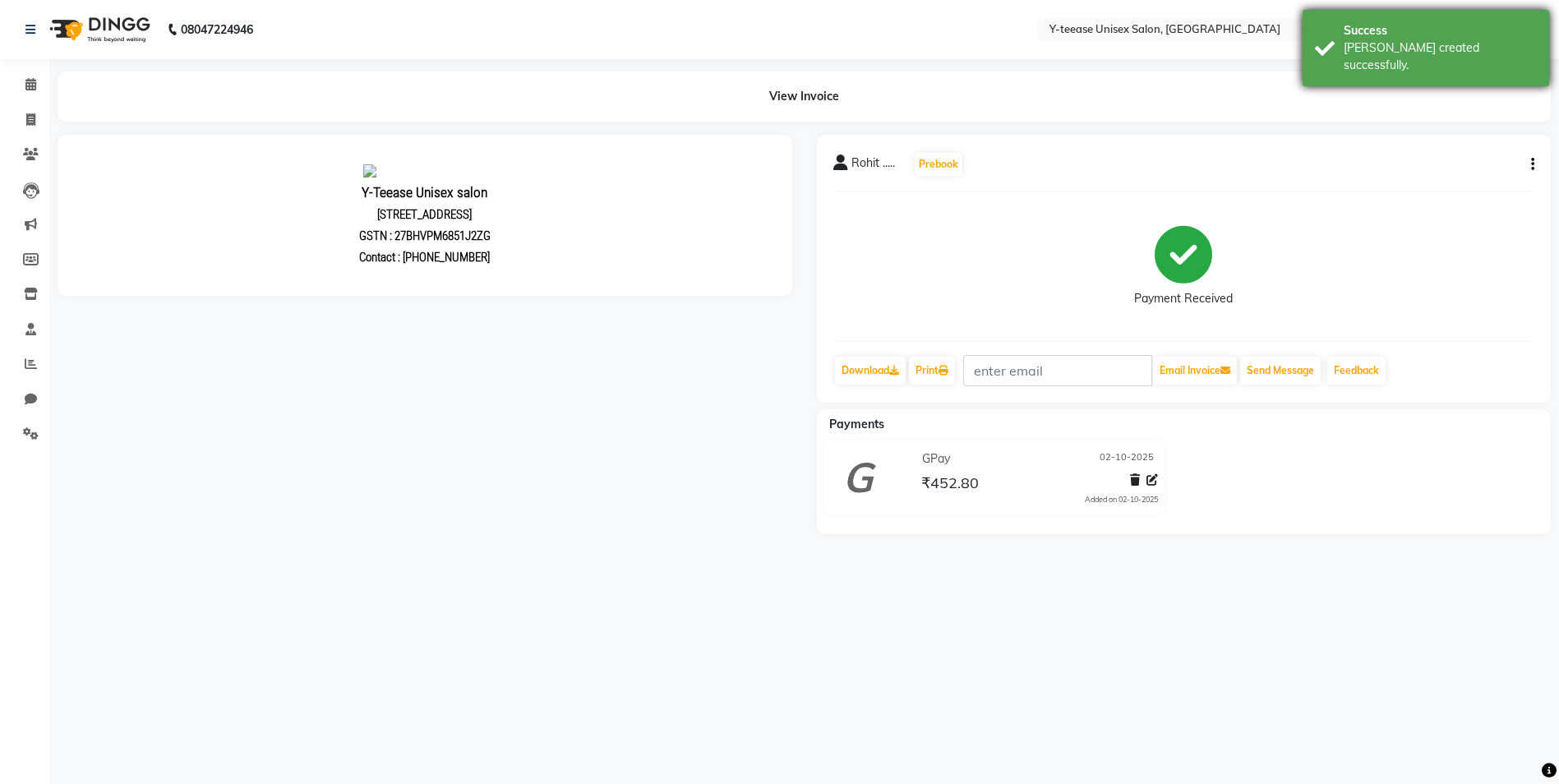
drag, startPoint x: 1441, startPoint y: 44, endPoint x: 1382, endPoint y: 41, distance: 59.1
click at [1439, 41] on div "[PERSON_NAME] created successfully." at bounding box center [1440, 57] width 193 height 35
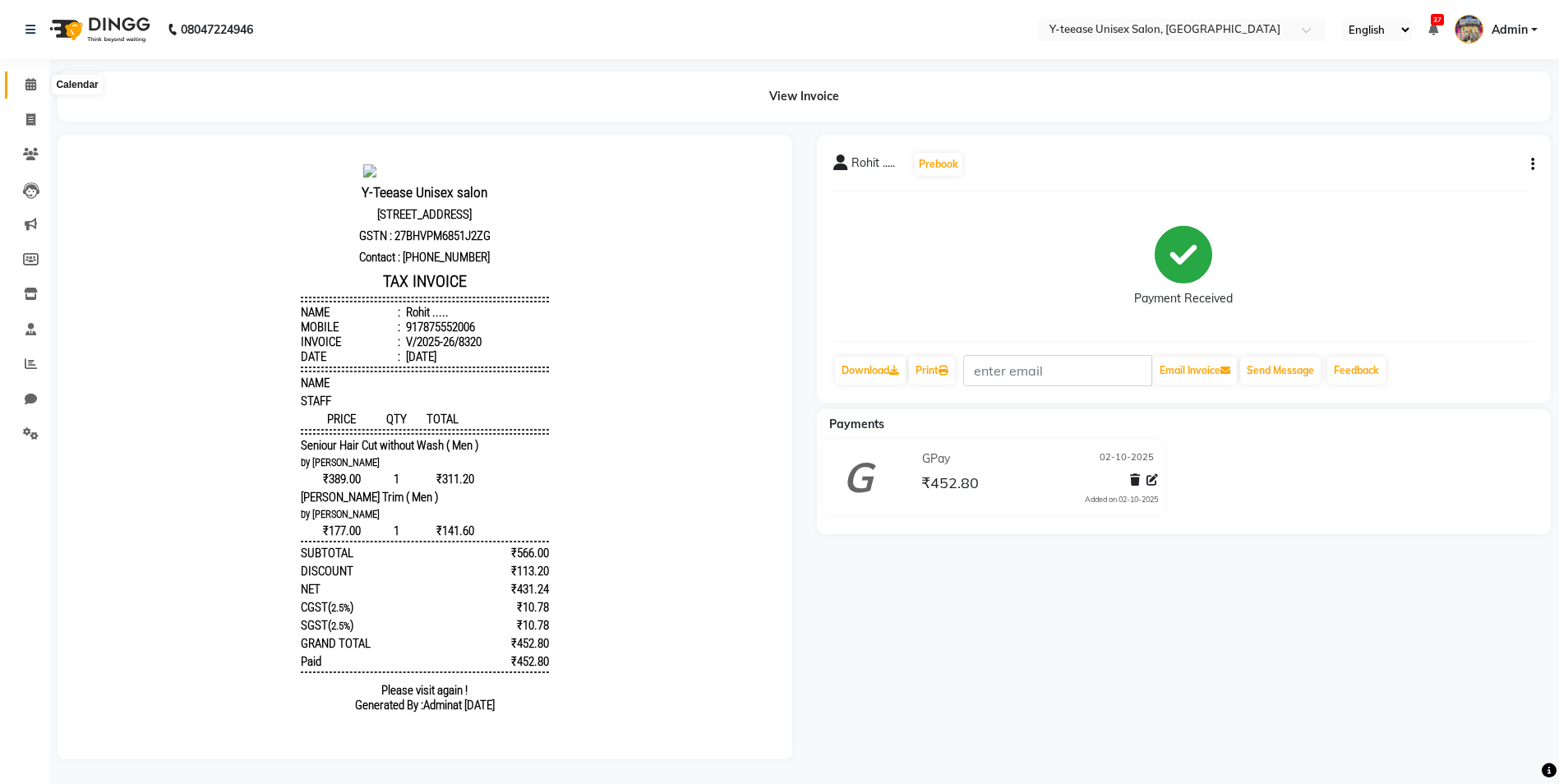
click at [32, 75] on span at bounding box center [31, 85] width 29 height 19
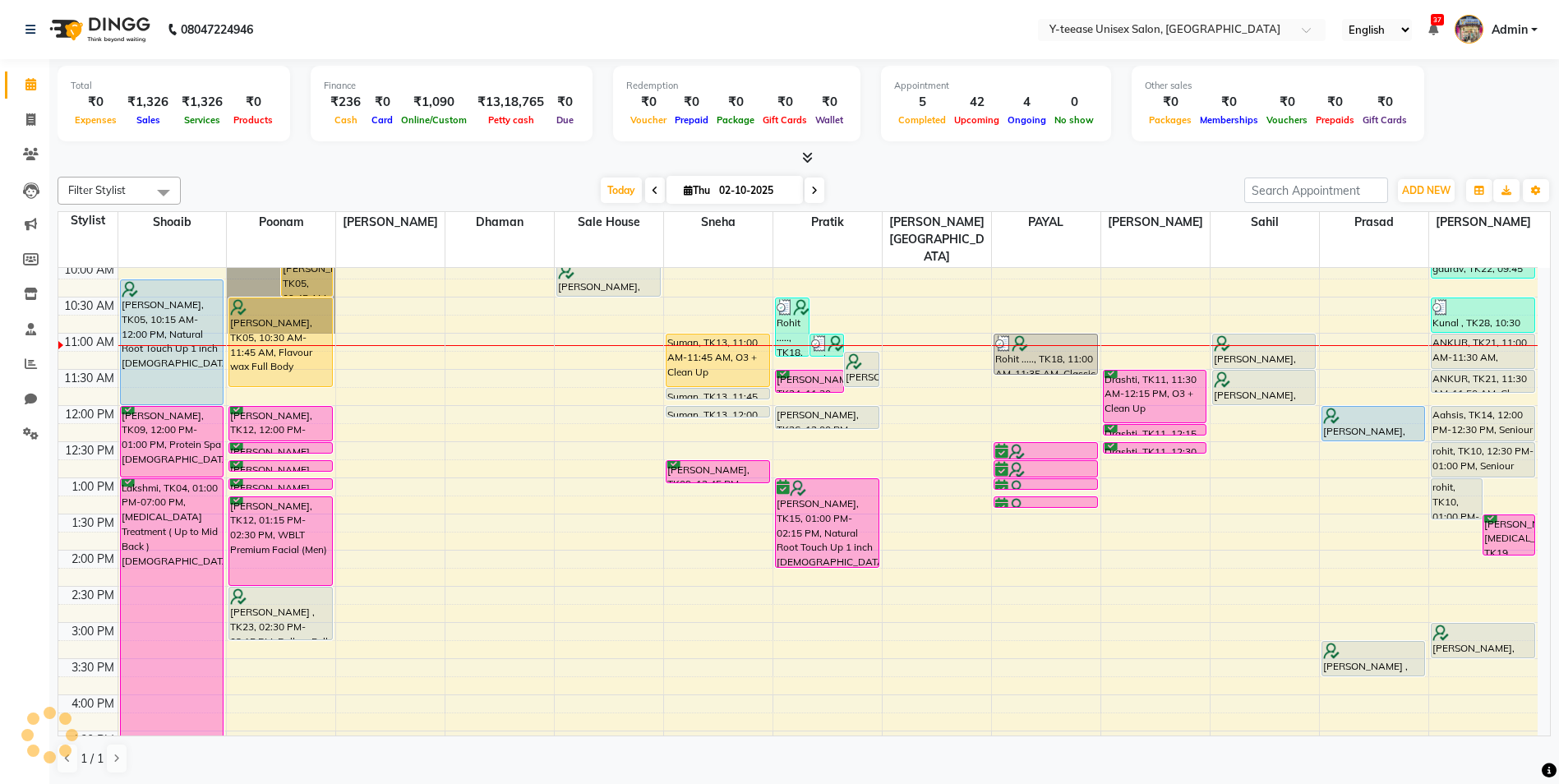
scroll to position [164, 0]
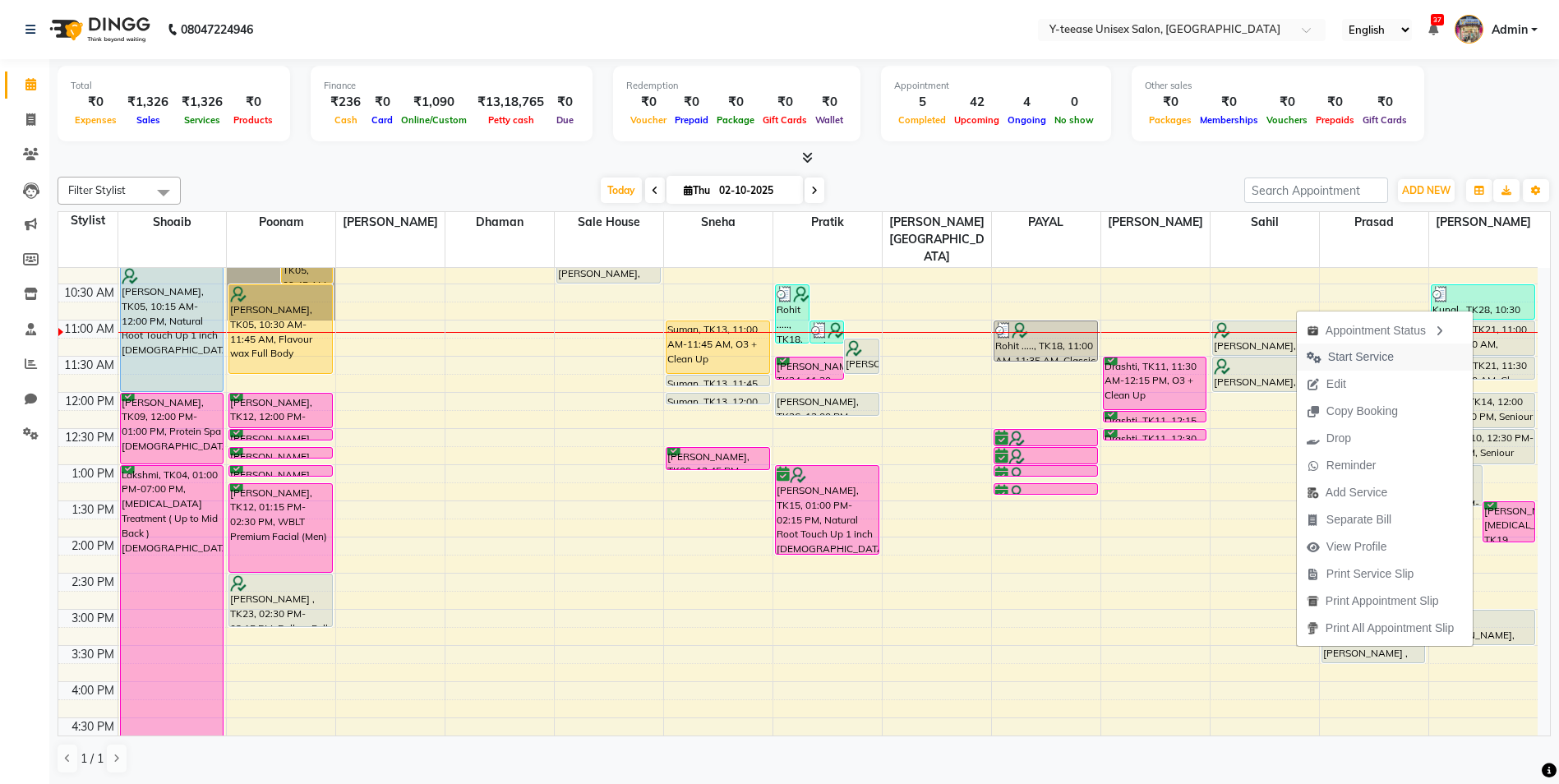
click at [1419, 343] on button "Start Service" at bounding box center [1385, 357] width 176 height 27
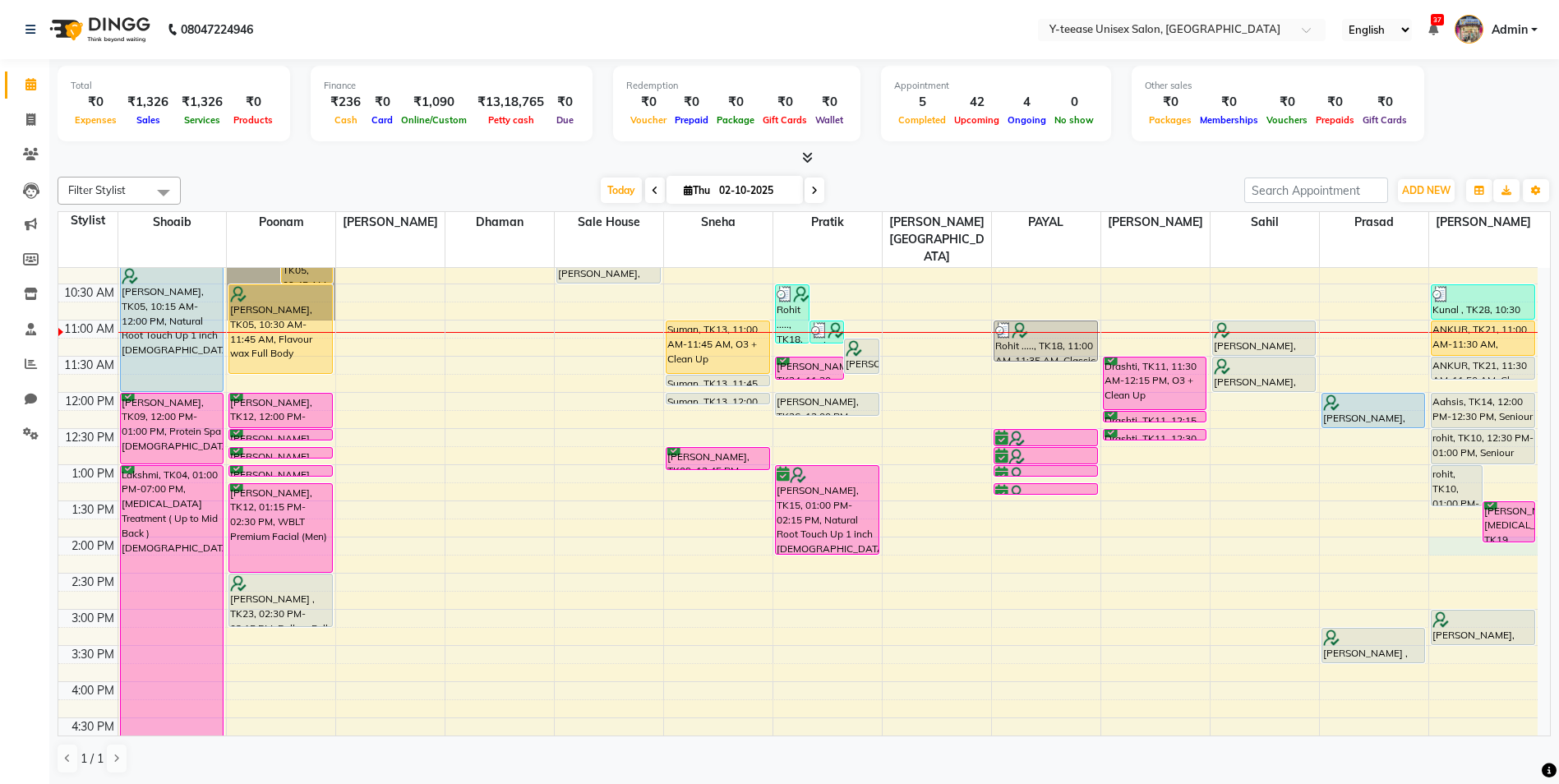
click at [1489, 516] on div "8:00 AM 8:30 AM 9:00 AM 9:30 AM 10:00 AM 10:30 AM 11:00 AM 11:30 AM 12:00 PM 12…" at bounding box center [797, 645] width 1479 height 1084
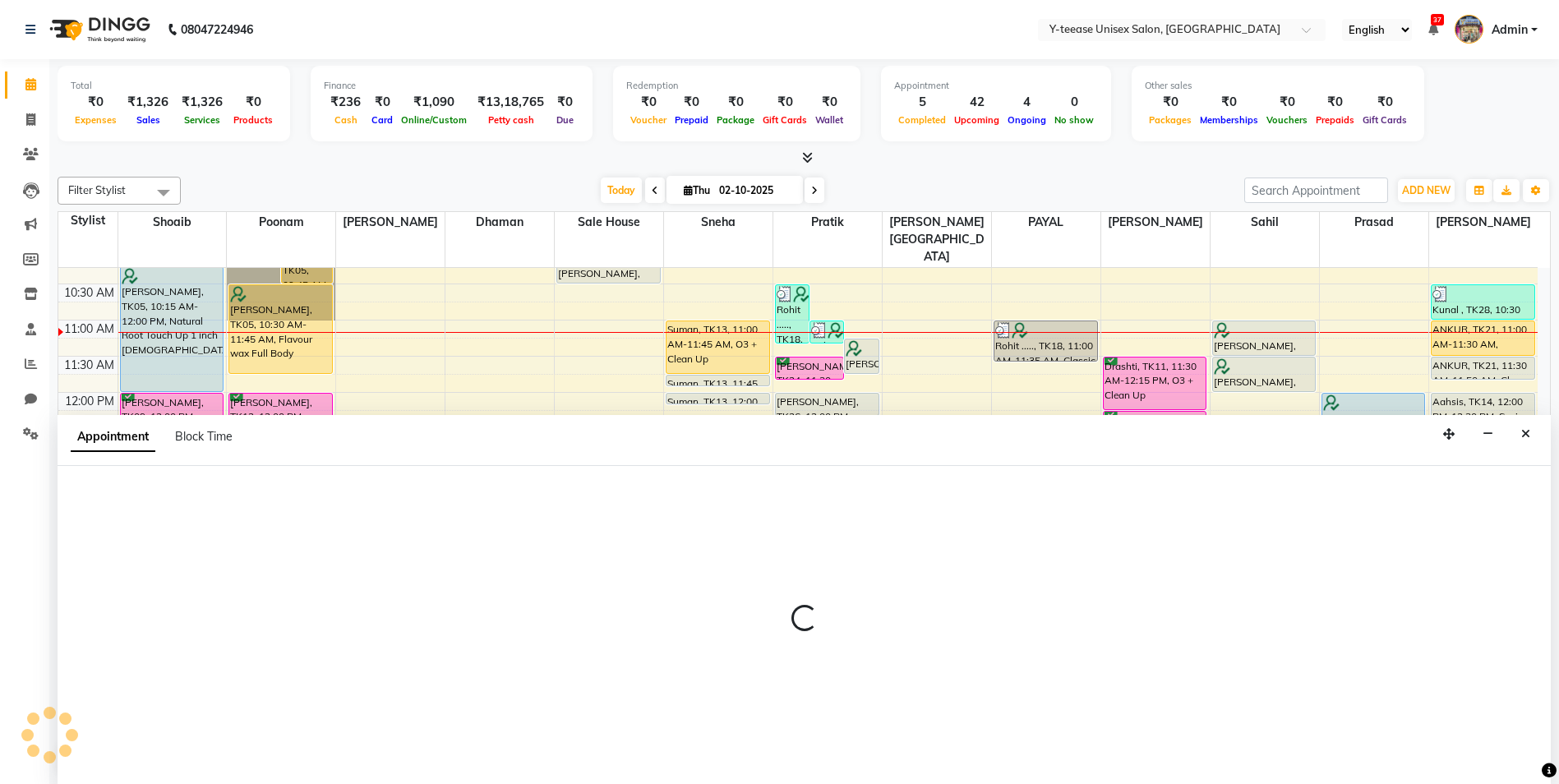
scroll to position [1, 0]
select select "92975"
select select "840"
select select "tentative"
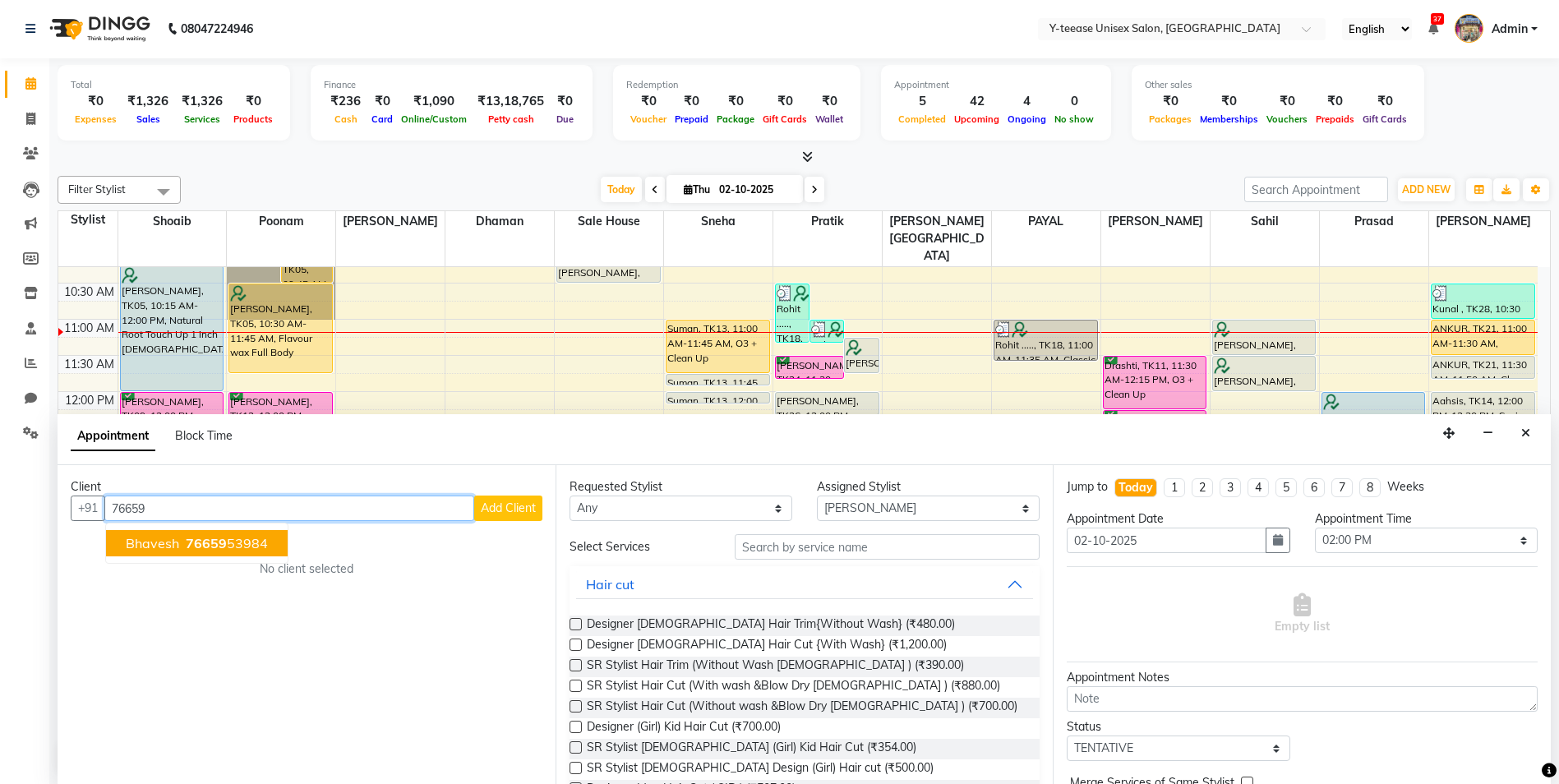
click at [178, 539] on span "bhavesh" at bounding box center [153, 543] width 53 height 17
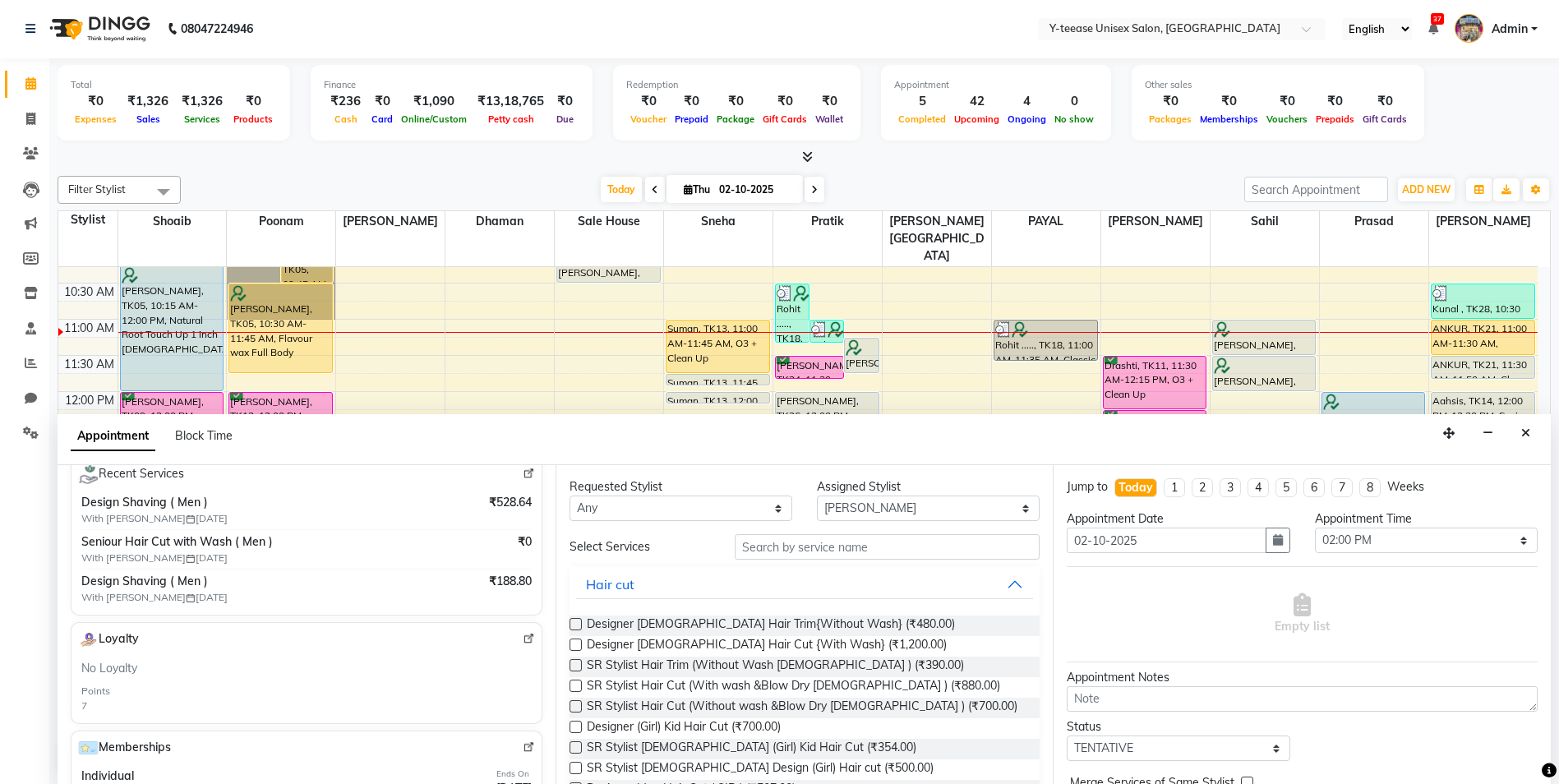
scroll to position [329, 0]
type input "7665953984"
click at [835, 541] on input "text" at bounding box center [888, 547] width 306 height 26
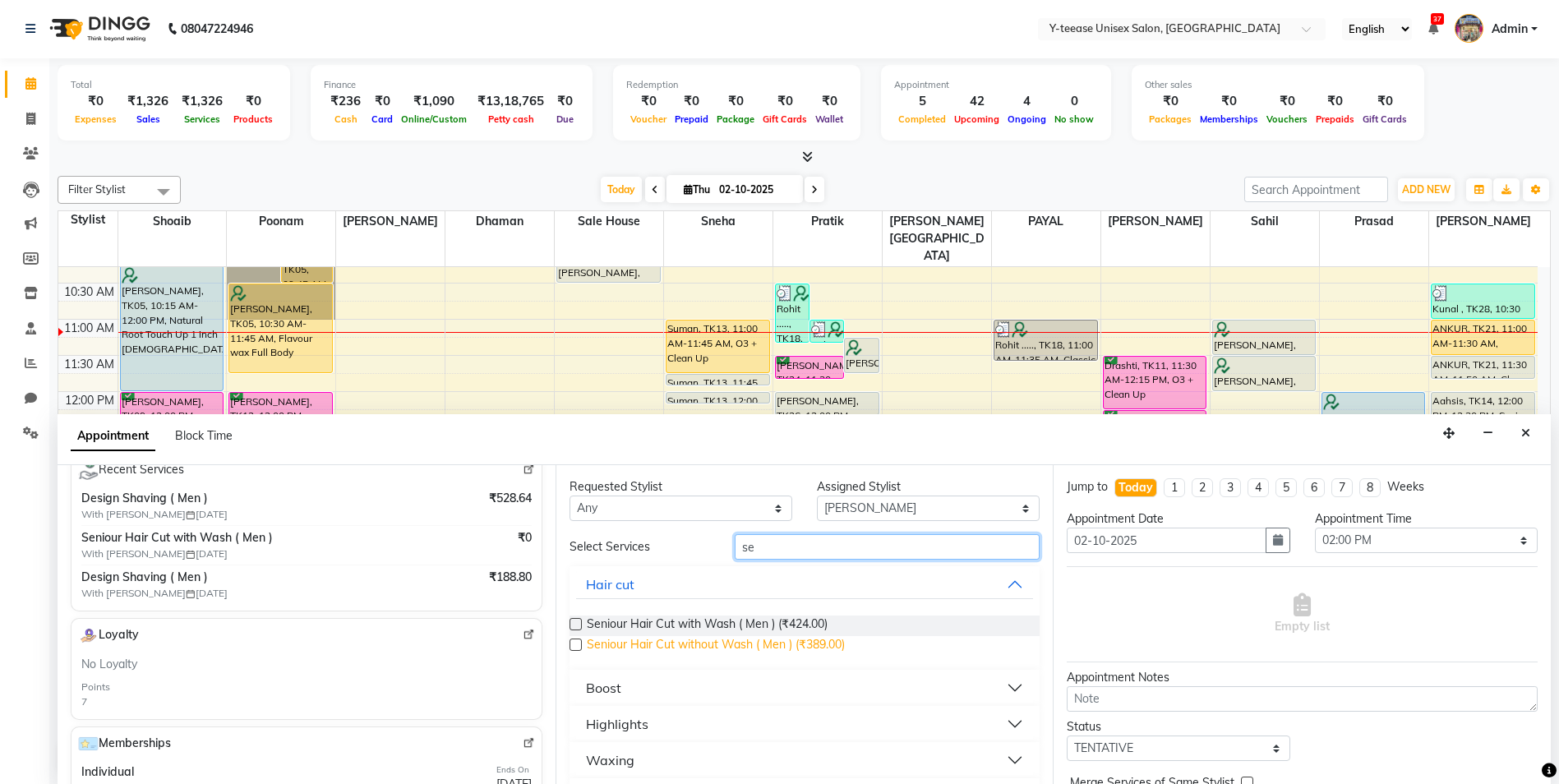
type input "se"
drag, startPoint x: 729, startPoint y: 641, endPoint x: 783, endPoint y: 600, distance: 67.8
click at [730, 640] on span "Seniour Hair Cut without Wash ( Men ) (₹389.00)" at bounding box center [715, 646] width 258 height 21
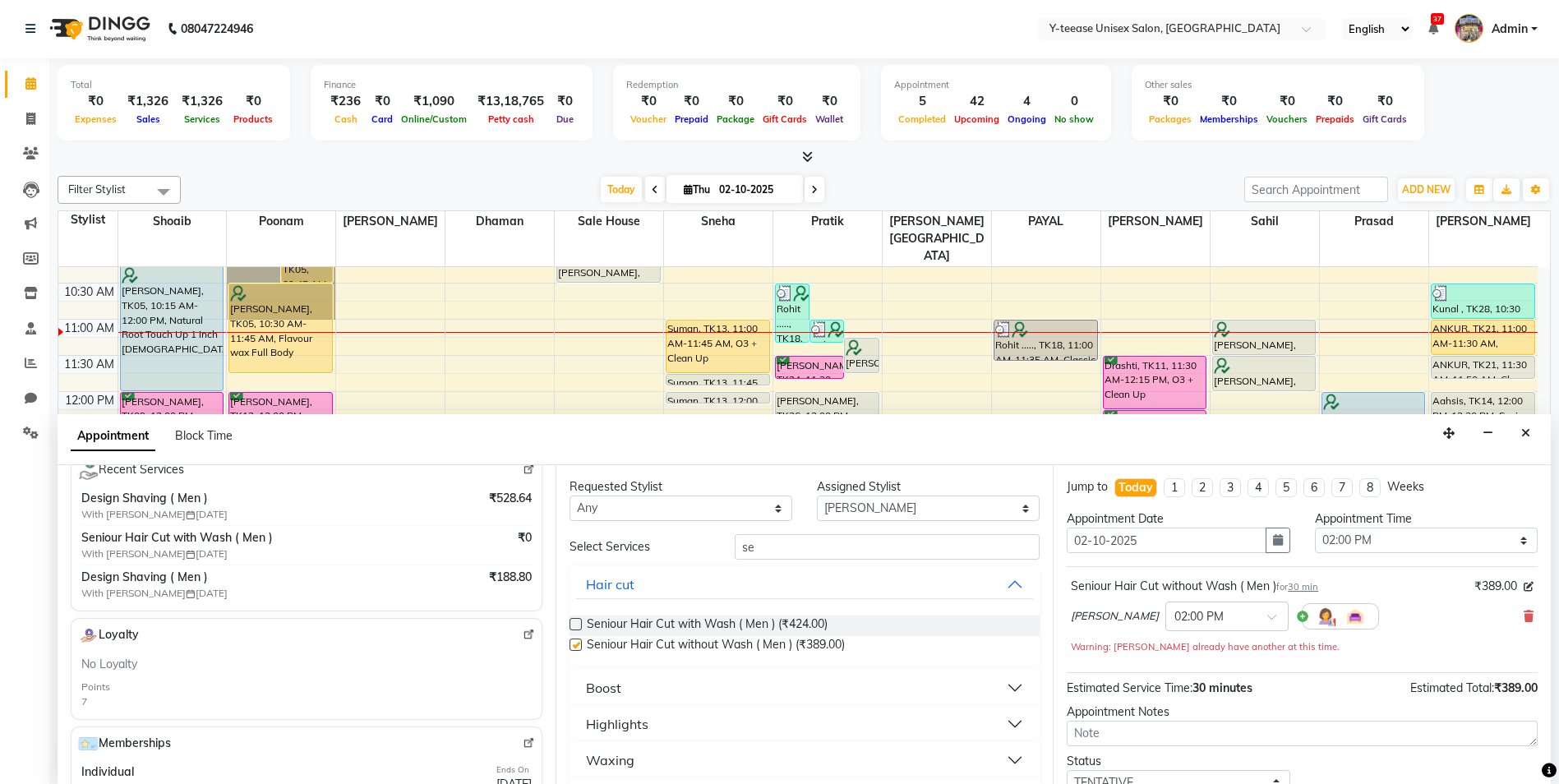
checkbox input "false"
click at [817, 549] on input "se" at bounding box center [888, 547] width 306 height 26
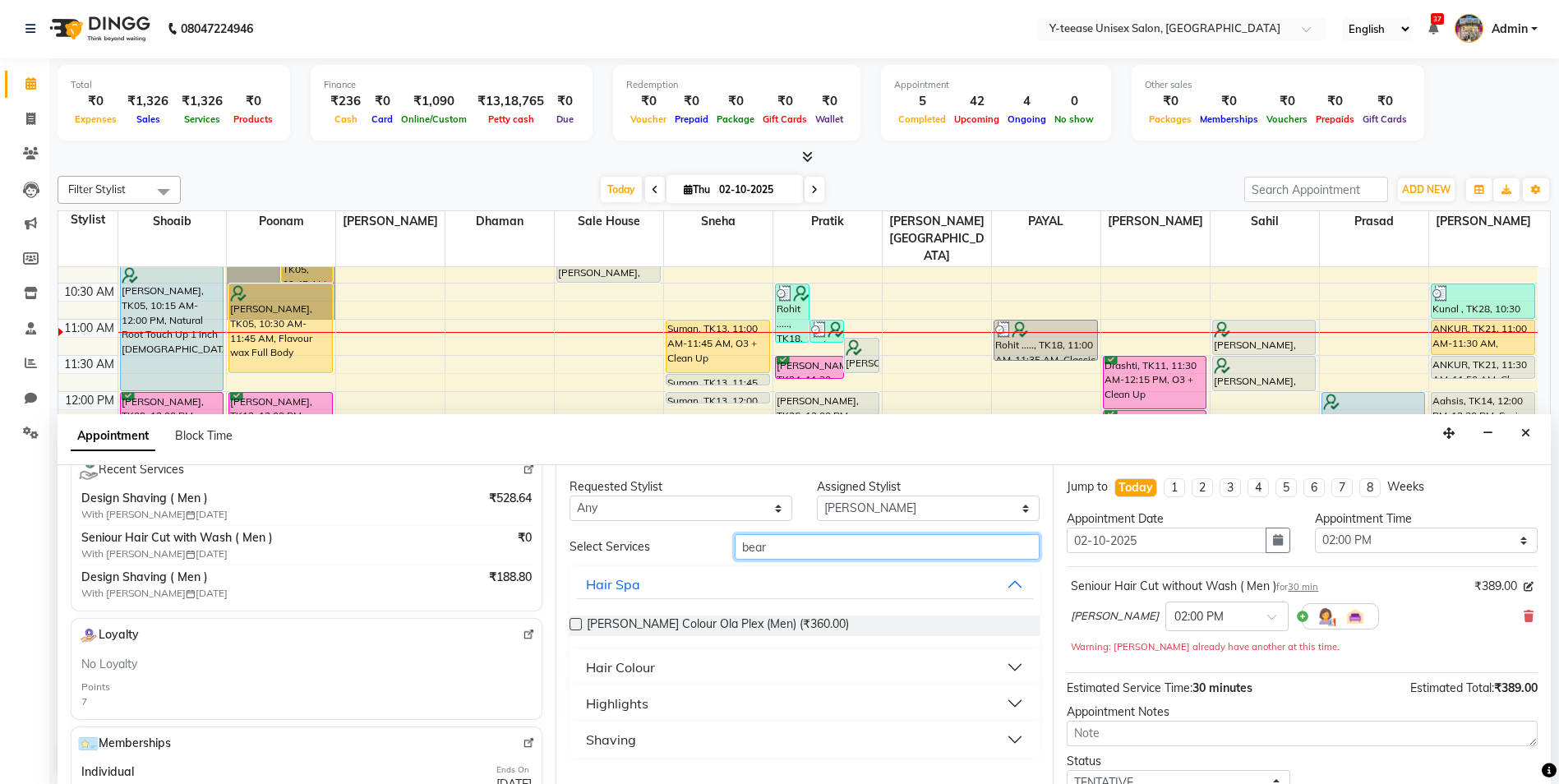
type input "bear"
click at [612, 735] on div "Shaving" at bounding box center [611, 740] width 50 height 20
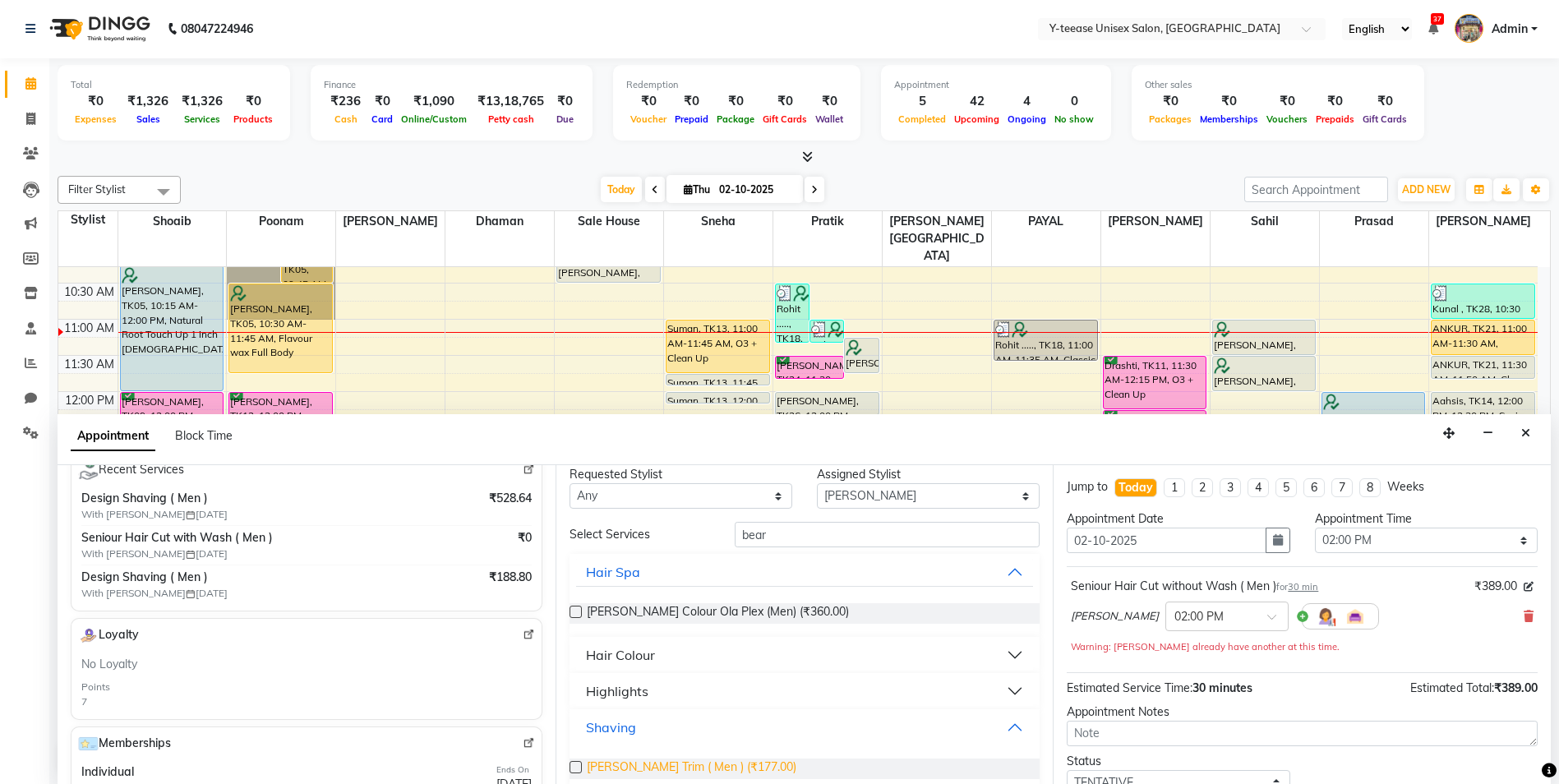
scroll to position [31, 0]
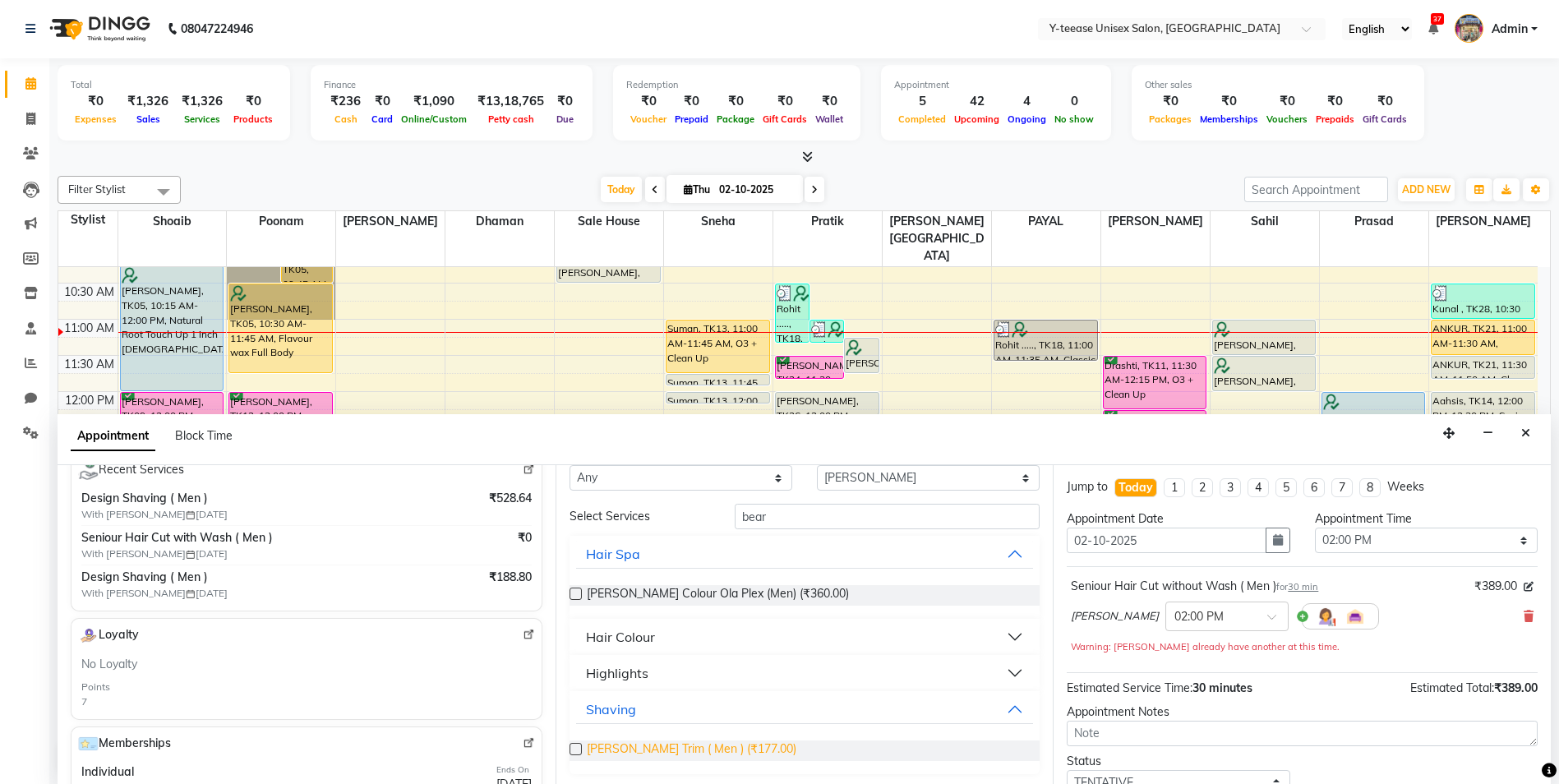
click at [625, 754] on span "[PERSON_NAME] Trim ( Men ) (₹177.00)" at bounding box center [691, 751] width 210 height 21
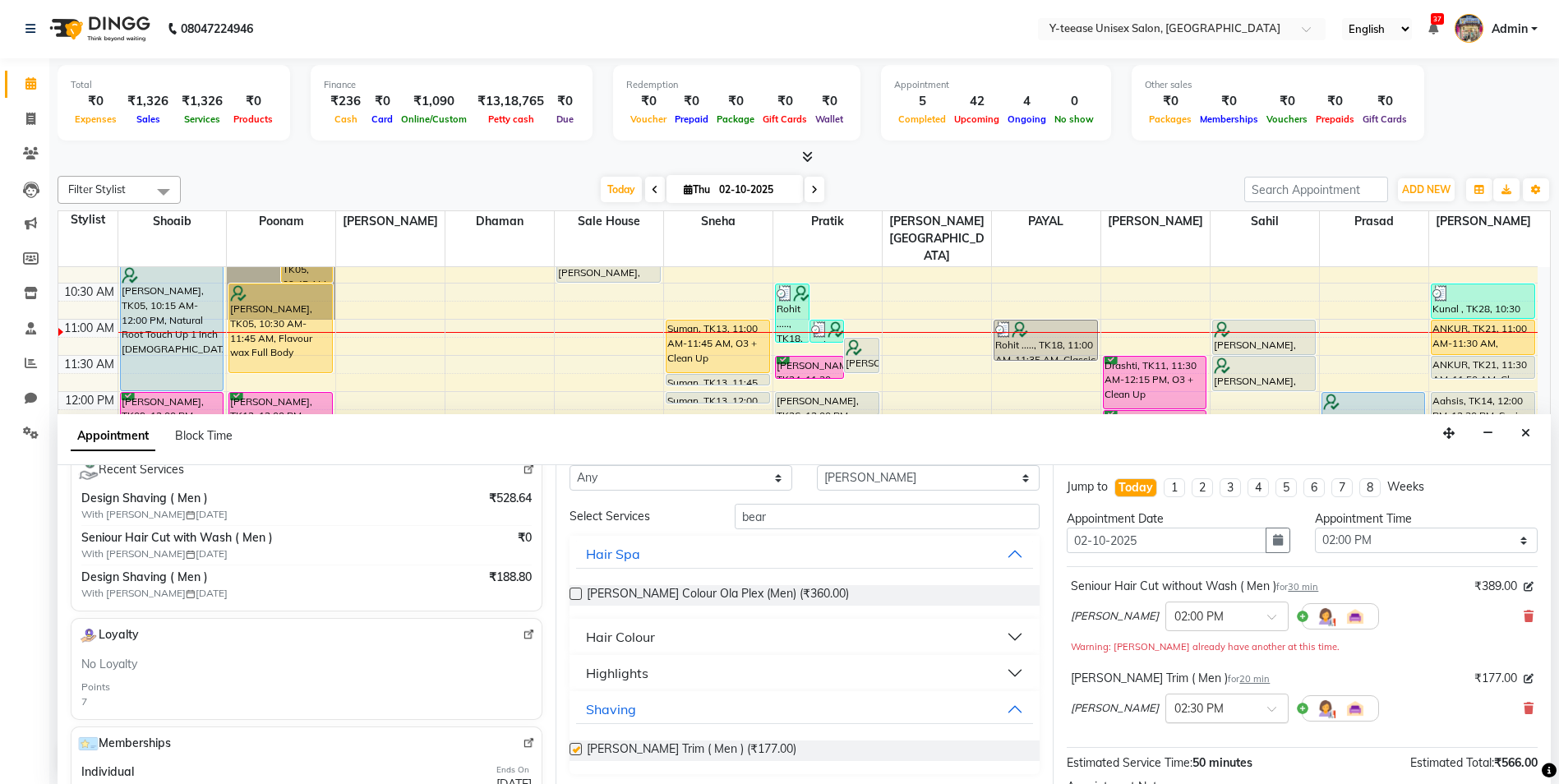
checkbox input "false"
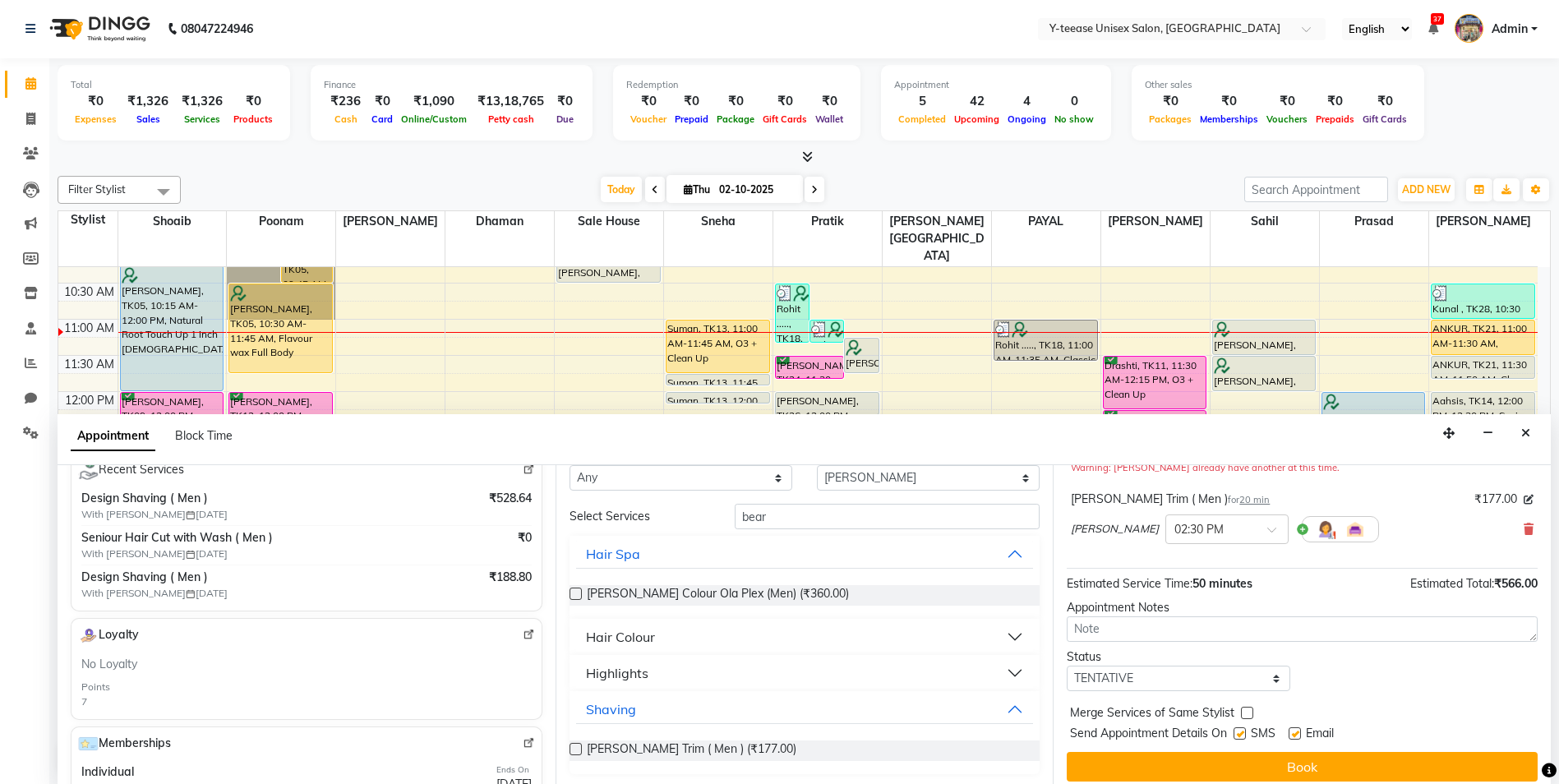
scroll to position [190, 0]
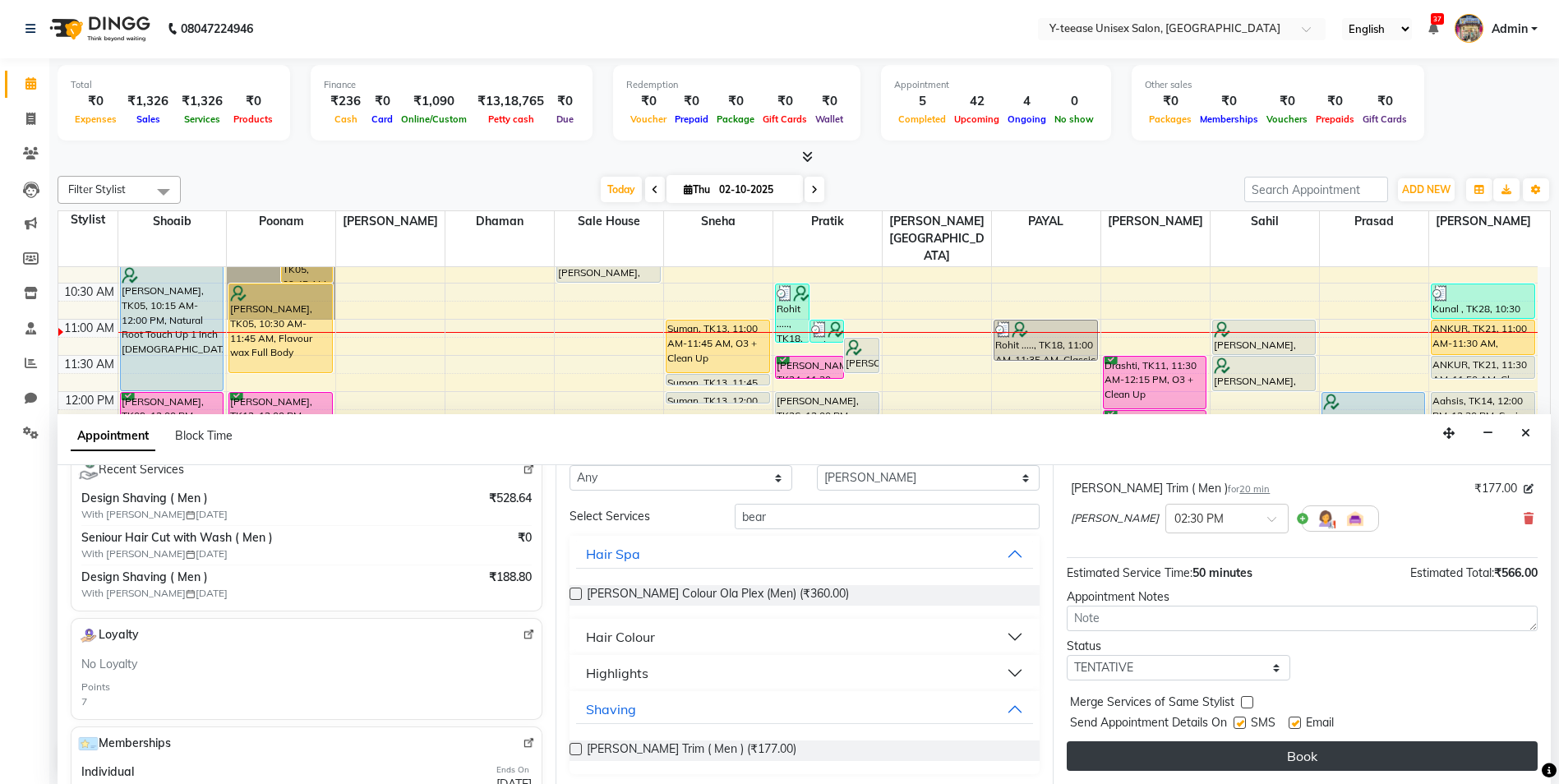
click at [1224, 752] on button "Book" at bounding box center [1303, 757] width 471 height 30
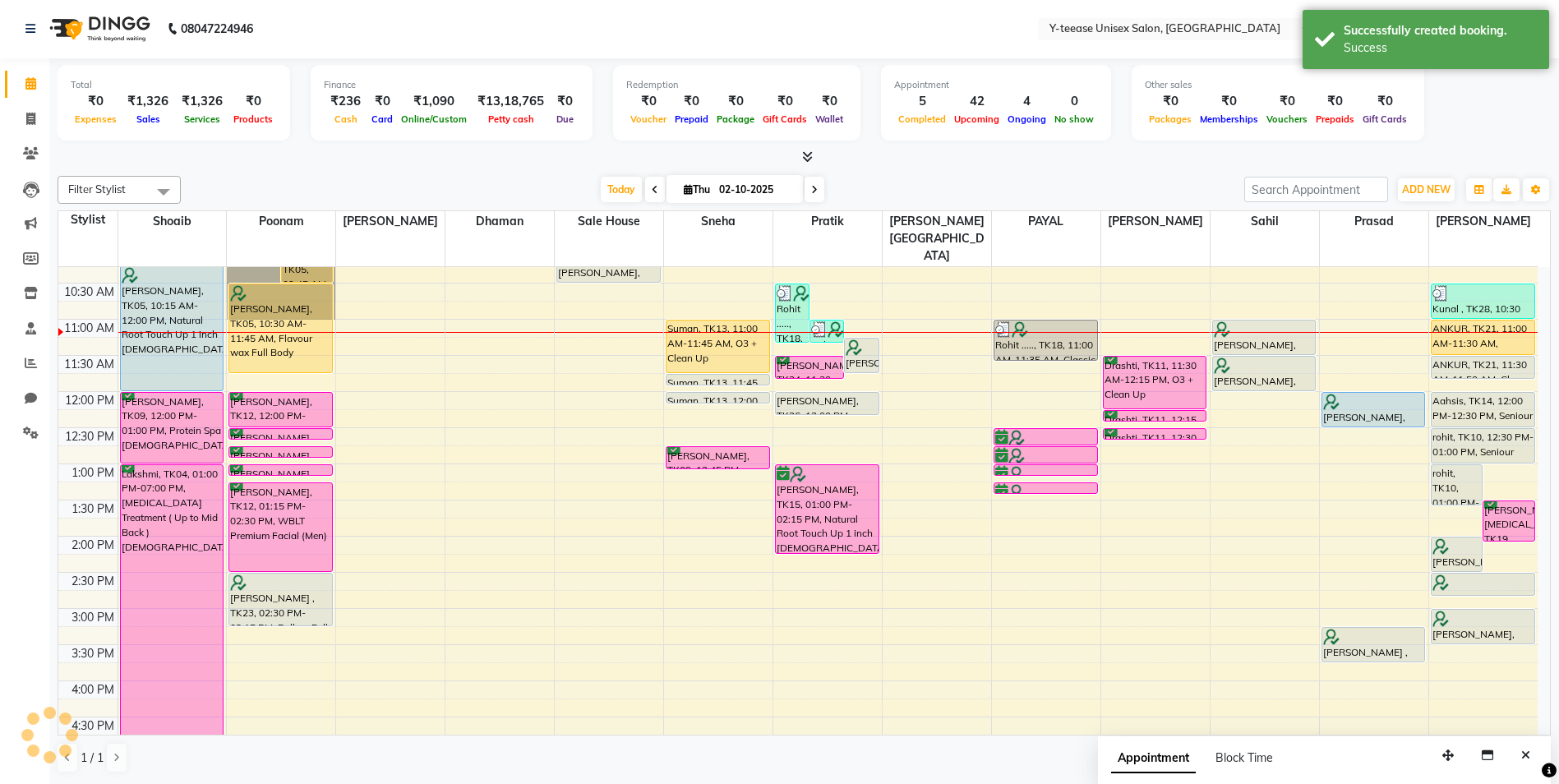
scroll to position [0, 0]
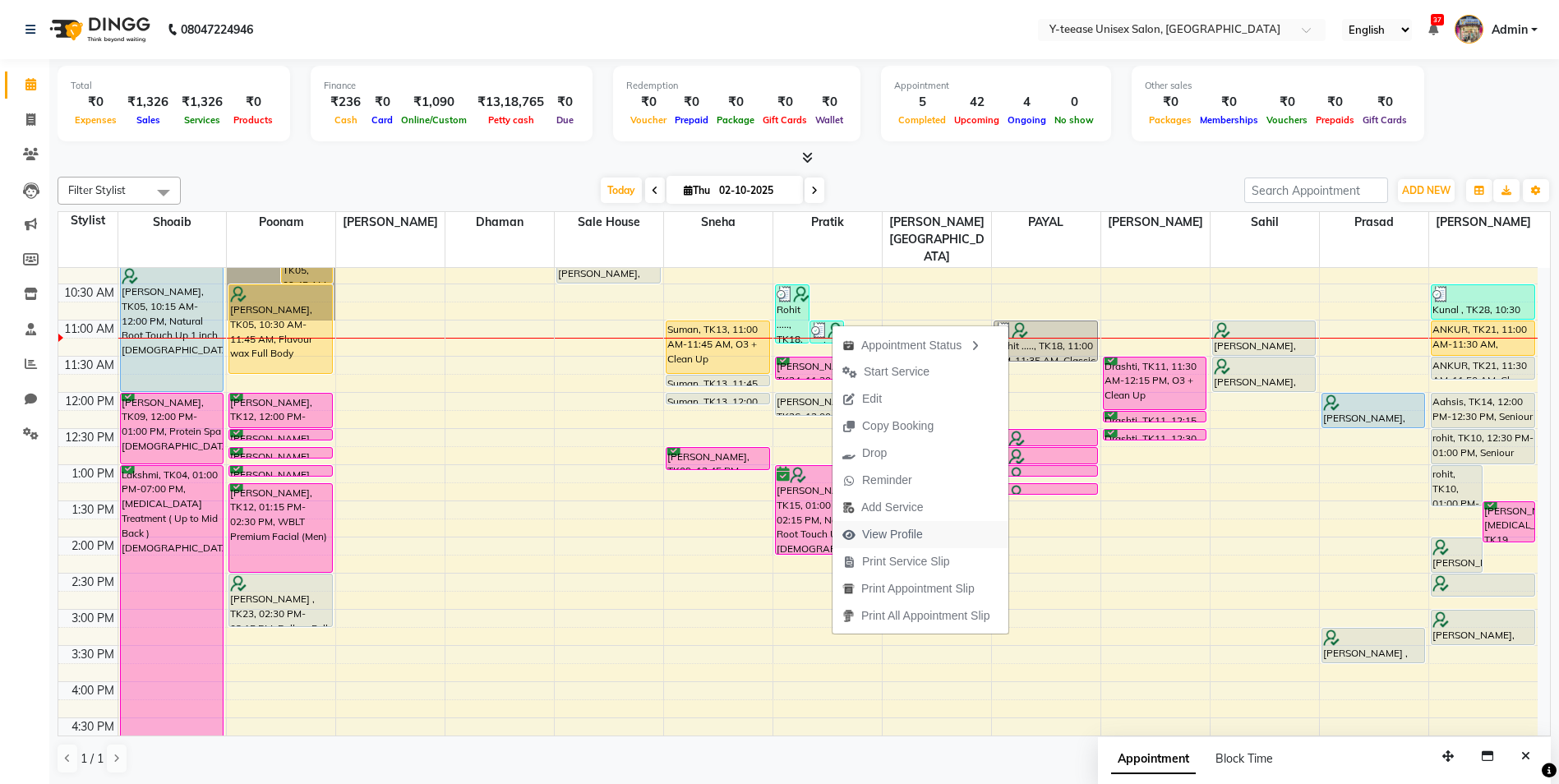
click at [897, 528] on span "View Profile" at bounding box center [892, 534] width 61 height 17
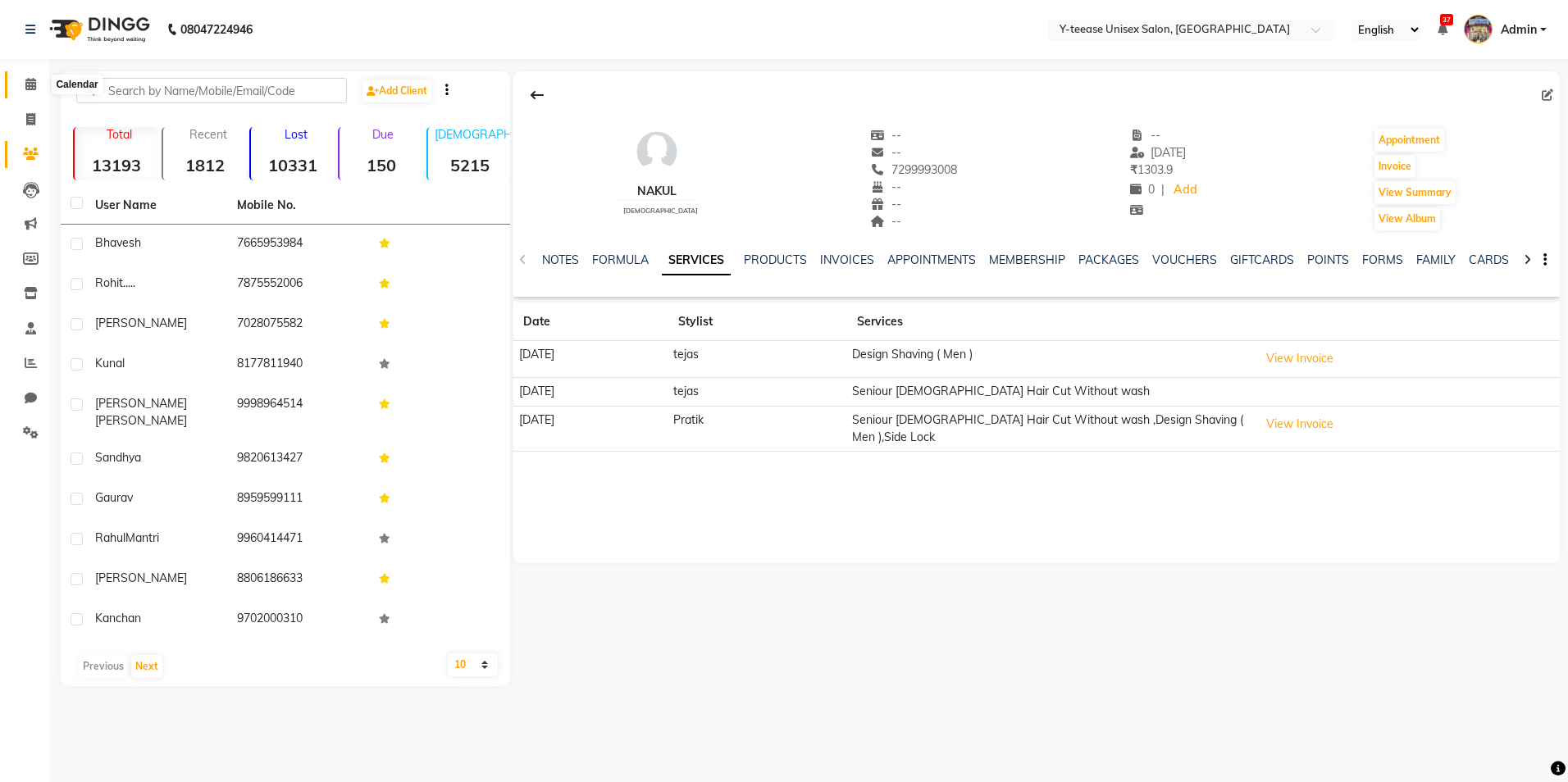
click at [37, 82] on span at bounding box center [31, 84] width 29 height 19
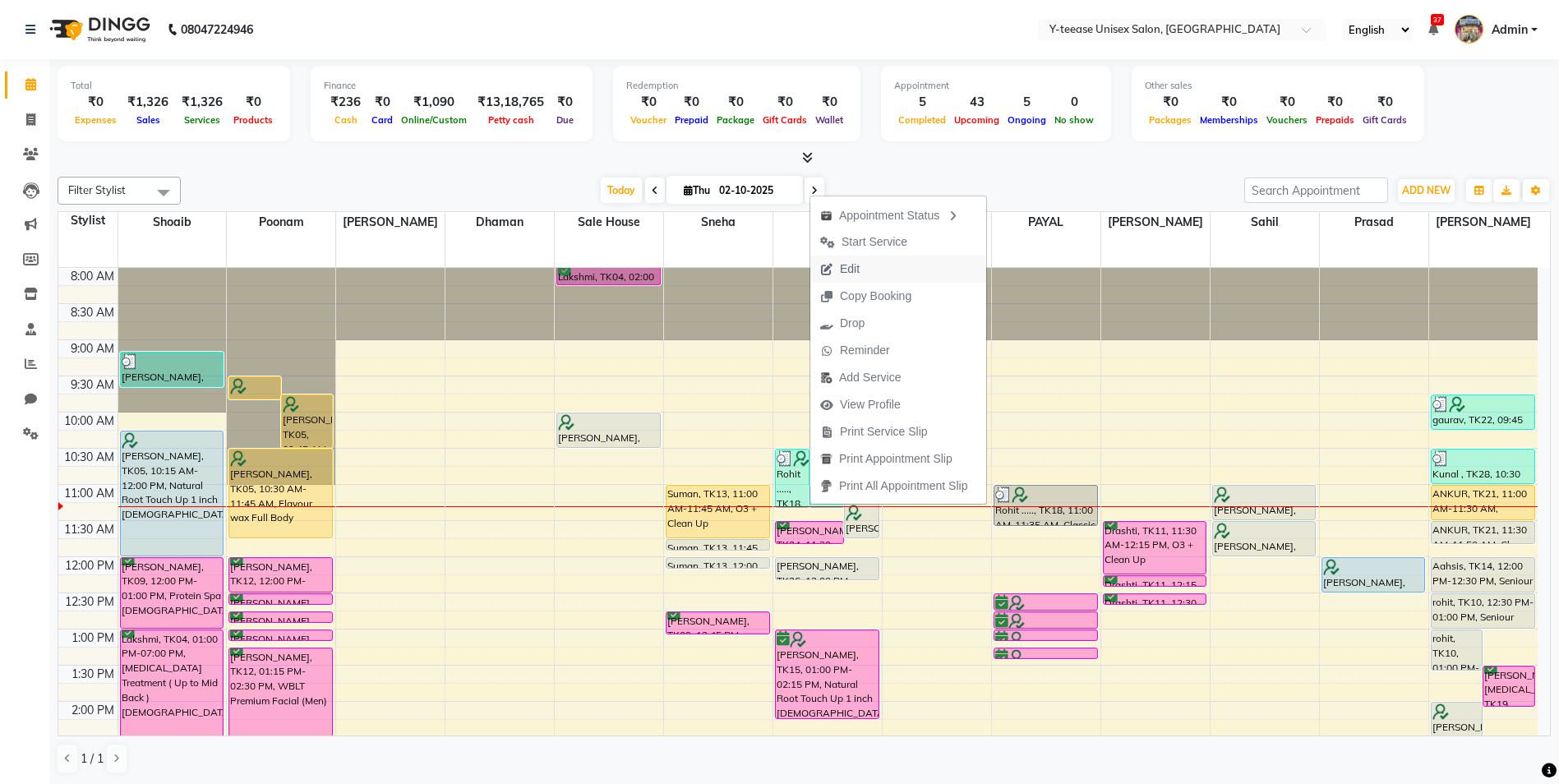
click at [889, 268] on button "Edit" at bounding box center [899, 269] width 176 height 27
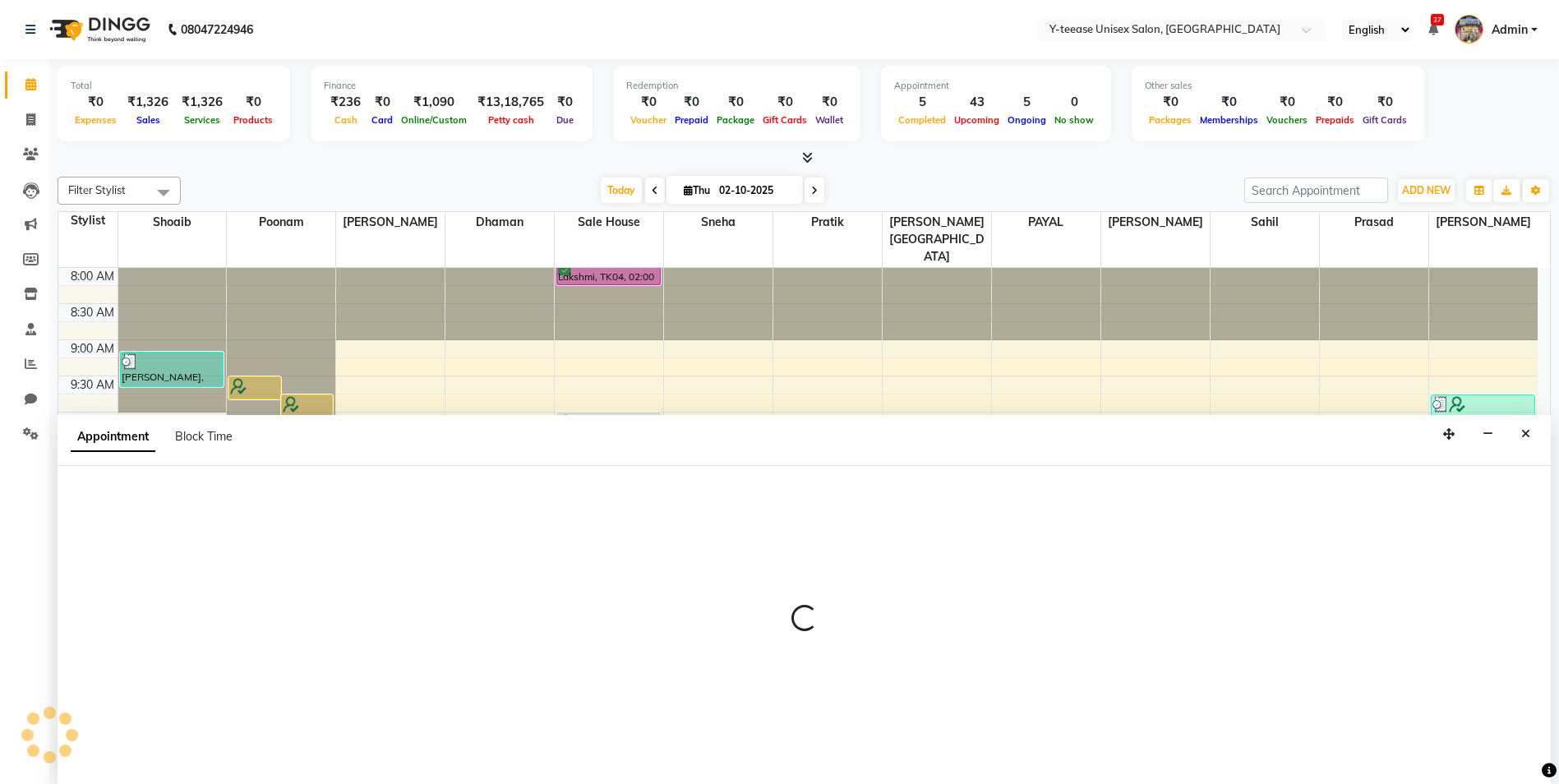
scroll to position [1, 0]
select select "tentative"
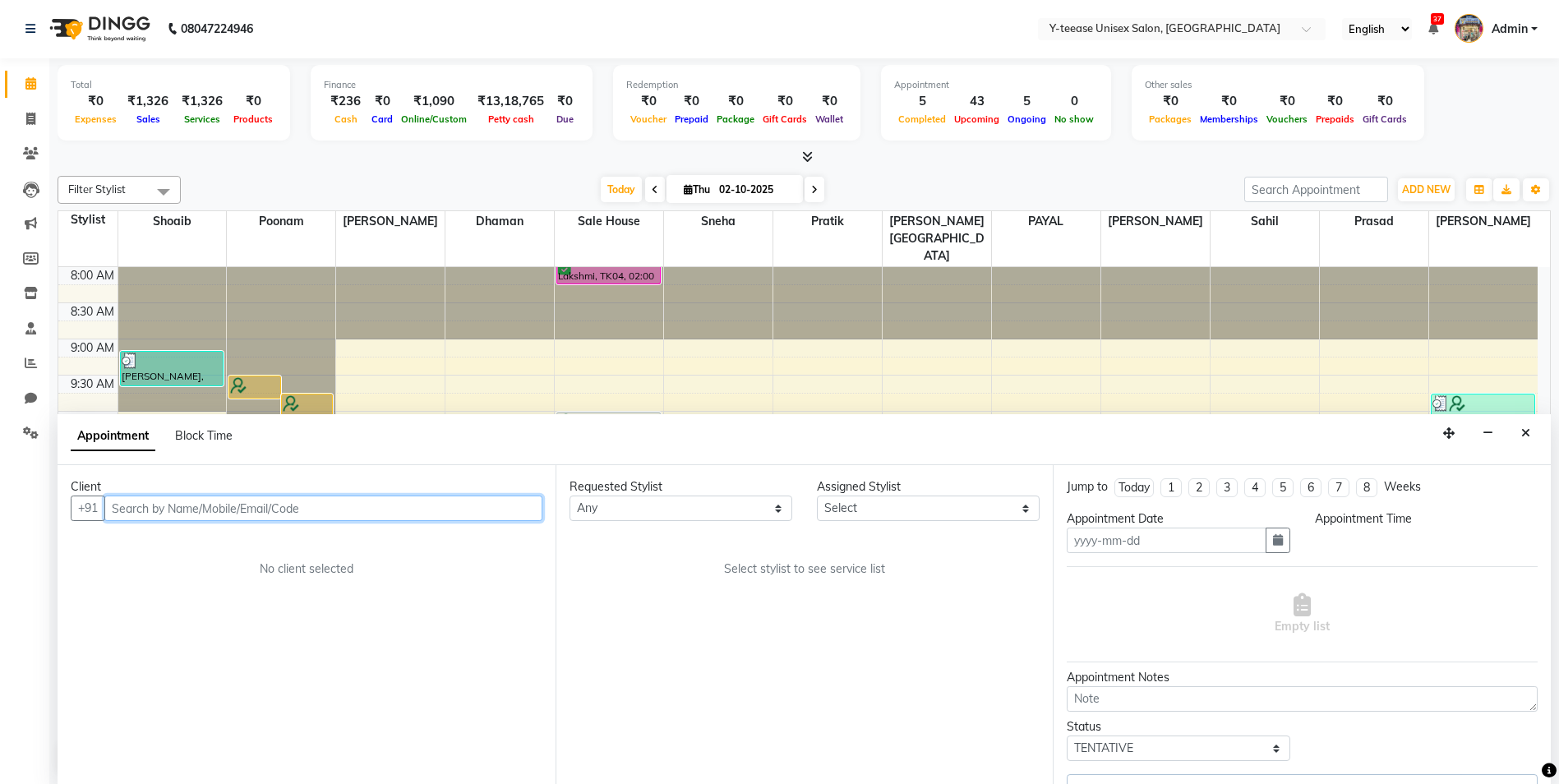
type input "02-10-2025"
select select "confirm booking"
select select "690"
select select "67330"
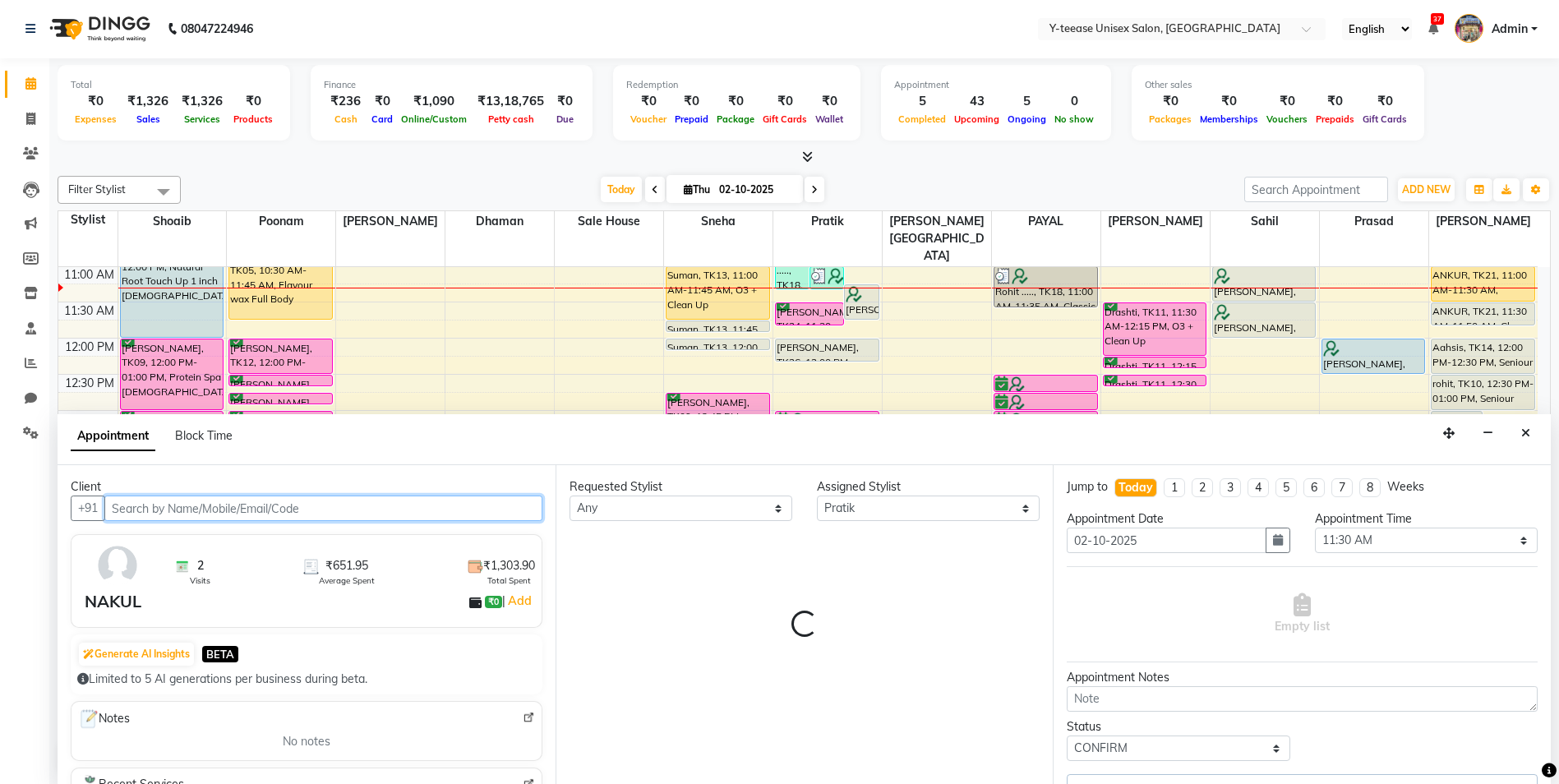
select select "661"
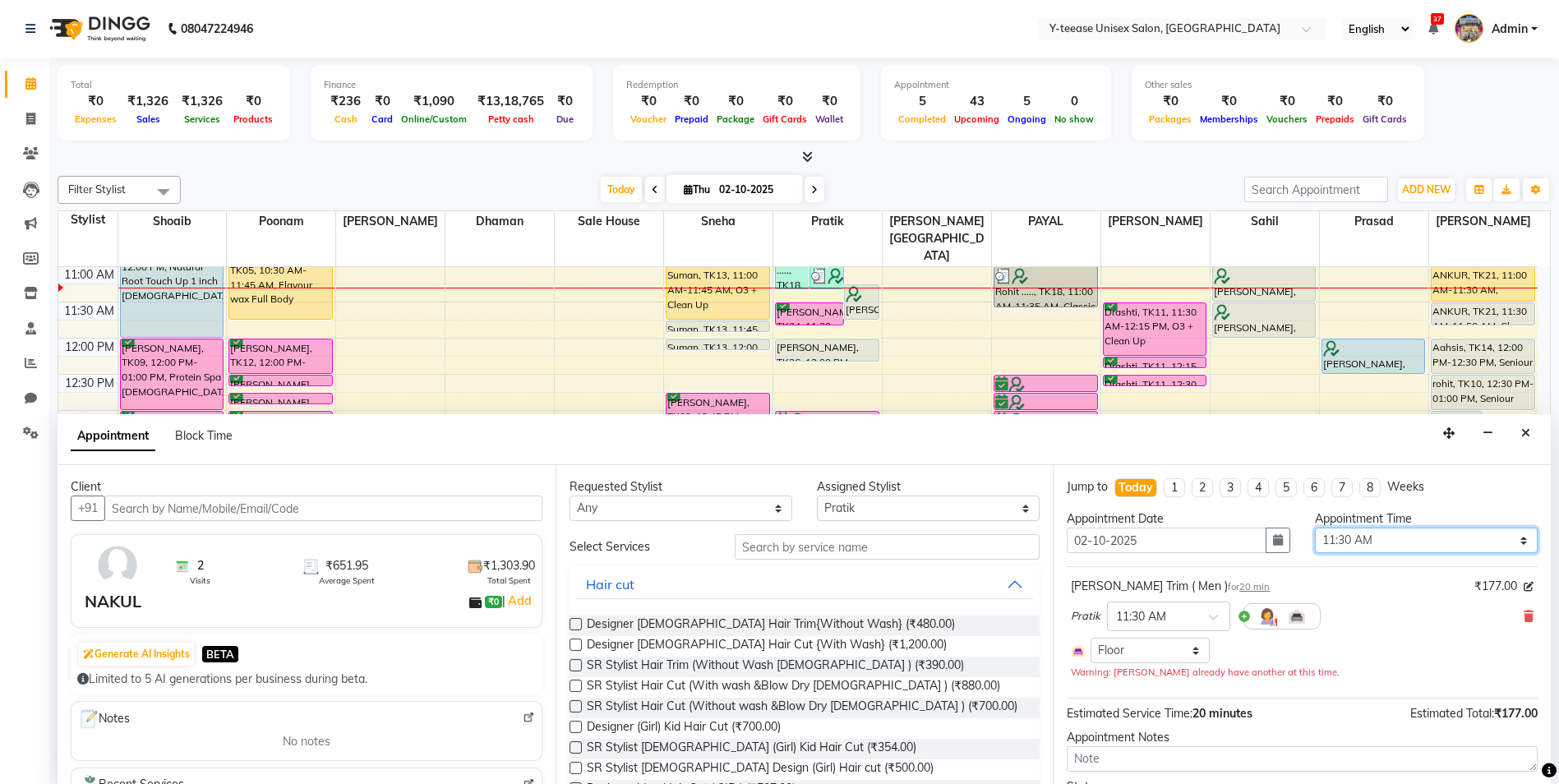
click at [1418, 543] on select "Select 09:00 AM 09:15 AM 09:30 AM 09:45 AM 10:00 AM 10:15 AM 10:30 AM 10:45 AM …" at bounding box center [1426, 540] width 222 height 26
select select "705"
click at [1315, 528] on select "Select 09:00 AM 09:15 AM 09:30 AM 09:45 AM 10:00 AM 10:15 AM 10:30 AM 10:45 AM …" at bounding box center [1426, 540] width 222 height 26
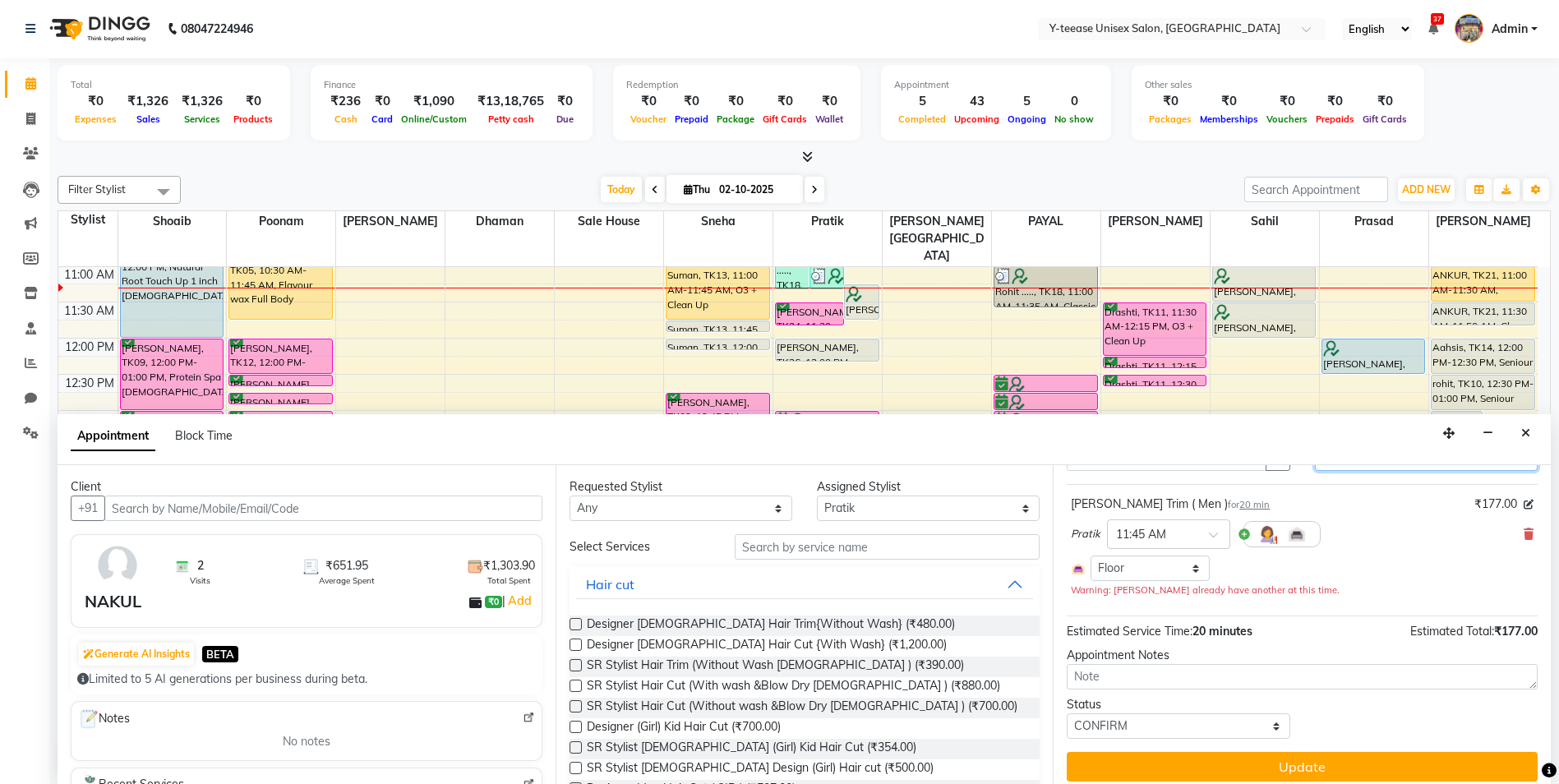
scroll to position [93, 0]
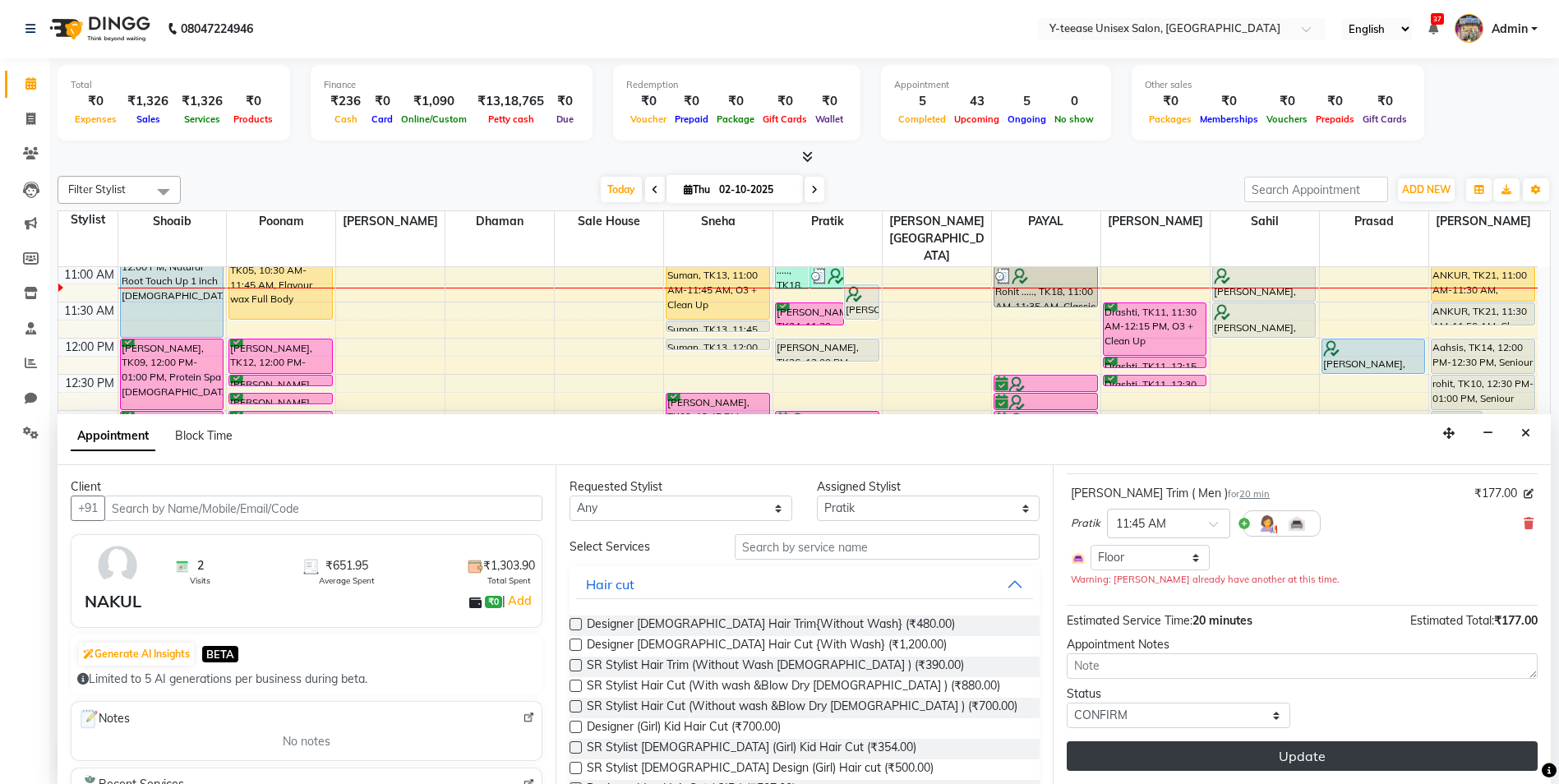
click at [1266, 761] on button "Update" at bounding box center [1303, 757] width 471 height 30
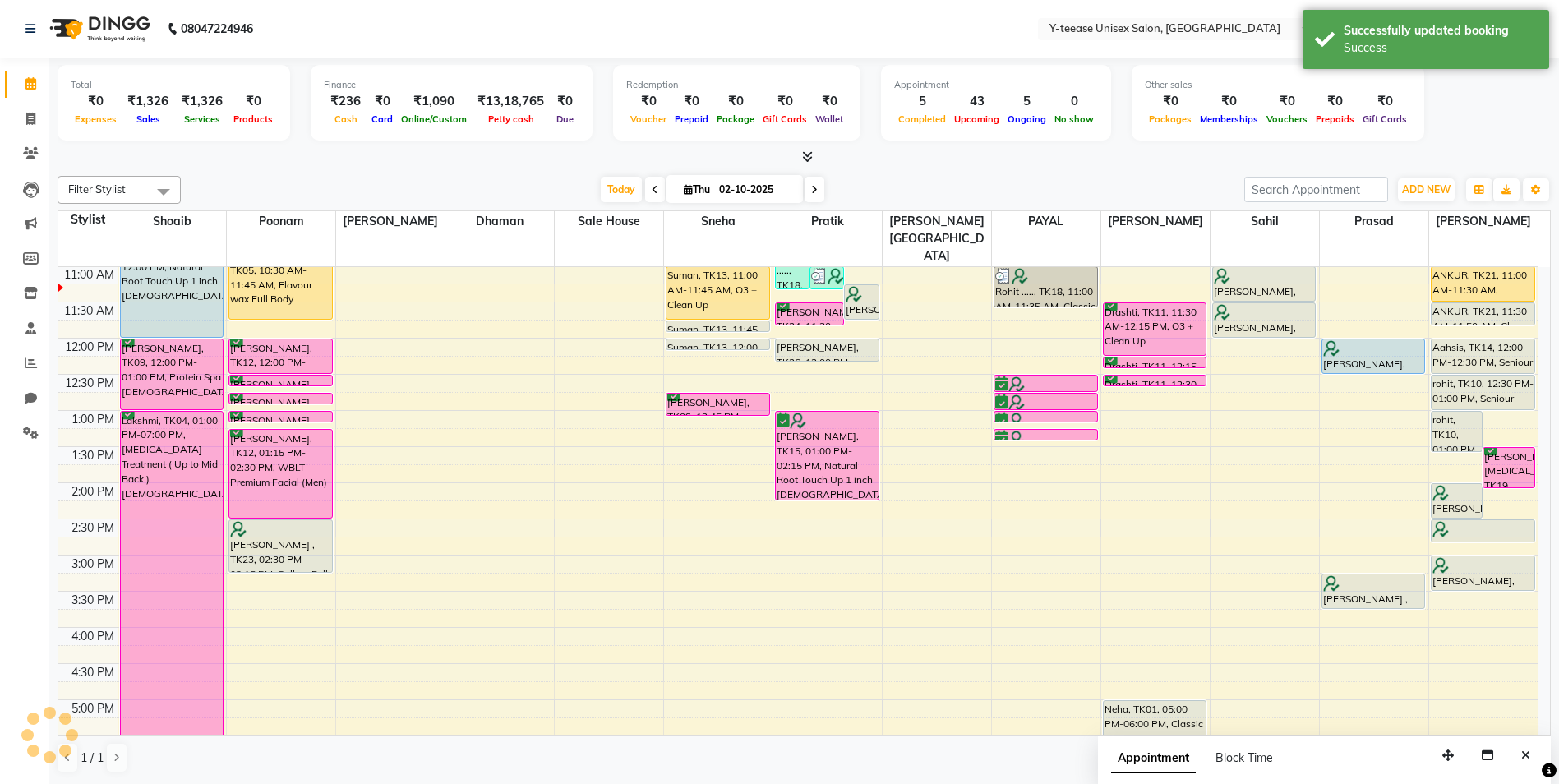
scroll to position [0, 0]
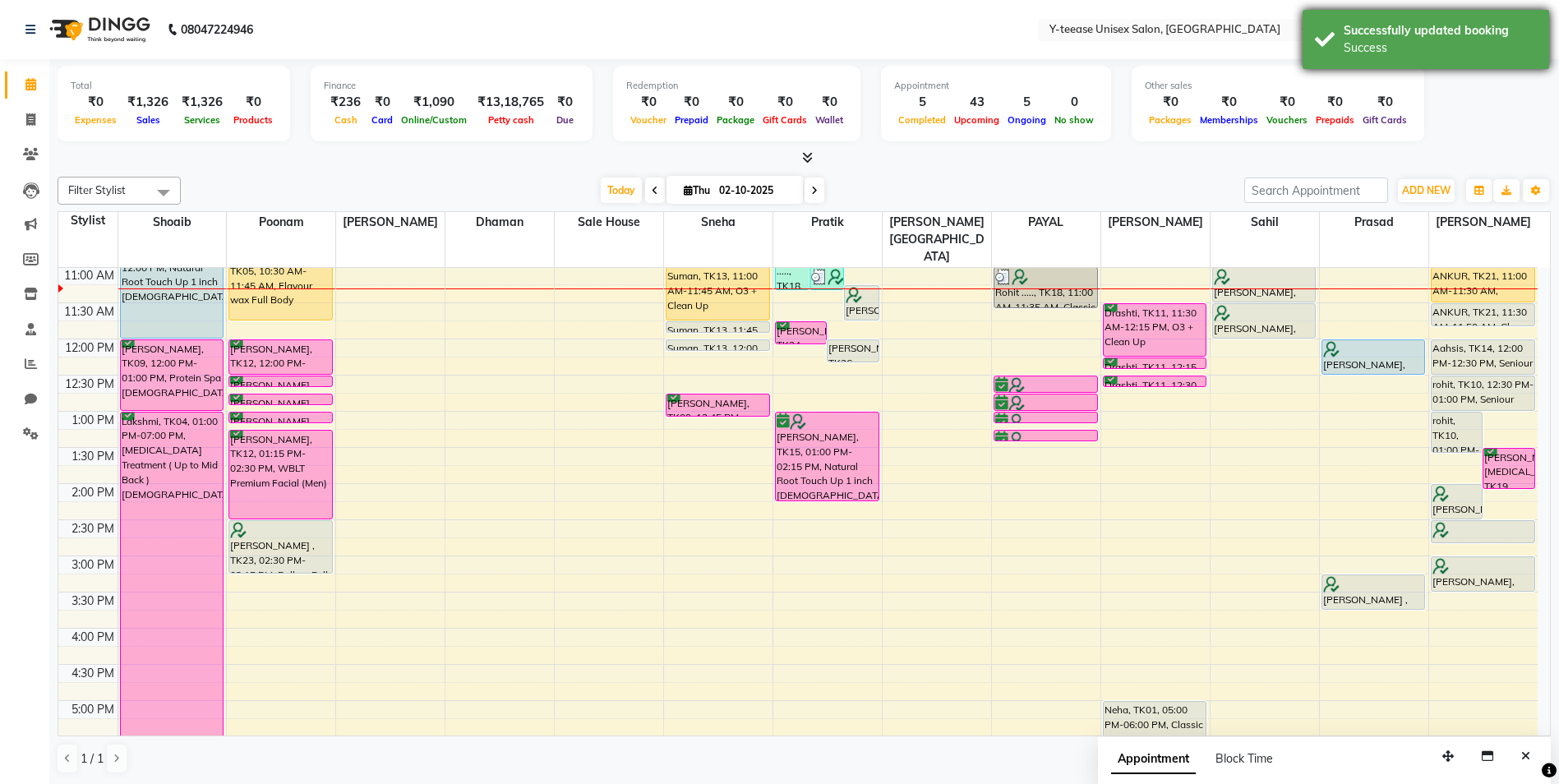
click at [1347, 52] on div "Success" at bounding box center [1440, 48] width 193 height 17
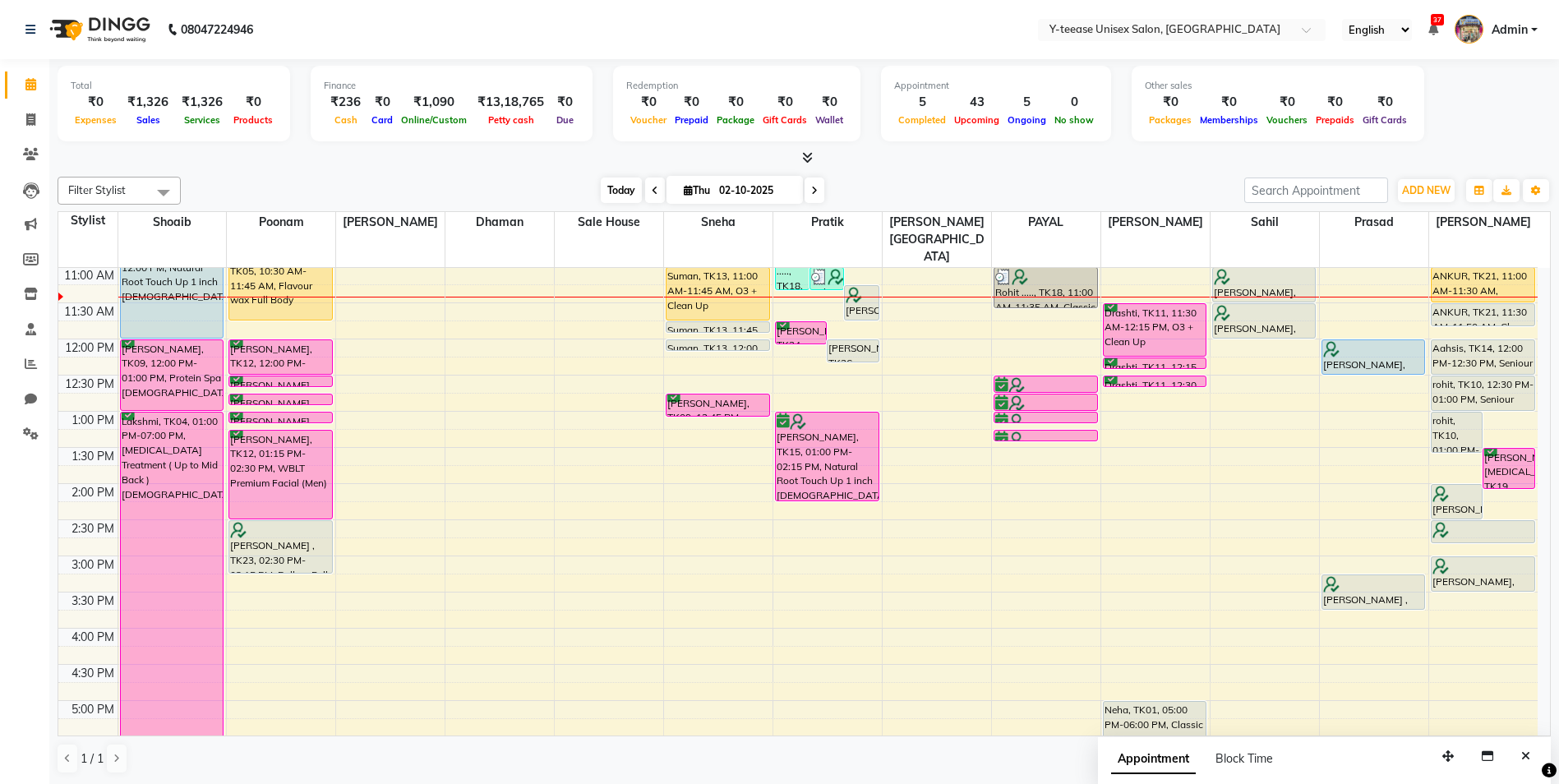
click at [627, 194] on span "Today" at bounding box center [621, 190] width 41 height 26
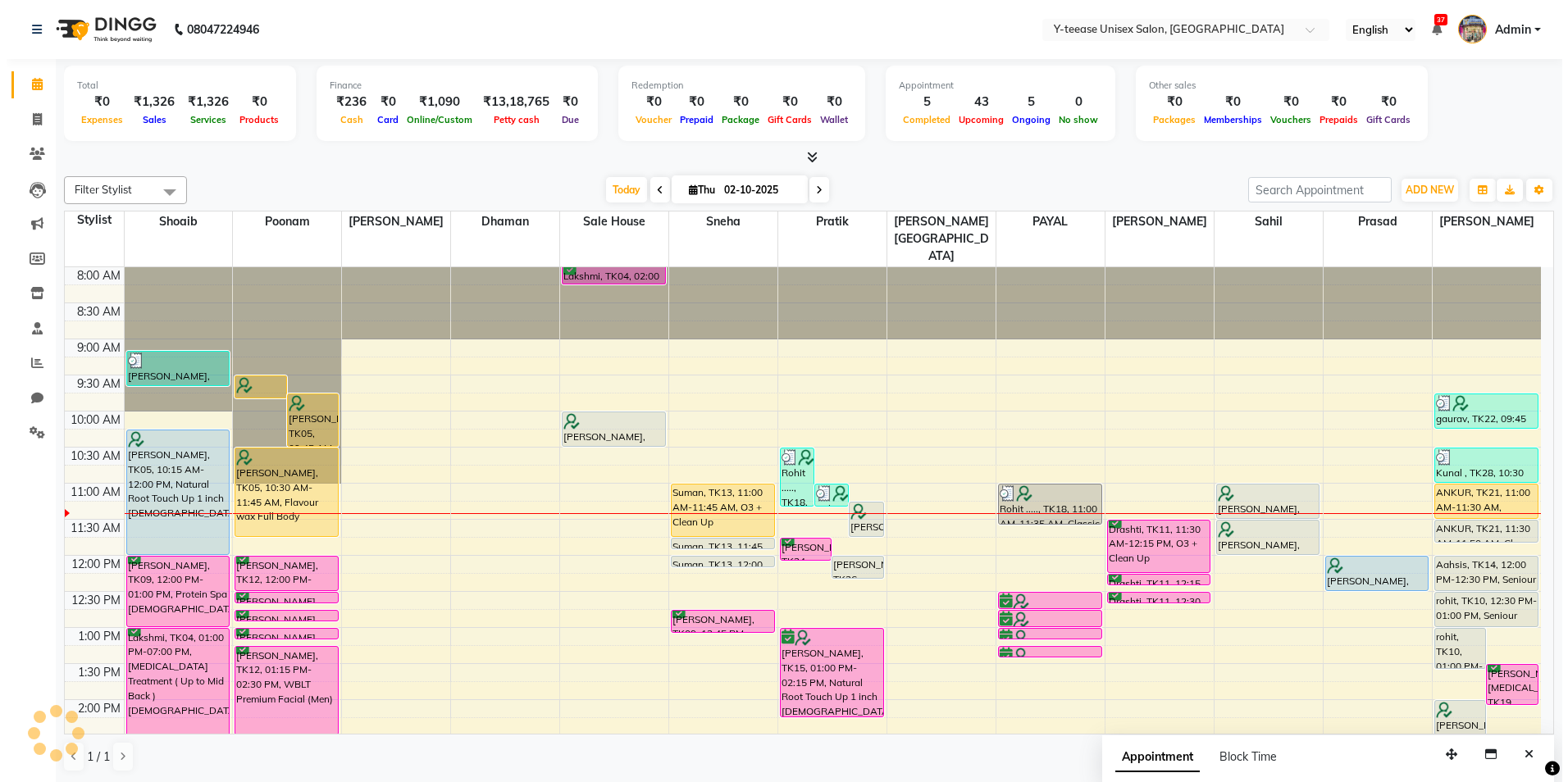
scroll to position [218, 0]
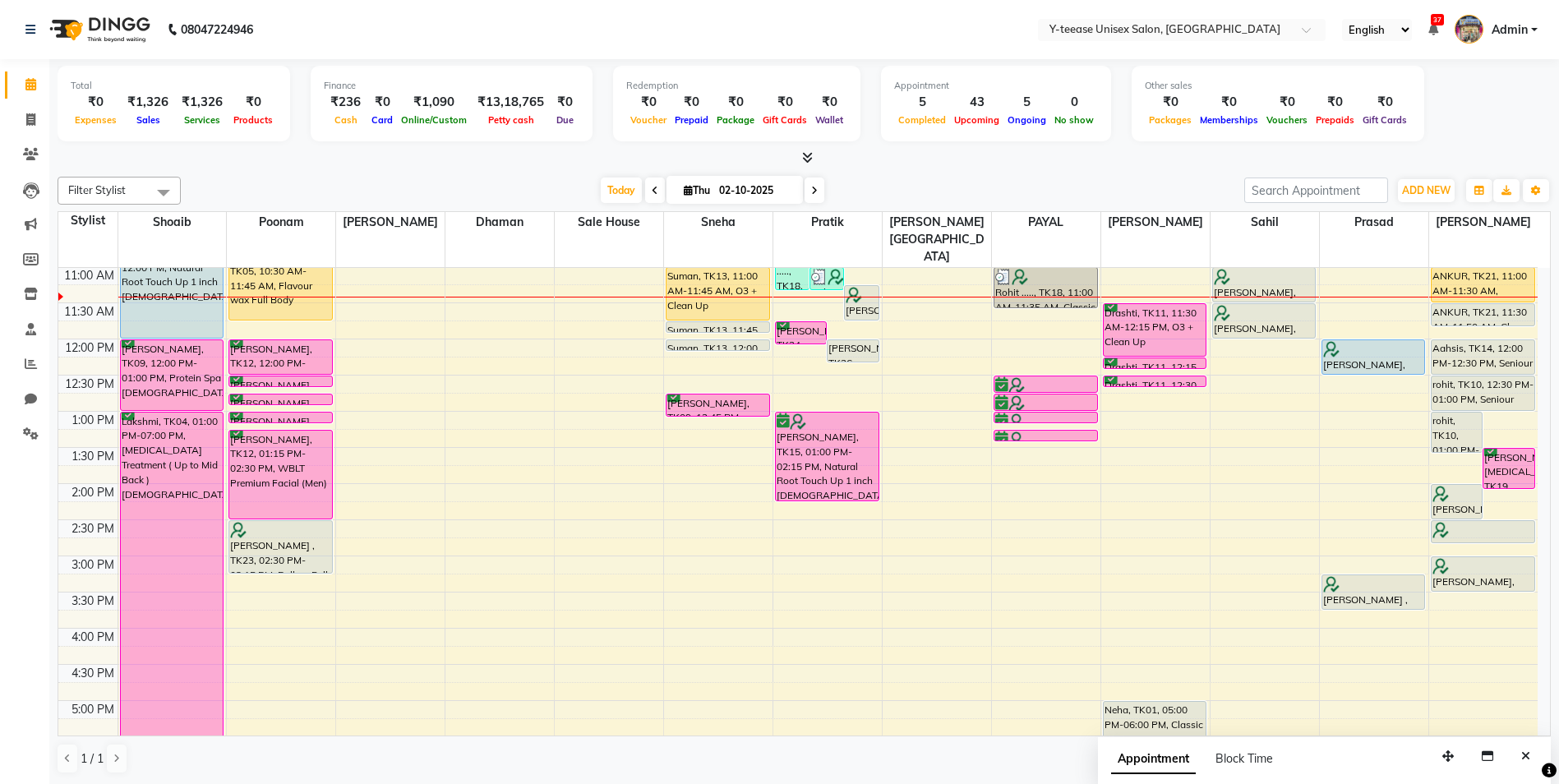
click at [867, 176] on div "Filter Stylist Select All [PERSON_NAME] Dhaman [PERSON_NAME][GEOGRAPHIC_DATA] […" at bounding box center [804, 475] width 1493 height 611
click at [1518, 33] on span "Admin" at bounding box center [1510, 30] width 37 height 17
click at [1467, 111] on link "Sign out" at bounding box center [1453, 118] width 150 height 26
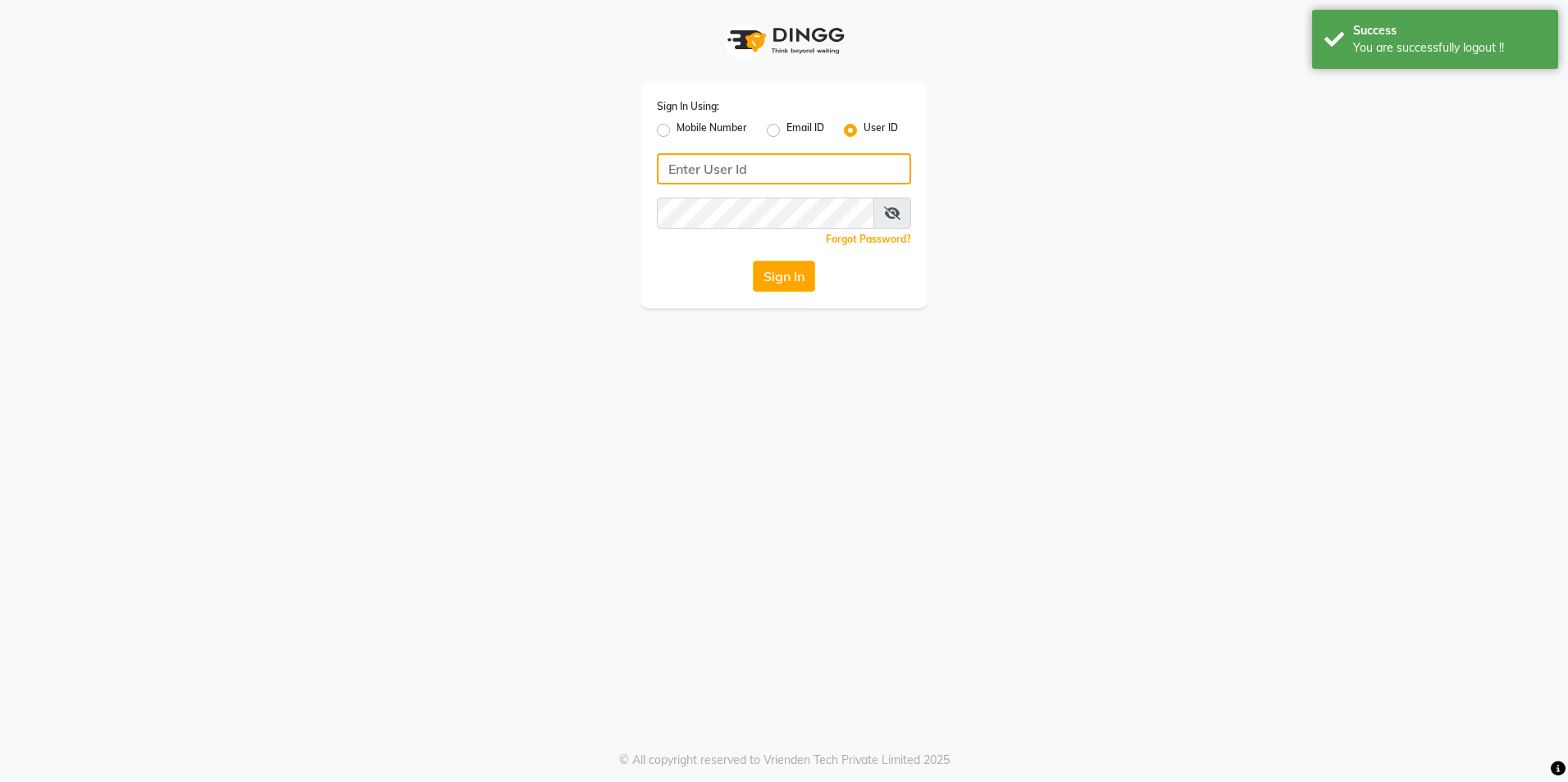
type input "8999679795"
